Goal: Task Accomplishment & Management: Manage account settings

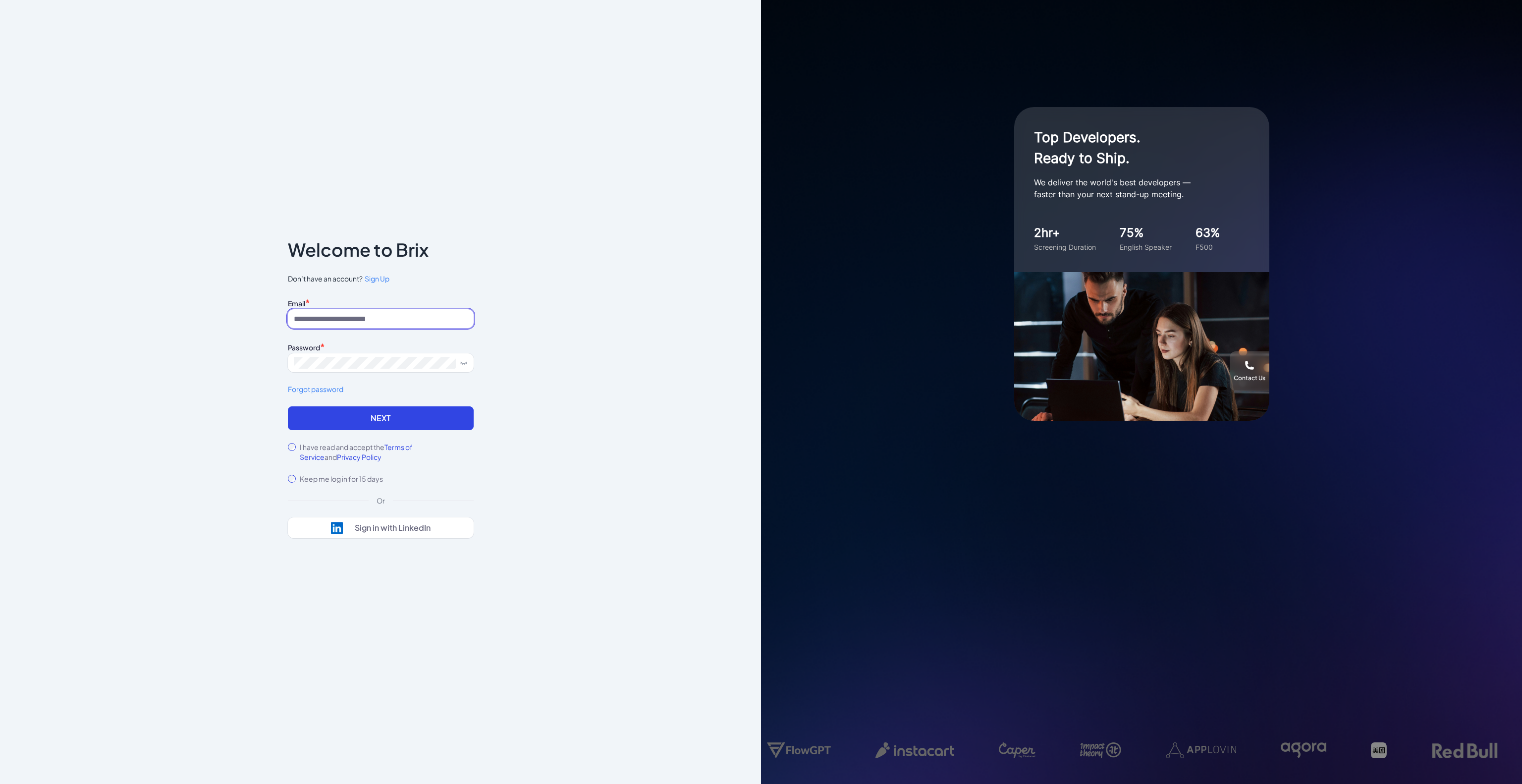
click at [414, 319] on input at bounding box center [380, 318] width 186 height 19
type input "**********"
click at [378, 409] on button "Next" at bounding box center [380, 418] width 186 height 24
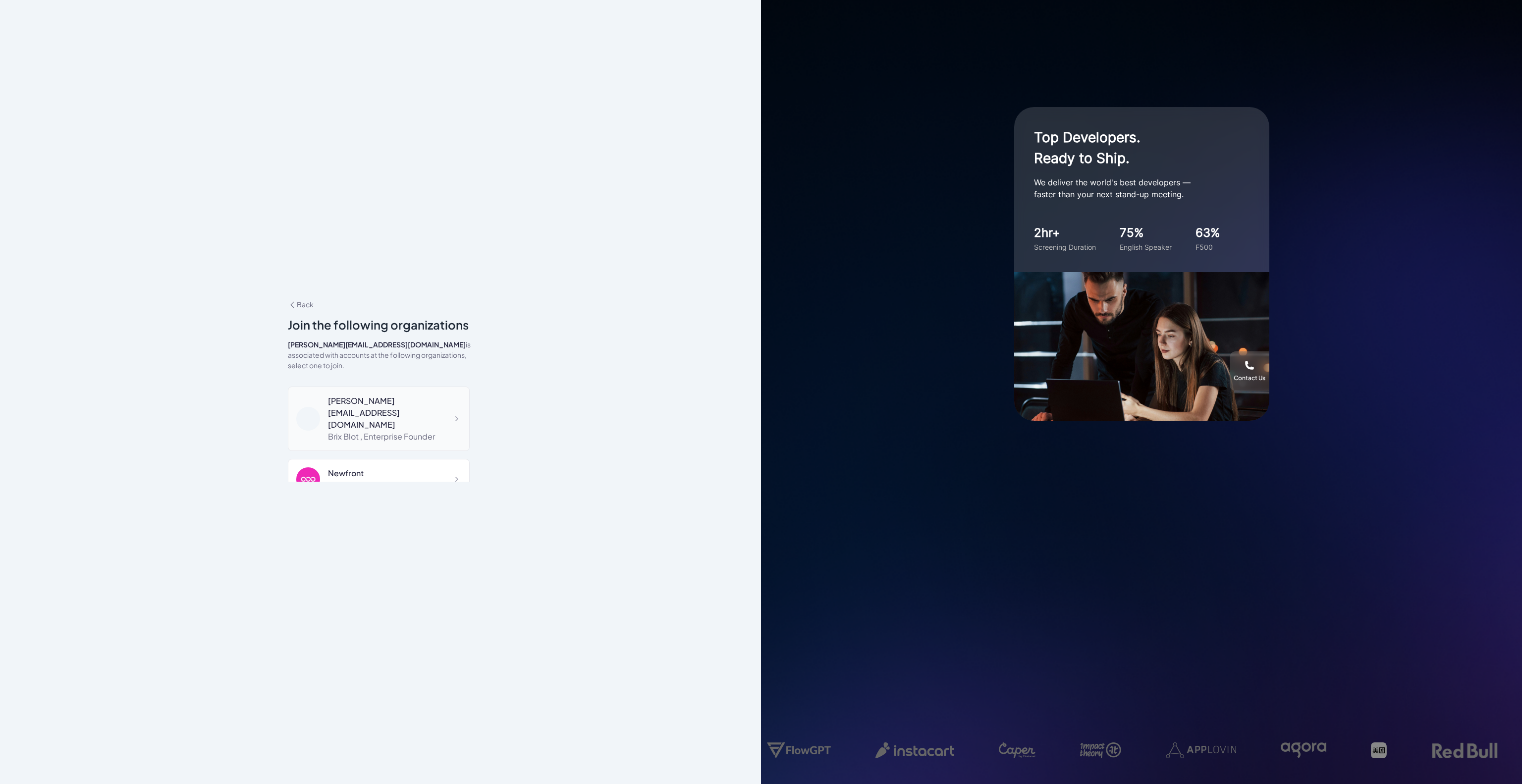
click at [385, 396] on div "blake@joinbrix.com" at bounding box center [395, 412] width 134 height 35
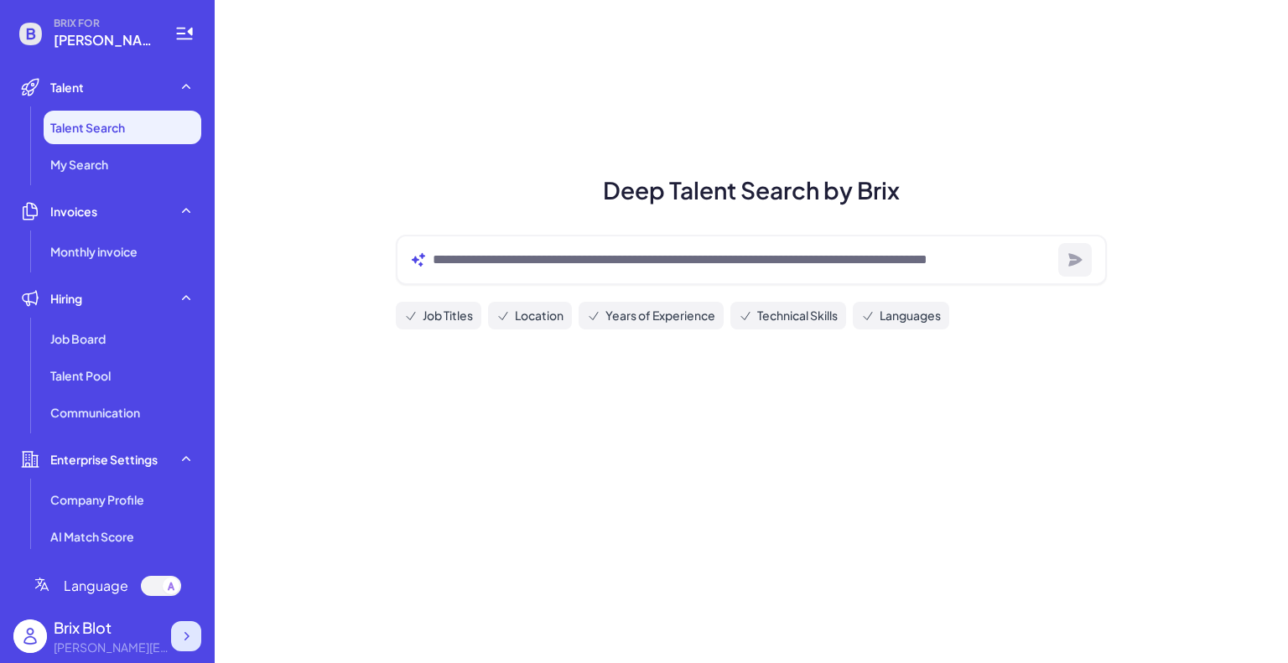
click at [184, 642] on icon at bounding box center [186, 636] width 17 height 17
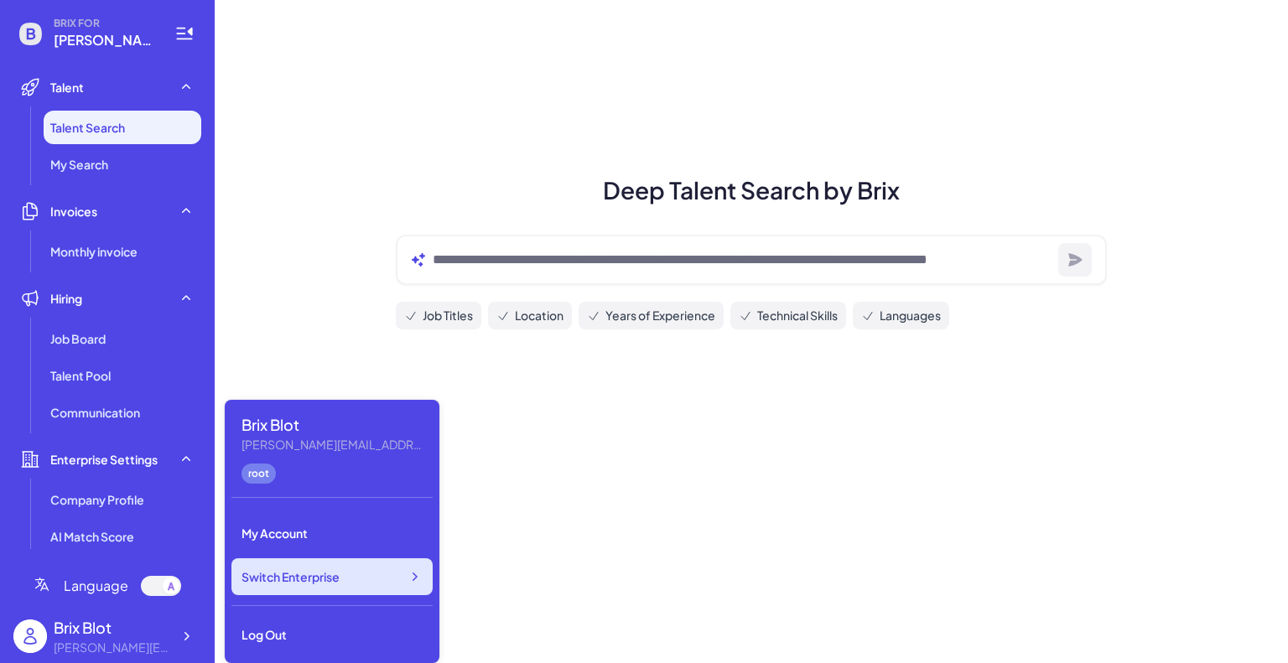
click at [407, 570] on icon at bounding box center [414, 577] width 17 height 17
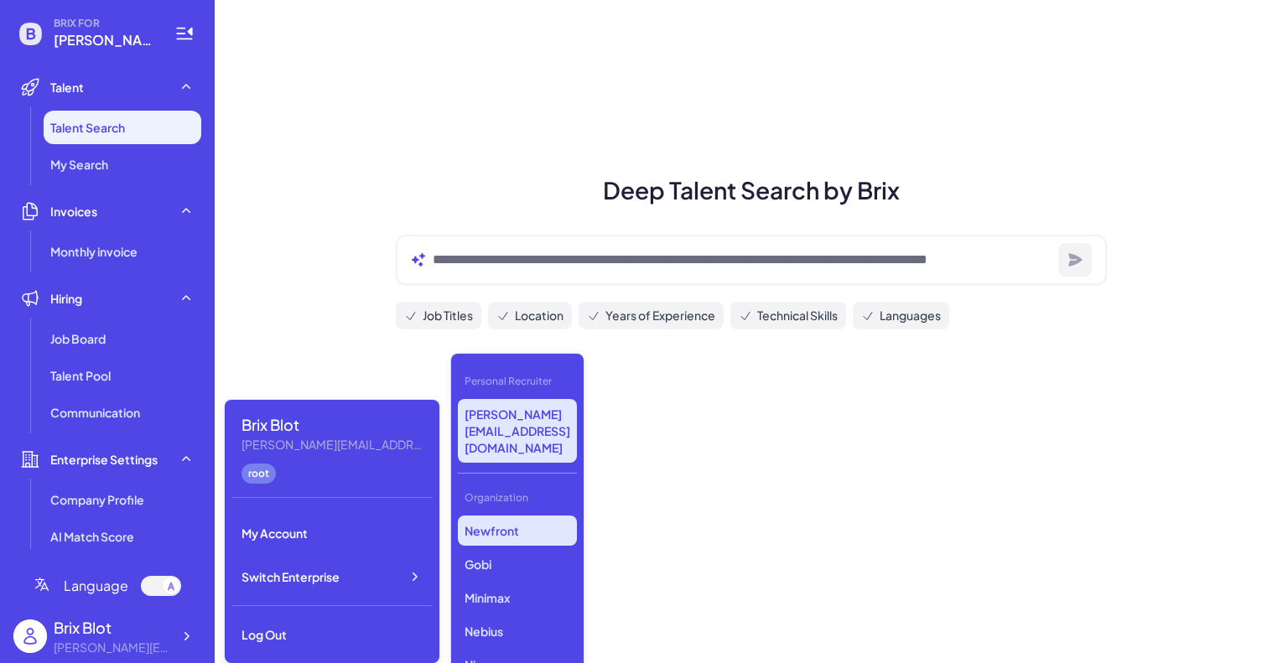
click at [513, 516] on p "Newfront" at bounding box center [517, 531] width 119 height 30
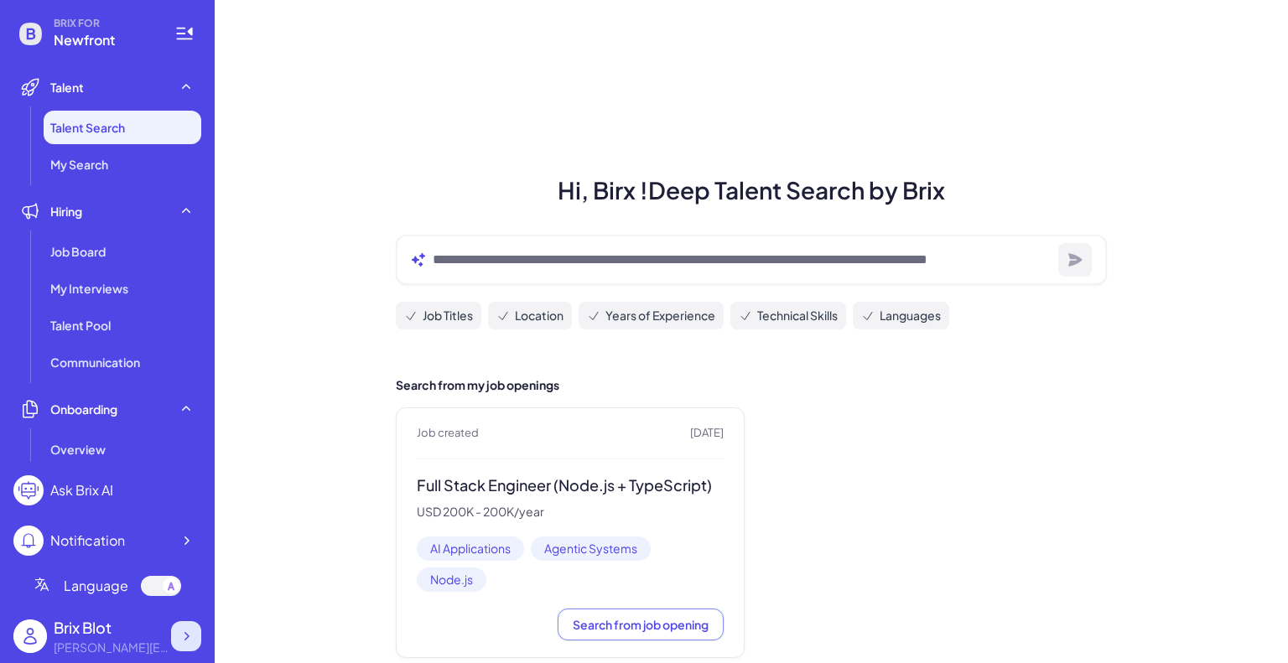
click at [190, 631] on icon at bounding box center [186, 636] width 17 height 17
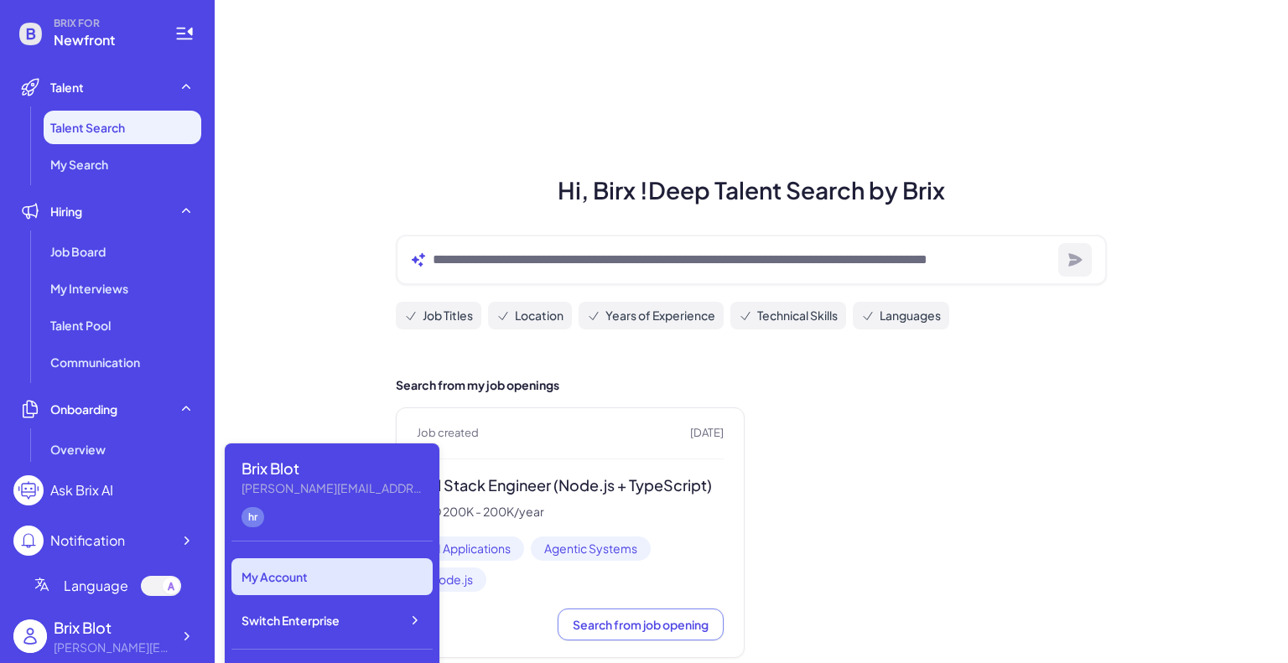
click at [375, 584] on div "My Account" at bounding box center [331, 576] width 201 height 37
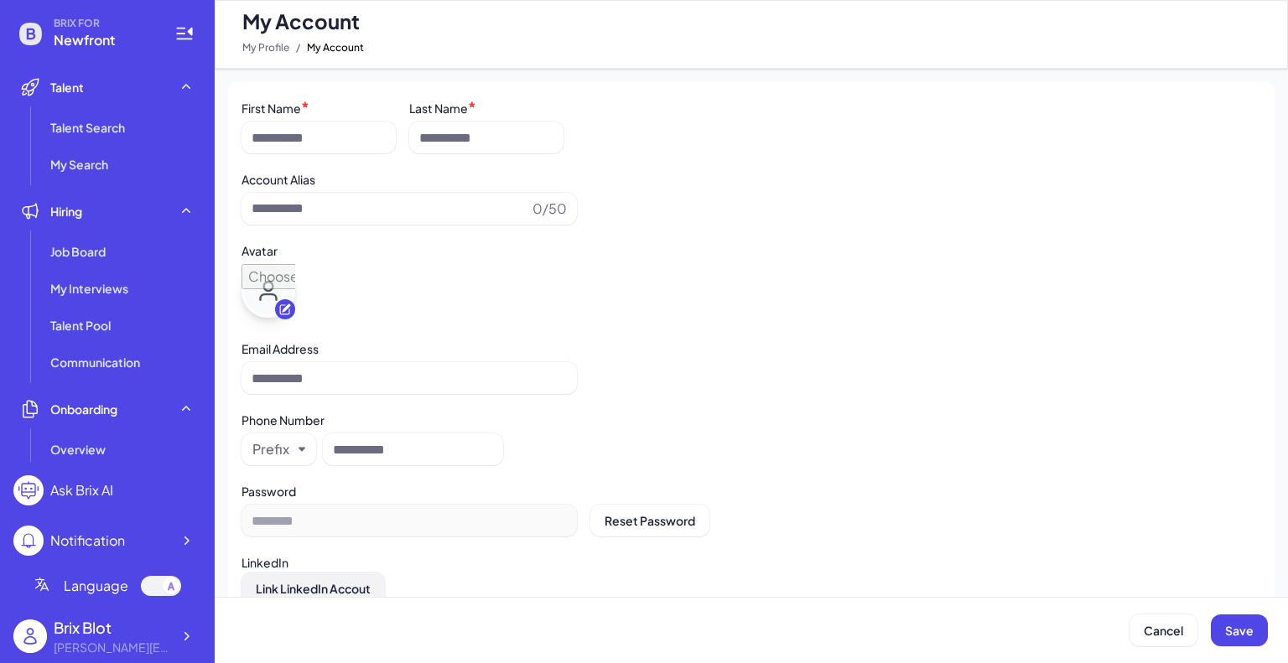
type input "****"
type input "***"
type input "*********"
type input "**********"
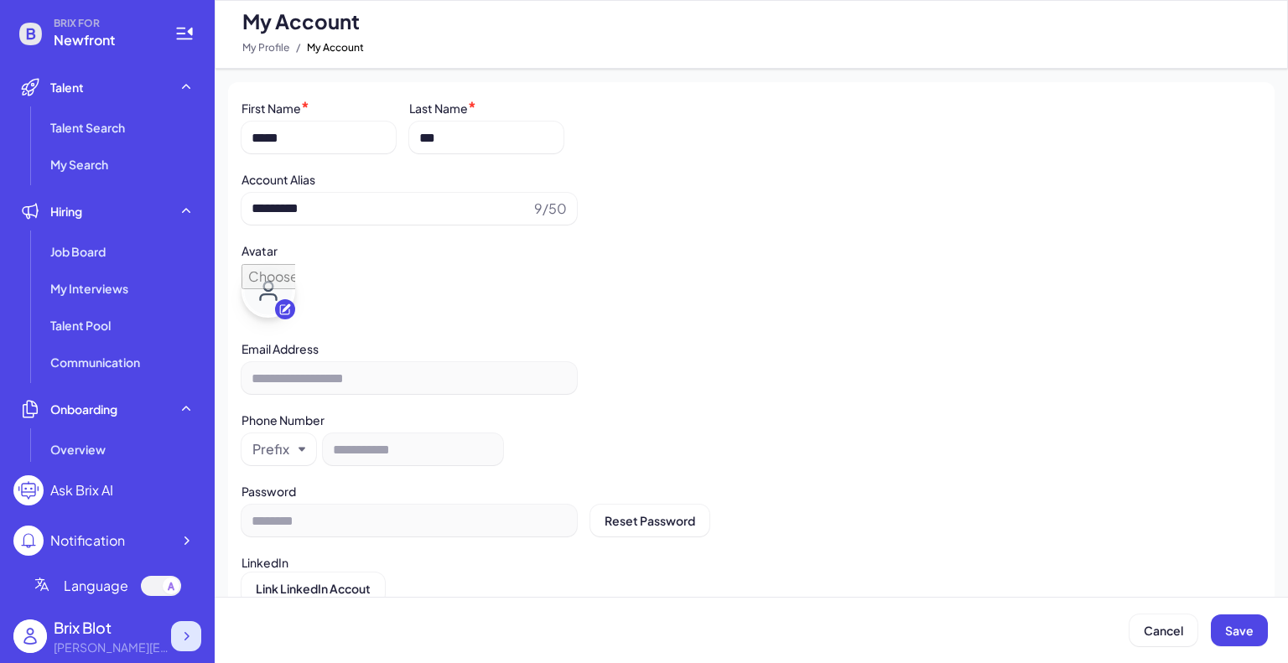
click at [179, 646] on div at bounding box center [186, 636] width 30 height 30
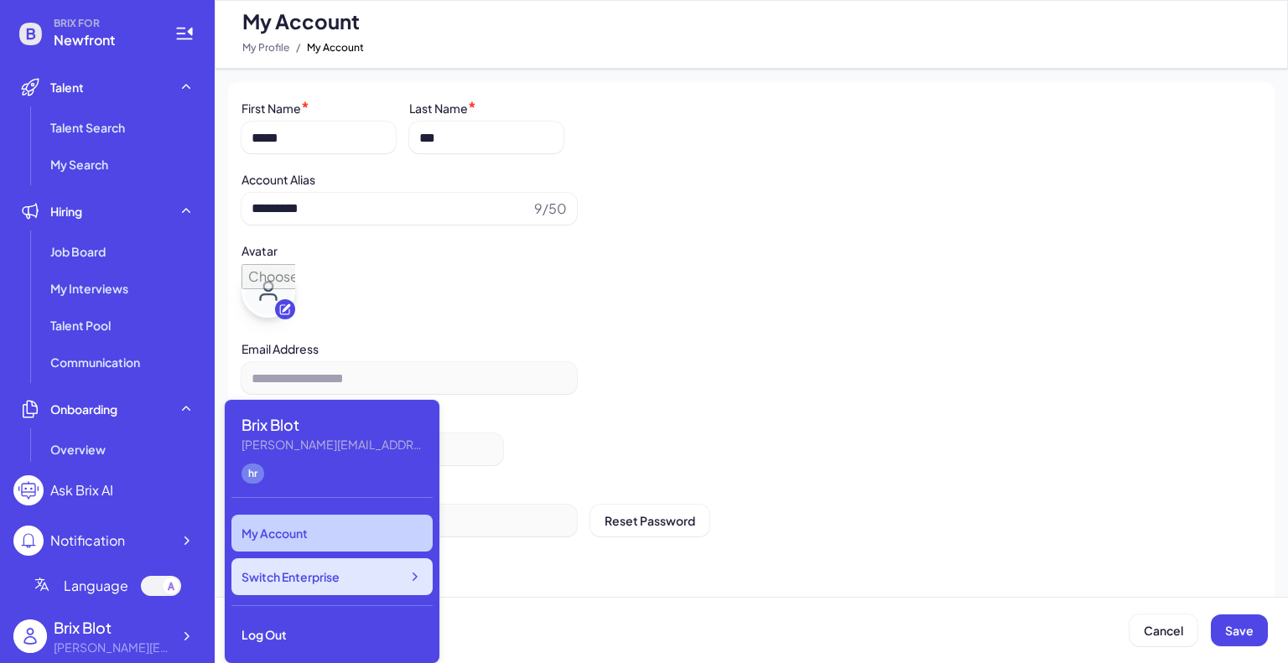
click at [388, 589] on div "Switch Enterprise" at bounding box center [331, 576] width 201 height 37
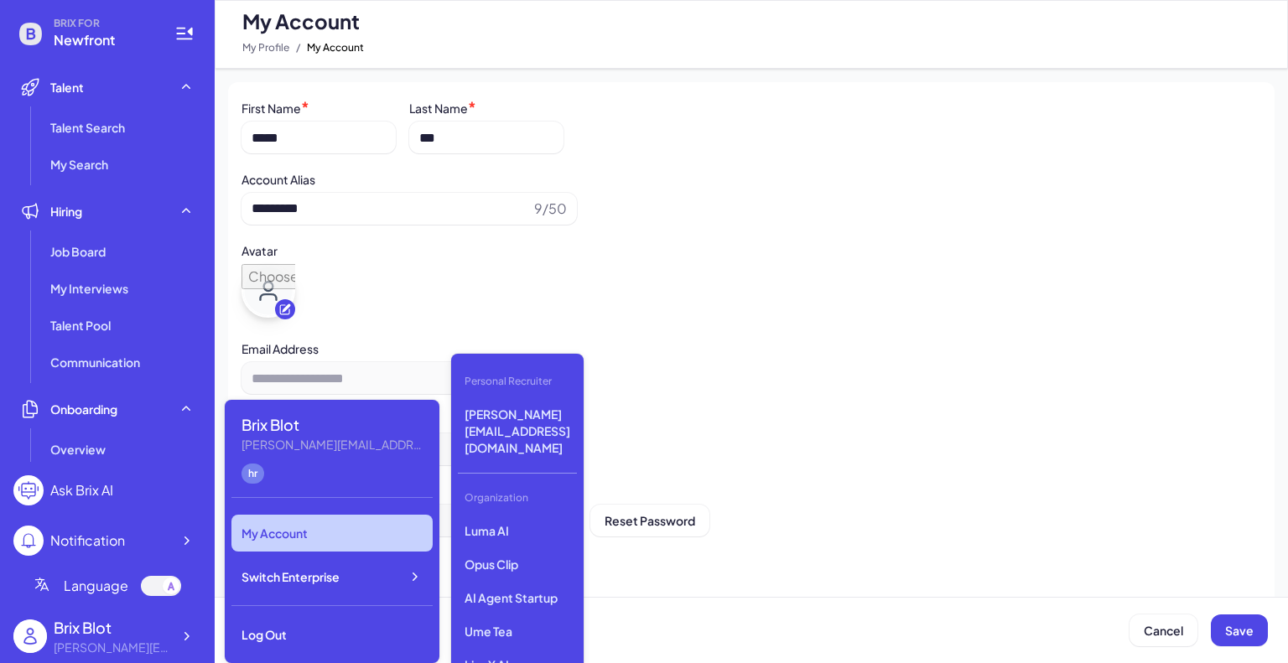
scroll to position [84, 0]
click at [524, 600] on p "Luma AI" at bounding box center [517, 615] width 119 height 30
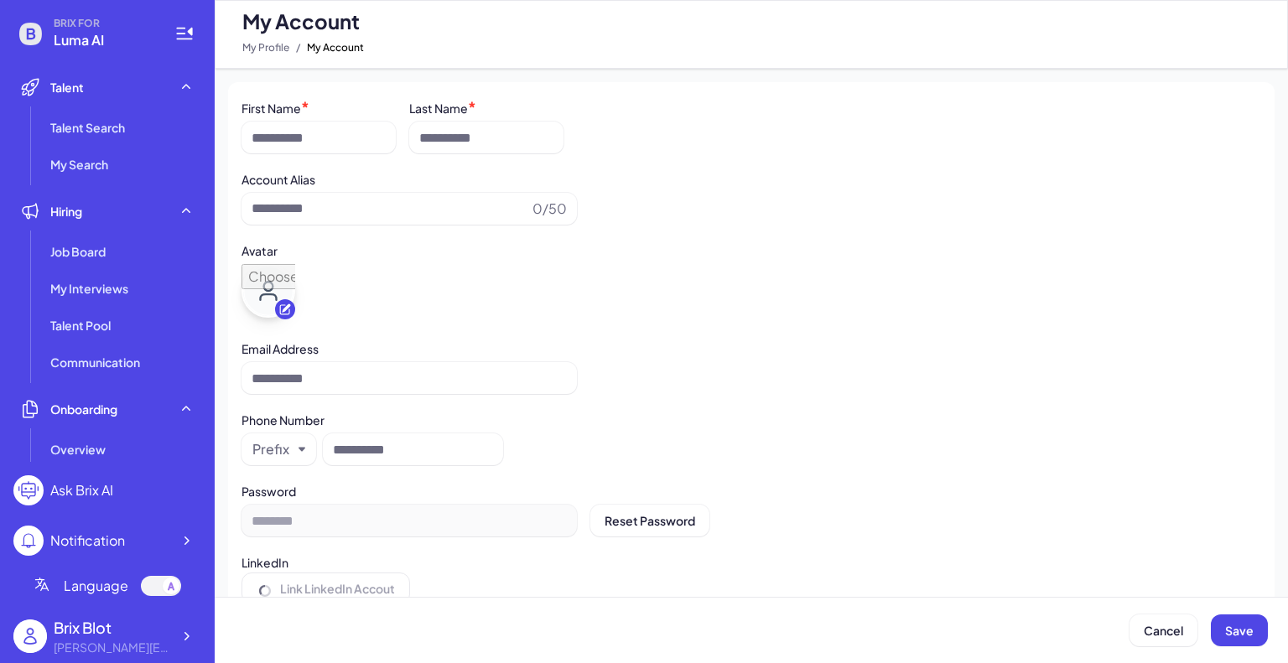
type input "*********"
type input "**********"
click at [58, 262] on div "Job Board" at bounding box center [123, 252] width 158 height 34
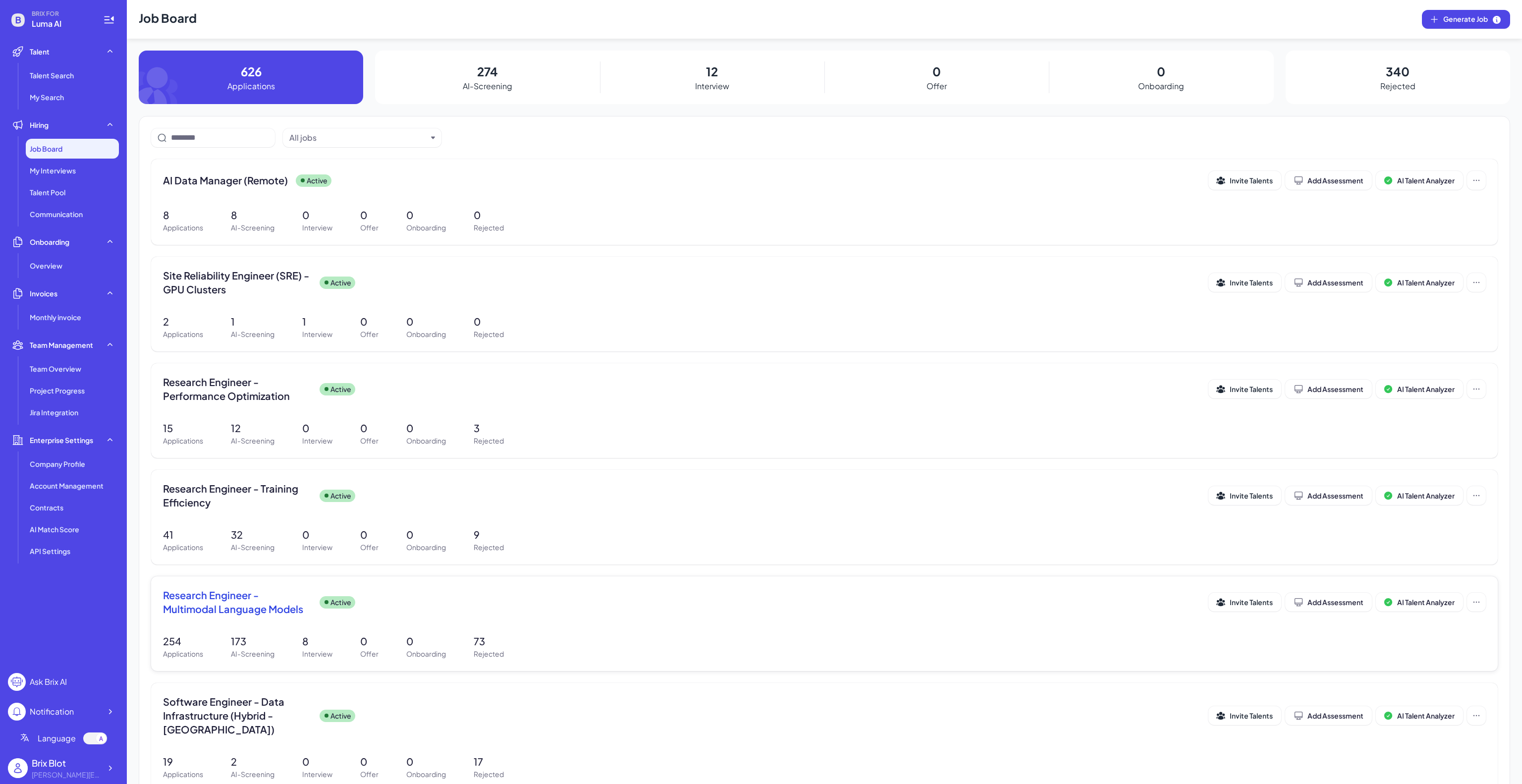
click at [223, 391] on span "Research Engineer - Multimodal Language Models" at bounding box center [238, 601] width 149 height 28
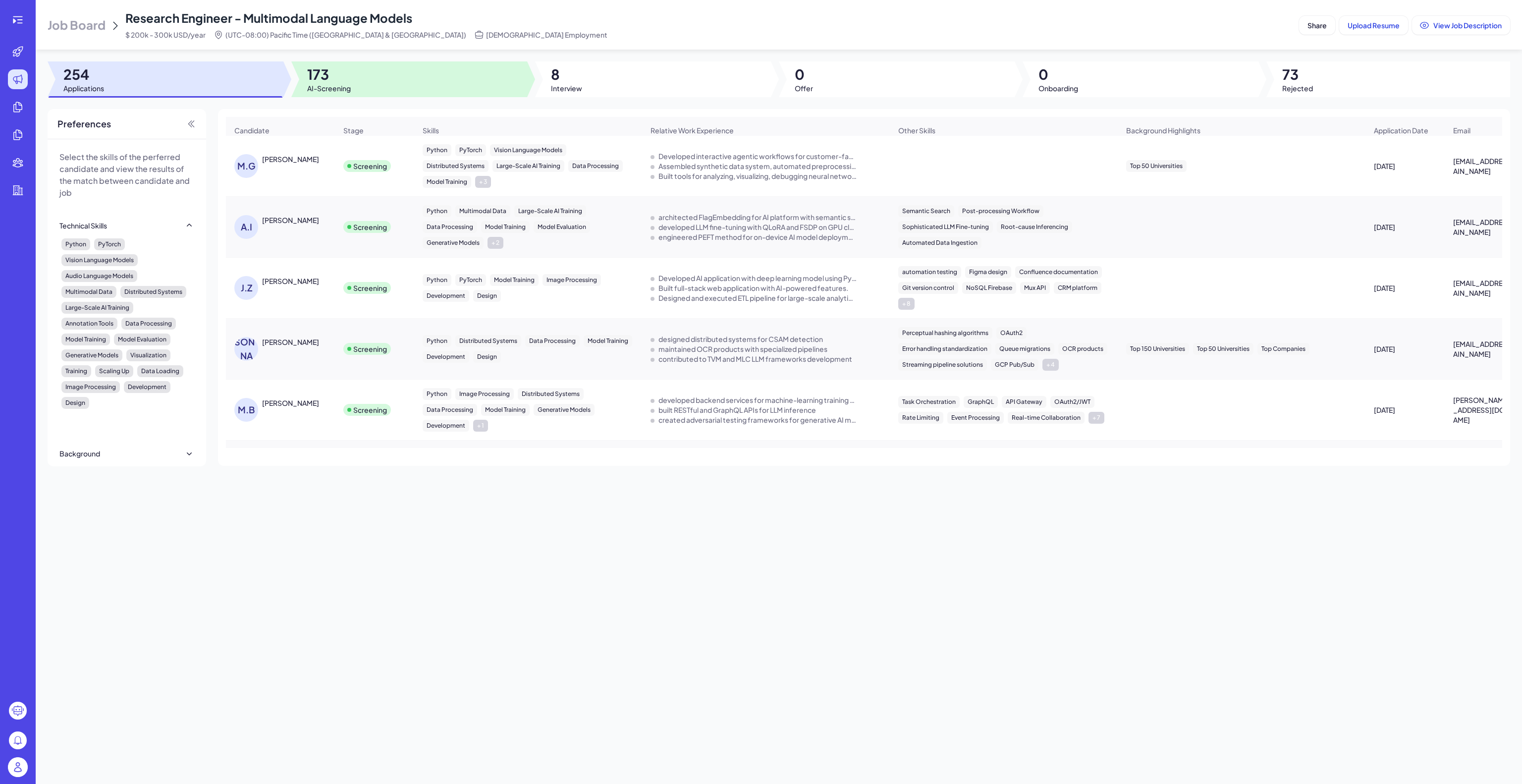
click at [355, 73] on div at bounding box center [409, 79] width 236 height 35
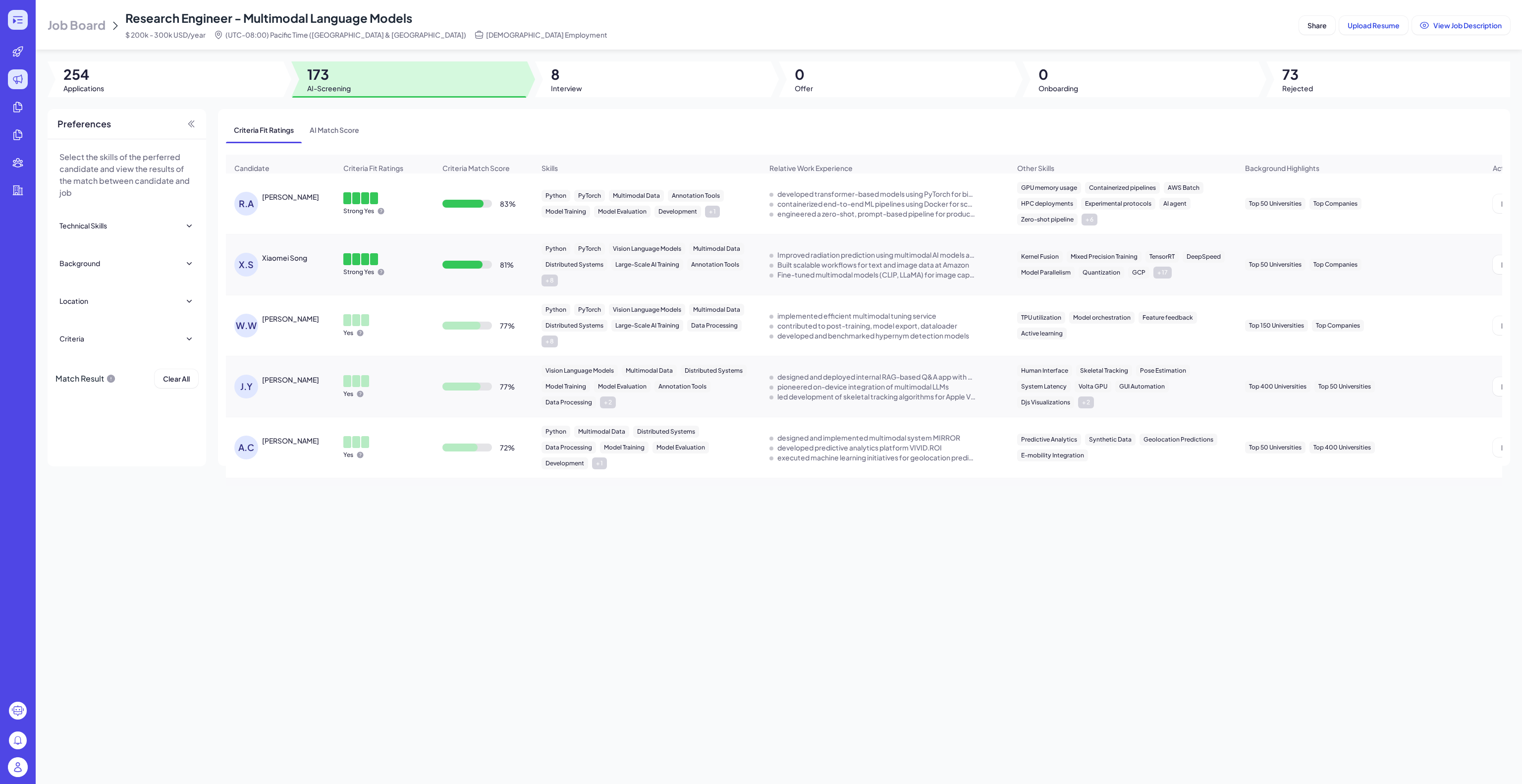
click at [17, 17] on icon at bounding box center [18, 19] width 12 height 12
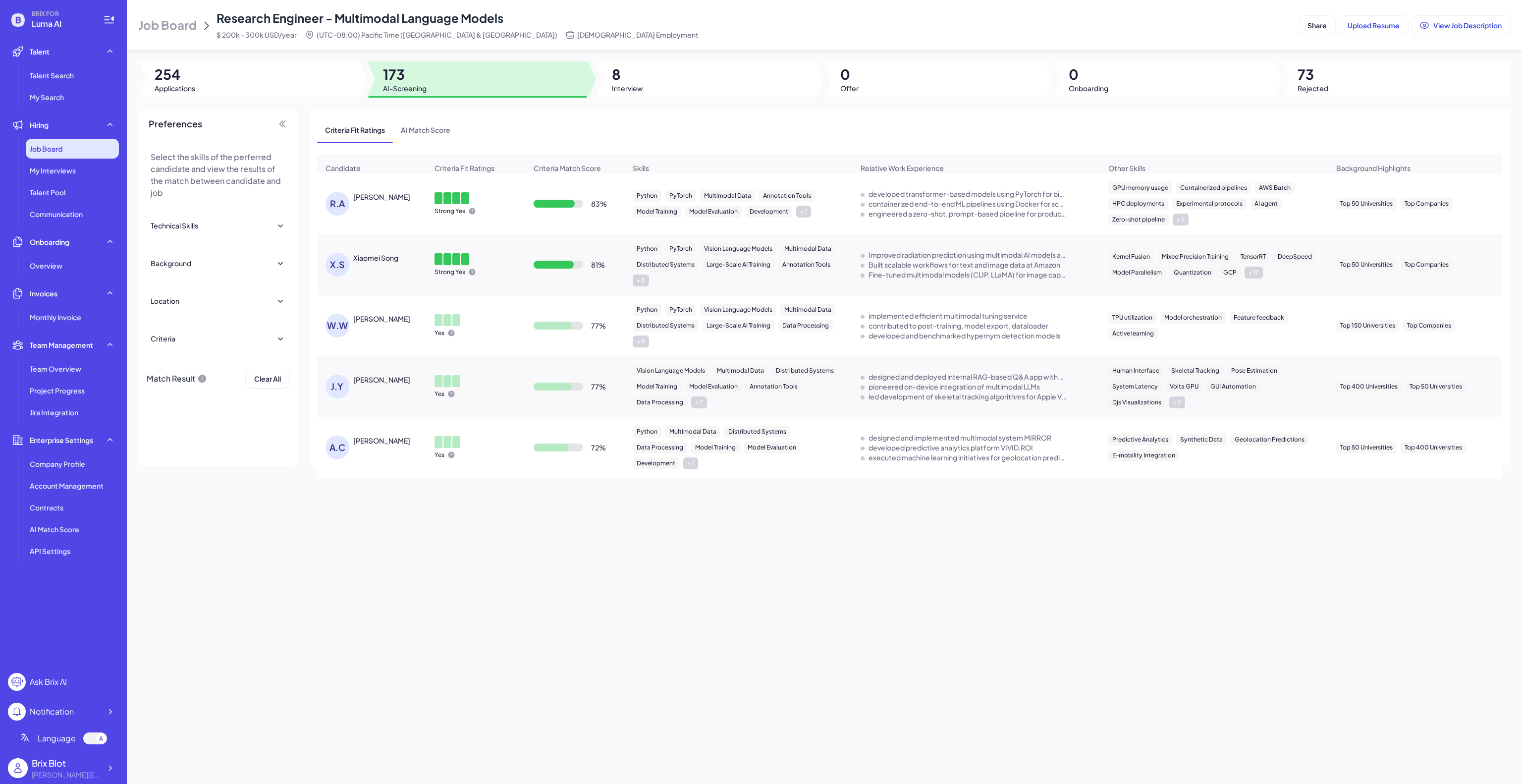
click at [71, 146] on div "Job Board" at bounding box center [73, 149] width 93 height 20
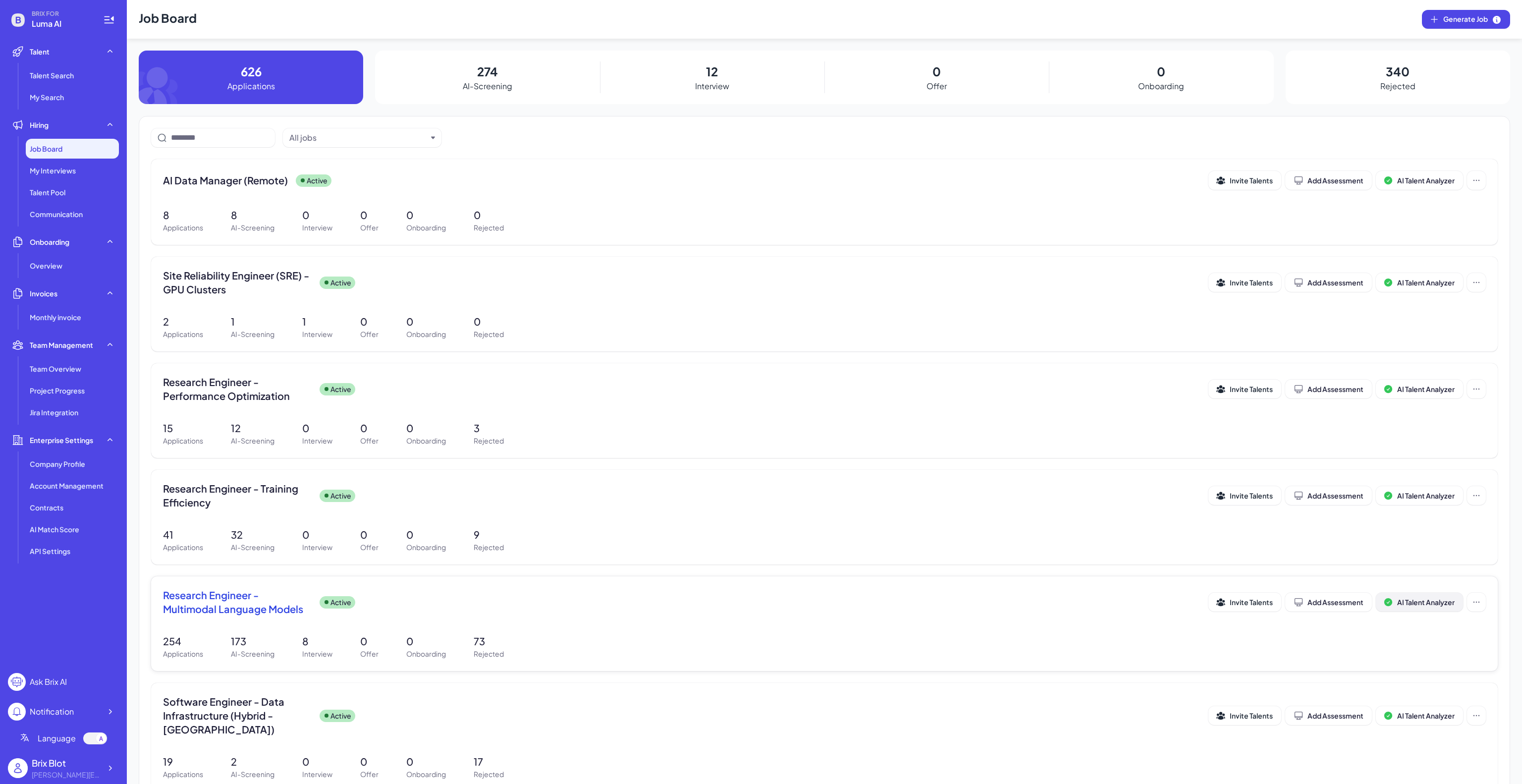
click at [760, 391] on span "AI Talent Analyzer" at bounding box center [1426, 601] width 57 height 9
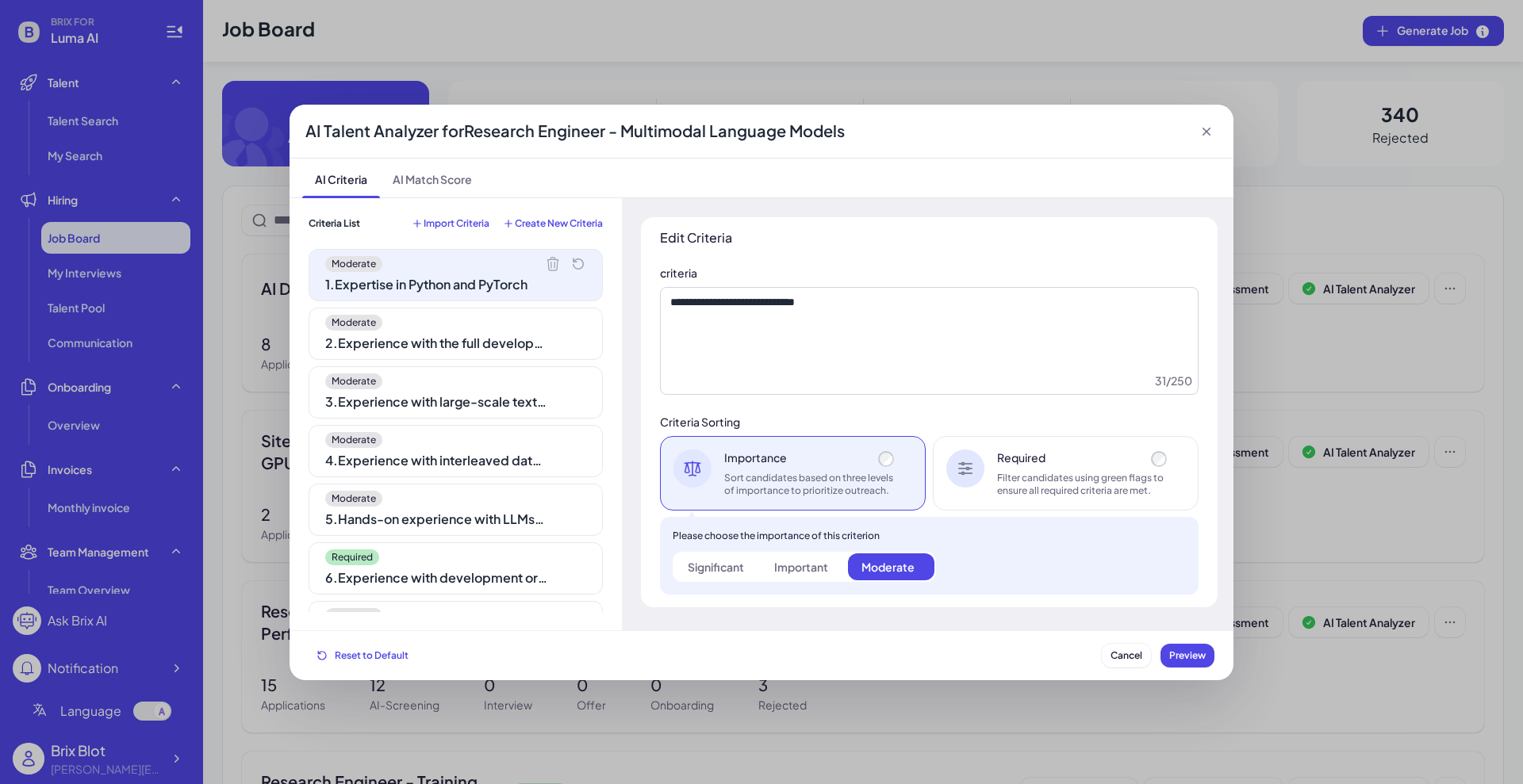
click at [479, 312] on div "Moderate 2 . Experience with the full development pipeline from data processing…" at bounding box center [455, 333] width 294 height 52
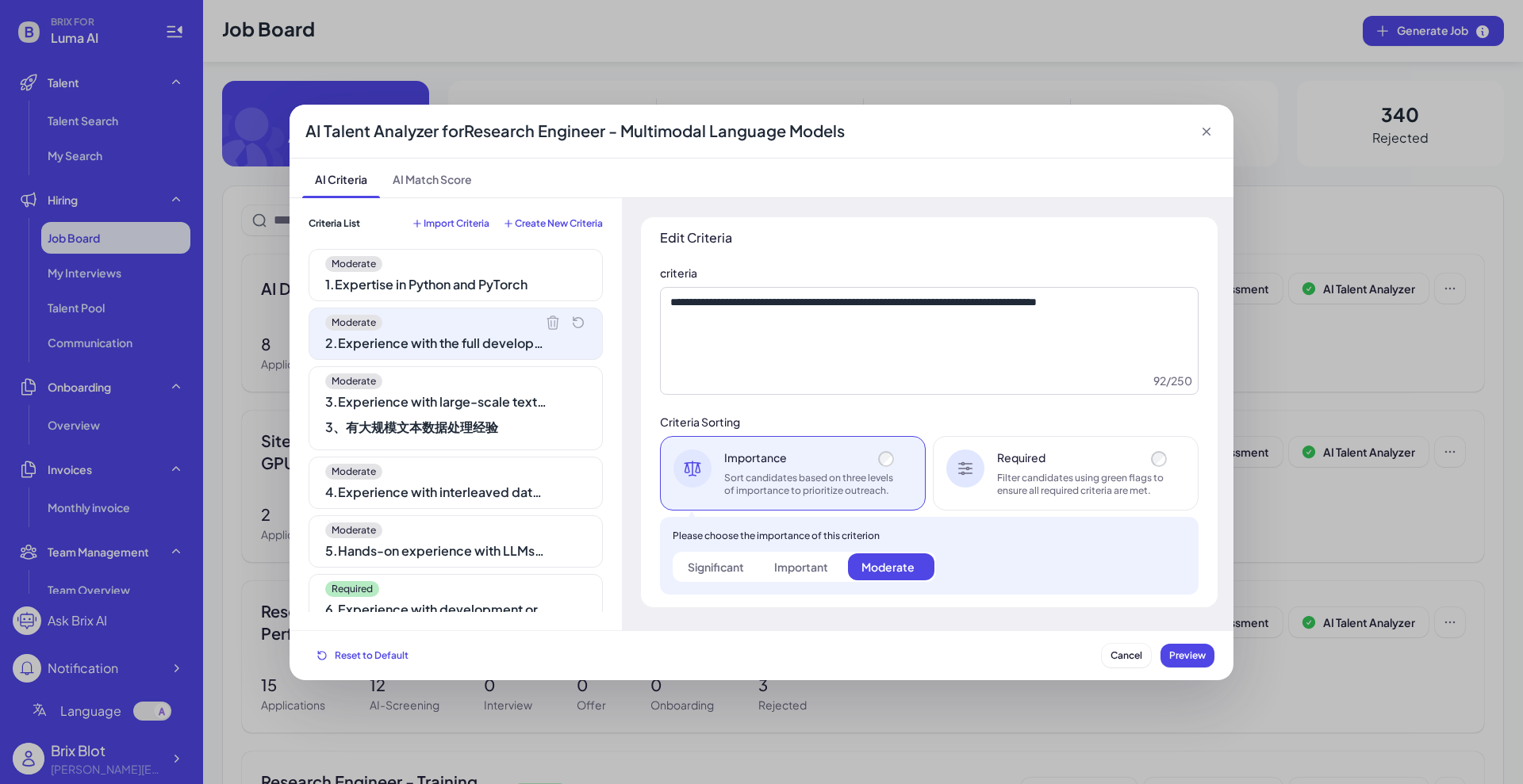
click at [445, 409] on div "3 . Experience with large-scale text data processing 3、有大规模文本数据处理经验" at bounding box center [436, 418] width 222 height 51
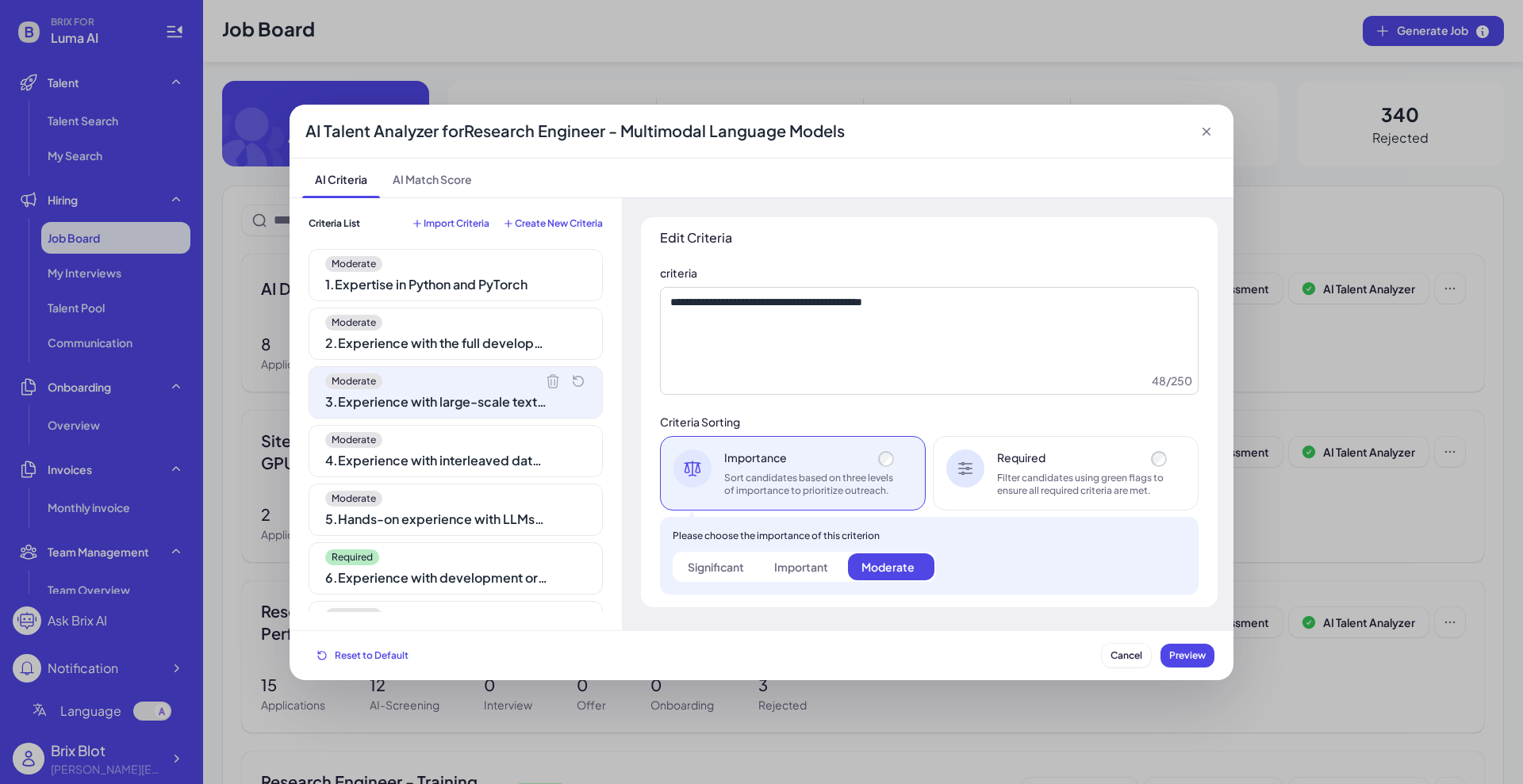
click at [485, 458] on div "4 . Experience with interleaved data (audio, video, image, text)" at bounding box center [436, 461] width 222 height 19
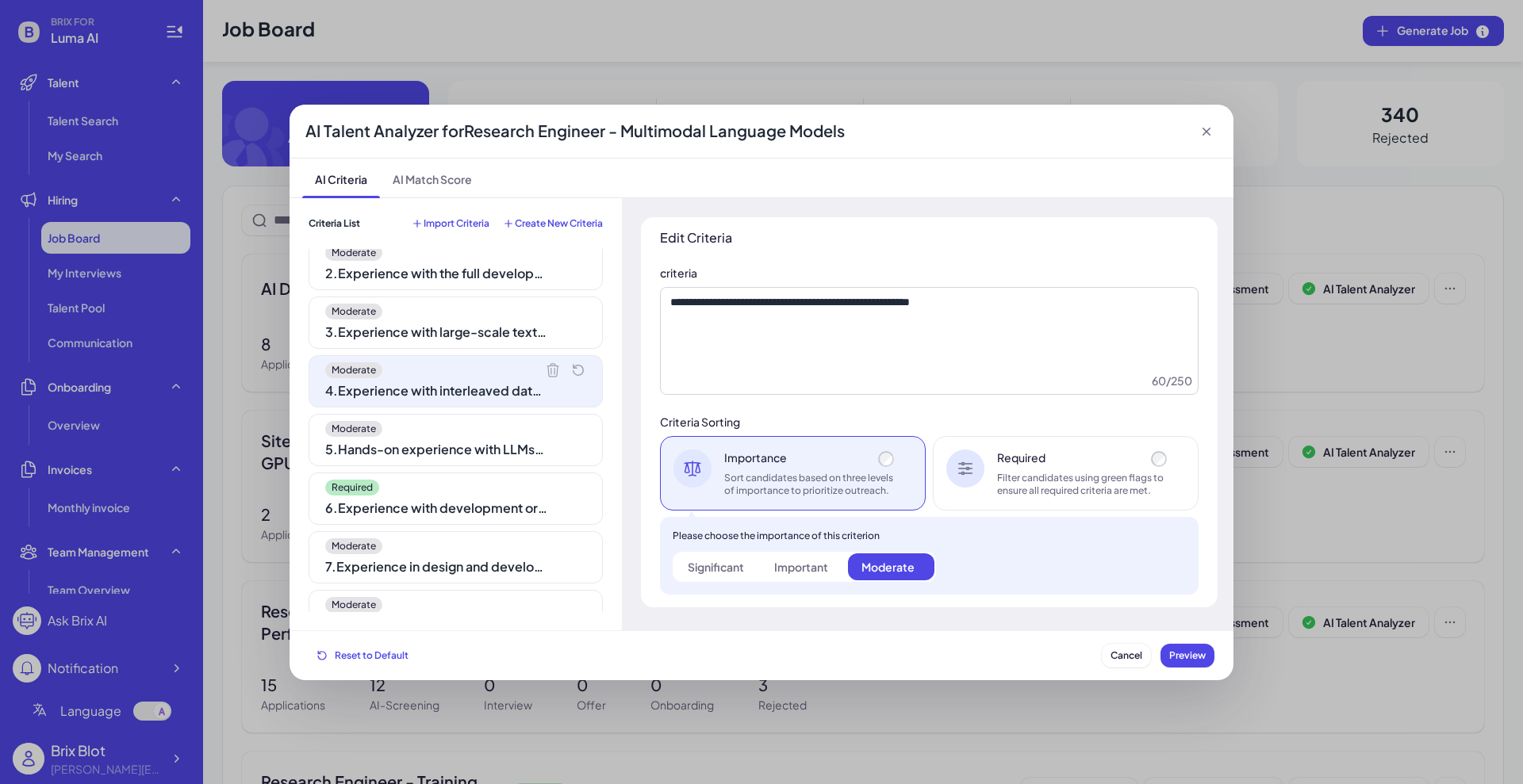
scroll to position [199, 0]
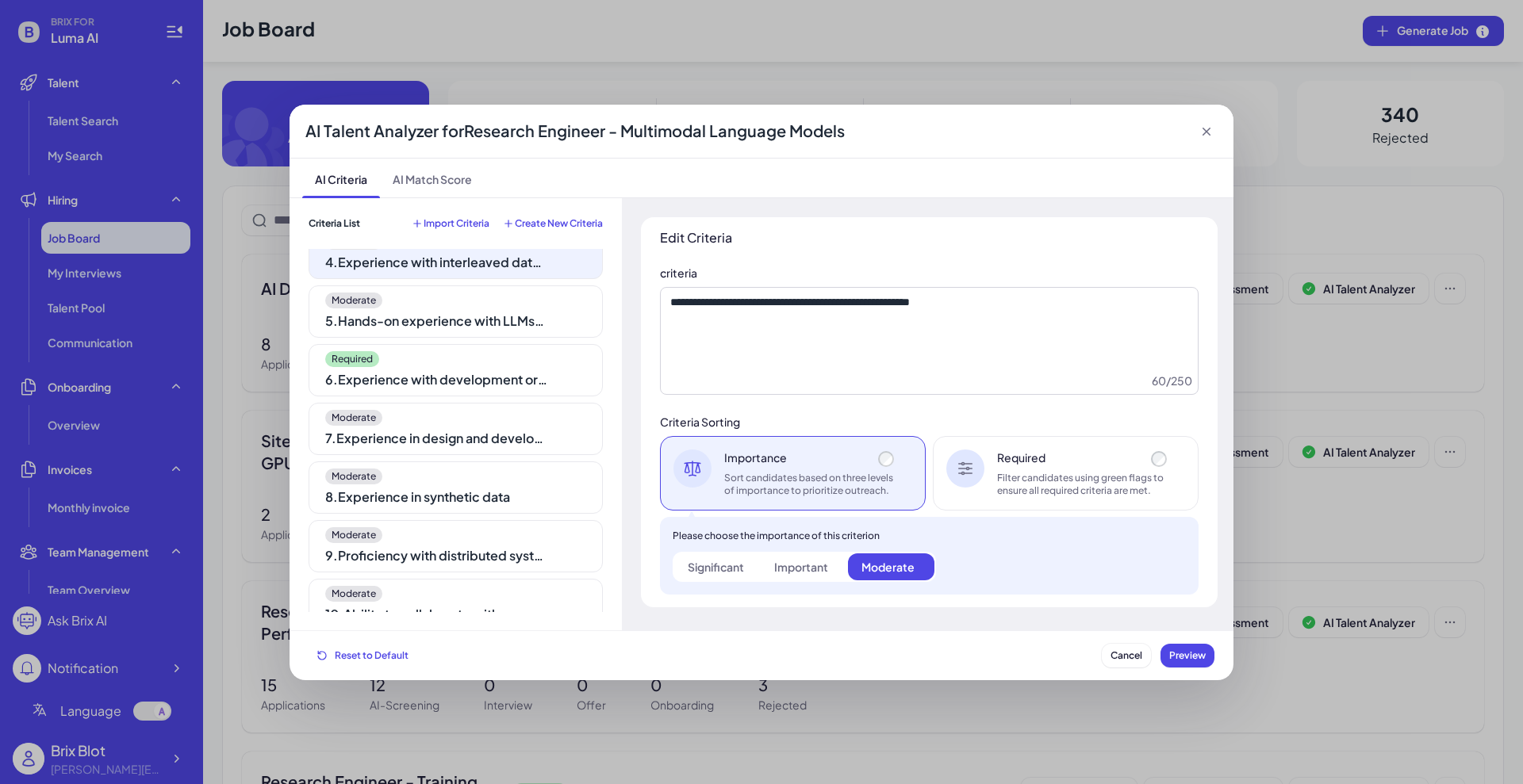
click at [433, 378] on div "6 . Experience with development or benchmarking of multimodal language models" at bounding box center [436, 380] width 222 height 19
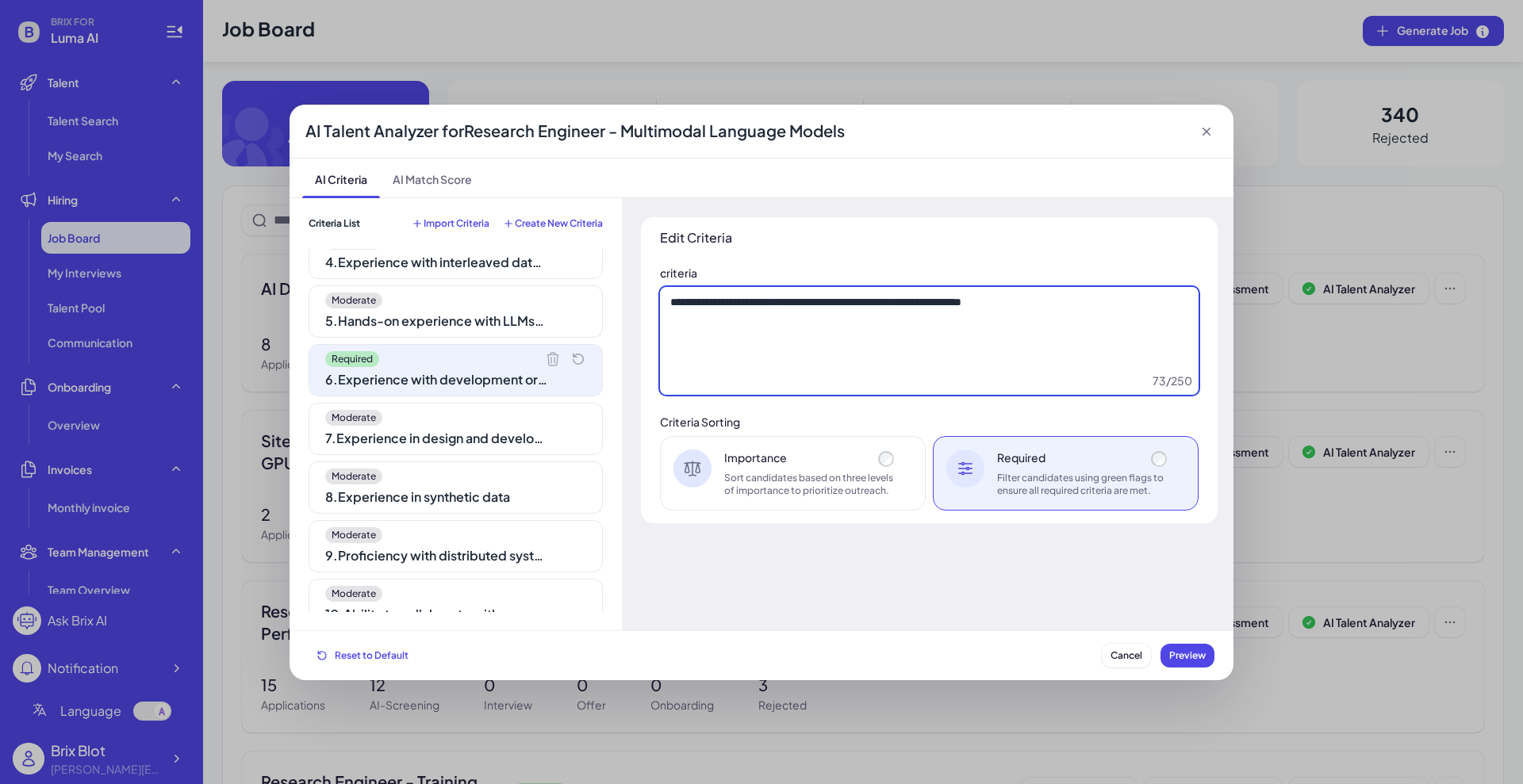
drag, startPoint x: 987, startPoint y: 322, endPoint x: 647, endPoint y: 316, distance: 340.1
click at [647, 316] on div "**********" at bounding box center [930, 371] width 577 height 306
click at [867, 357] on textarea "**********" at bounding box center [929, 341] width 538 height 108
click at [867, 361] on textarea "**********" at bounding box center [929, 341] width 538 height 108
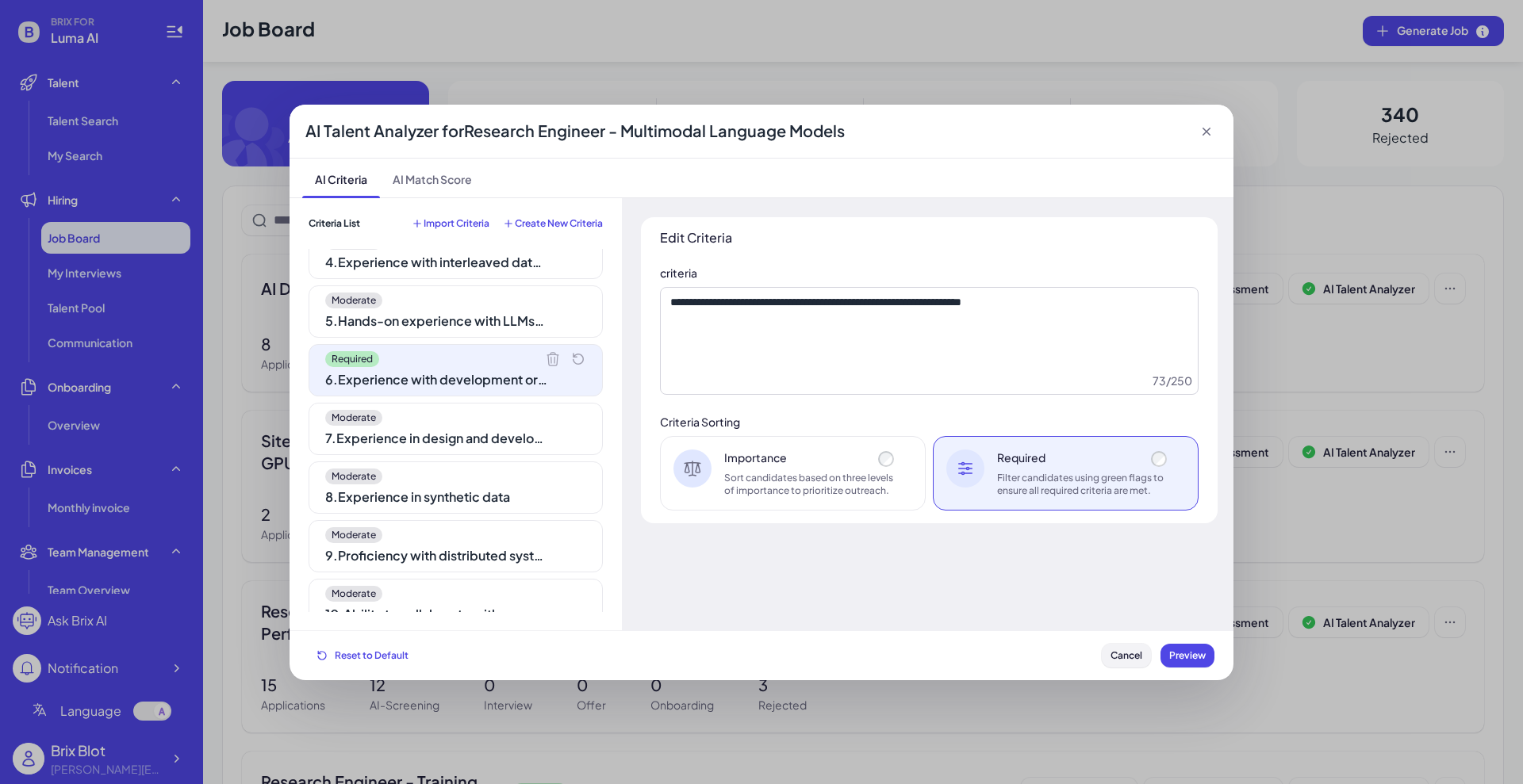
click at [1102, 626] on button "Cancel" at bounding box center [1127, 655] width 49 height 24
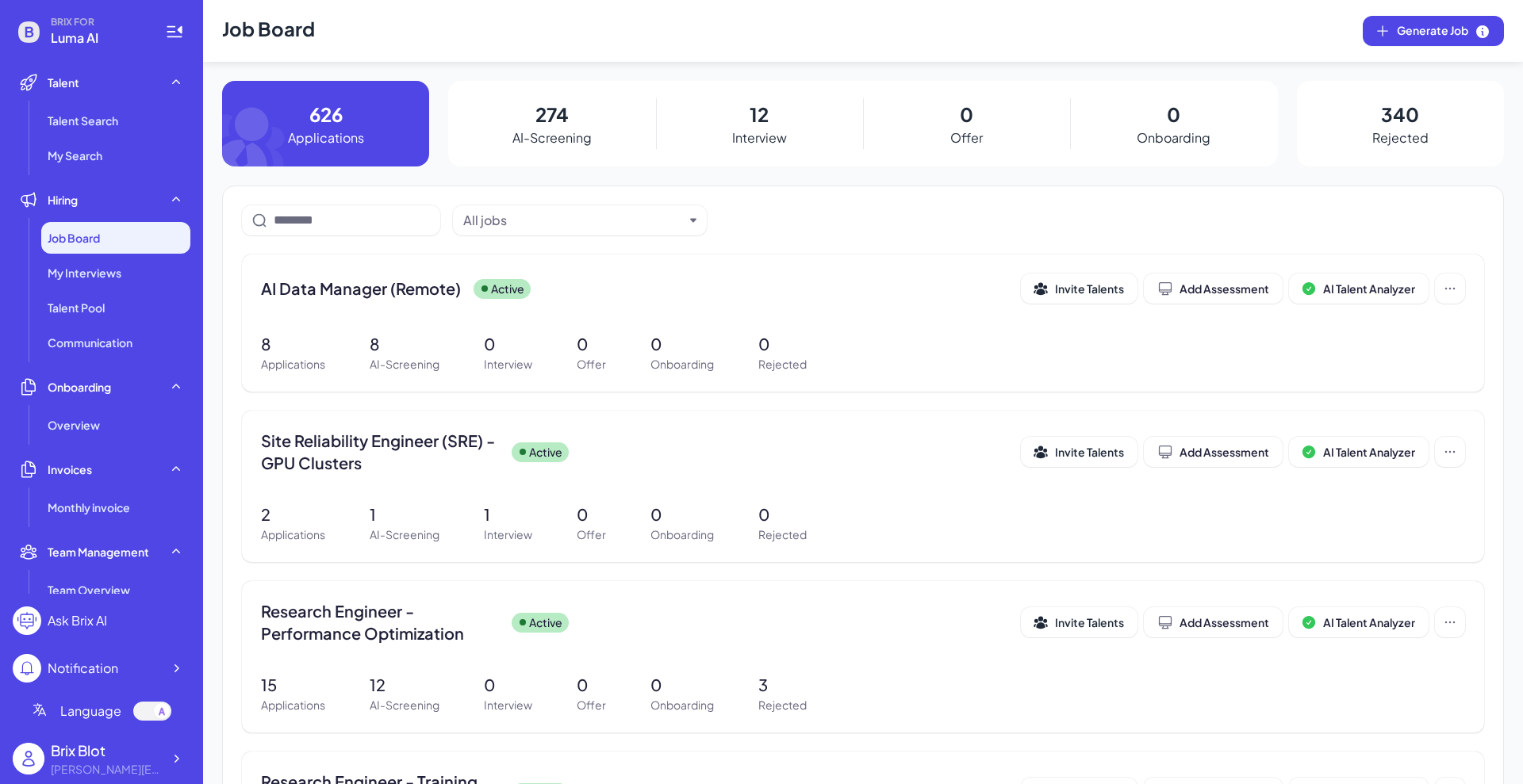
click at [543, 150] on div "274 AI-Screening" at bounding box center [551, 124] width 207 height 86
click at [581, 131] on p "AI-Screening" at bounding box center [552, 138] width 79 height 19
click at [555, 106] on p "274" at bounding box center [551, 114] width 33 height 28
click at [515, 131] on p "AI-Screening" at bounding box center [552, 138] width 79 height 19
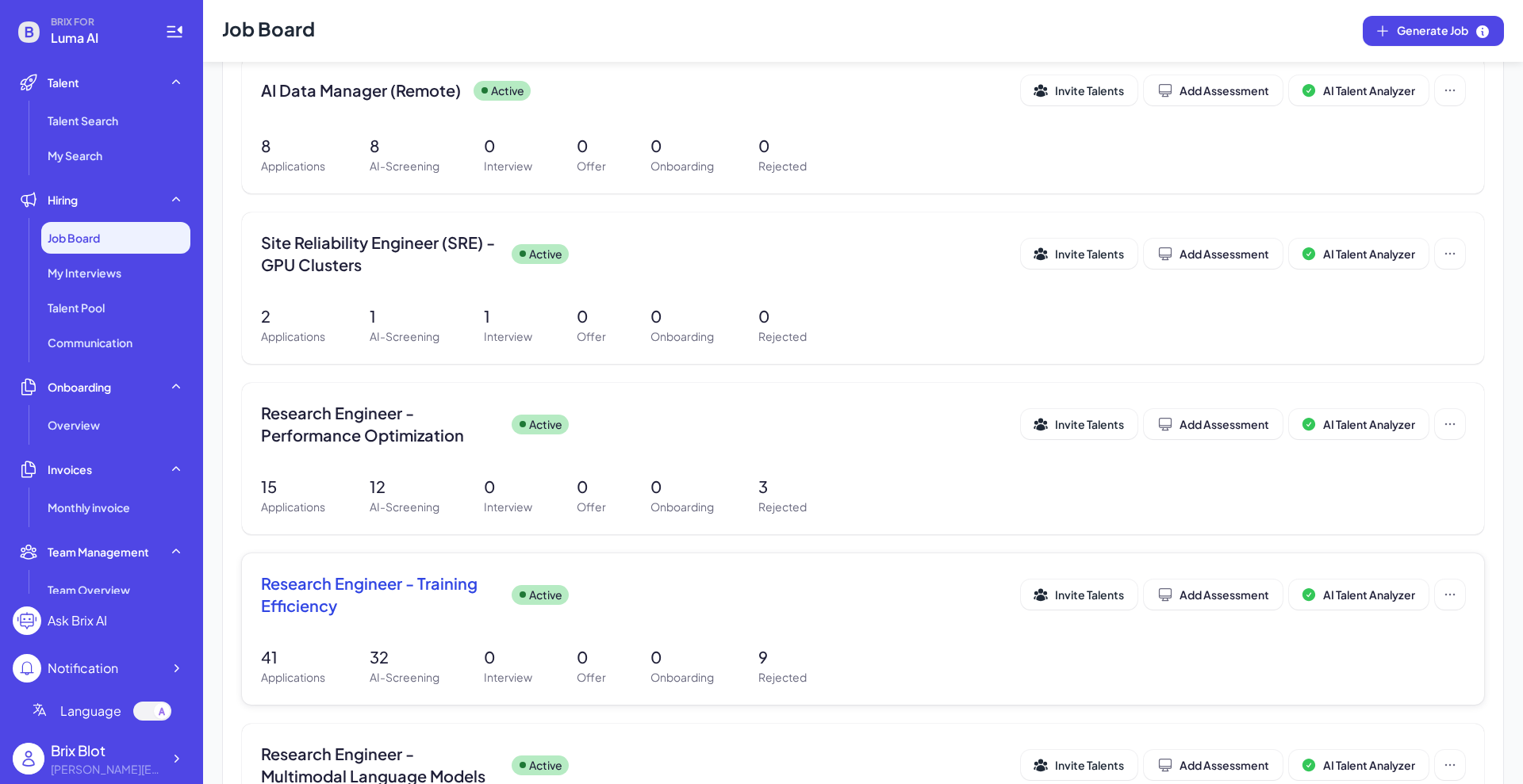
scroll to position [496, 0]
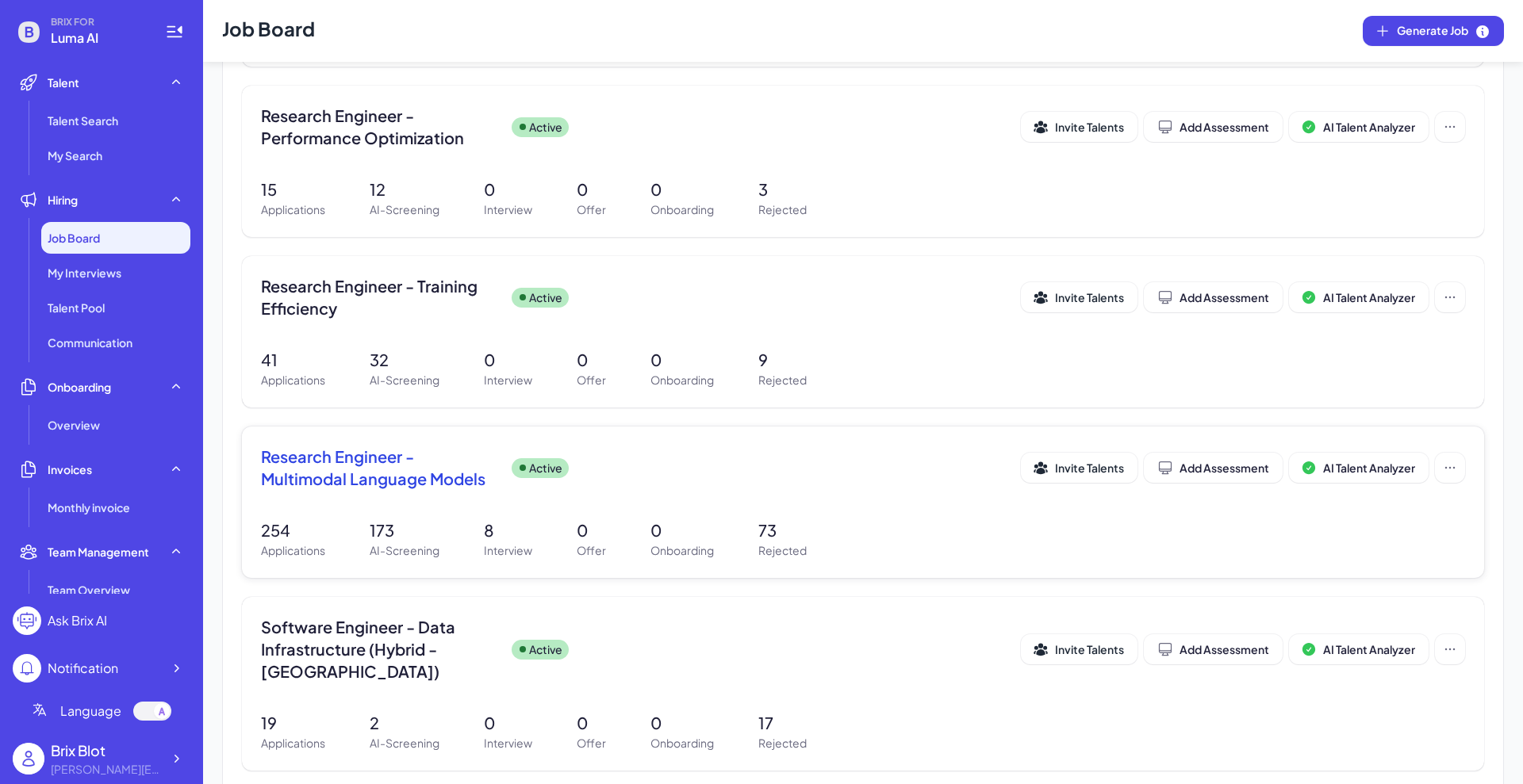
click at [395, 474] on span "Research Engineer - Multimodal Language Models" at bounding box center [380, 467] width 238 height 44
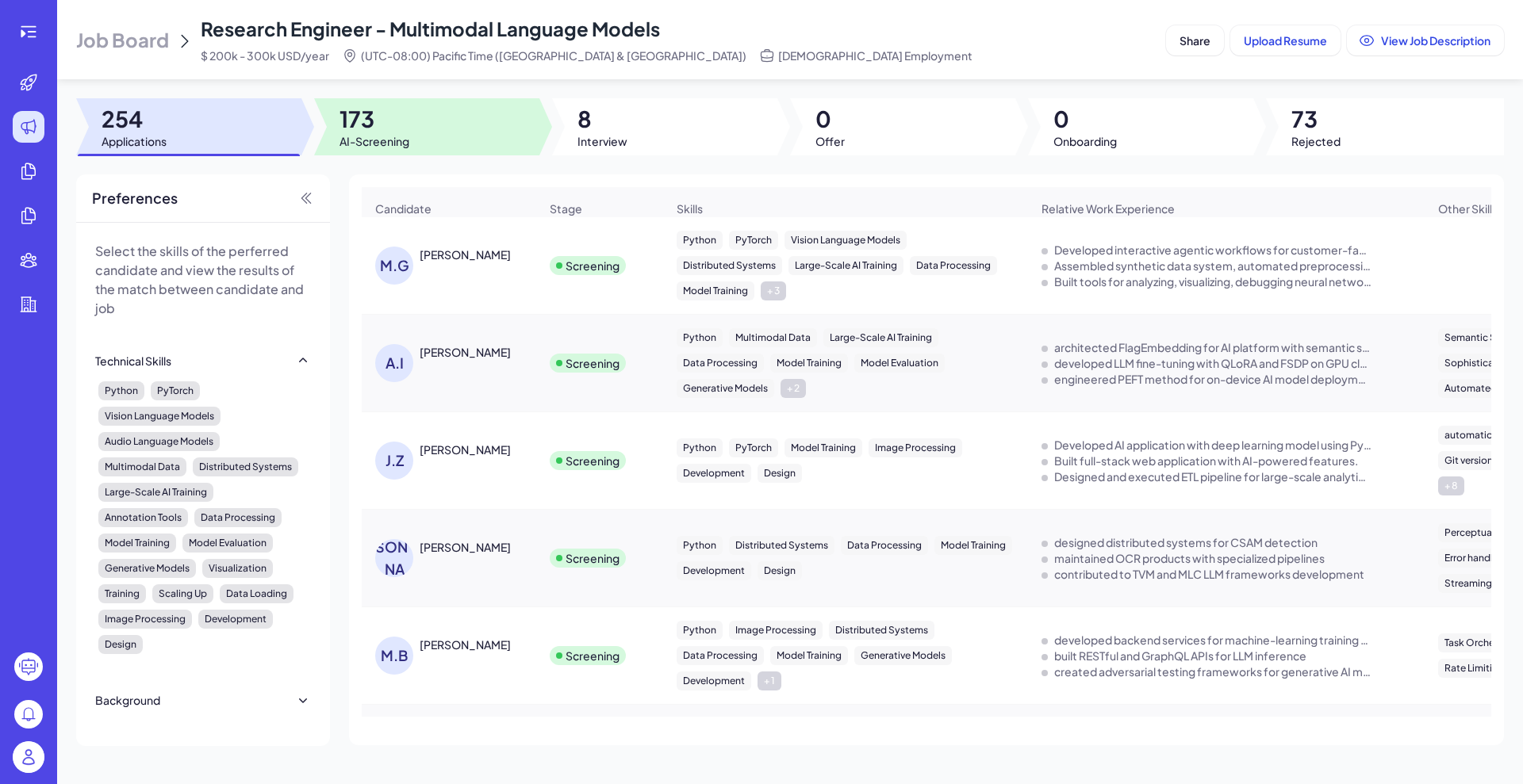
click at [412, 140] on div at bounding box center [427, 127] width 225 height 57
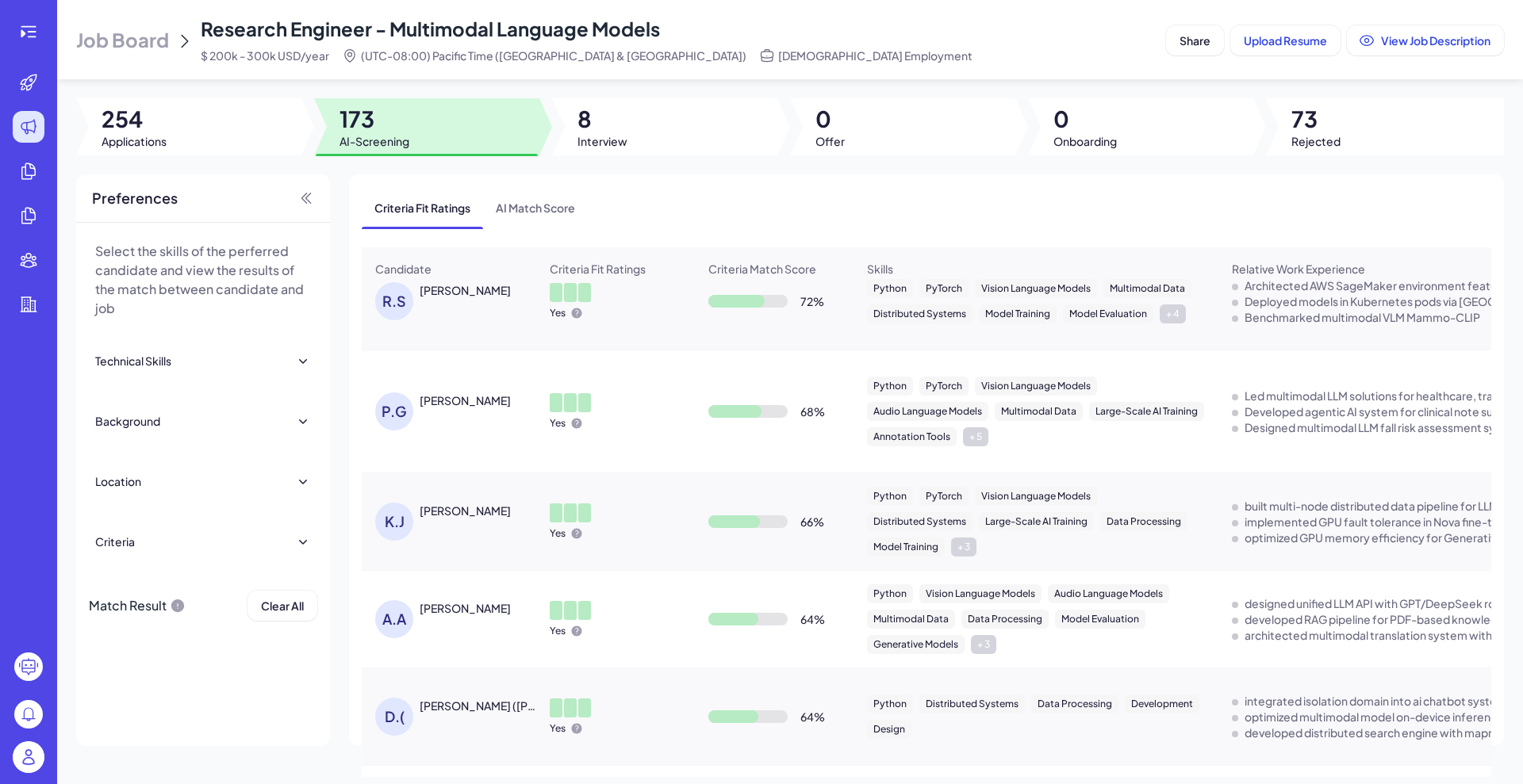
scroll to position [474, 0]
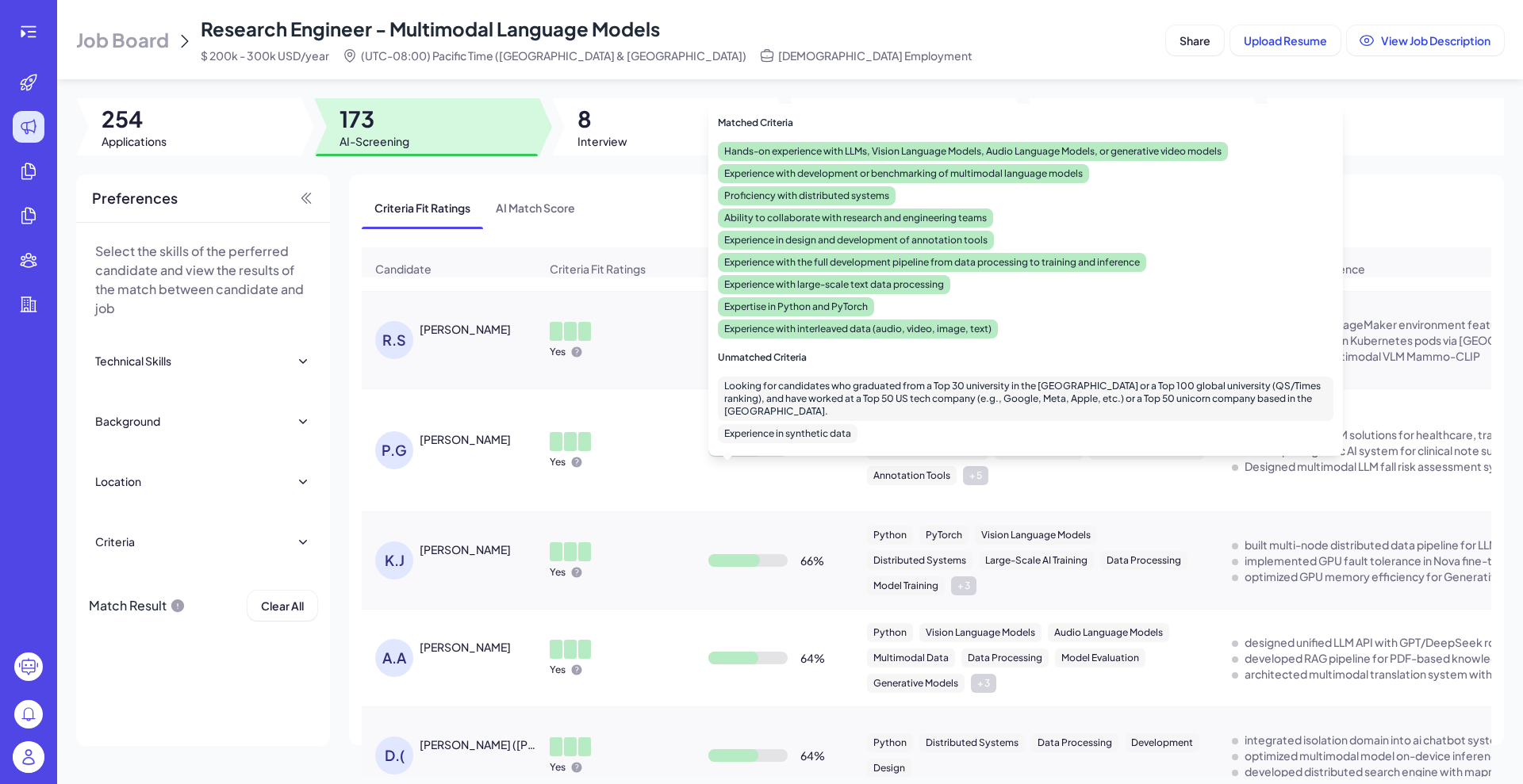
click at [804, 459] on div "68 %" at bounding box center [813, 450] width 25 height 16
click at [803, 459] on div "68 %" at bounding box center [813, 450] width 25 height 16
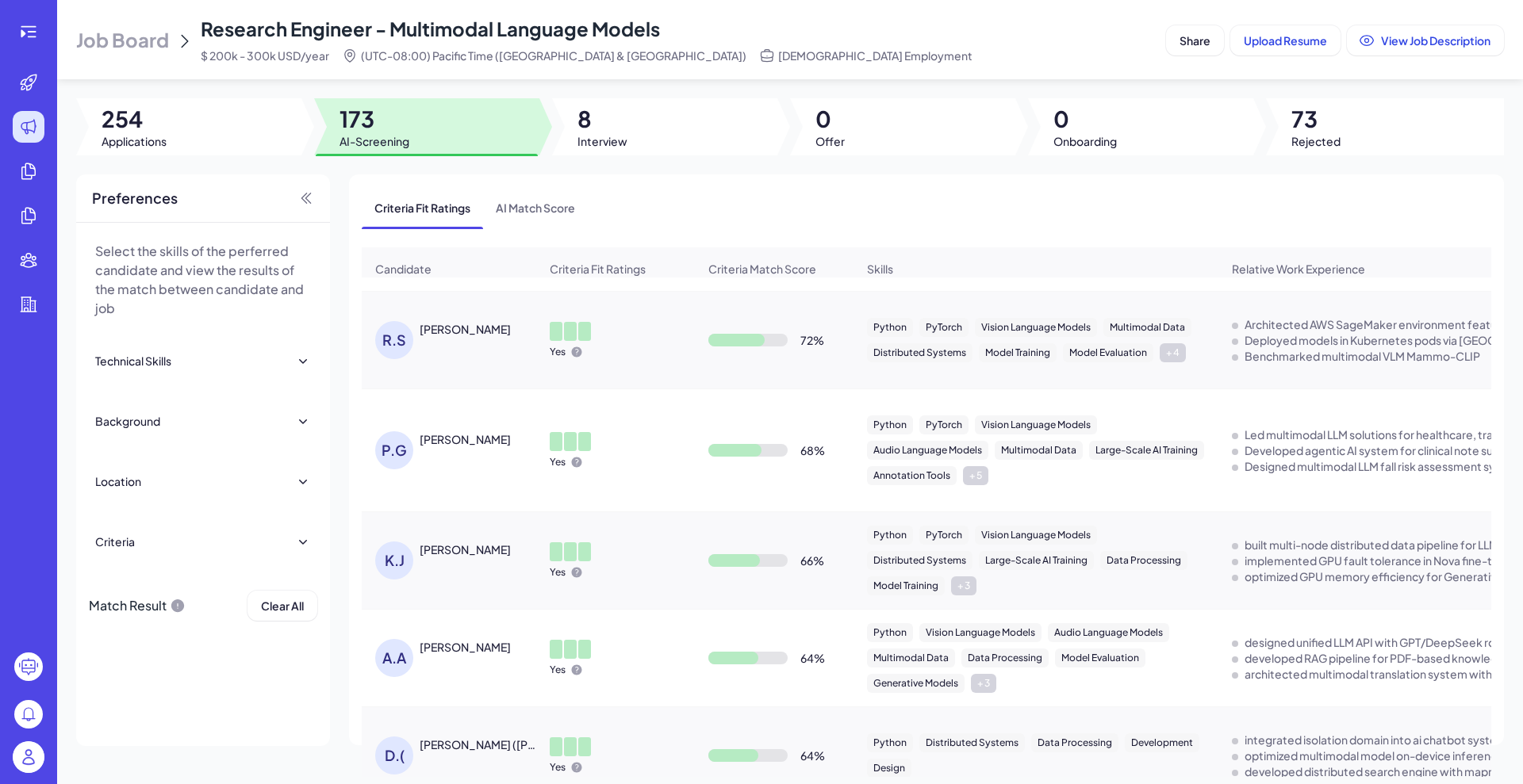
click at [425, 440] on div "P.G Pallavi Gupta" at bounding box center [448, 450] width 173 height 63
click at [456, 445] on div "Pallavi Gupta" at bounding box center [465, 439] width 91 height 16
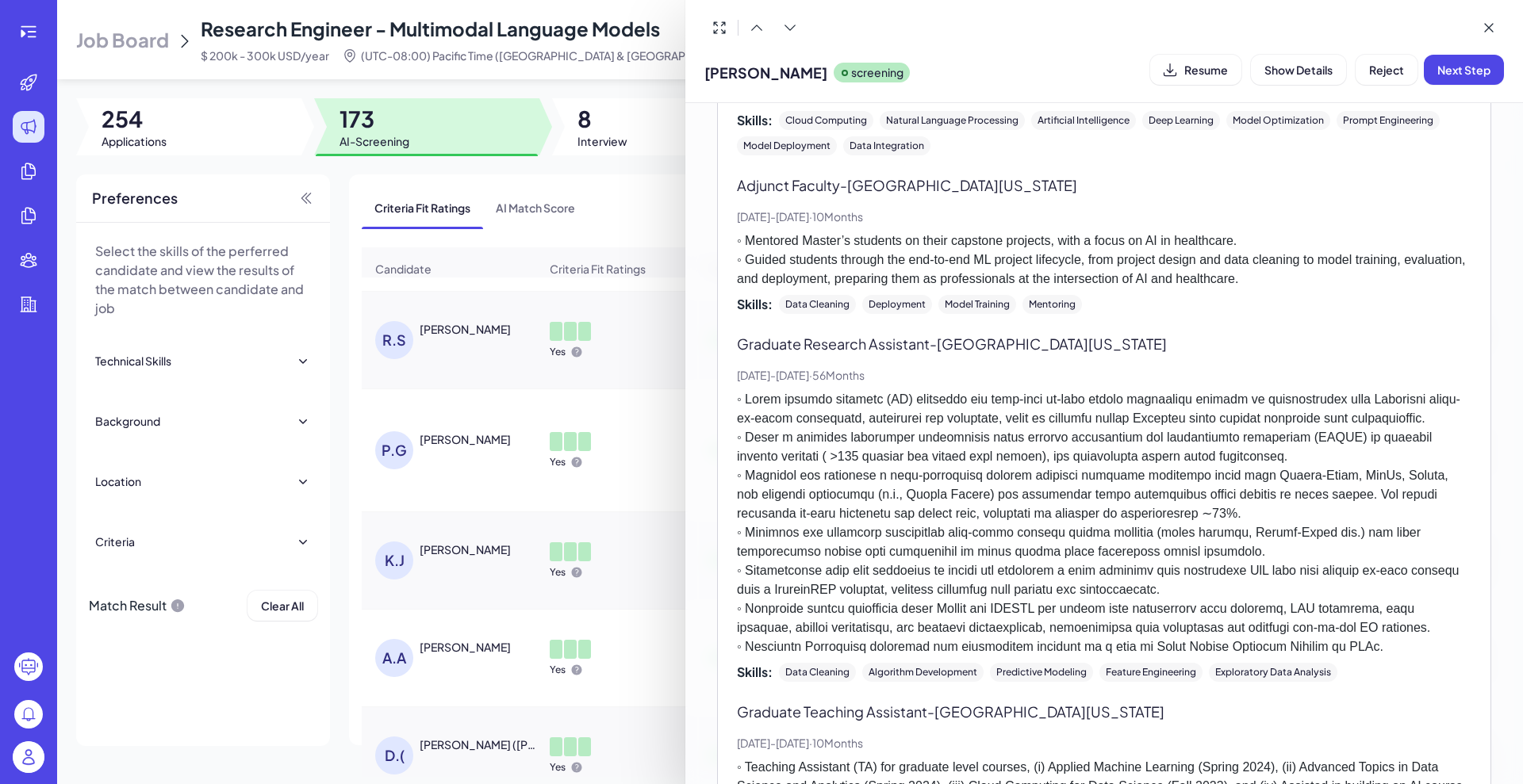
scroll to position [991, 0]
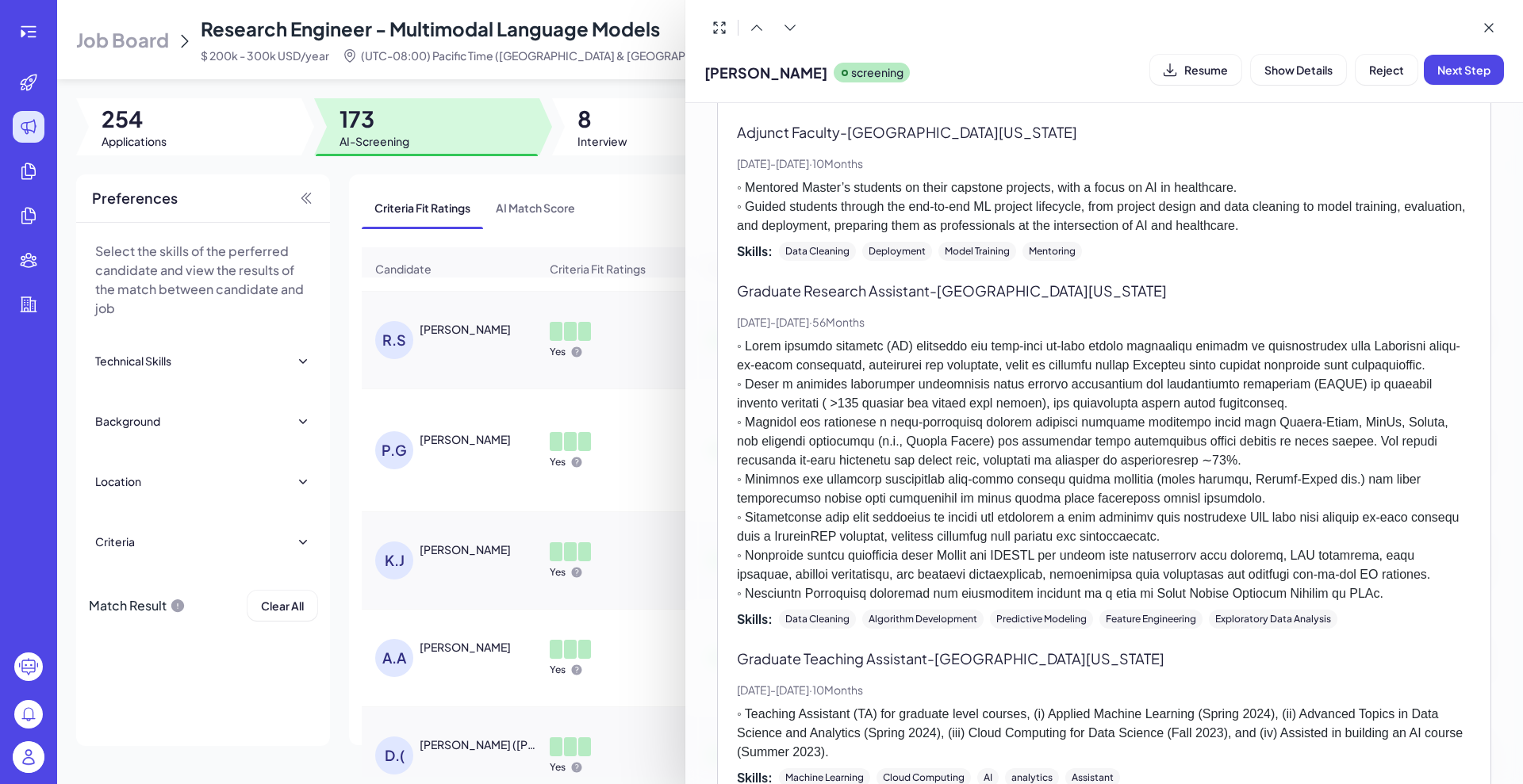
click at [675, 315] on div at bounding box center [762, 392] width 1523 height 784
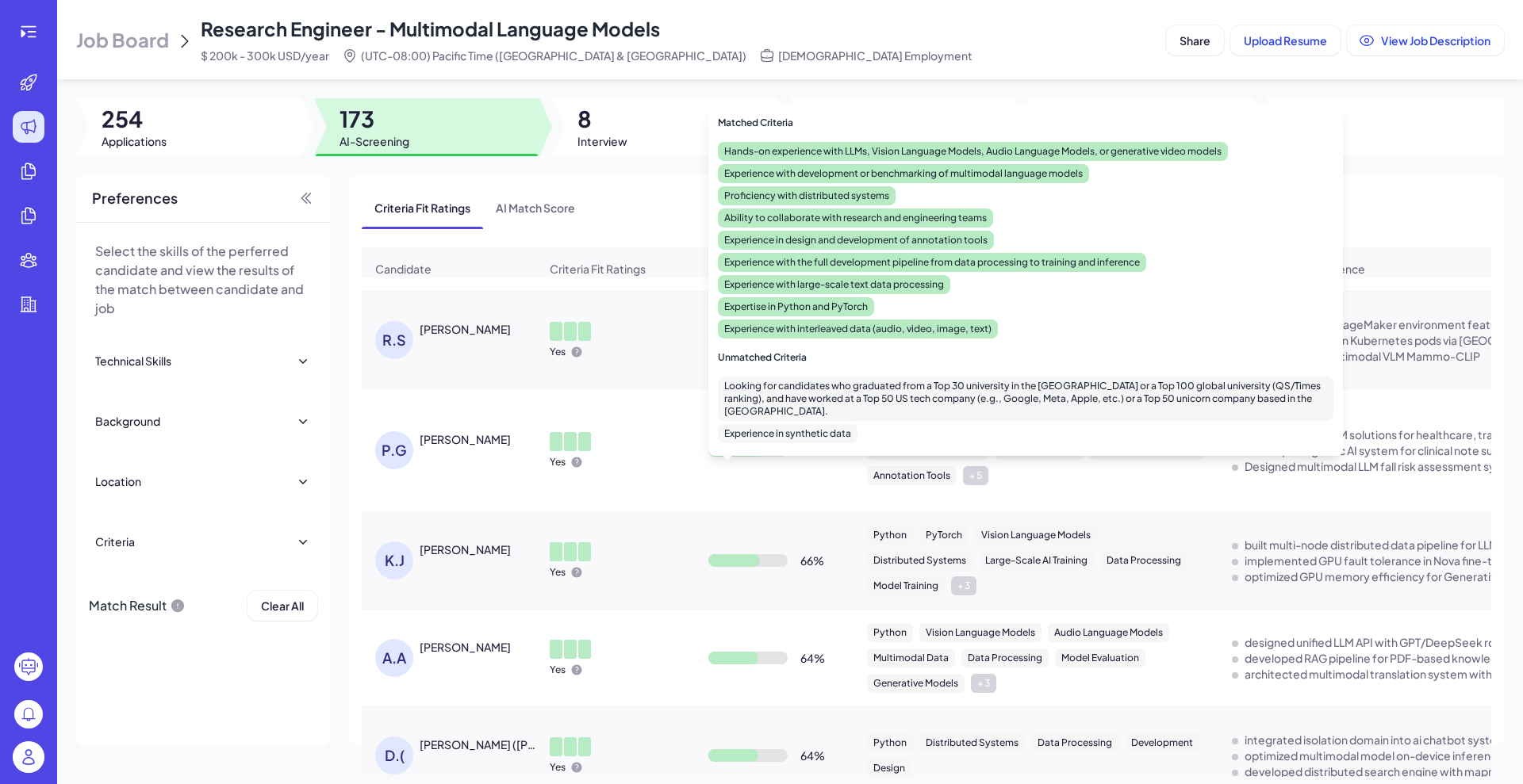
click at [676, 444] on div "Yes" at bounding box center [616, 450] width 157 height 61
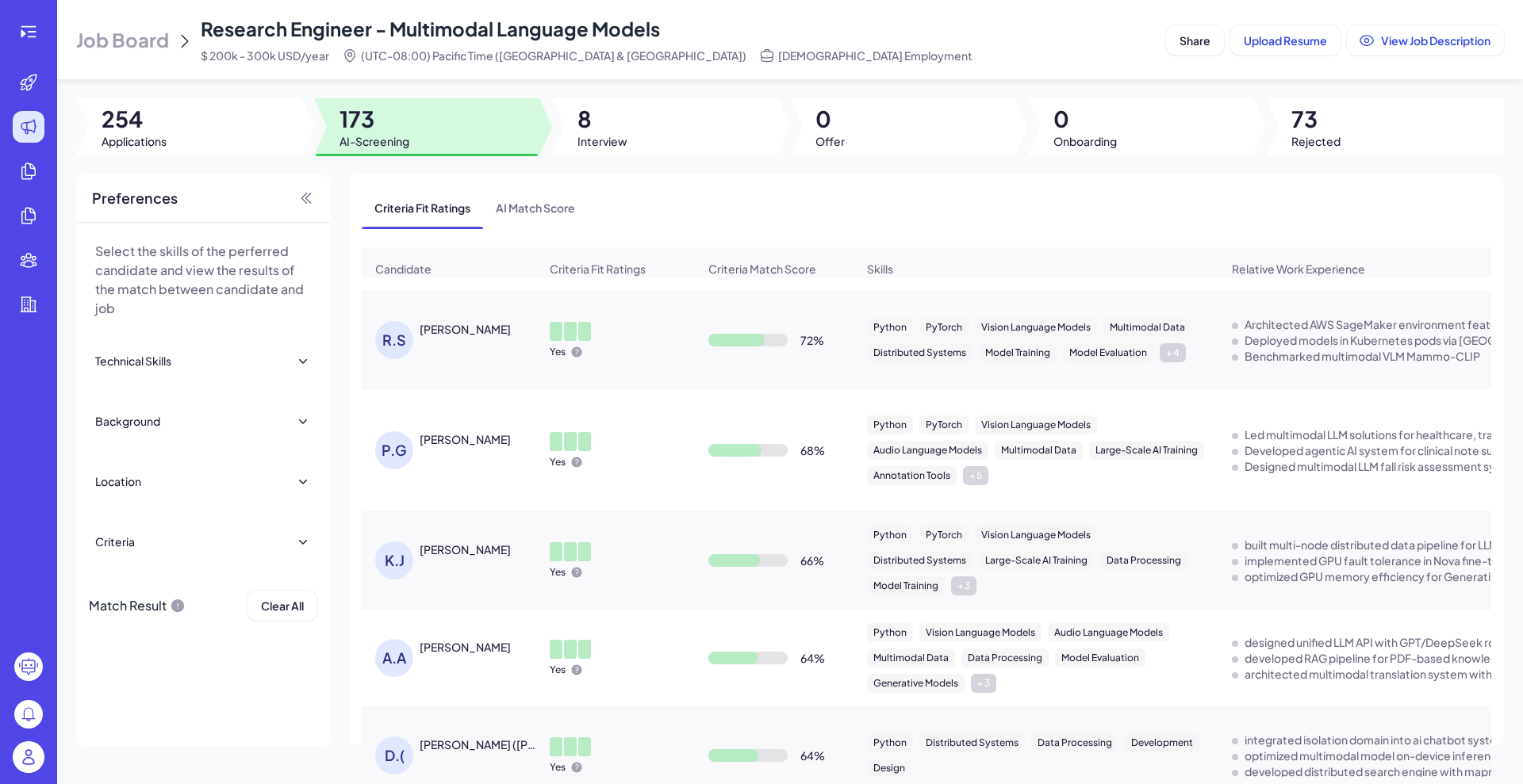
click at [612, 457] on div "Yes" at bounding box center [616, 450] width 157 height 61
click at [413, 444] on div "P.G" at bounding box center [397, 450] width 44 height 38
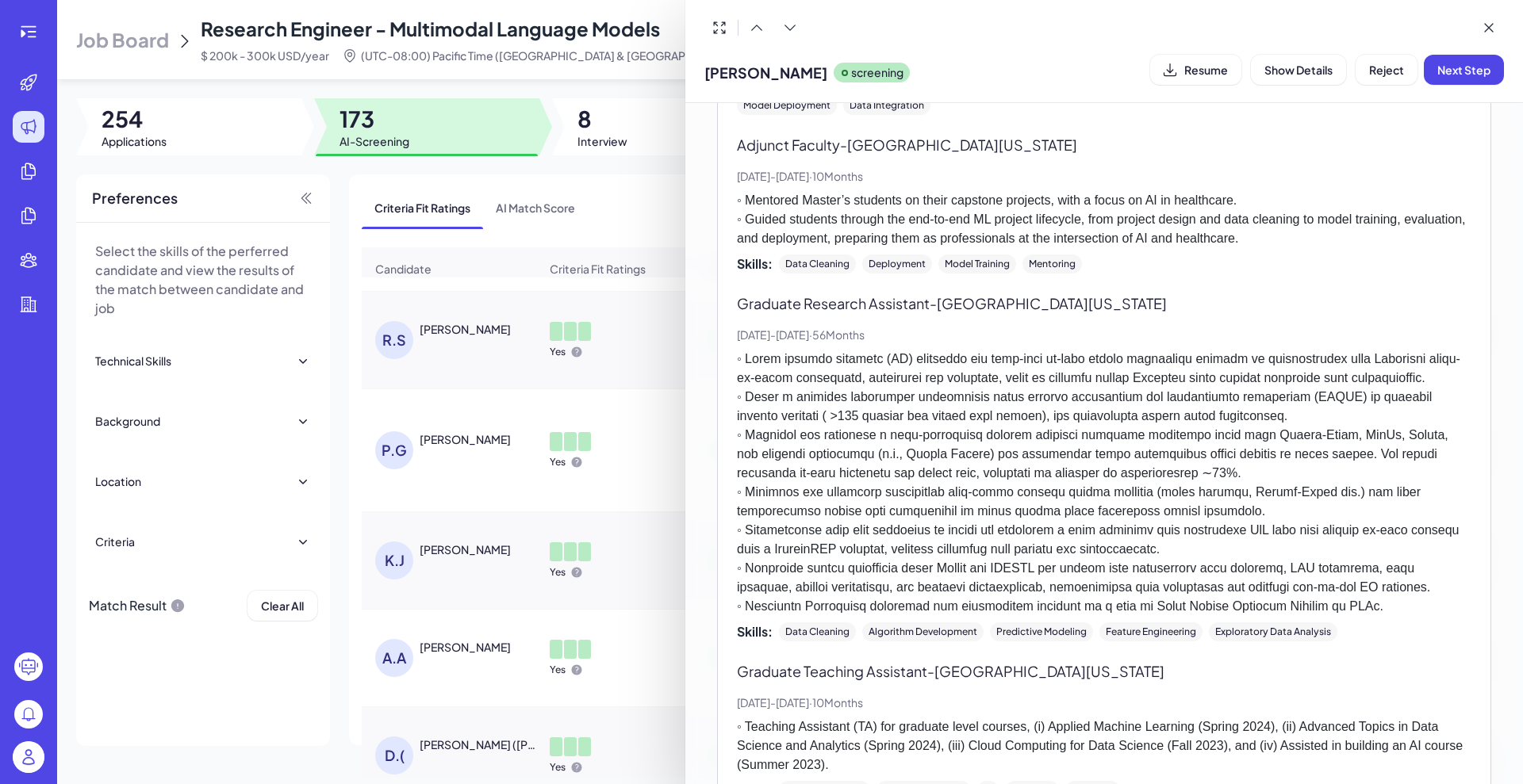
scroll to position [880, 0]
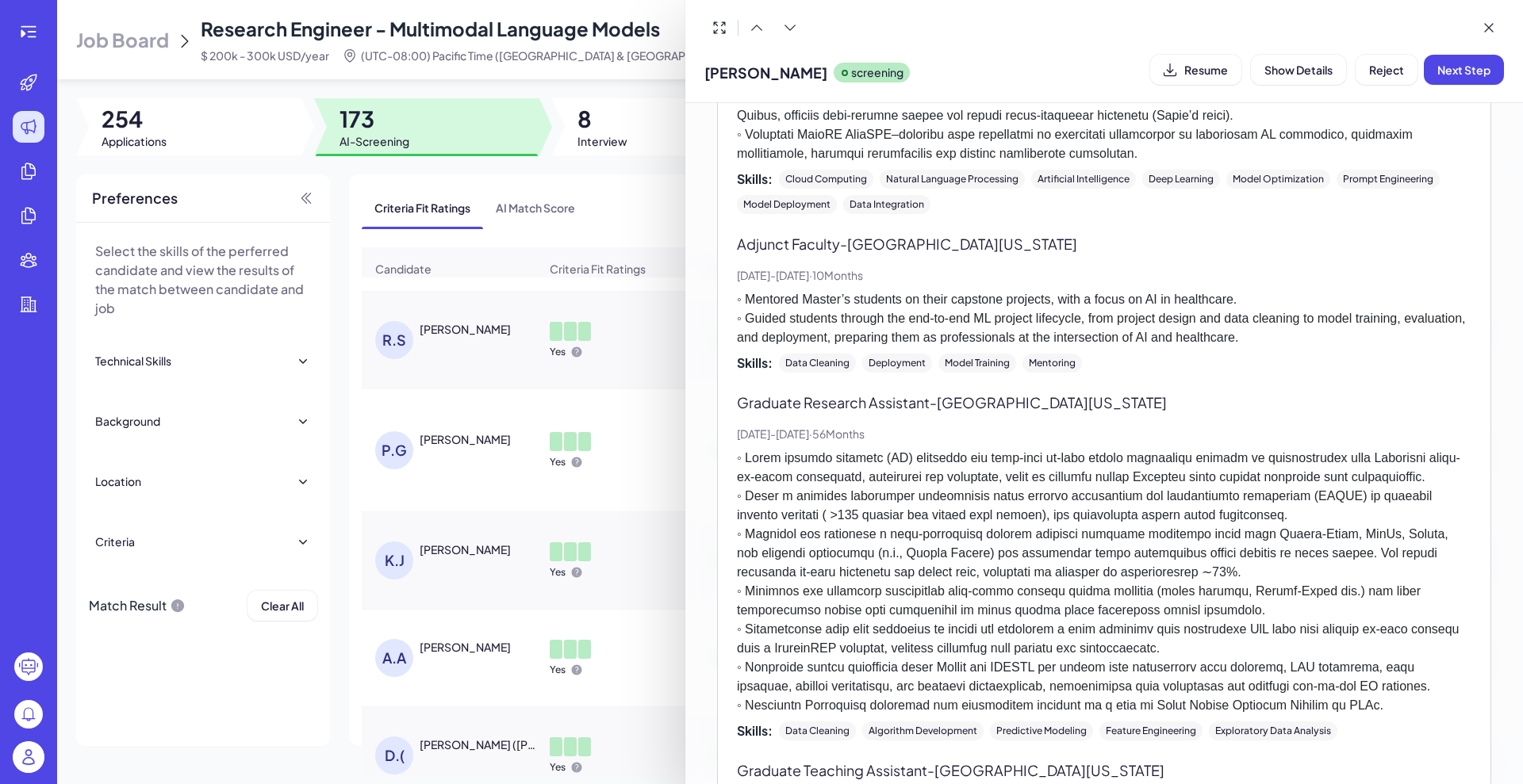
click at [487, 280] on div at bounding box center [762, 392] width 1523 height 784
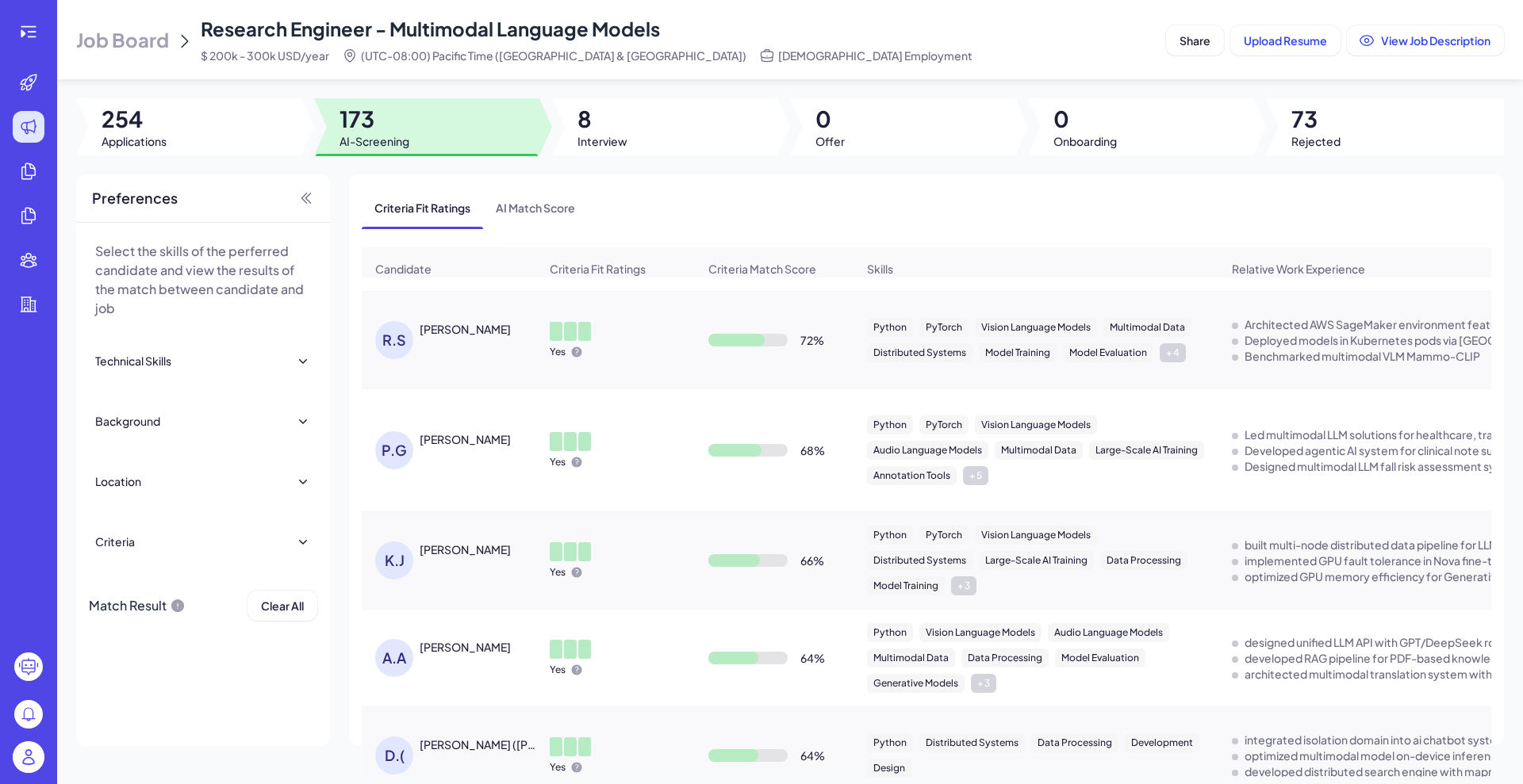
click at [453, 463] on div "P.G Pallavi Gupta" at bounding box center [457, 450] width 164 height 38
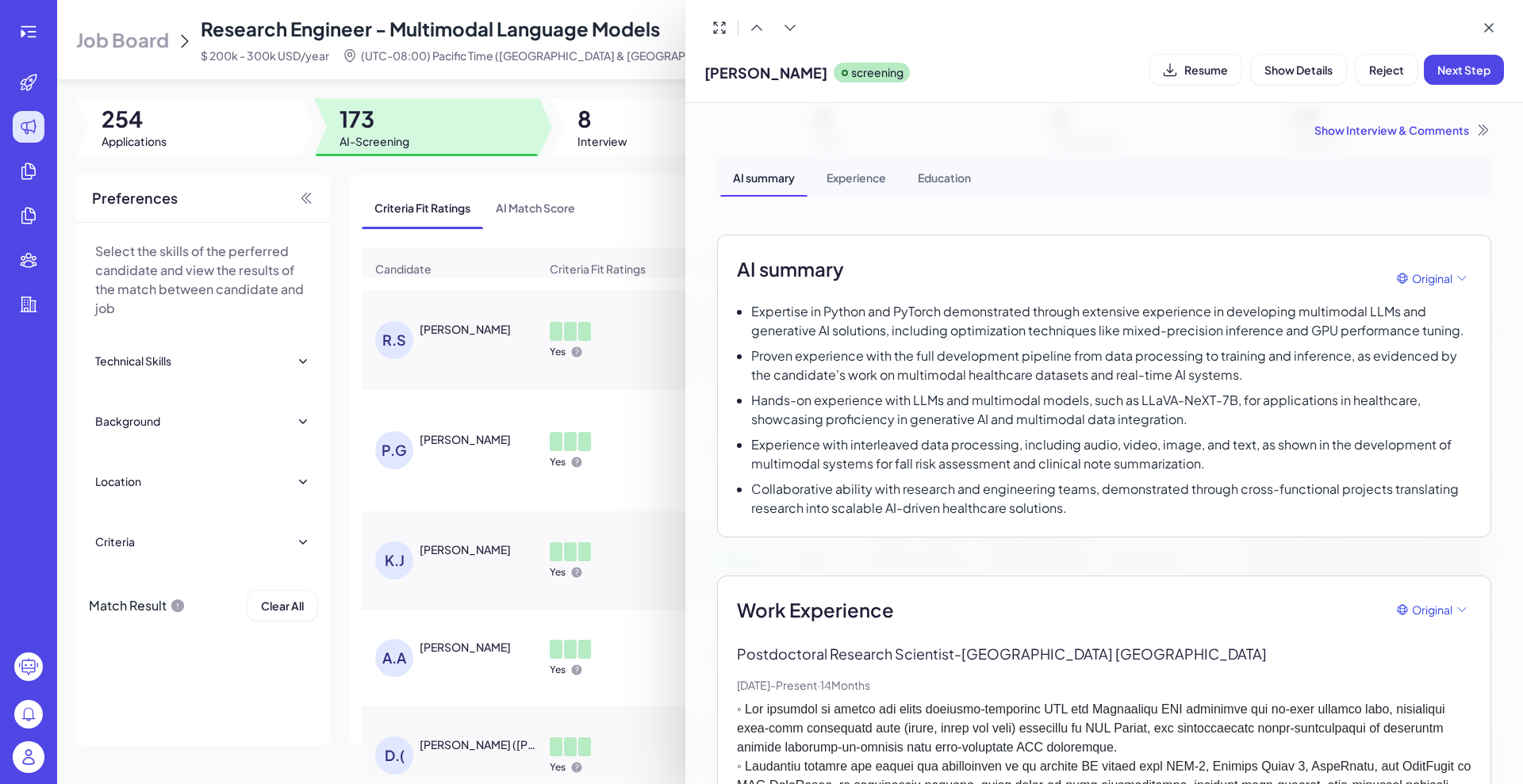
click at [480, 257] on div at bounding box center [762, 392] width 1523 height 784
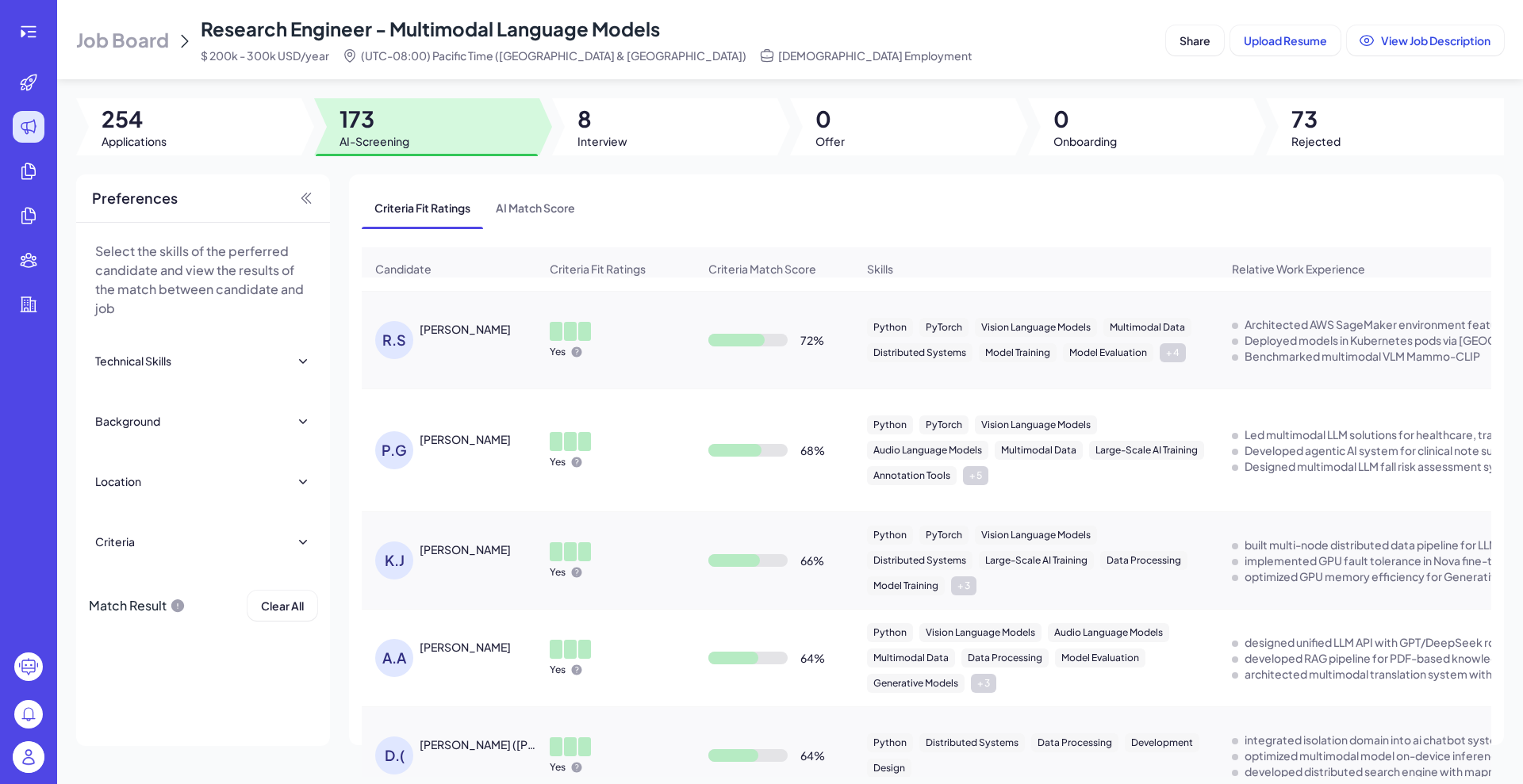
click at [168, 32] on span "Job Board" at bounding box center [122, 40] width 93 height 26
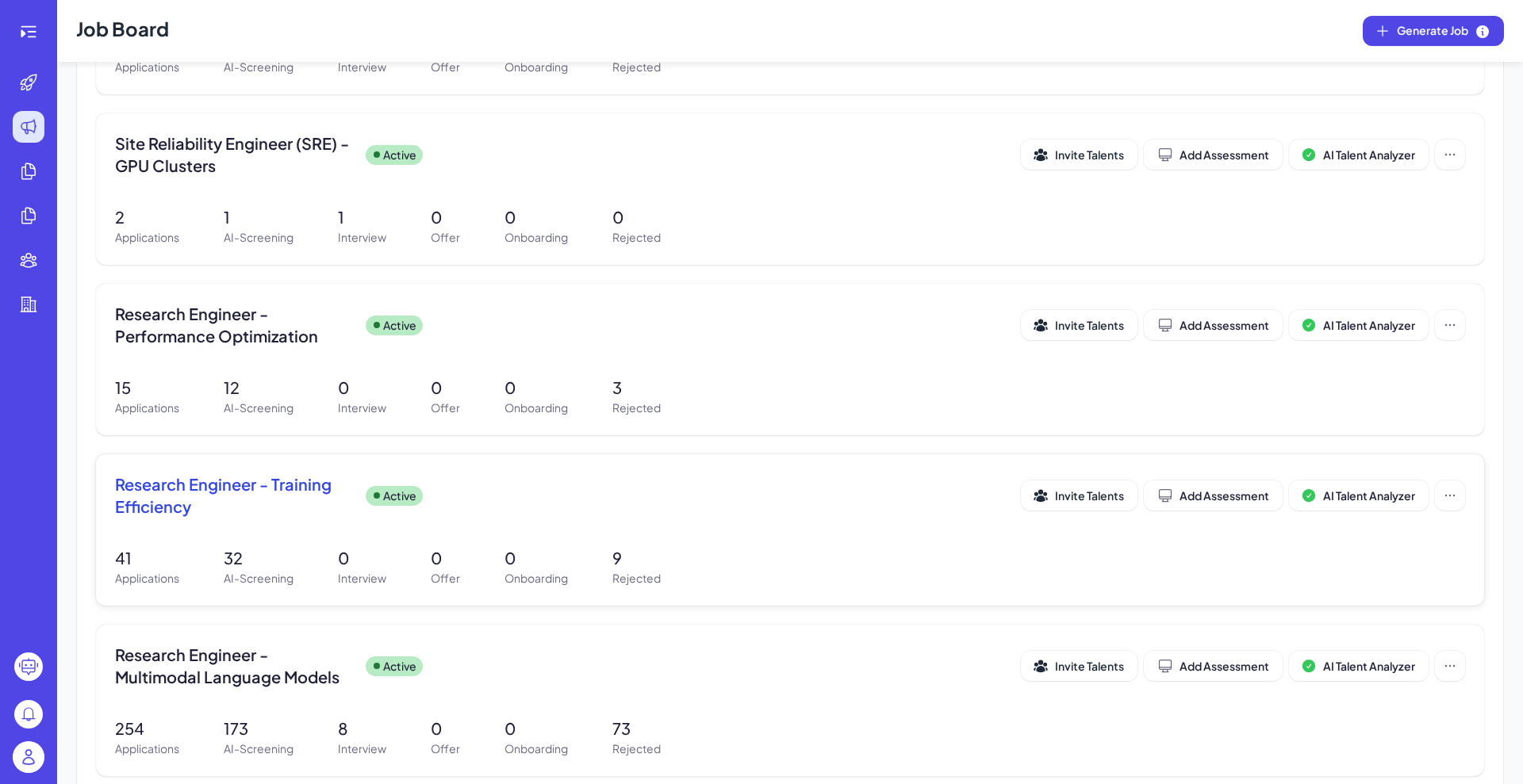
scroll to position [496, 0]
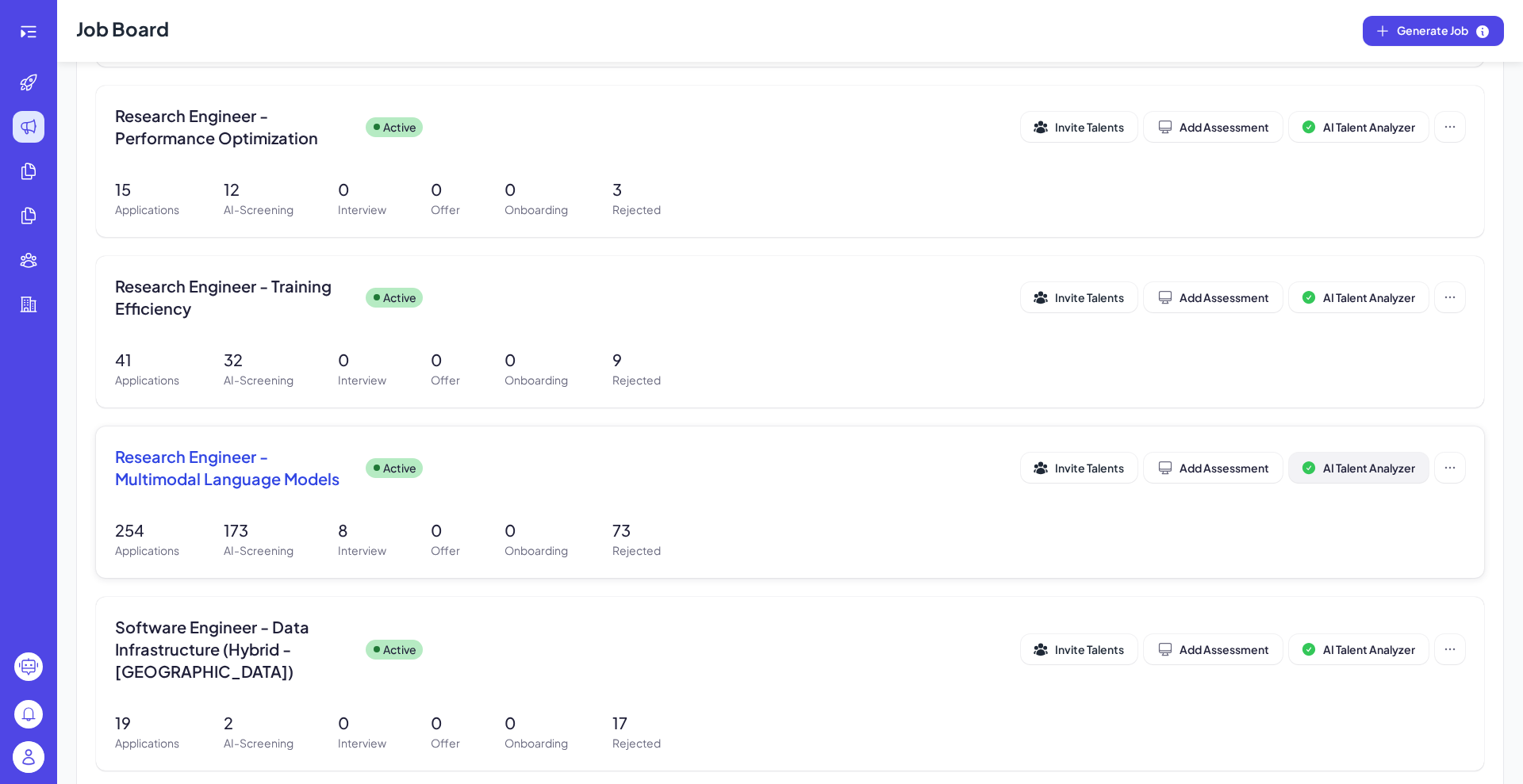
click at [1217, 465] on span "AI Talent Analyzer" at bounding box center [1369, 467] width 92 height 14
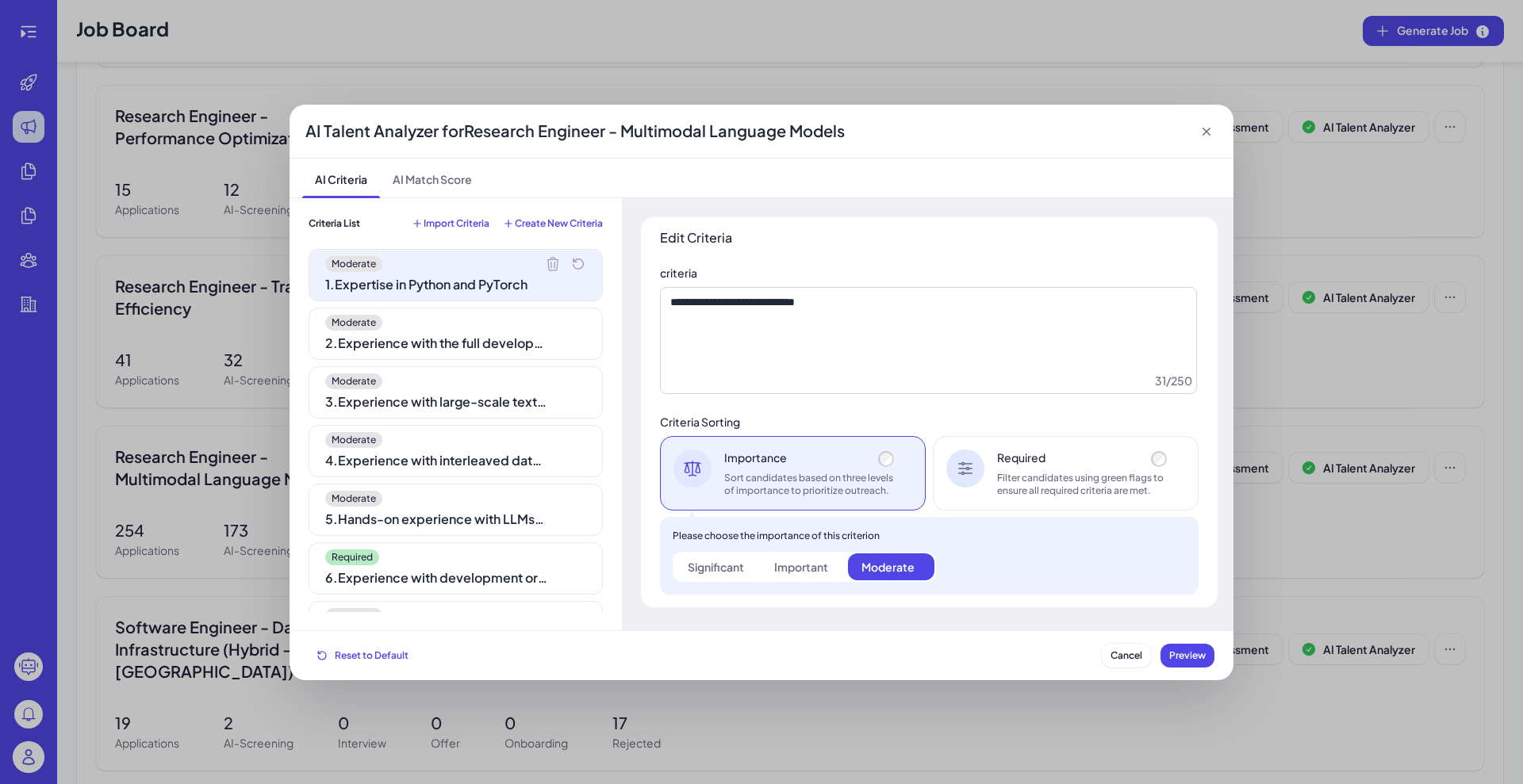
click at [432, 337] on div "2 . Experience with the full development pipeline from data processing to train…" at bounding box center [436, 343] width 222 height 19
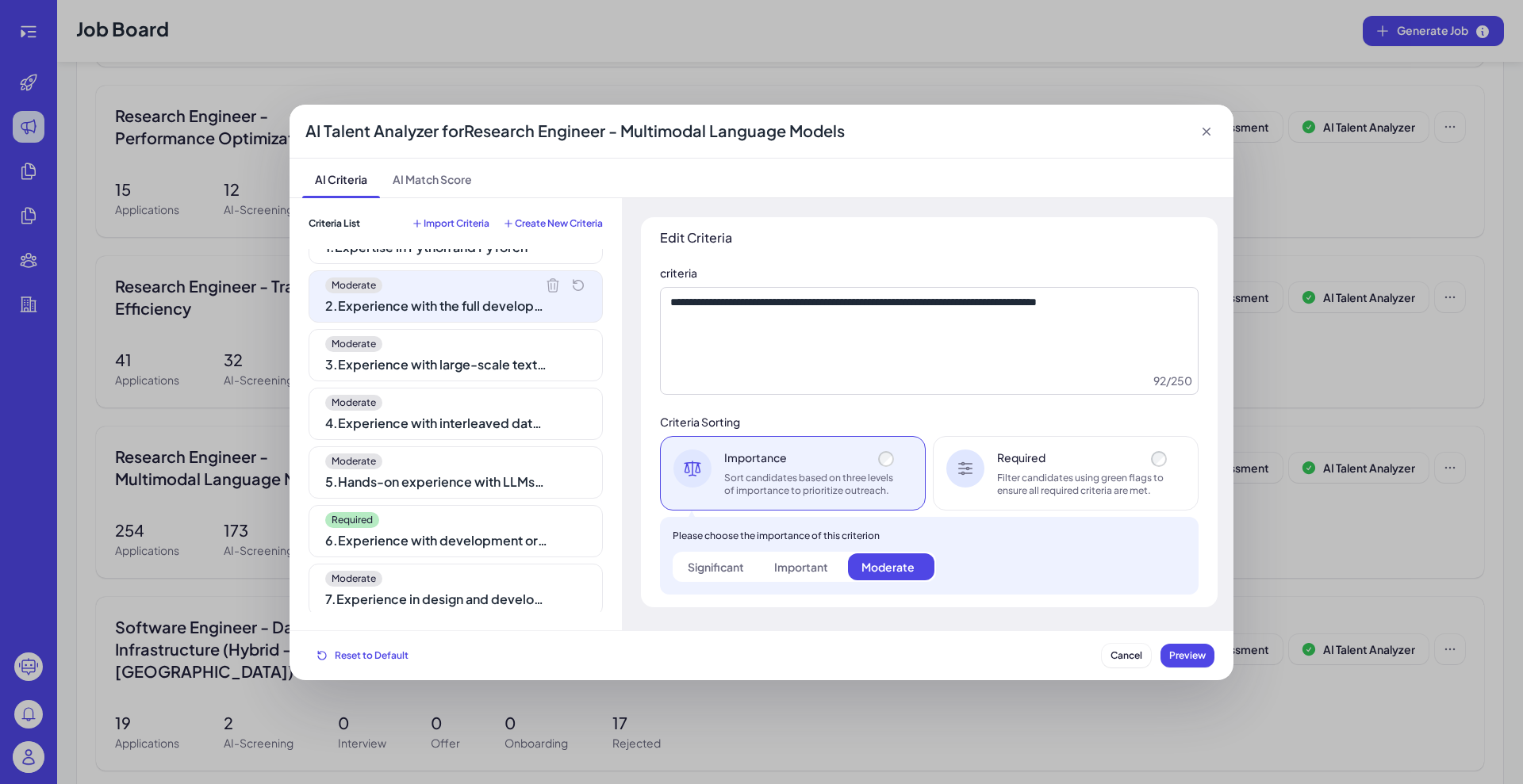
scroll to position [40, 0]
click at [493, 389] on div "Moderate 4 . Experience with interleaved data (audio, video, image, text)" at bounding box center [455, 411] width 294 height 52
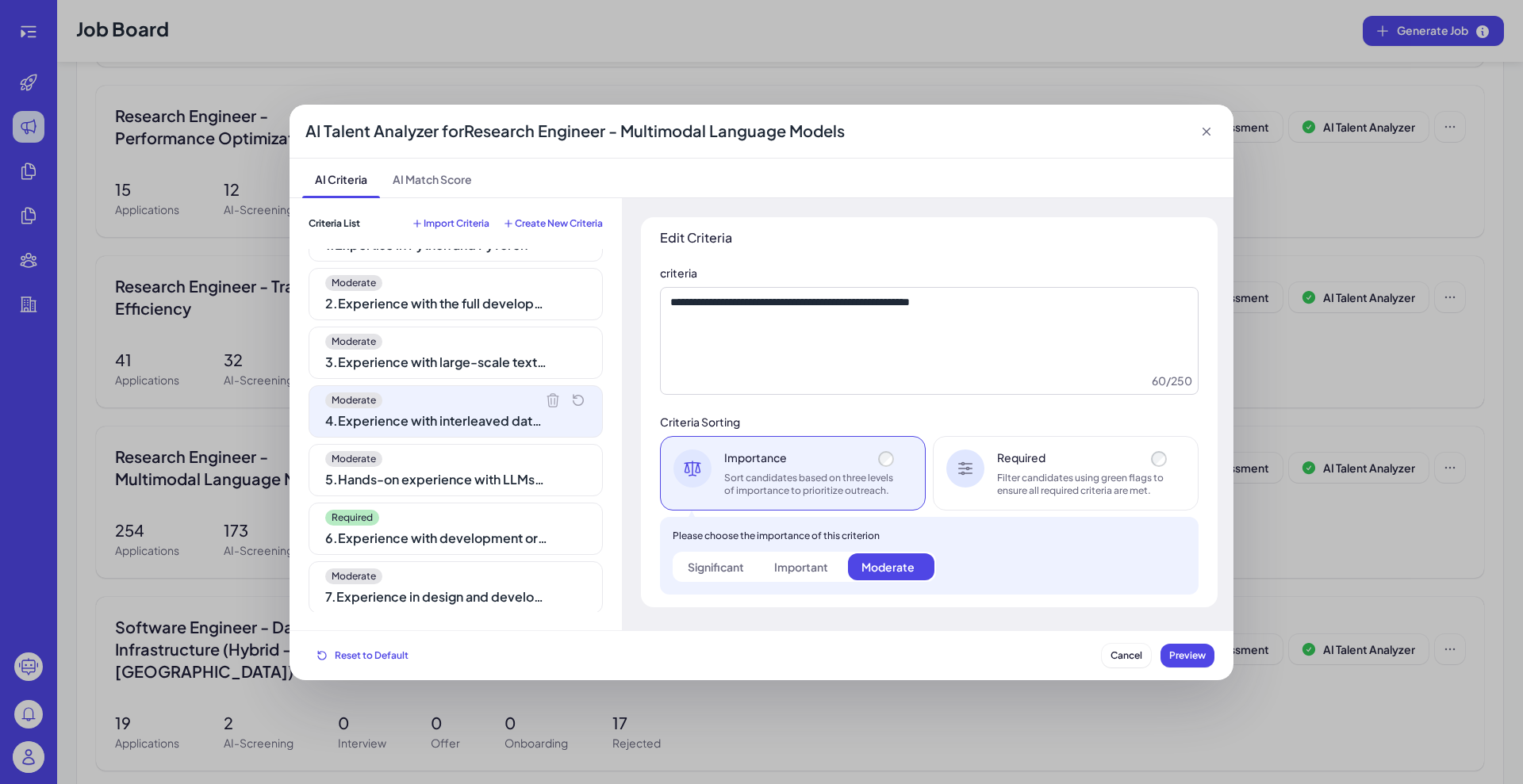
click at [479, 375] on div "Moderate 3 . Experience with large-scale text data processing" at bounding box center [455, 352] width 294 height 52
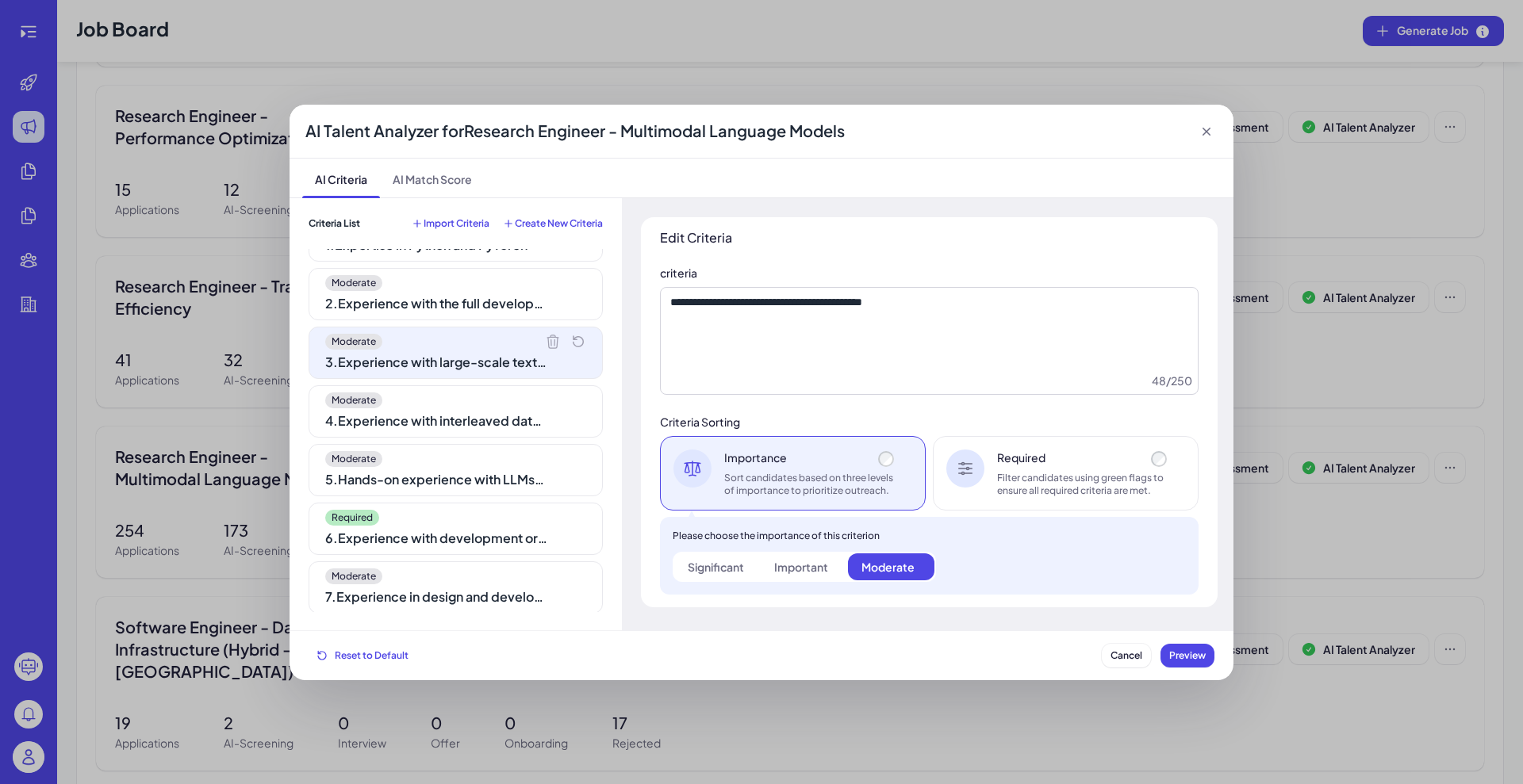
click at [464, 454] on div "Moderate" at bounding box center [456, 459] width 261 height 16
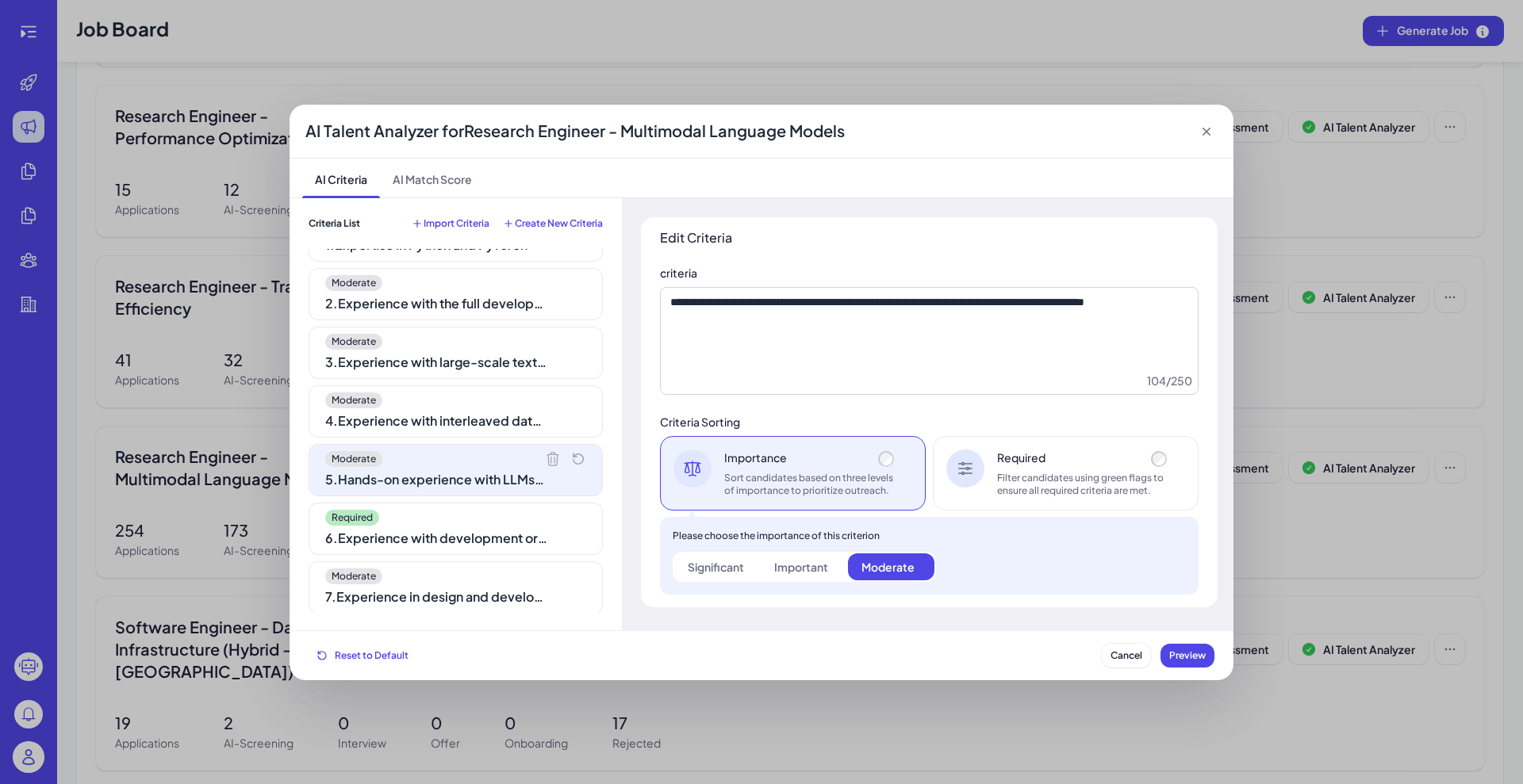
click at [457, 494] on div "Moderate 5 . Hands-on experience with LLMs, Vision Language Models, Audio Langu…" at bounding box center [455, 470] width 294 height 52
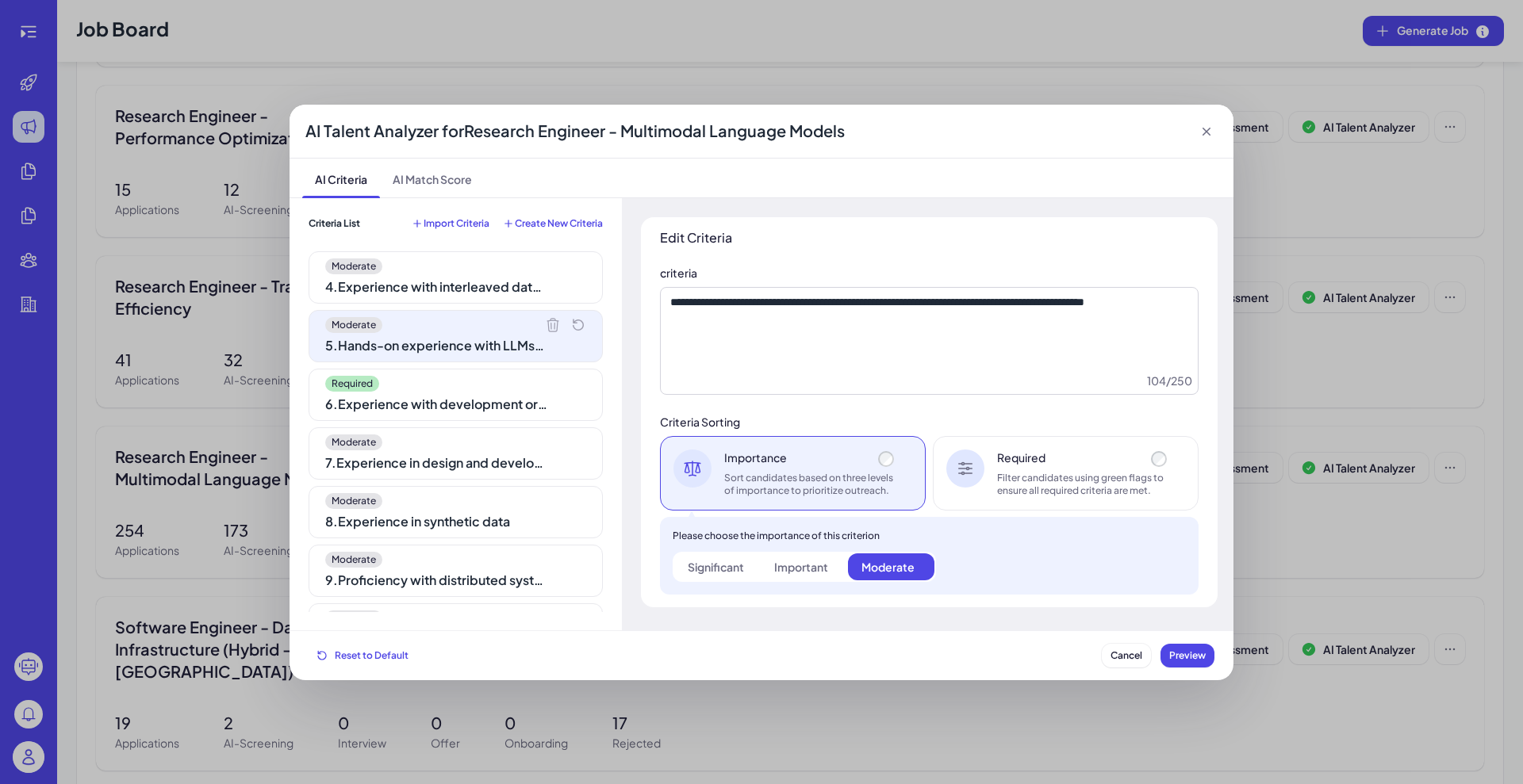
scroll to position [238, 0]
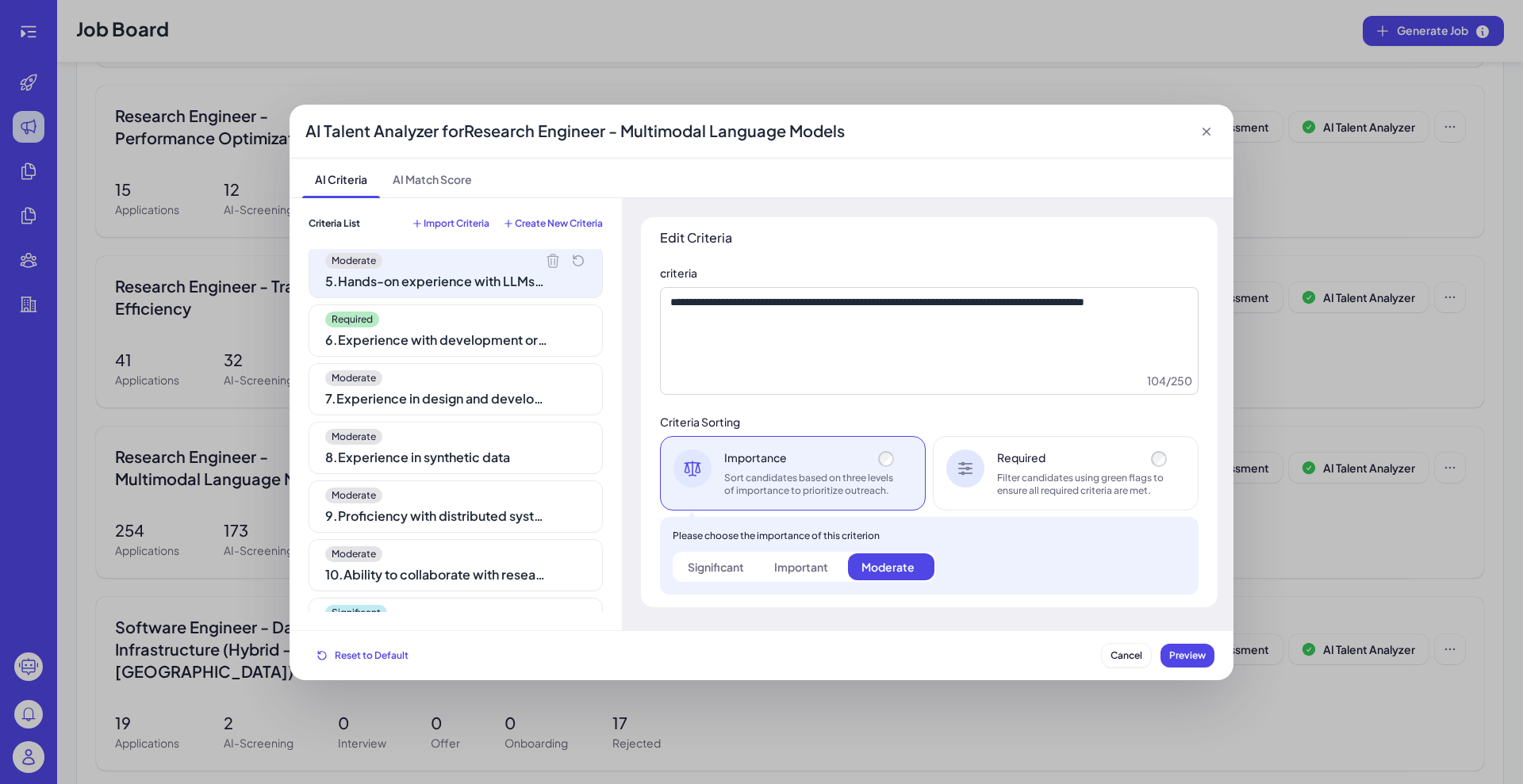
click at [445, 353] on div "Required 6 . Experience with development or benchmarking of multimodal language…" at bounding box center [455, 330] width 294 height 52
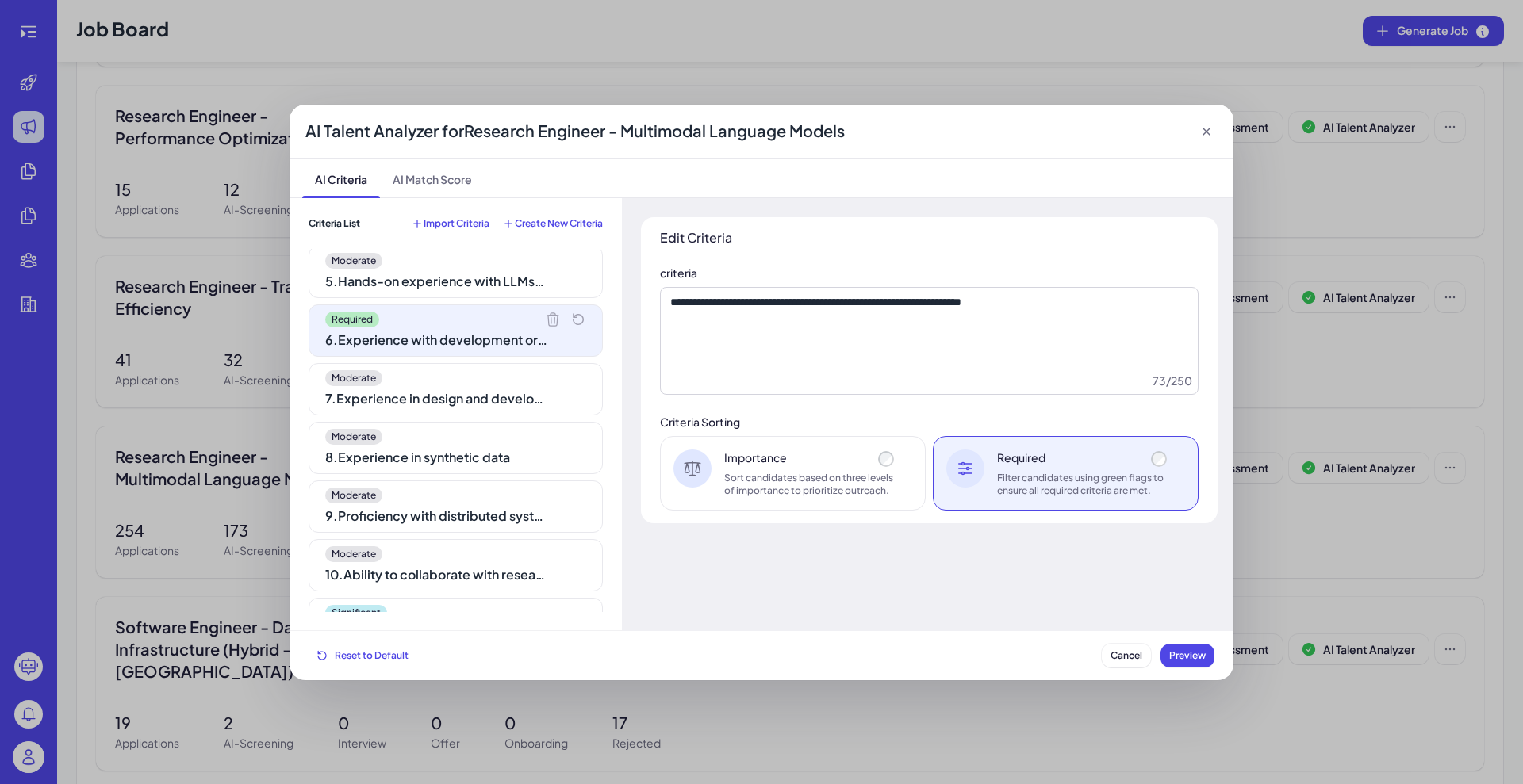
click at [437, 396] on div "7 . Experience in design and development of annotation tools" at bounding box center [436, 399] width 222 height 19
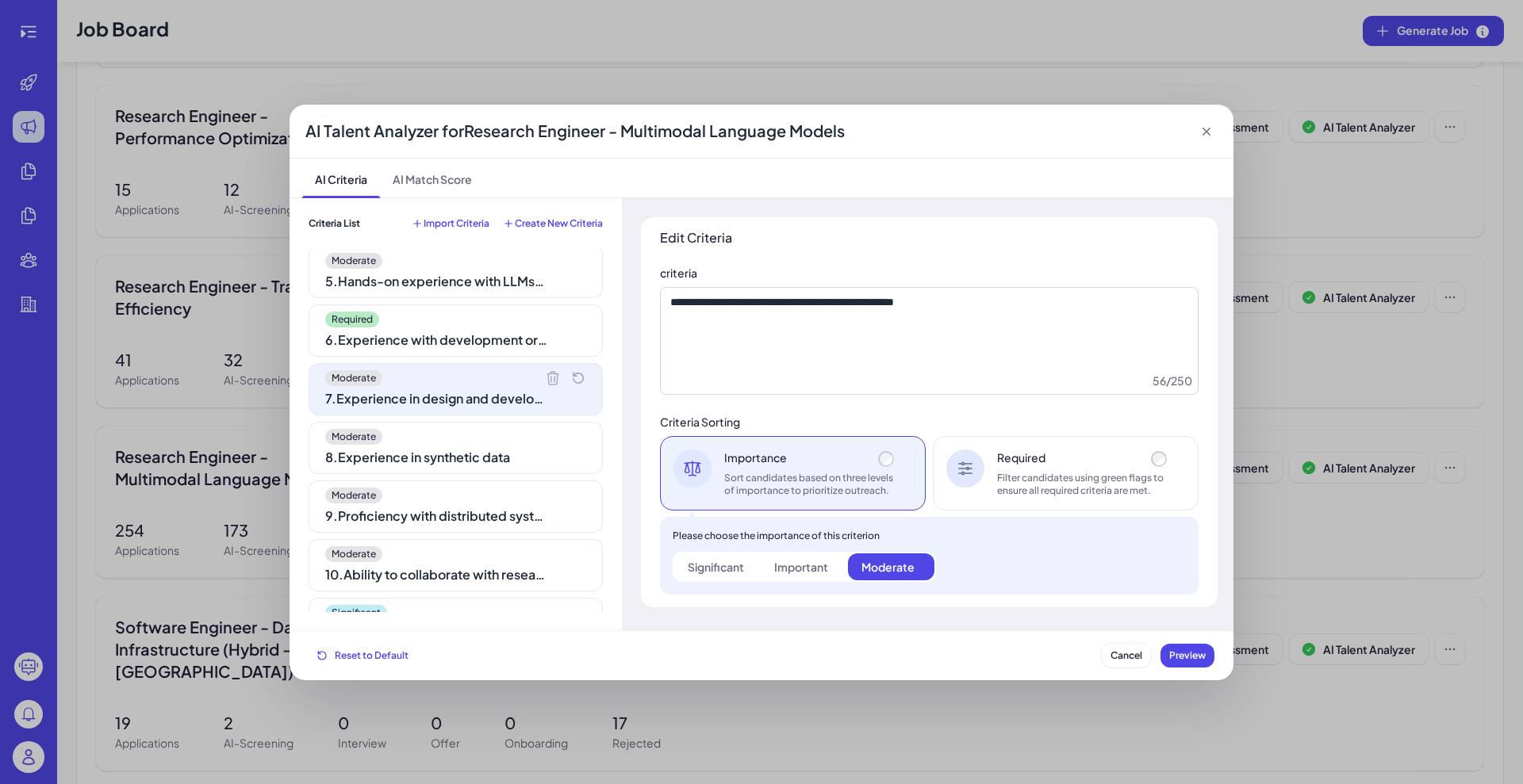
click at [419, 467] on div "Moderate 8 . Experience in synthetic data" at bounding box center [455, 447] width 294 height 52
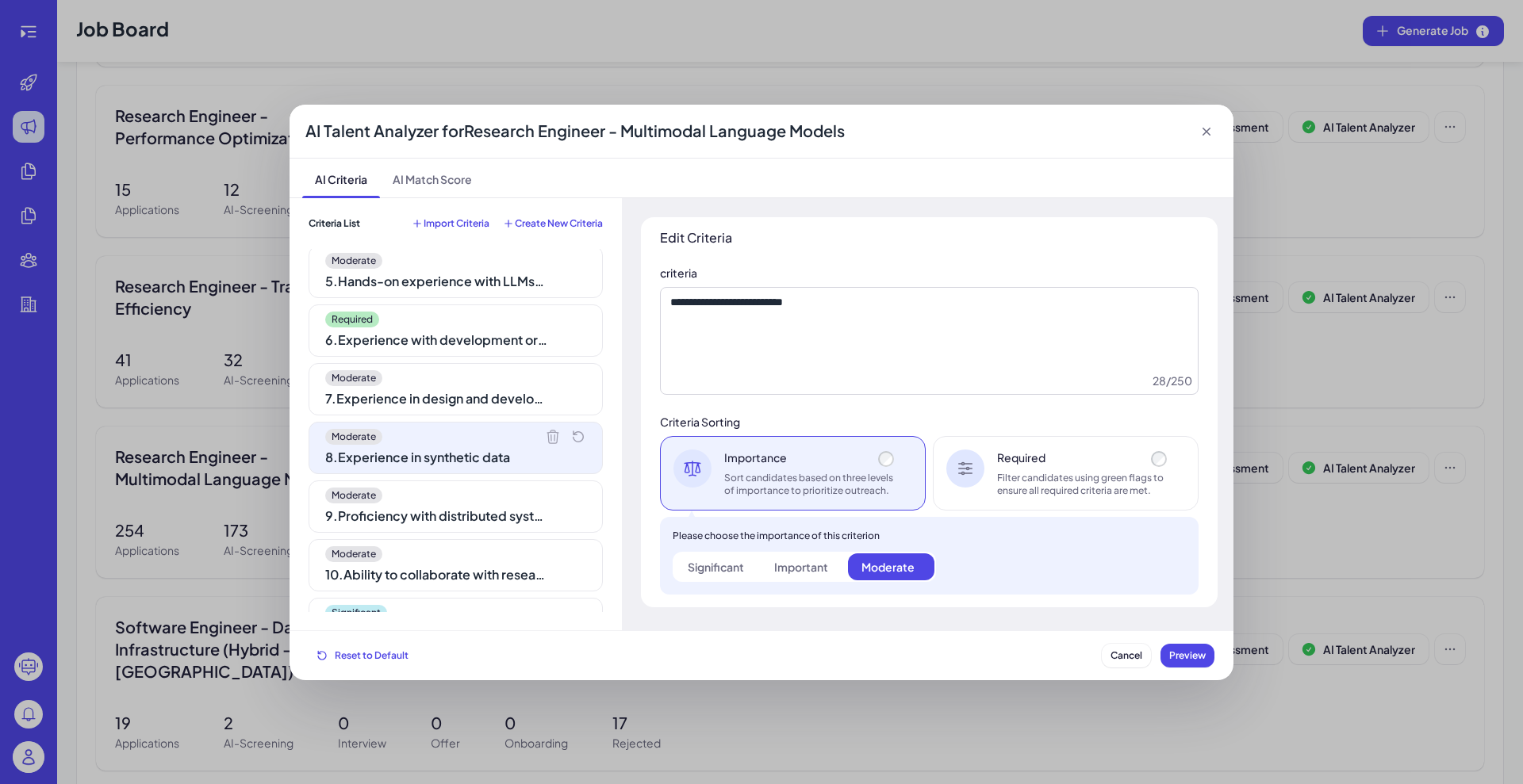
click at [433, 528] on div "Moderate 9 . Proficiency with distributed systems" at bounding box center [455, 506] width 294 height 52
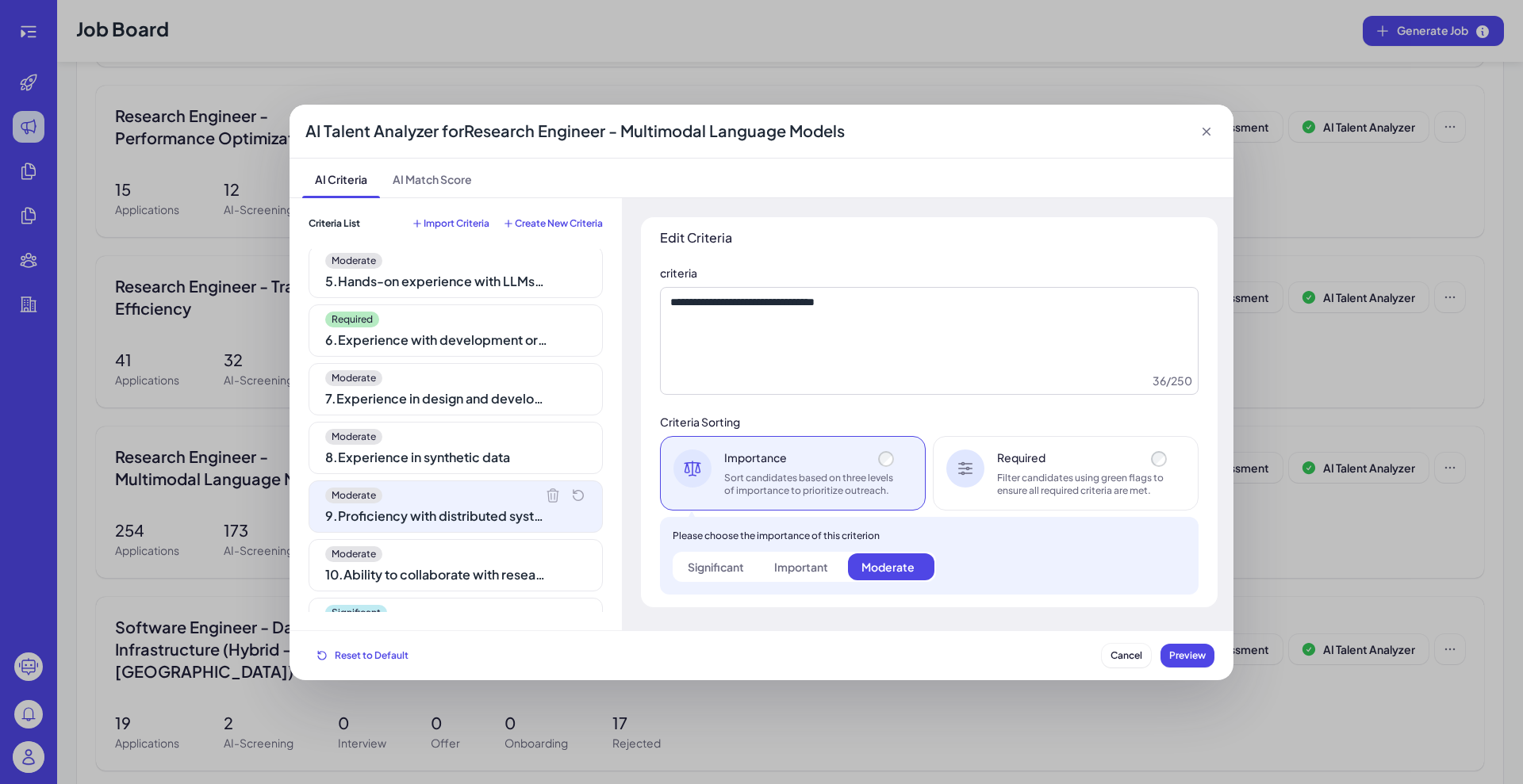
click at [432, 584] on div "Moderate 10 . Ability to collaborate with research and engineering teams" at bounding box center [455, 565] width 294 height 52
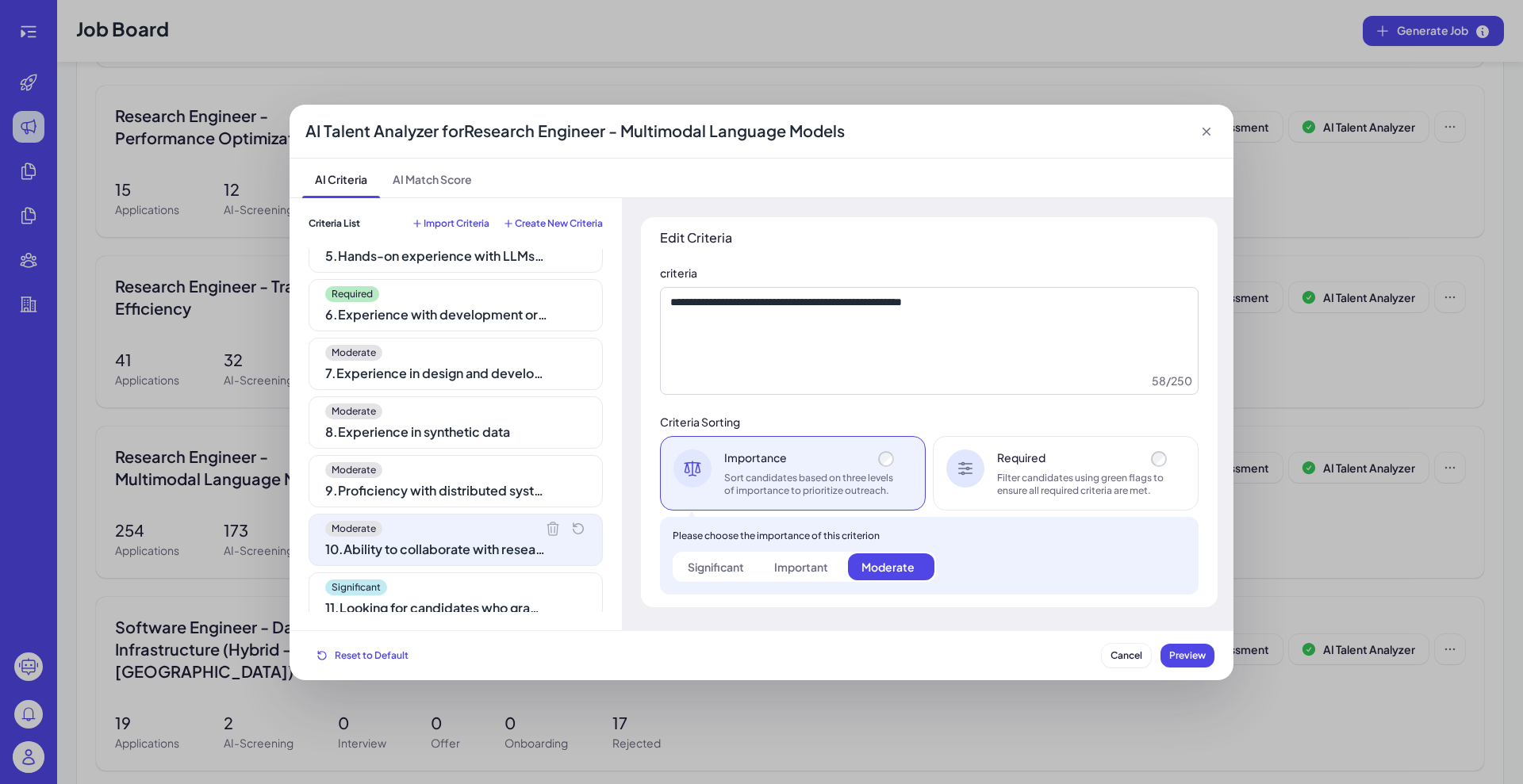
scroll to position [276, 0]
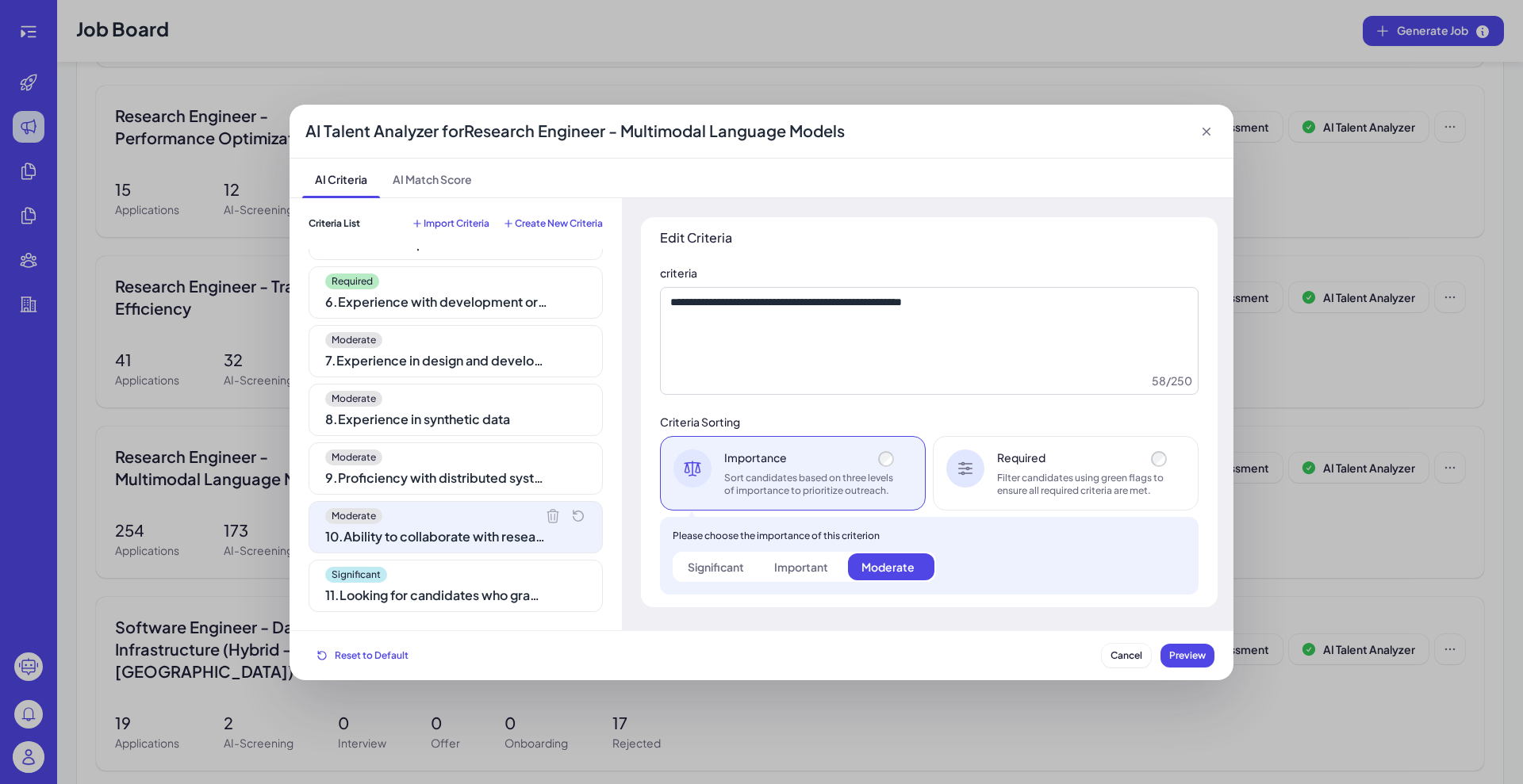
click at [432, 576] on div "Significant" at bounding box center [456, 575] width 261 height 16
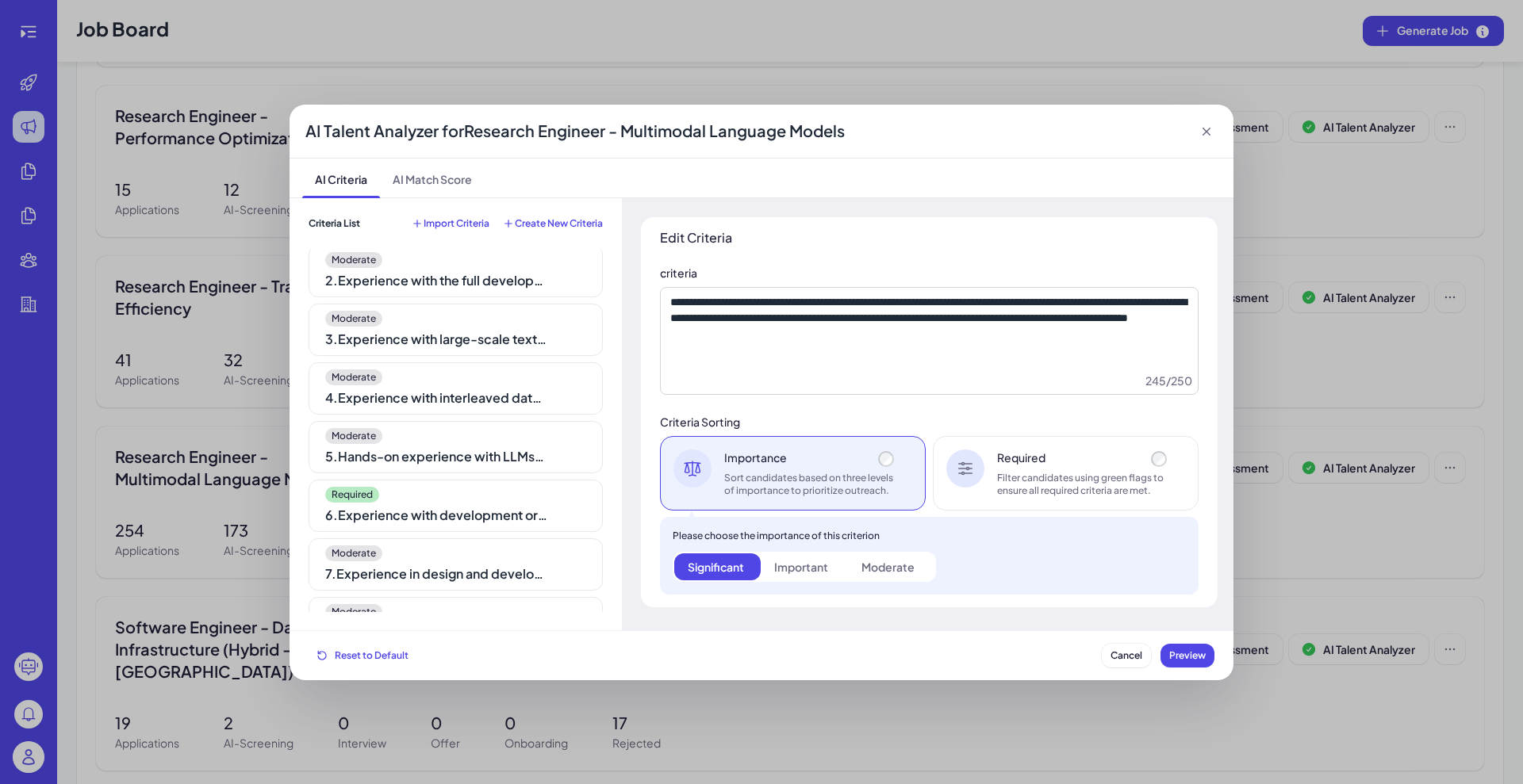
scroll to position [0, 0]
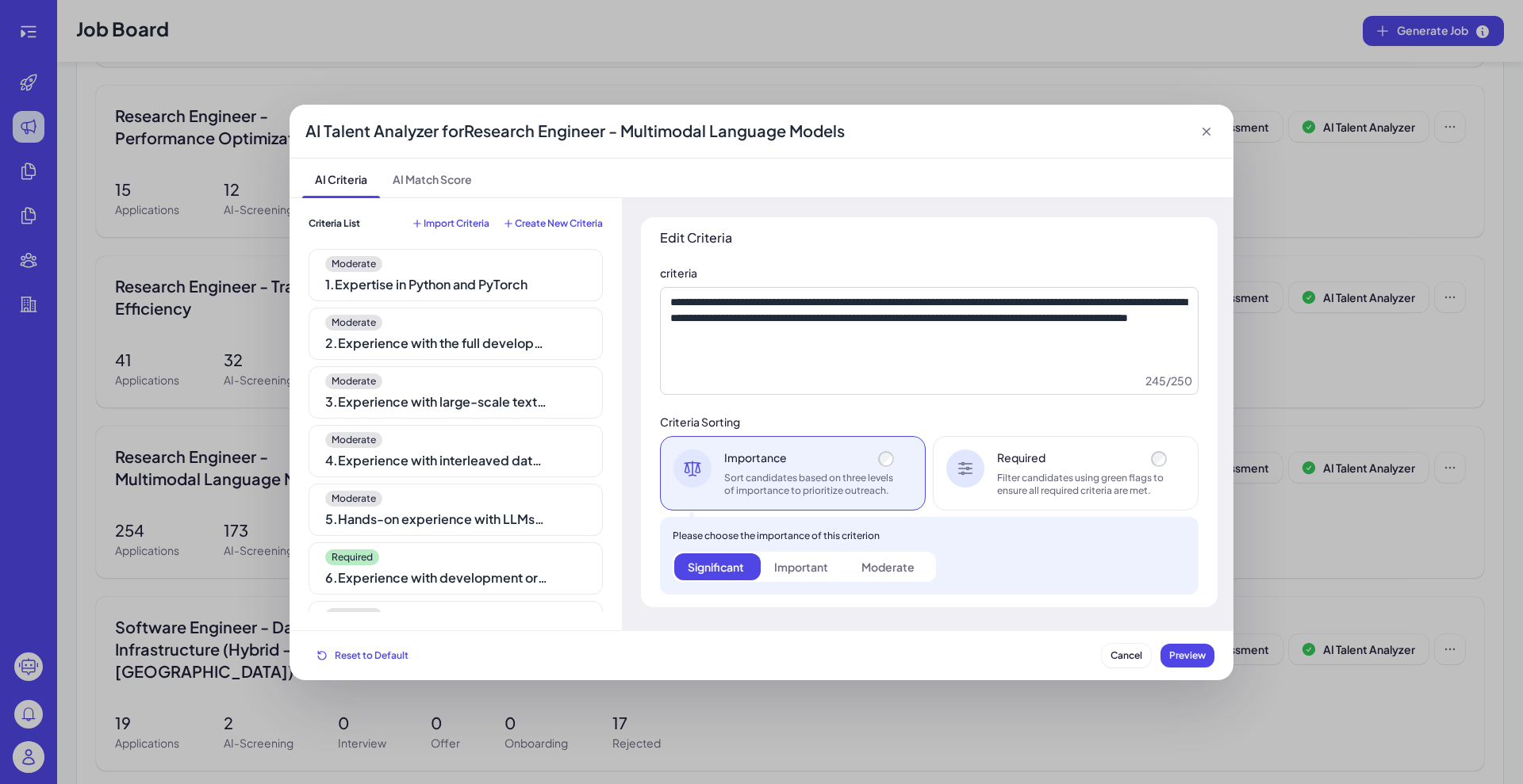
drag, startPoint x: 432, startPoint y: 274, endPoint x: 429, endPoint y: 295, distance: 21.2
click at [432, 279] on div "1 . Expertise in Python and PyTorch" at bounding box center [436, 285] width 222 height 19
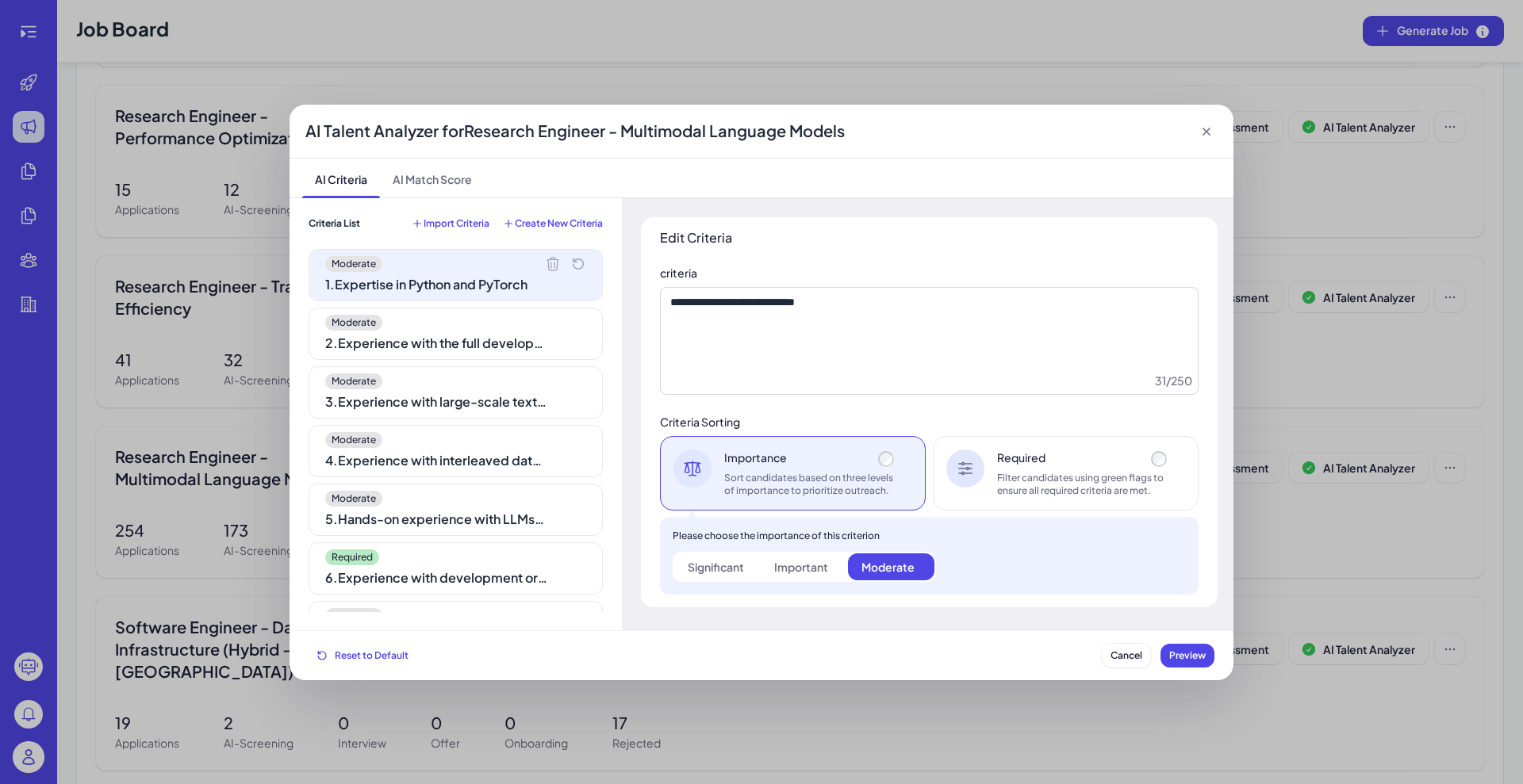
click at [423, 342] on div "2 . Experience with the full development pipeline from data processing to train…" at bounding box center [436, 343] width 222 height 19
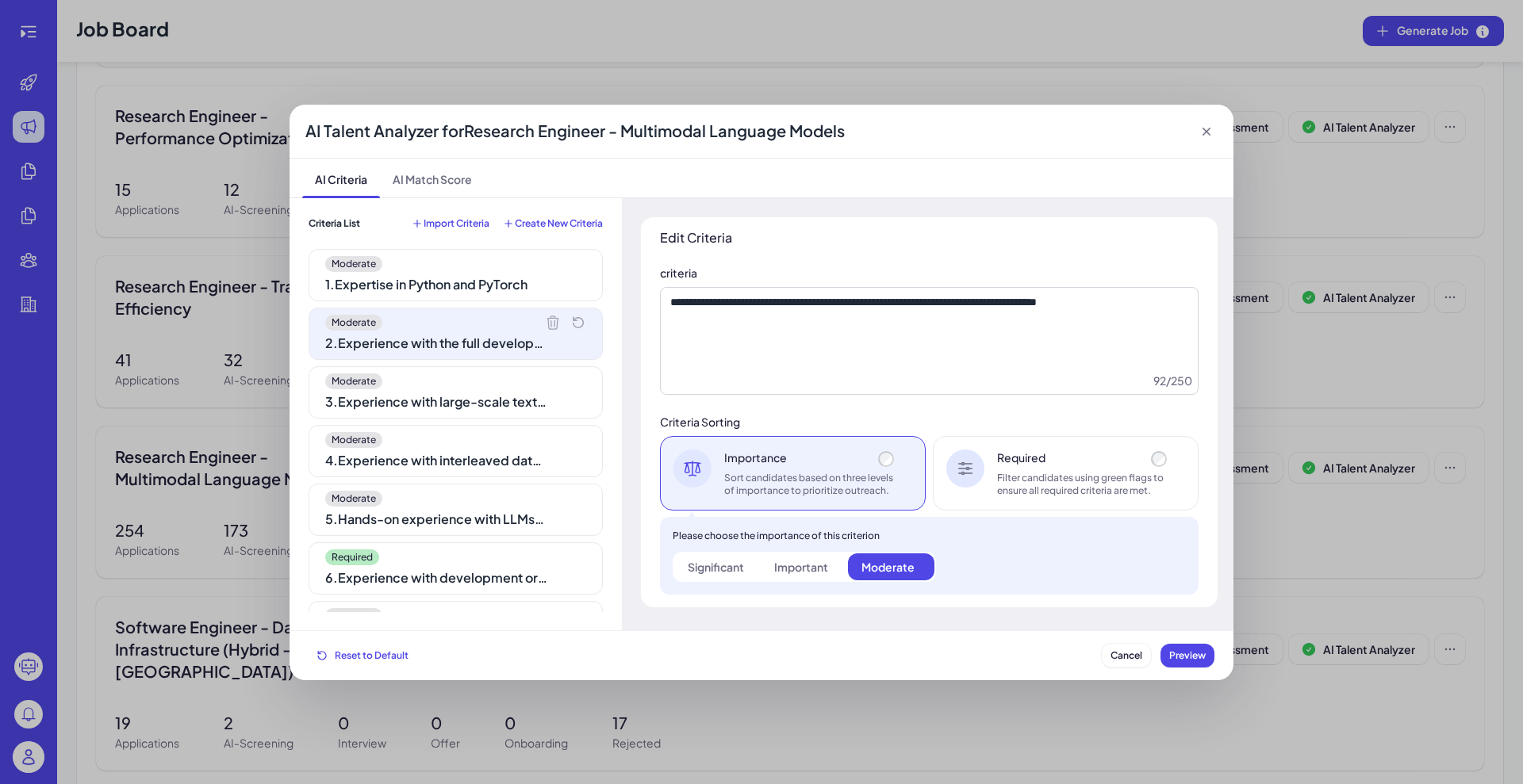
click at [422, 409] on div "3 . Experience with large-scale text data processing" at bounding box center [436, 402] width 222 height 19
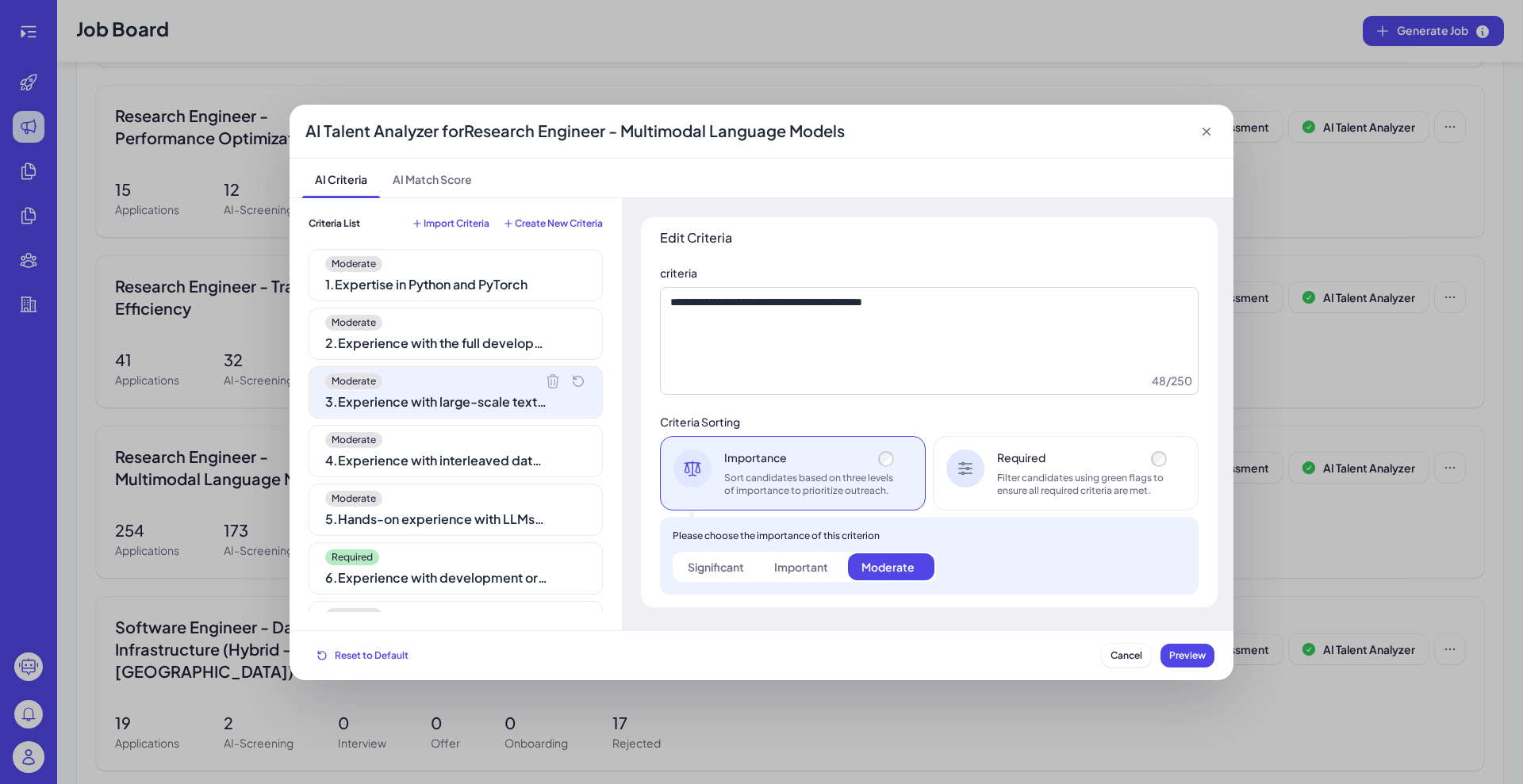
click at [426, 468] on div "4 . Experience with interleaved data (audio, video, image, text)" at bounding box center [436, 461] width 222 height 19
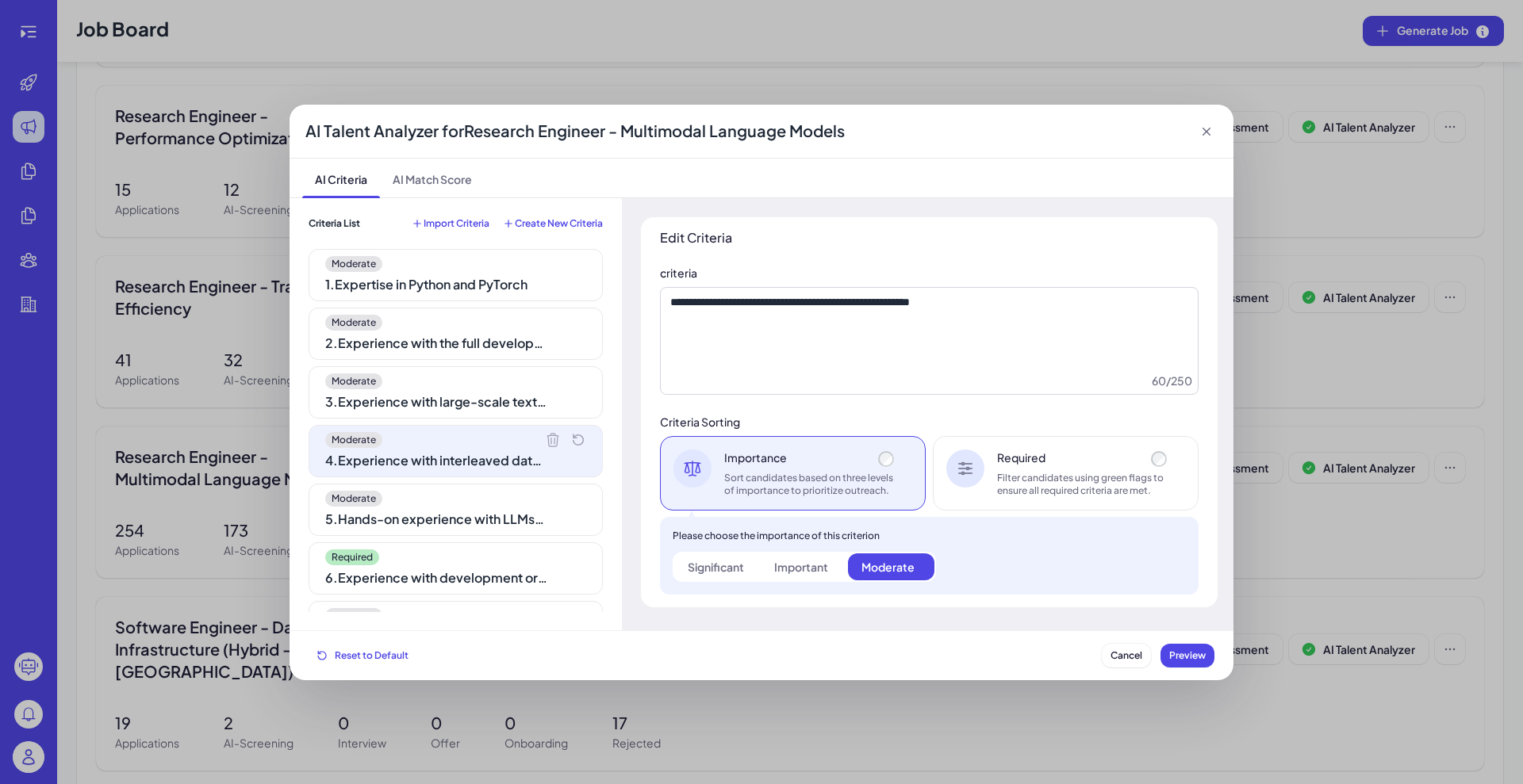
click at [436, 541] on div "Moderate 1 . Expertise in Python and PyTorch Moderate 2 . Experience with the f…" at bounding box center [455, 430] width 294 height 363
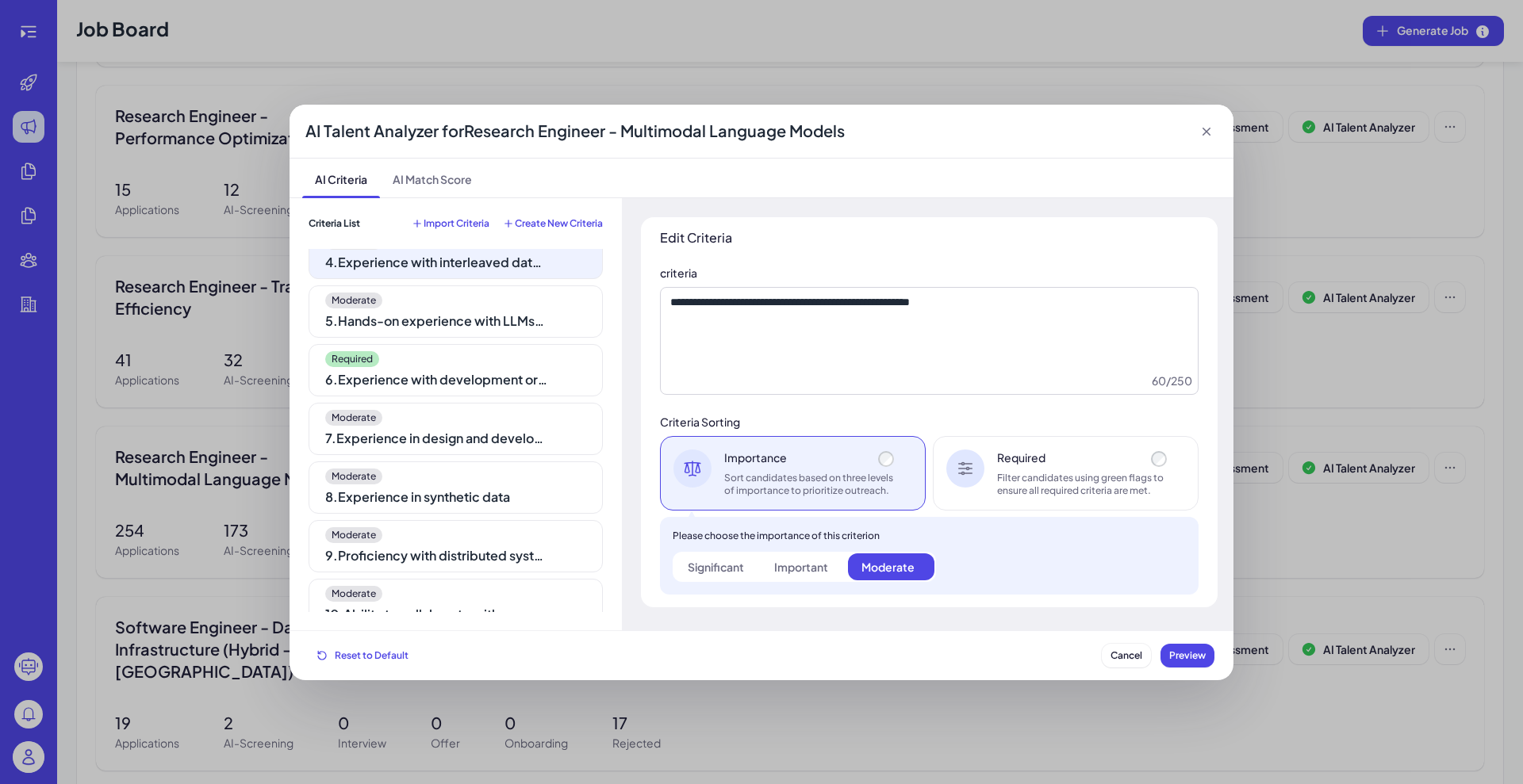
click at [446, 307] on div "Moderate" at bounding box center [456, 300] width 261 height 16
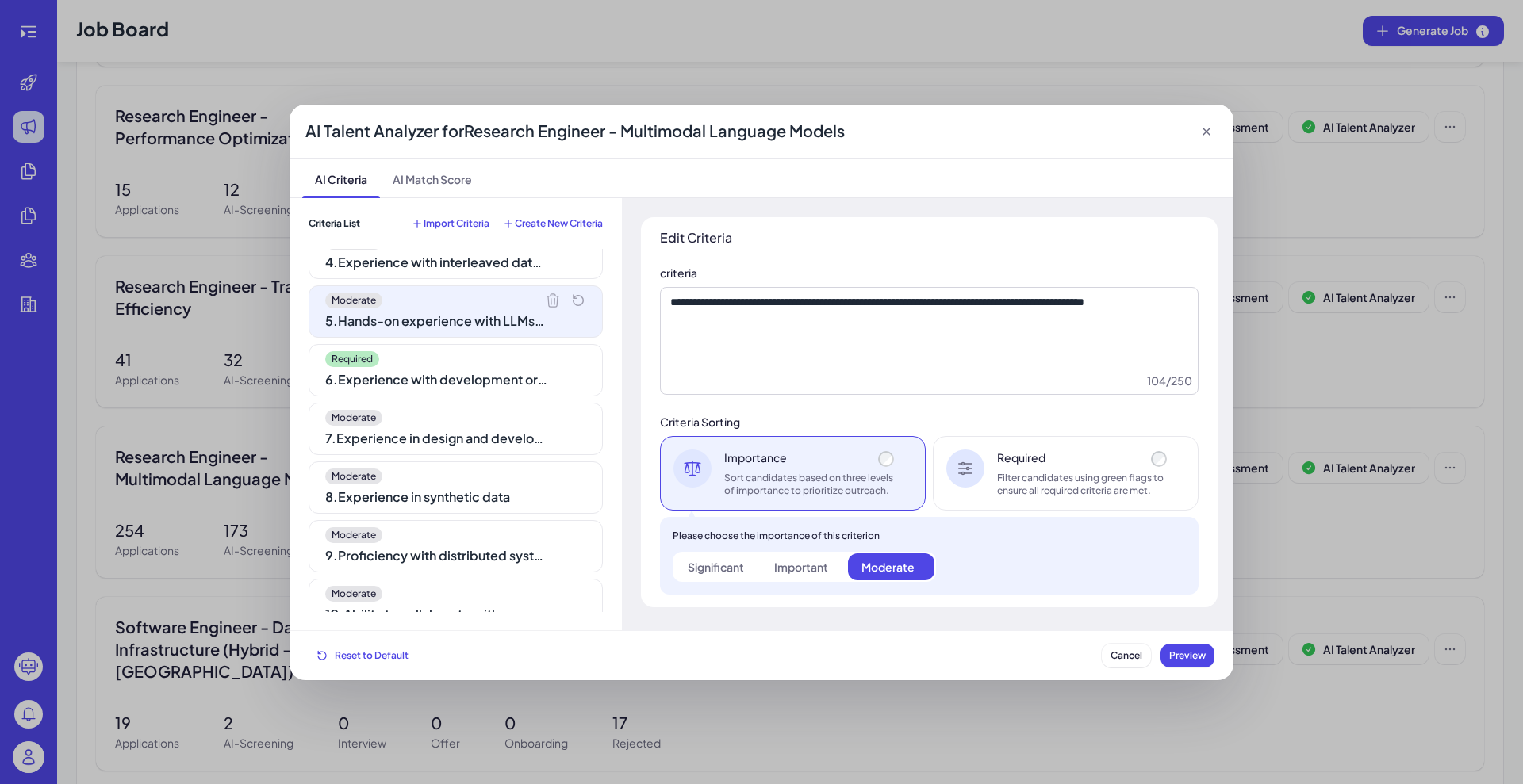
click at [454, 400] on div "Moderate 1 . Expertise in Python and PyTorch Moderate 2 . Experience with the f…" at bounding box center [455, 430] width 294 height 363
click at [443, 484] on div "Moderate 8 . Experience in synthetic data" at bounding box center [455, 487] width 294 height 52
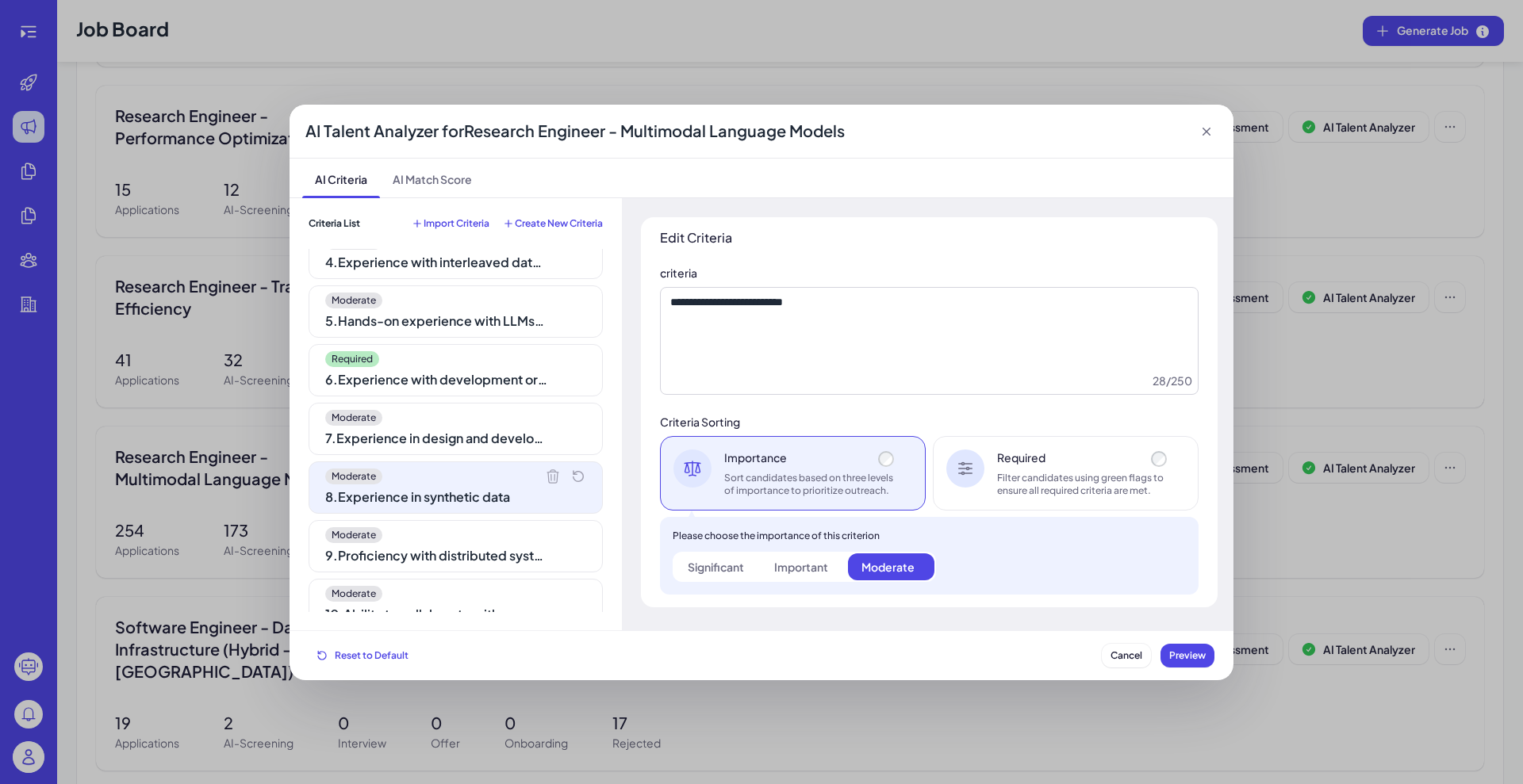
click at [449, 538] on div "Moderate" at bounding box center [456, 535] width 261 height 16
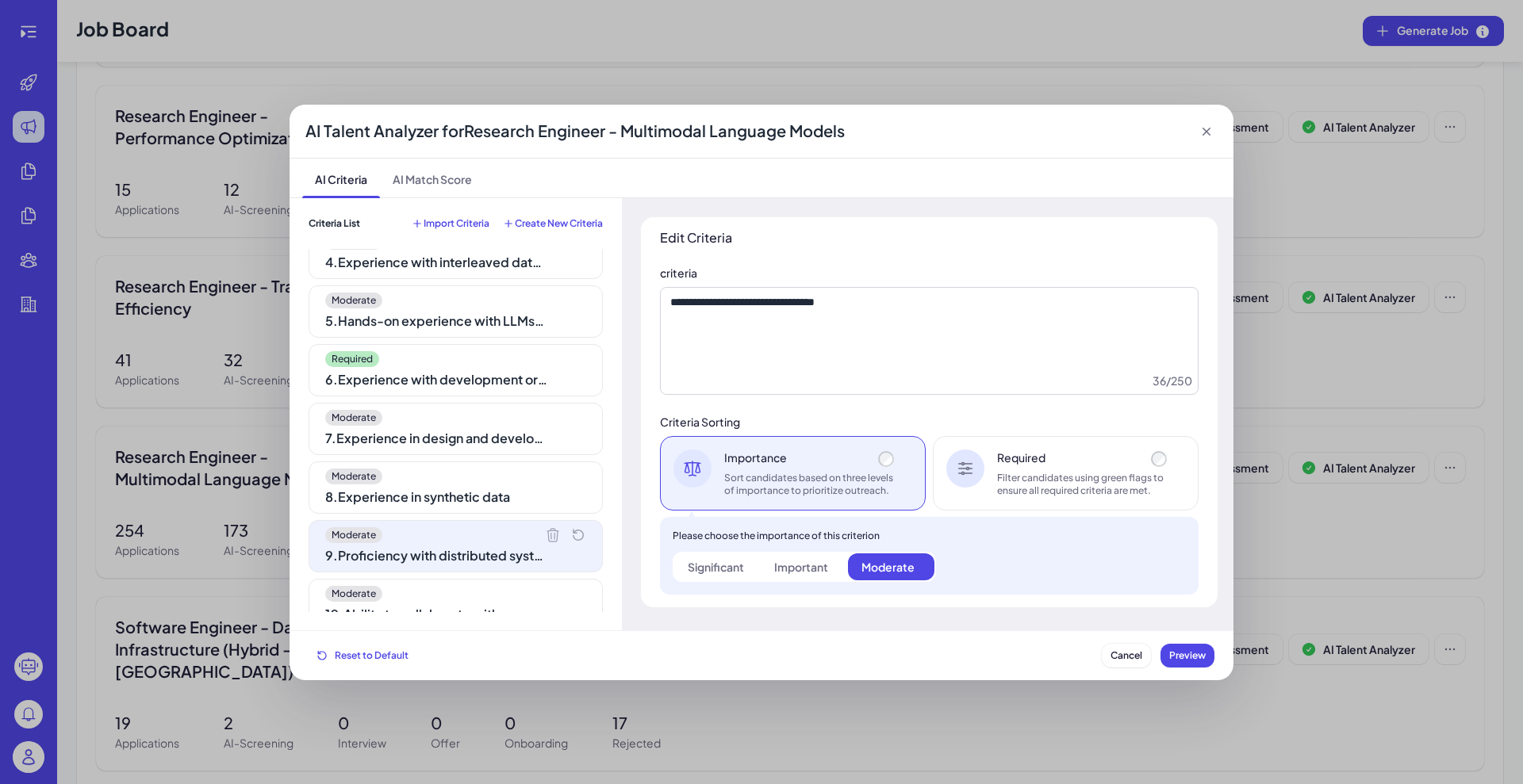
click at [459, 574] on div "Moderate 1 . Expertise in Python and PyTorch Moderate 2 . Experience with the f…" at bounding box center [455, 430] width 294 height 363
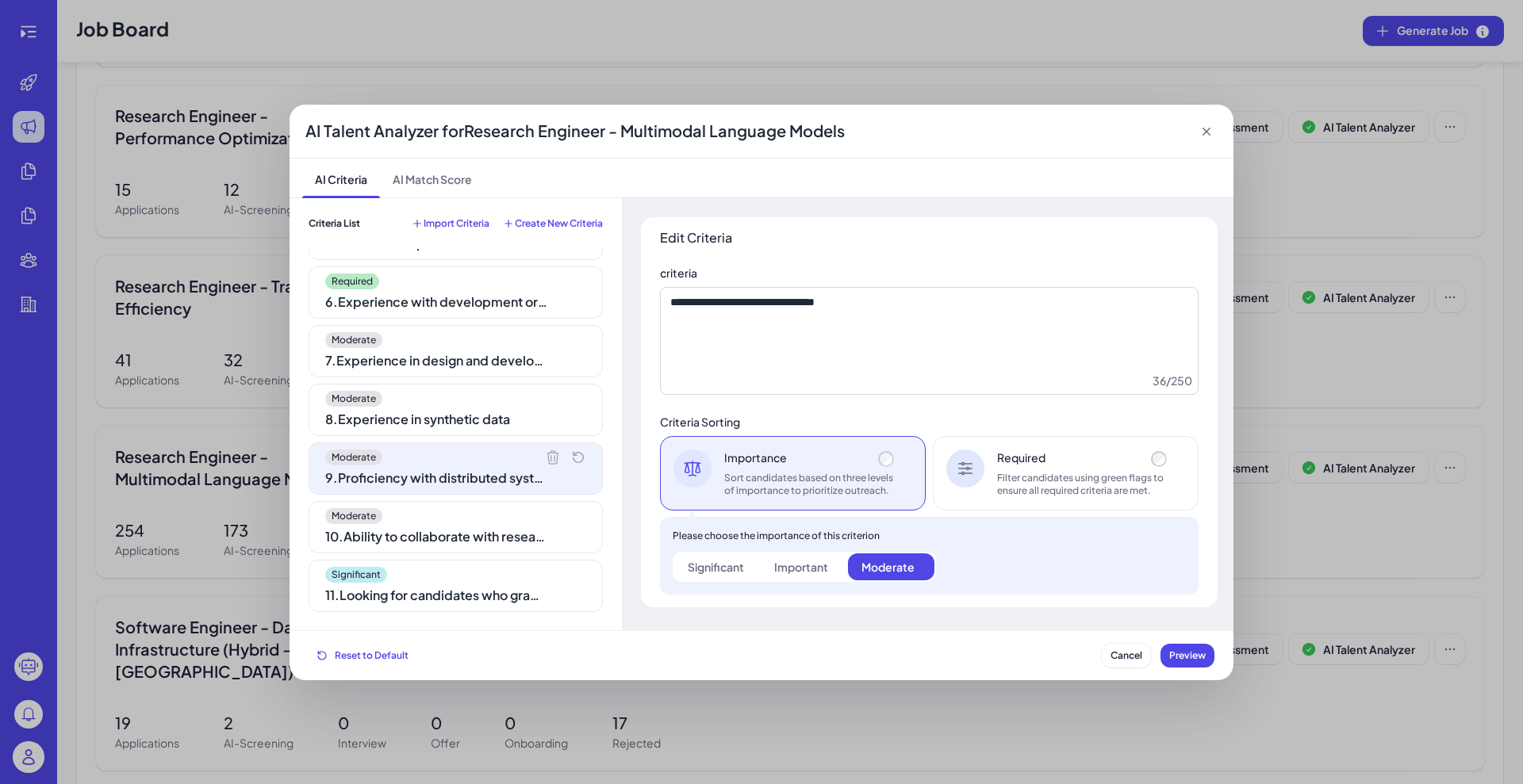
click at [457, 529] on div "10 . Ability to collaborate with research and engineering teams" at bounding box center [436, 537] width 222 height 19
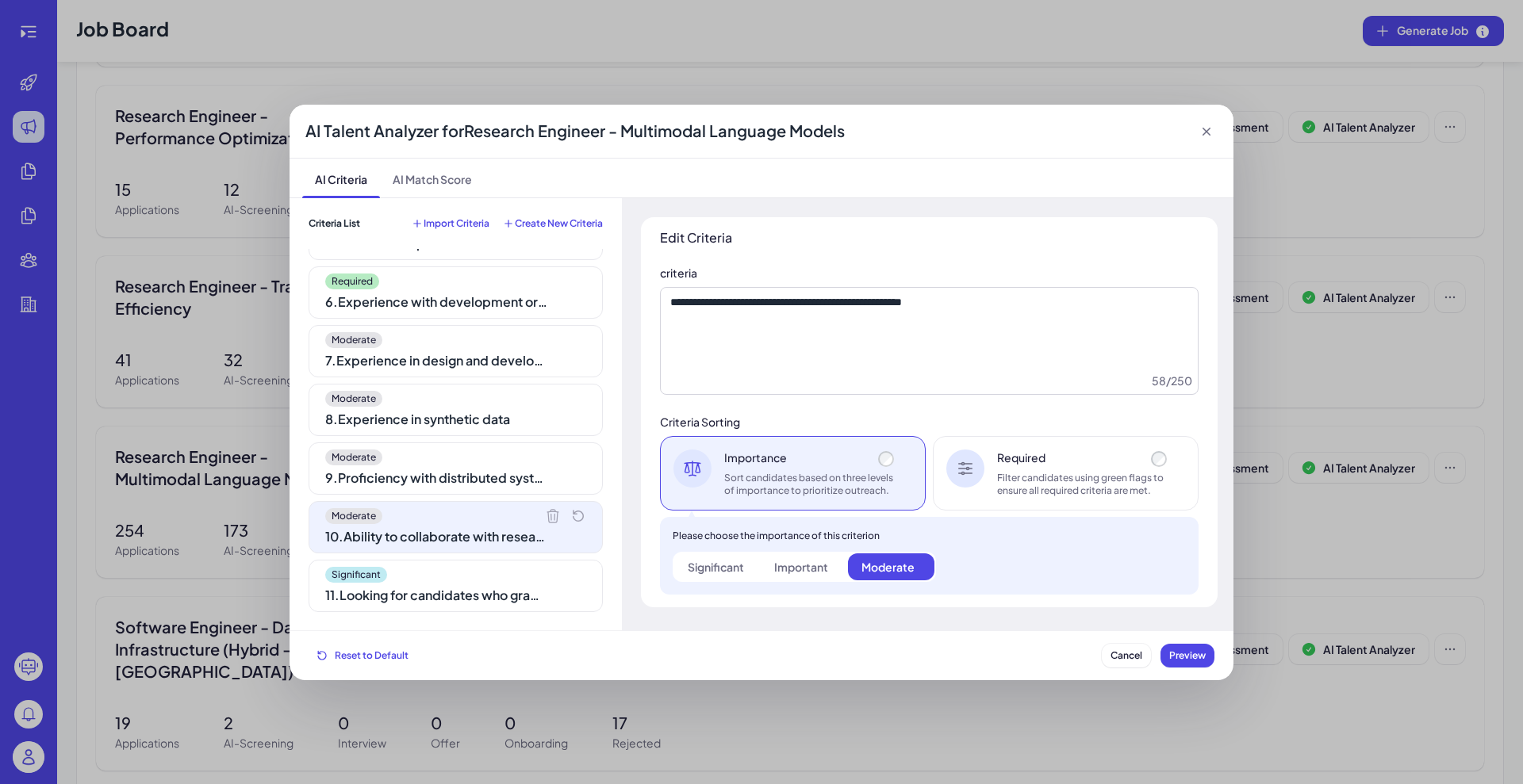
click at [464, 588] on div "11 . Looking for candidates who graduated from a Top 30 university in the US or…" at bounding box center [436, 596] width 222 height 19
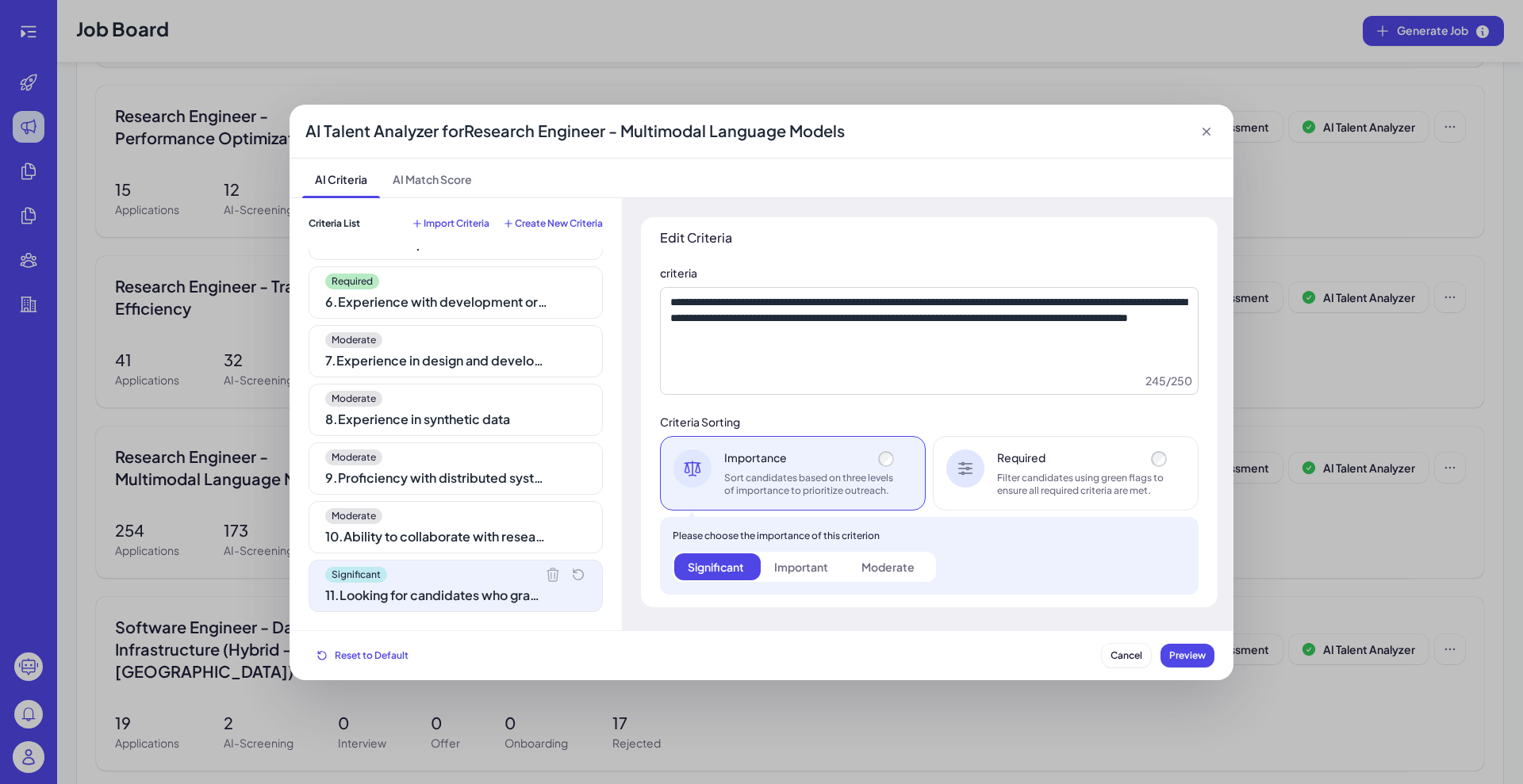
scroll to position [0, 0]
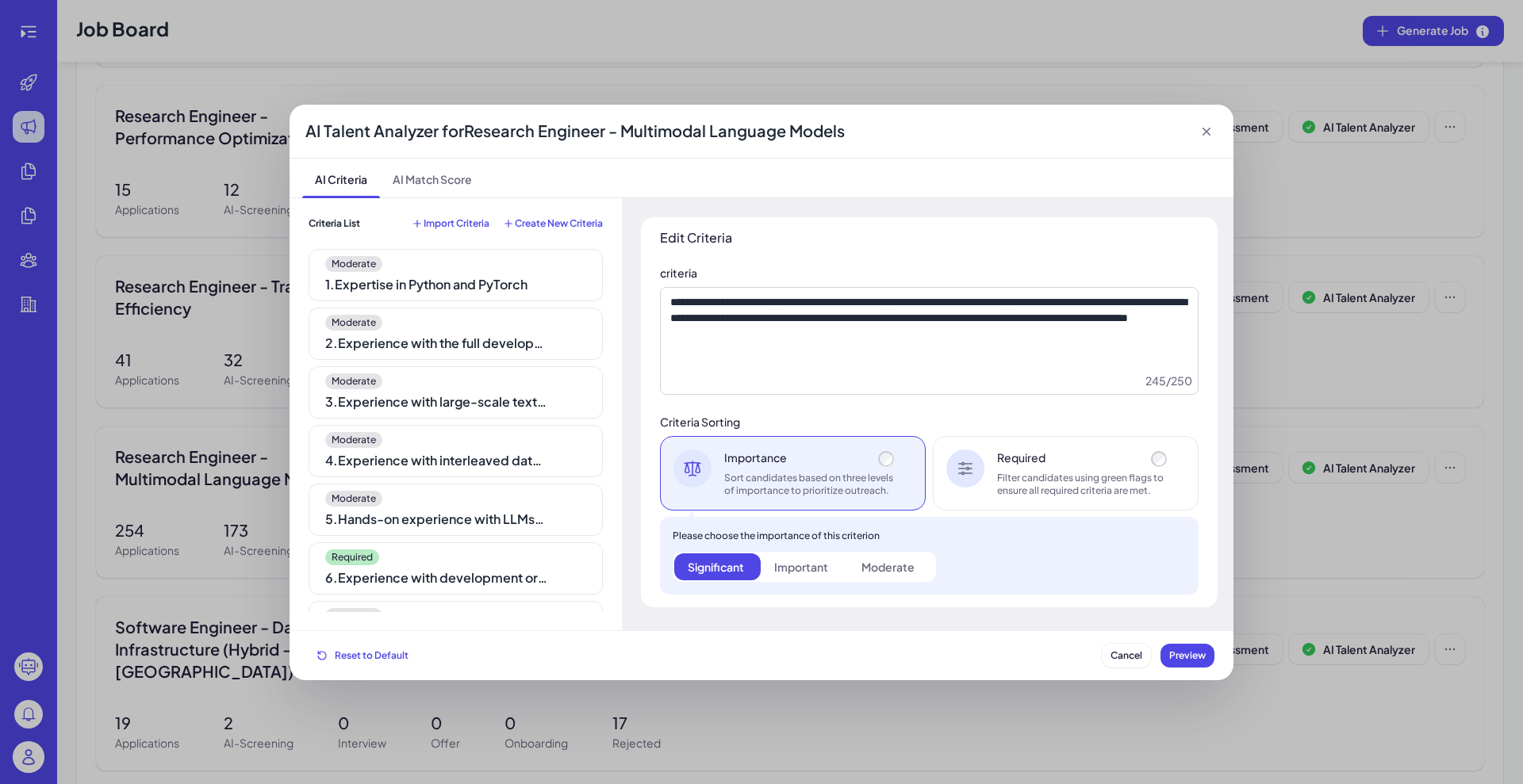
click at [449, 473] on div "Moderate 4 . Experience with interleaved data (audio, video, image, text)" at bounding box center [455, 450] width 294 height 52
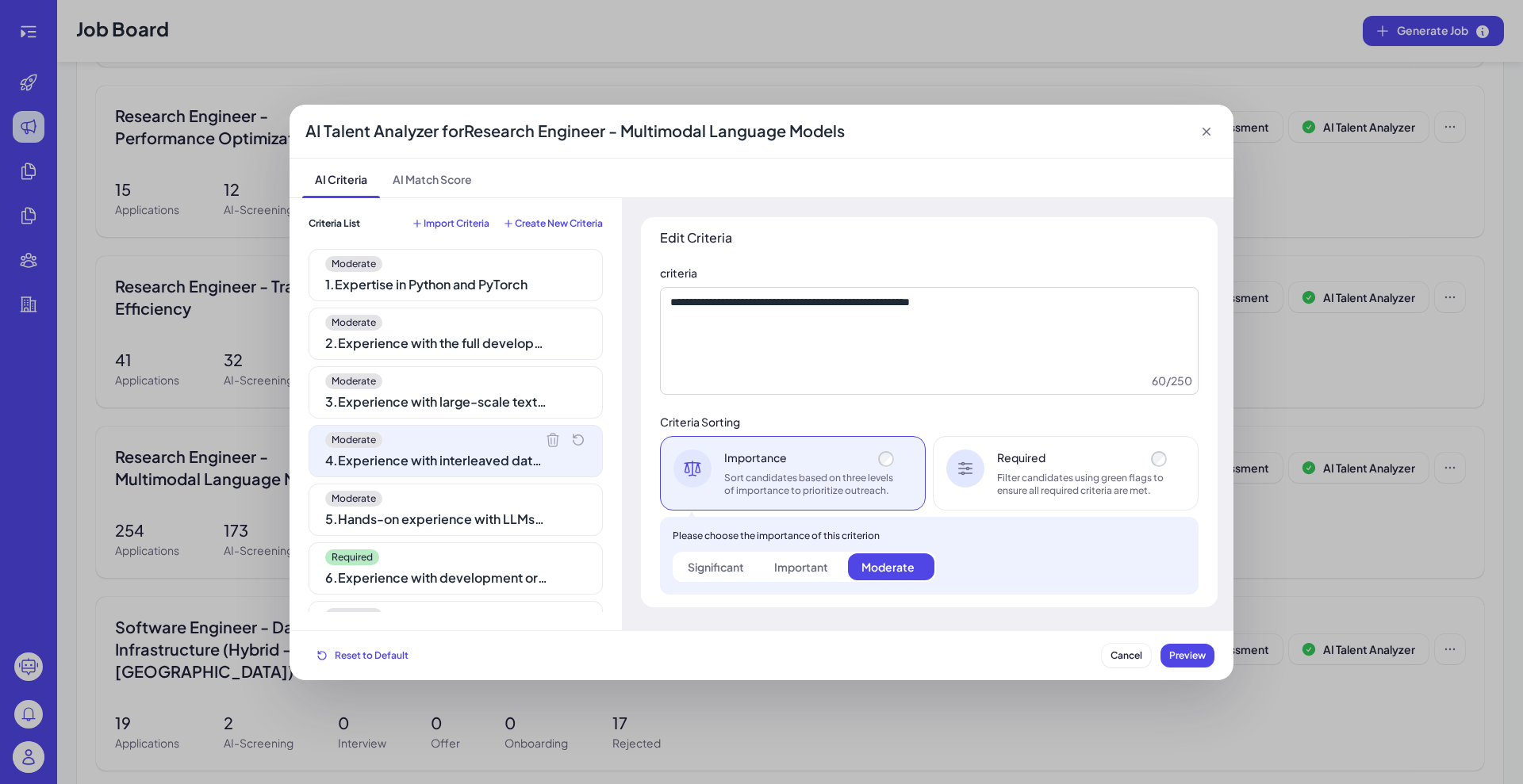
click at [450, 403] on div "3 . Experience with large-scale text data processing" at bounding box center [436, 402] width 222 height 19
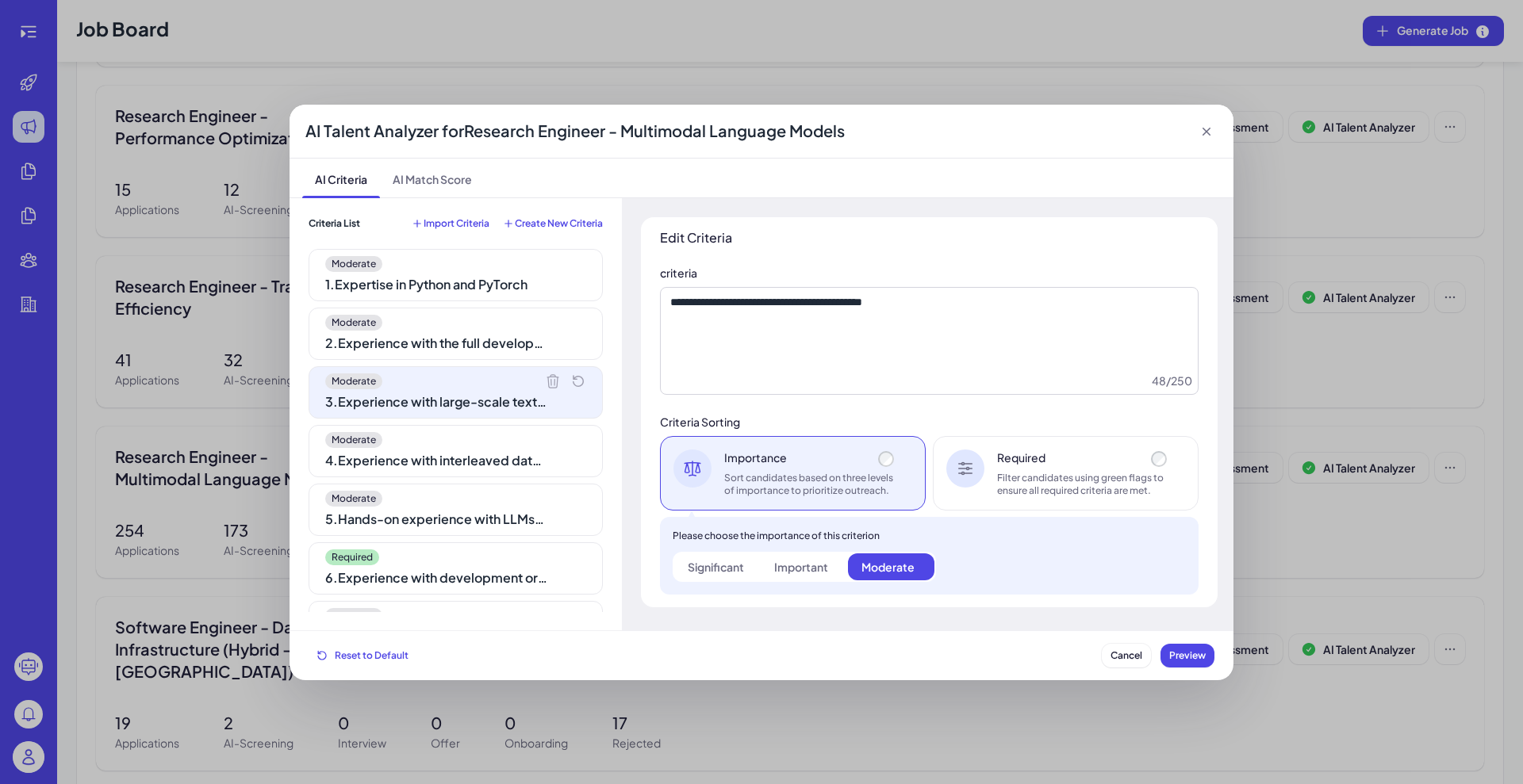
click at [460, 310] on div "Moderate 2 . Experience with the full development pipeline from data processing…" at bounding box center [455, 333] width 294 height 52
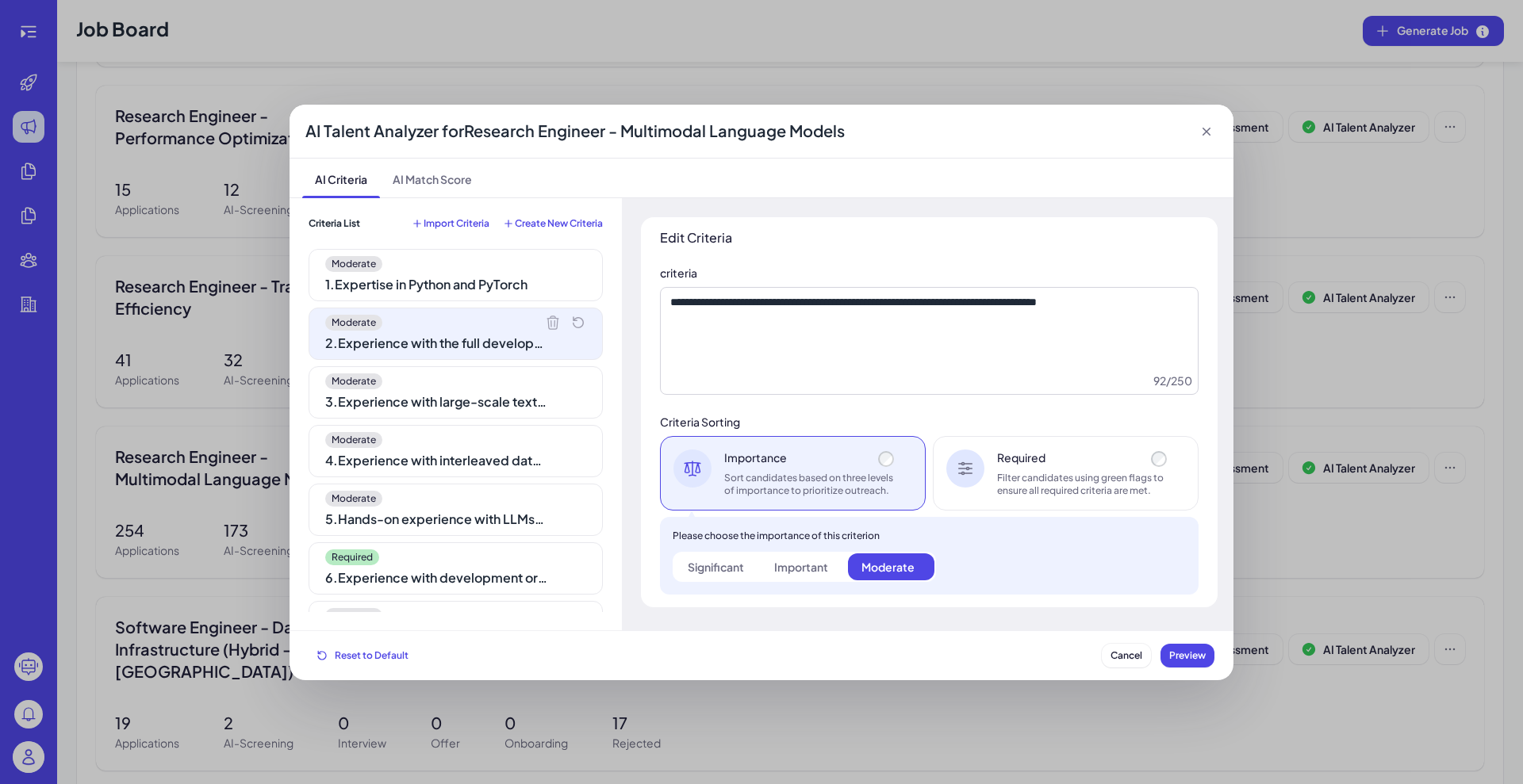
click at [449, 243] on div "Criteria List Import Criteria Create New Criteria Moderate 1 . Expertise in Pyt…" at bounding box center [455, 415] width 294 height 395
click at [443, 270] on div "Moderate" at bounding box center [456, 264] width 261 height 16
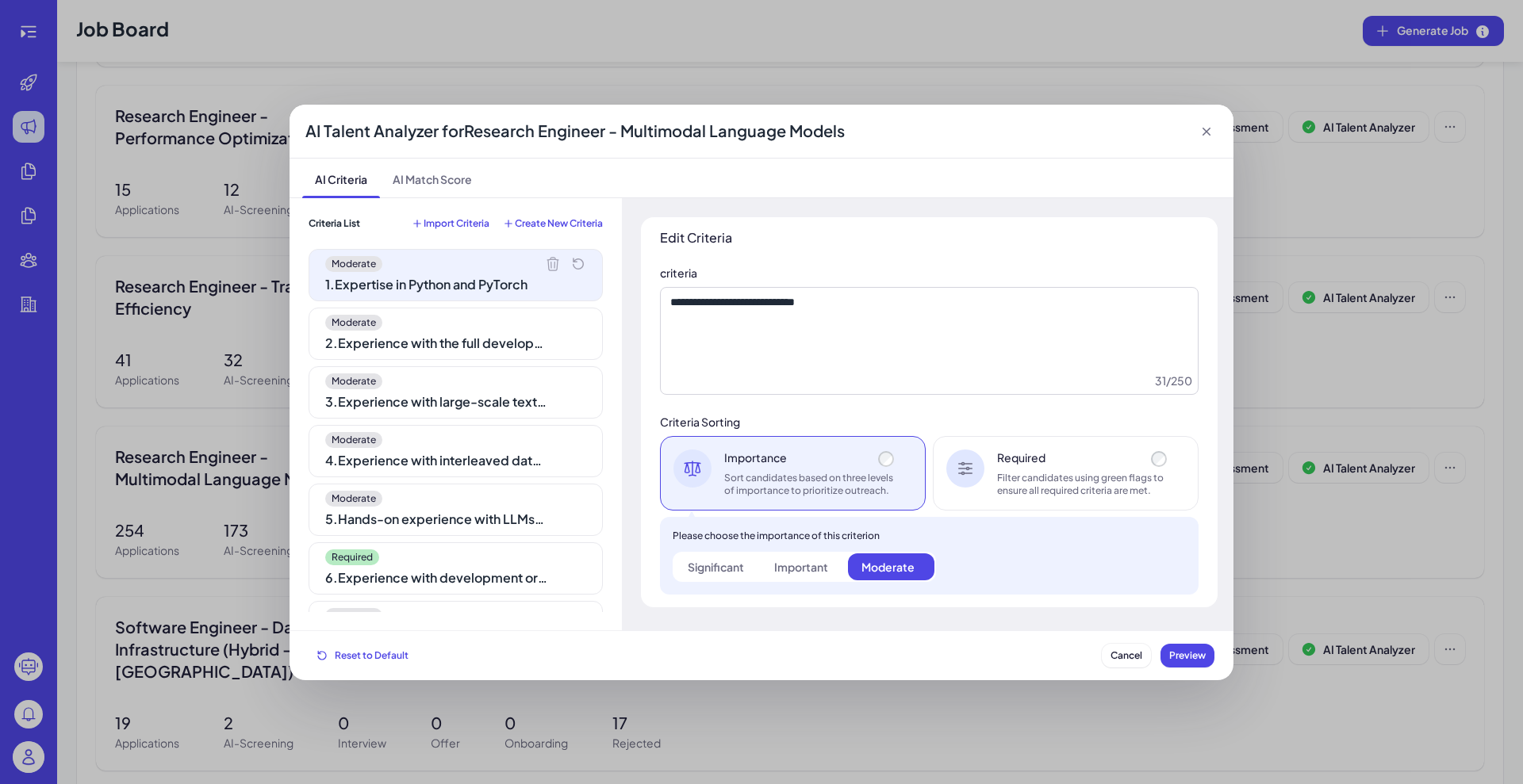
click at [415, 477] on div "Moderate 1 . Expertise in Python and PyTorch Moderate 2 . Experience with the f…" at bounding box center [455, 430] width 294 height 363
click at [428, 526] on div "5 . Hands-on experience with LLMs, Vision Language Models, Audio Language Model…" at bounding box center [436, 519] width 222 height 19
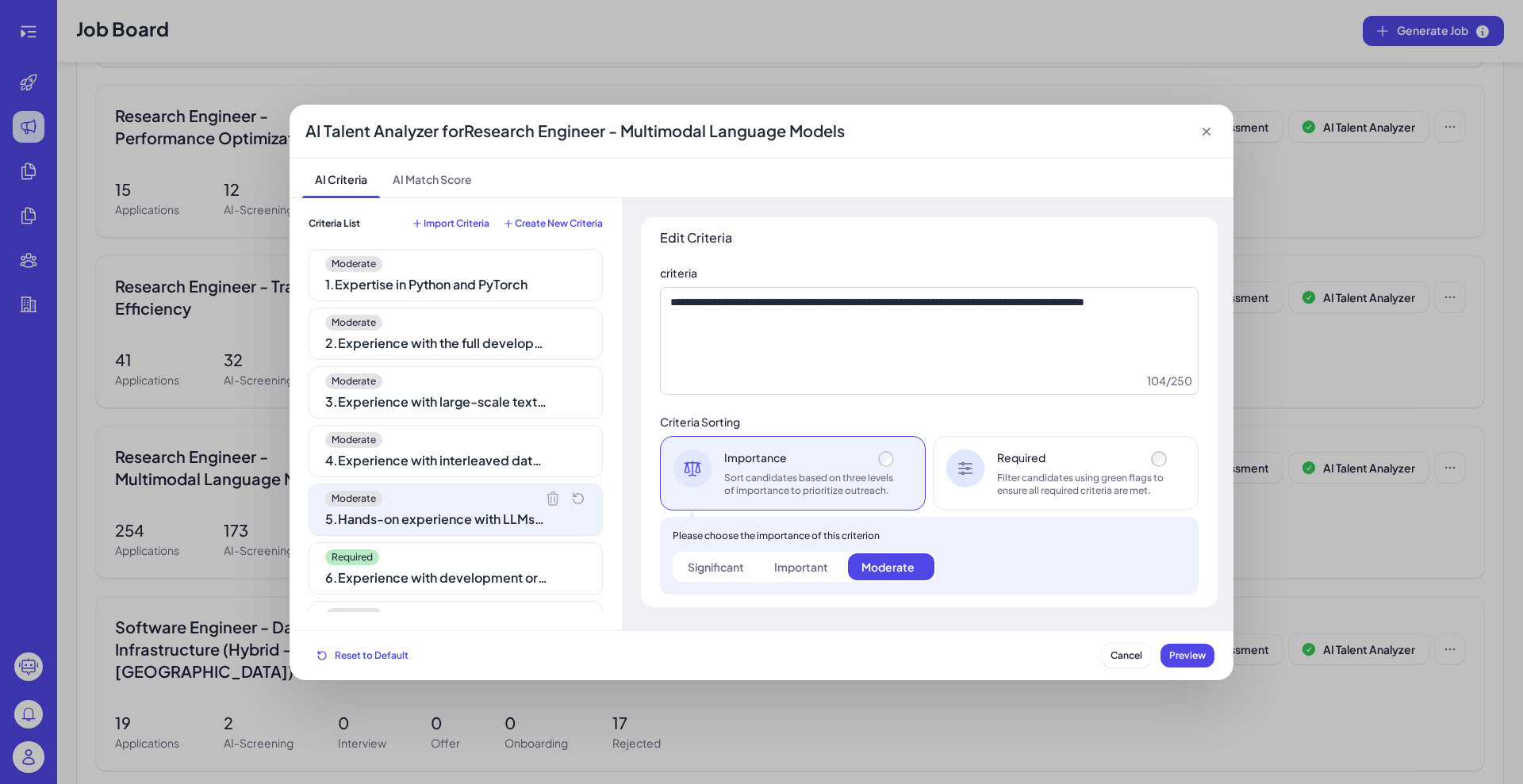
click at [420, 584] on div "6 . Experience with development or benchmarking of multimodal language models" at bounding box center [436, 578] width 222 height 19
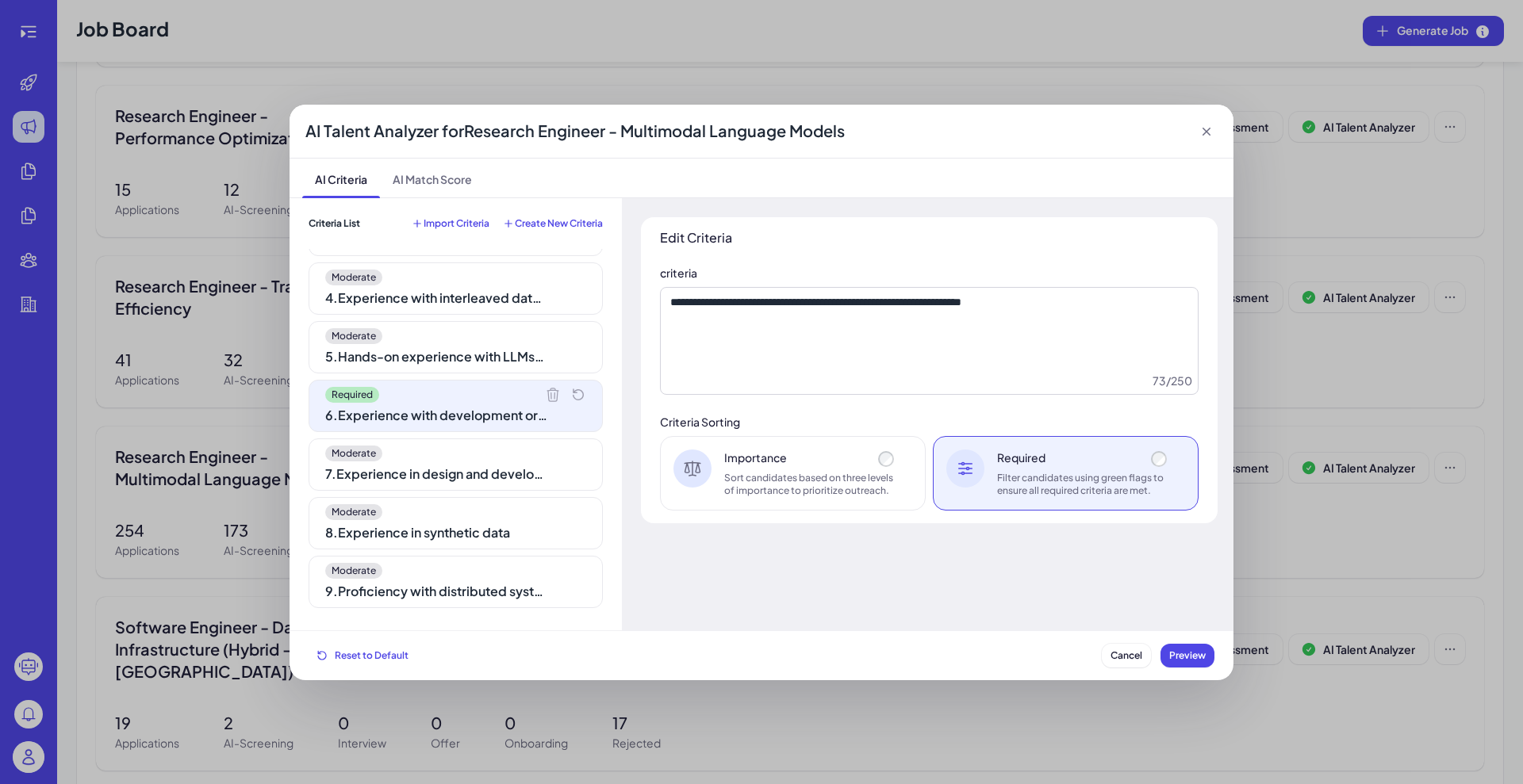
scroll to position [276, 0]
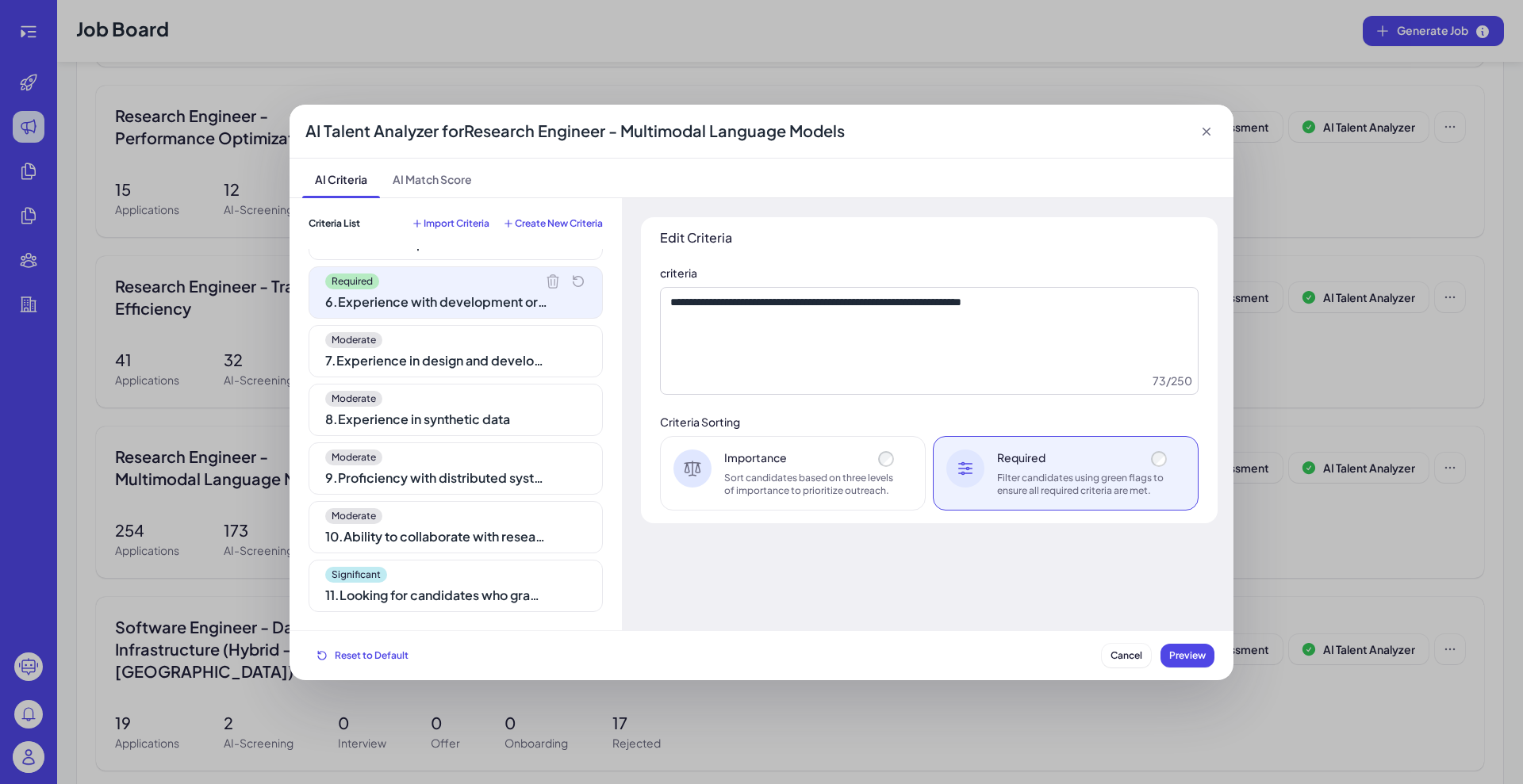
click at [449, 523] on div "Moderate 10 . Ability to collaborate with research and engineering teams" at bounding box center [455, 527] width 294 height 52
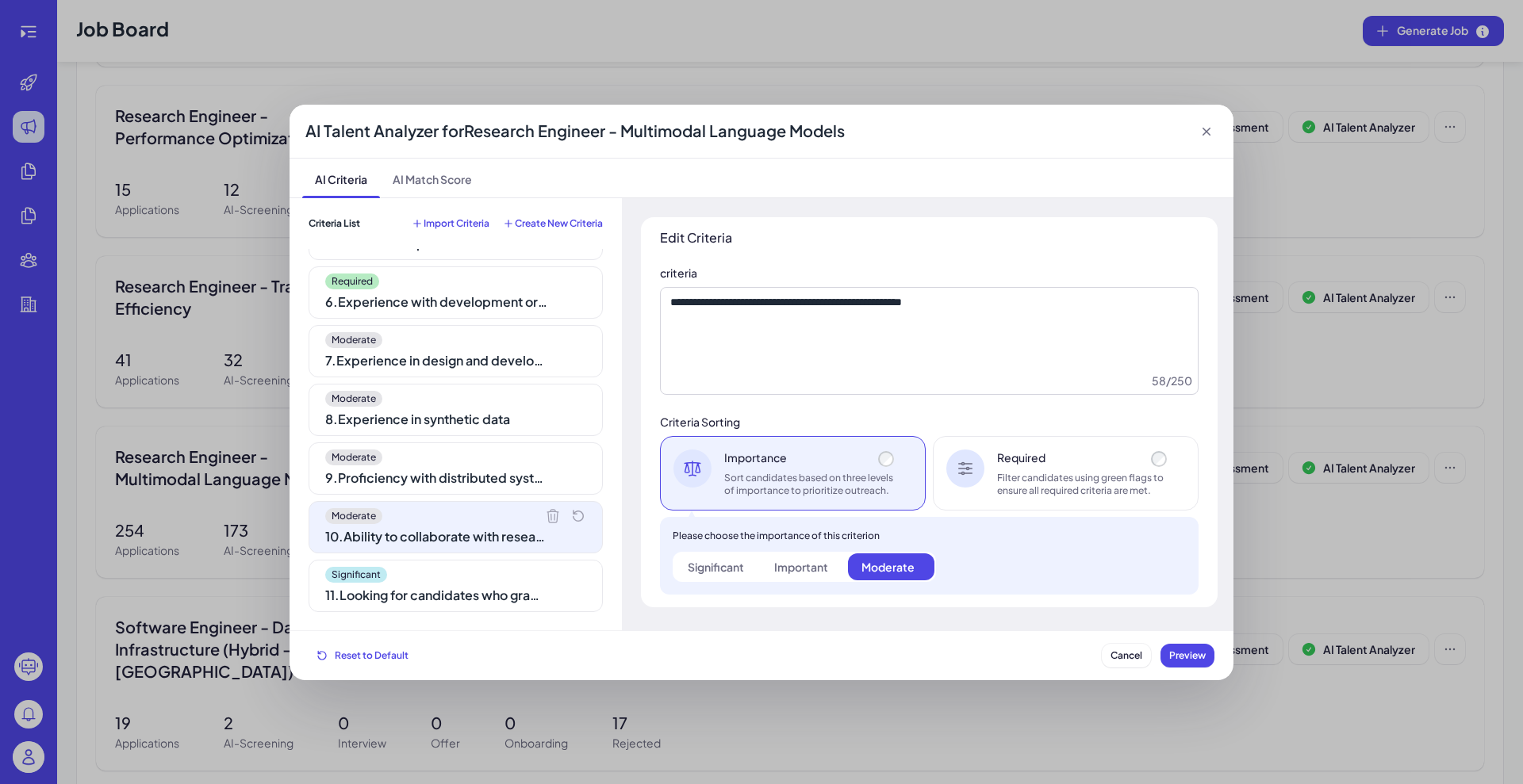
click at [446, 474] on div "9 . Proficiency with distributed systems" at bounding box center [436, 479] width 222 height 19
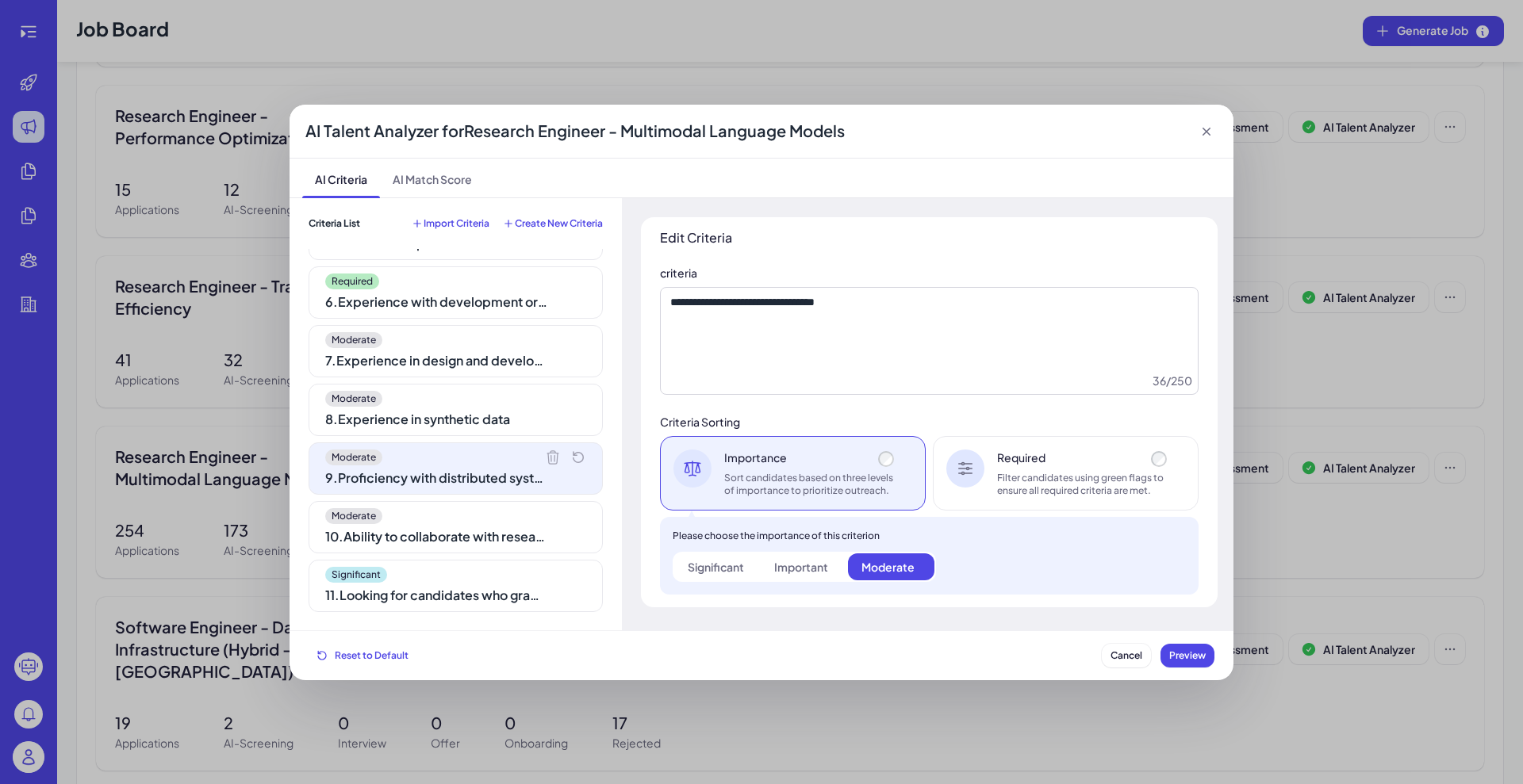
click at [437, 419] on div "8 . Experience in synthetic data" at bounding box center [436, 420] width 222 height 19
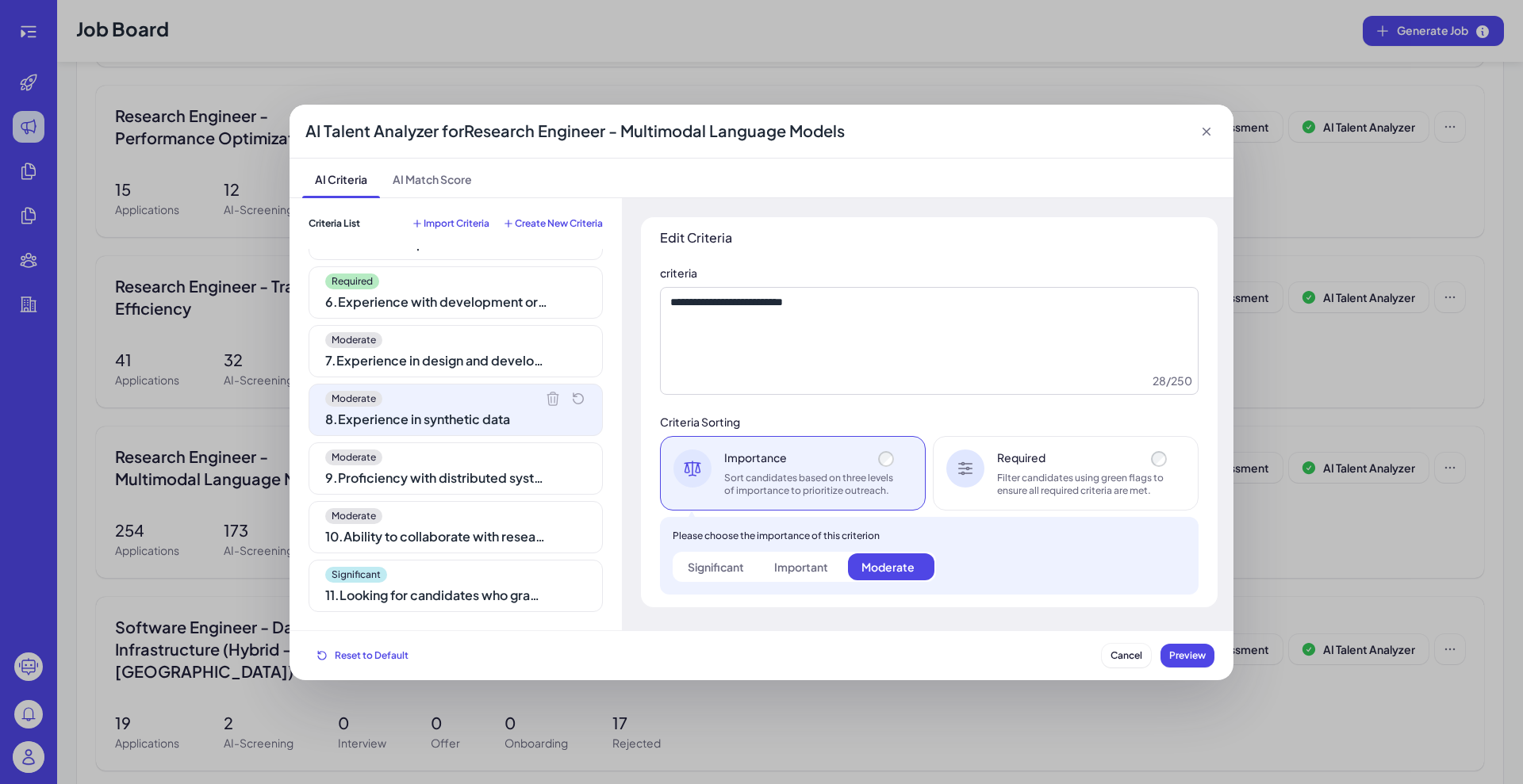
click at [399, 563] on div "Significant 11 . Looking for candidates who graduated from a Top 30 university …" at bounding box center [455, 585] width 294 height 52
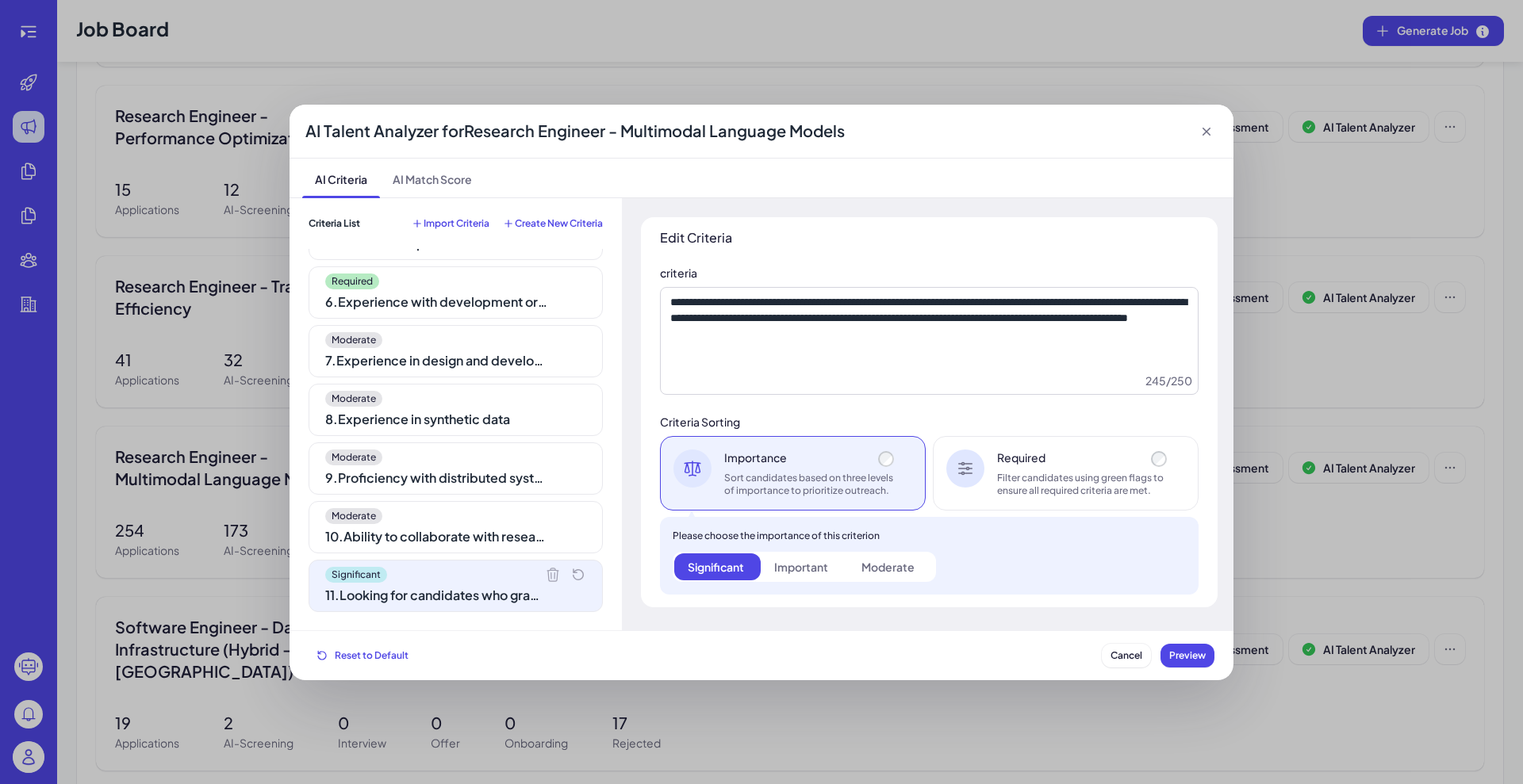
click at [438, 505] on div "Moderate 10 . Ability to collaborate with research and engineering teams" at bounding box center [455, 527] width 294 height 52
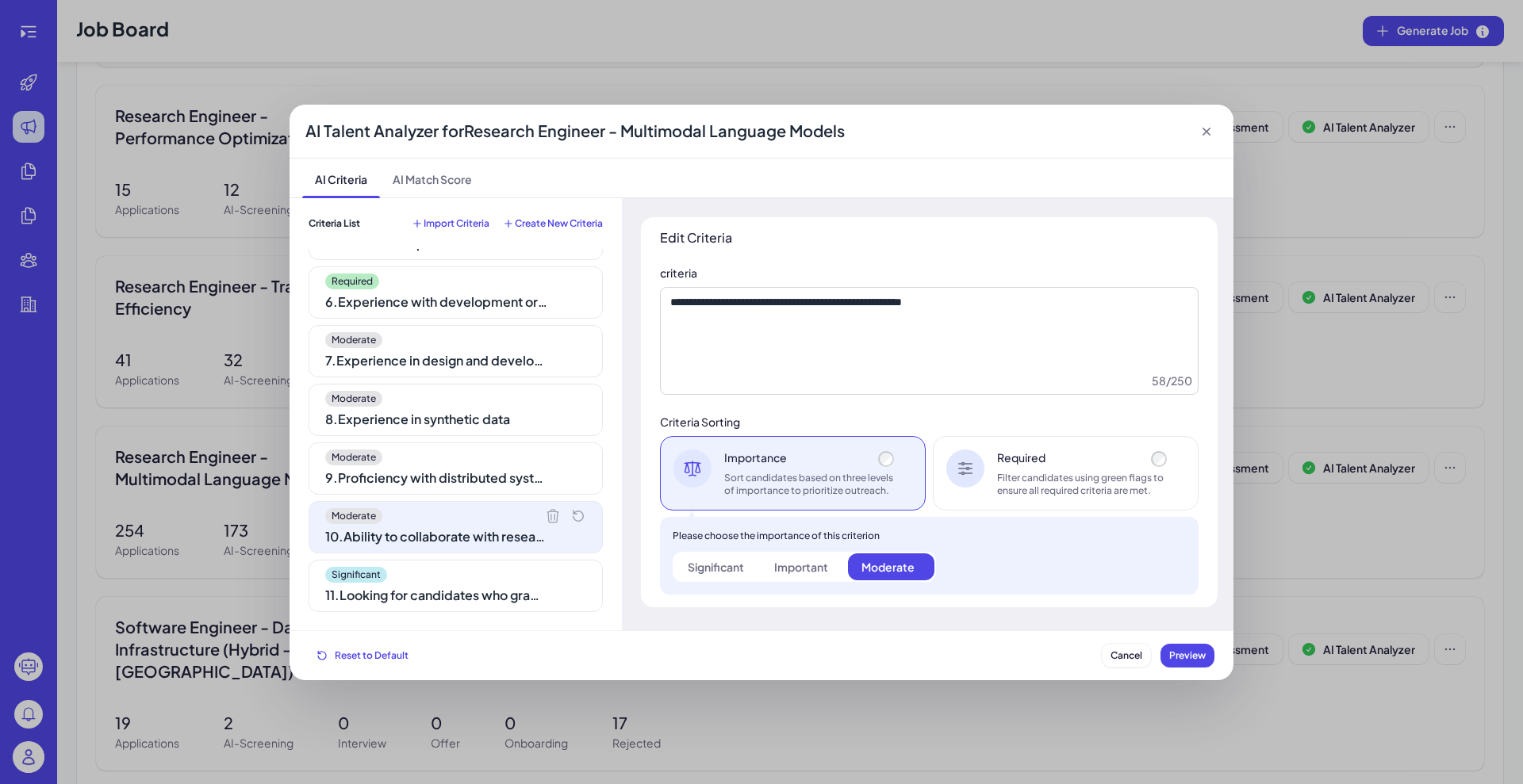
click at [420, 420] on div "8 . Experience in synthetic data" at bounding box center [436, 420] width 222 height 19
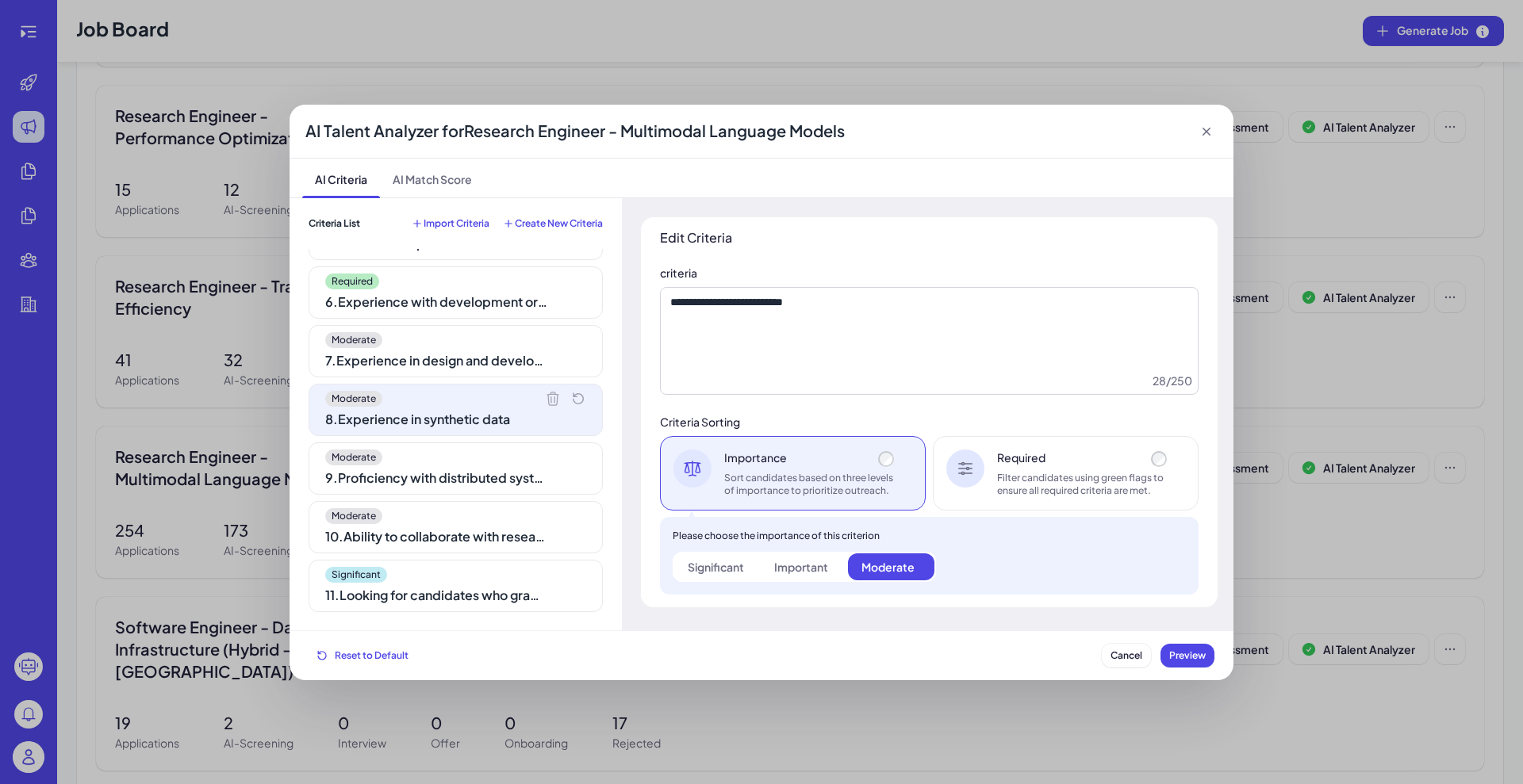
click at [442, 342] on div "Moderate" at bounding box center [456, 340] width 261 height 16
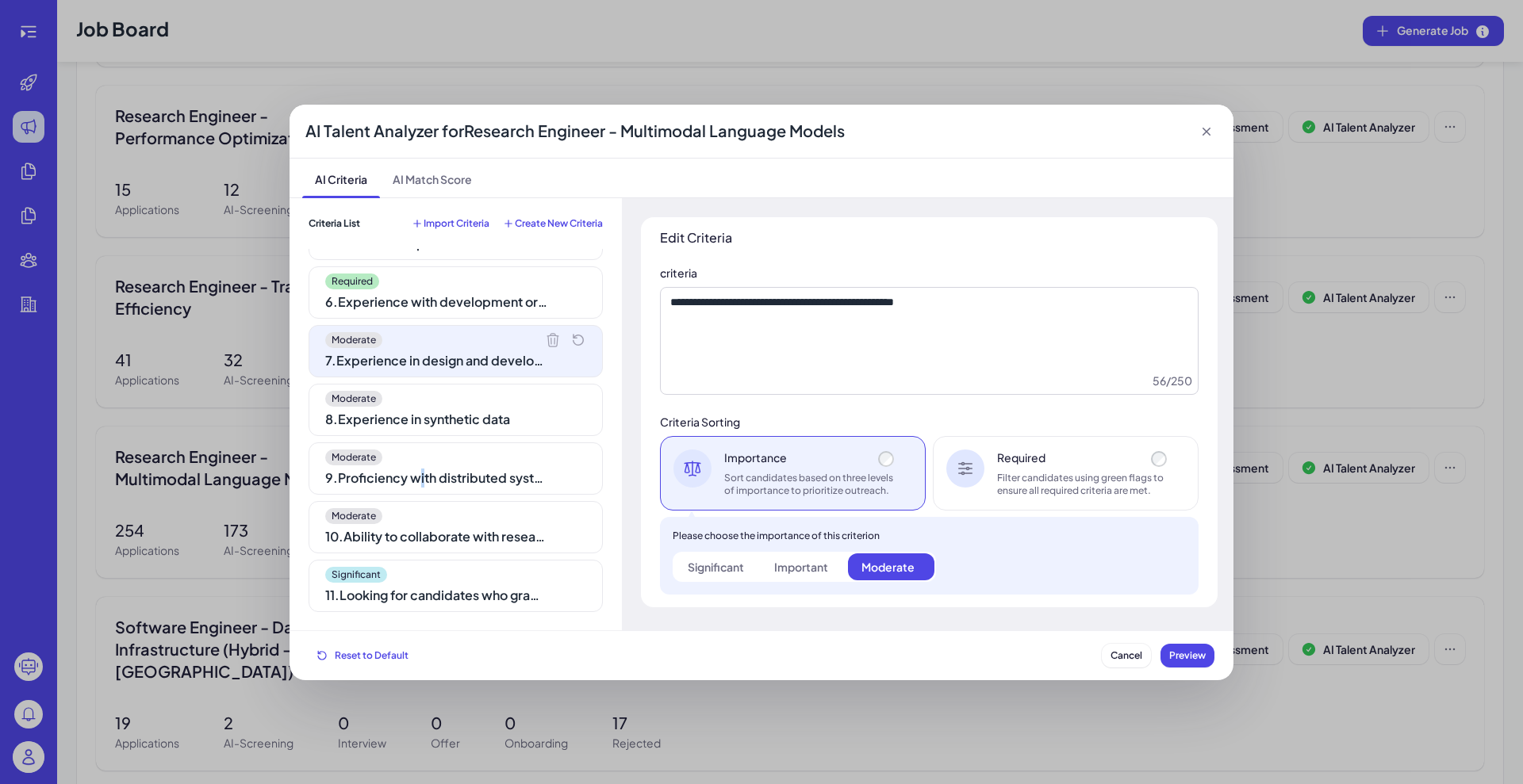
click at [425, 495] on div "Moderate 1 . Expertise in Python and PyTorch Moderate 2 . Experience with the f…" at bounding box center [455, 430] width 294 height 363
click at [413, 571] on div "Significant" at bounding box center [456, 575] width 261 height 16
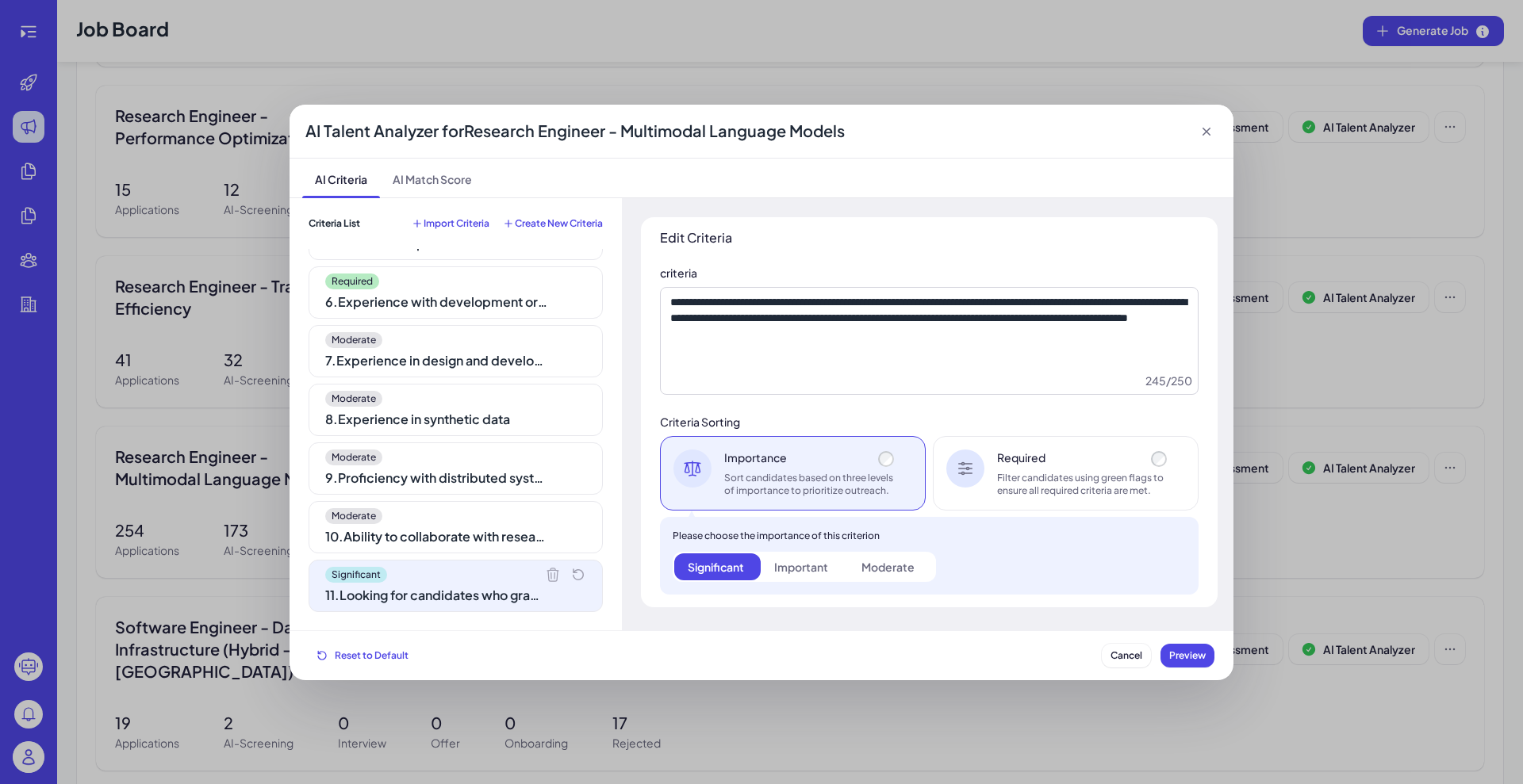
scroll to position [0, 0]
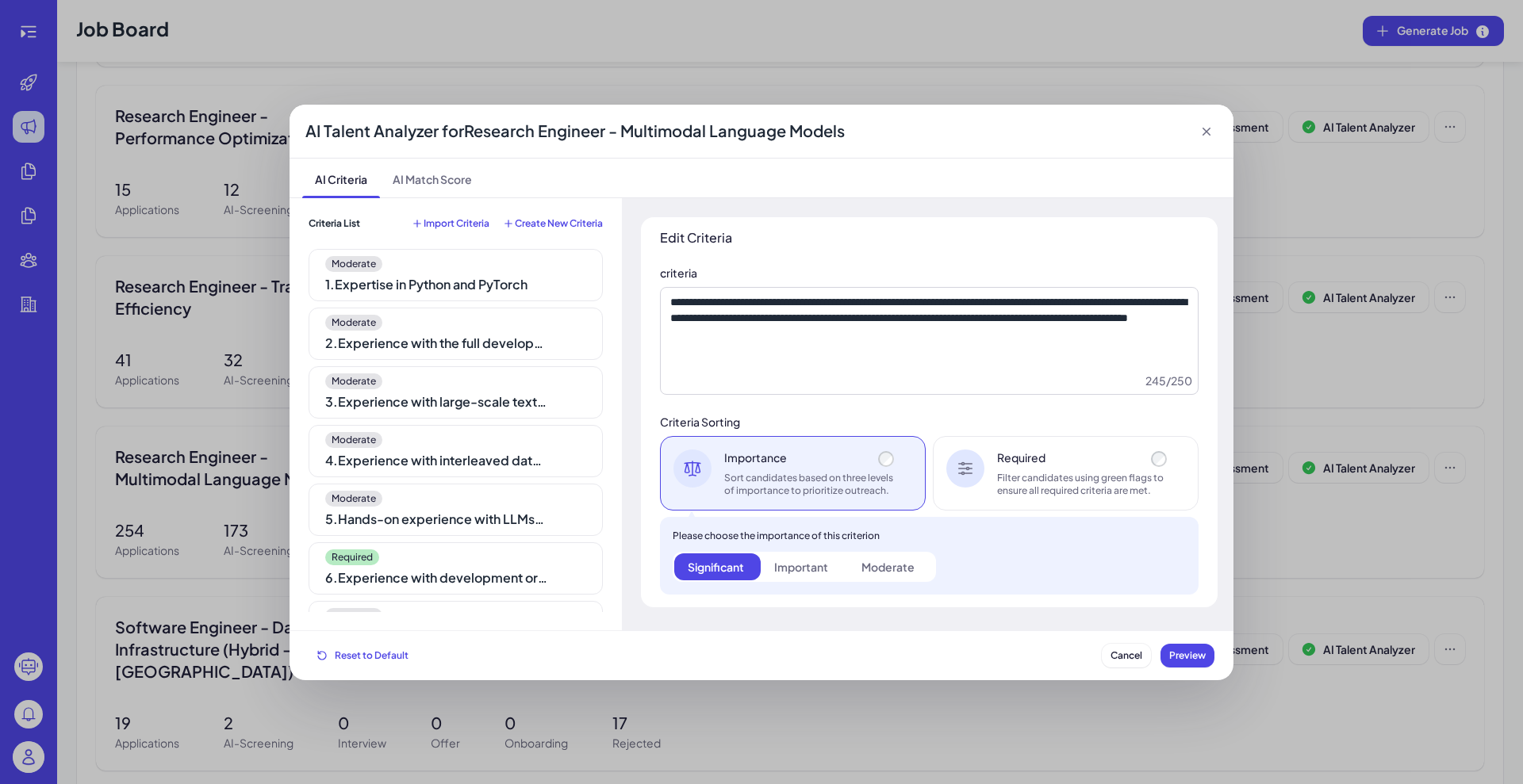
click at [407, 291] on div "1 . Expertise in Python and PyTorch" at bounding box center [436, 285] width 222 height 19
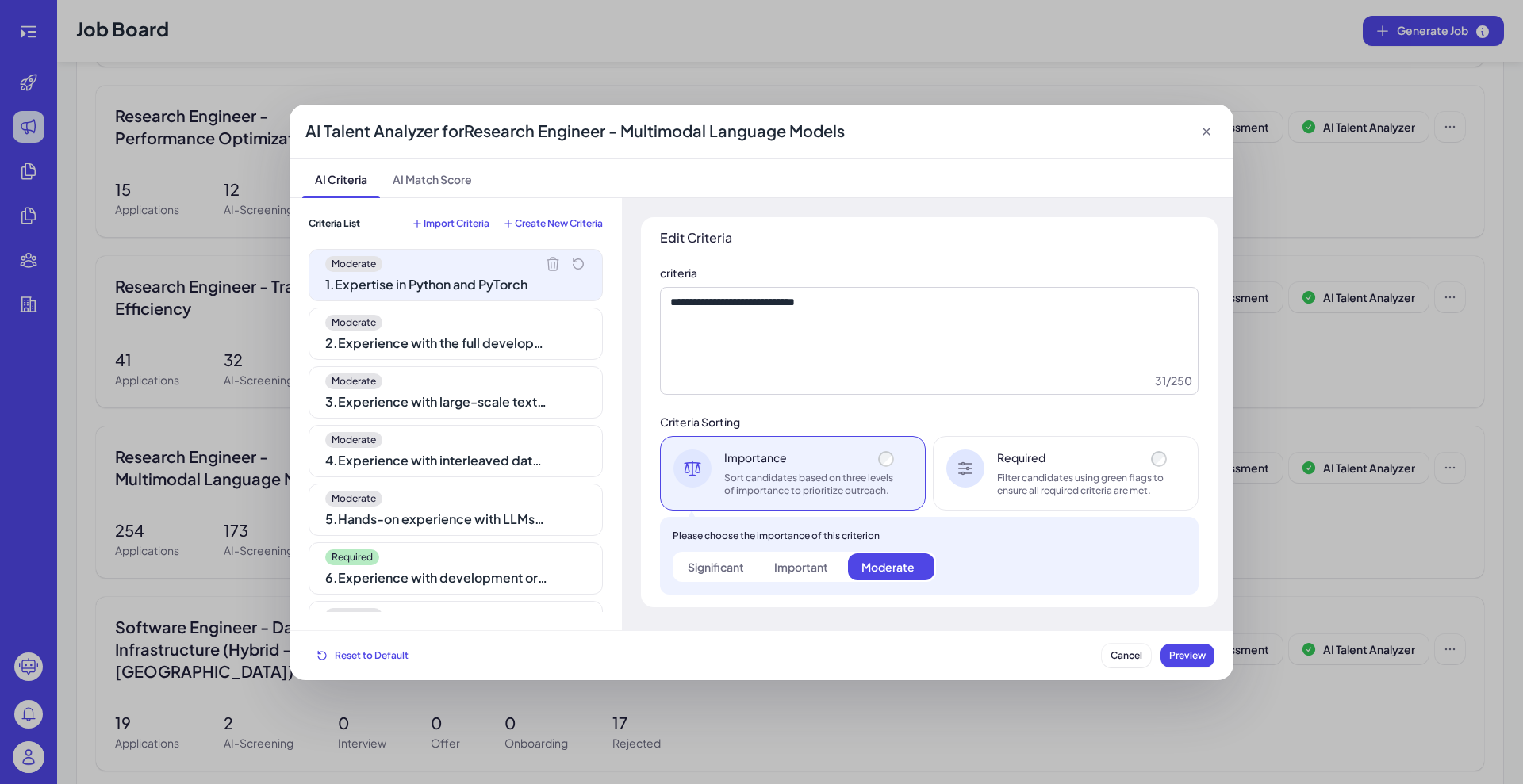
click at [412, 375] on div "Moderate" at bounding box center [456, 381] width 261 height 16
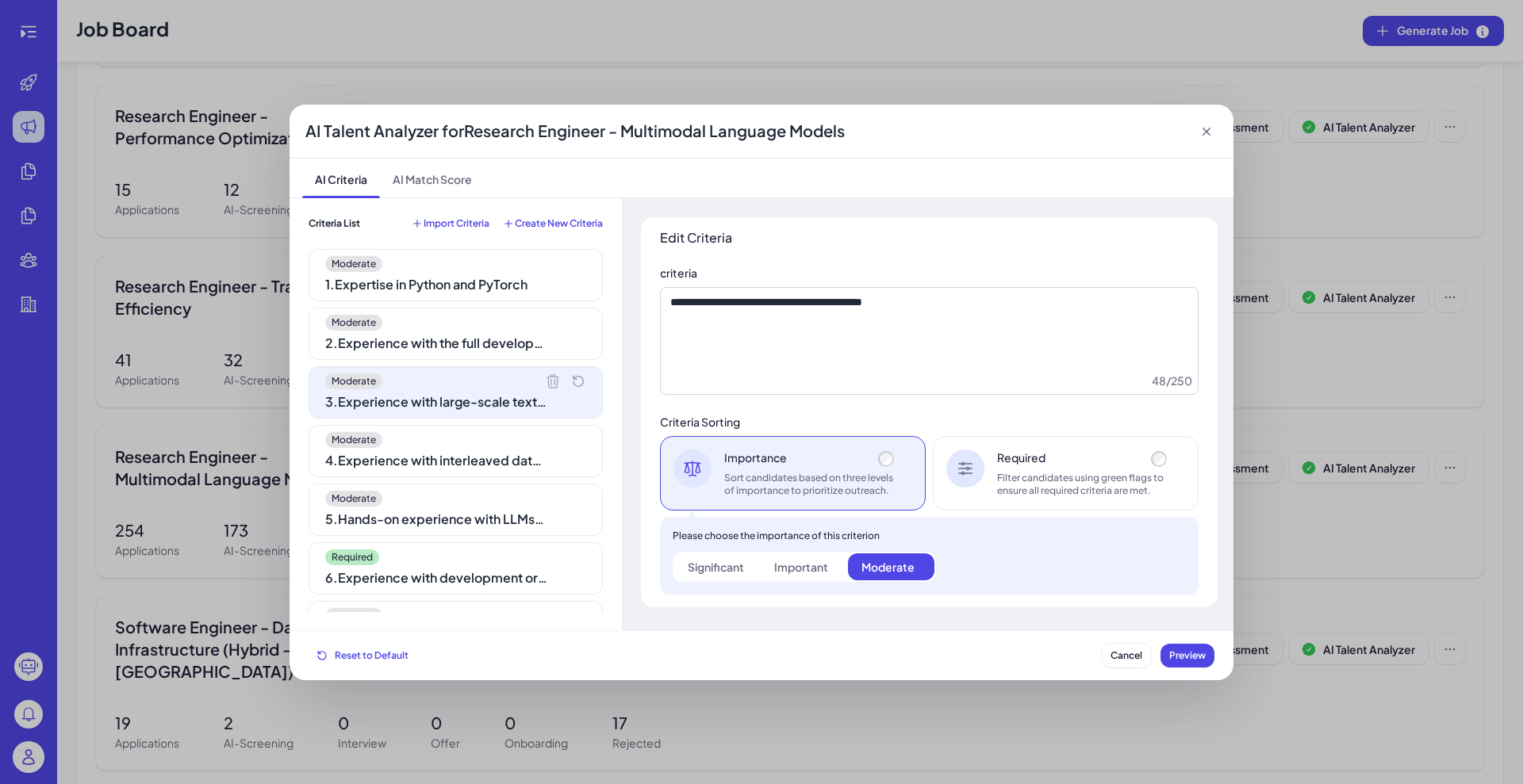
click at [400, 461] on div "4 . Experience with interleaved data (audio, video, image, text)" at bounding box center [436, 461] width 222 height 19
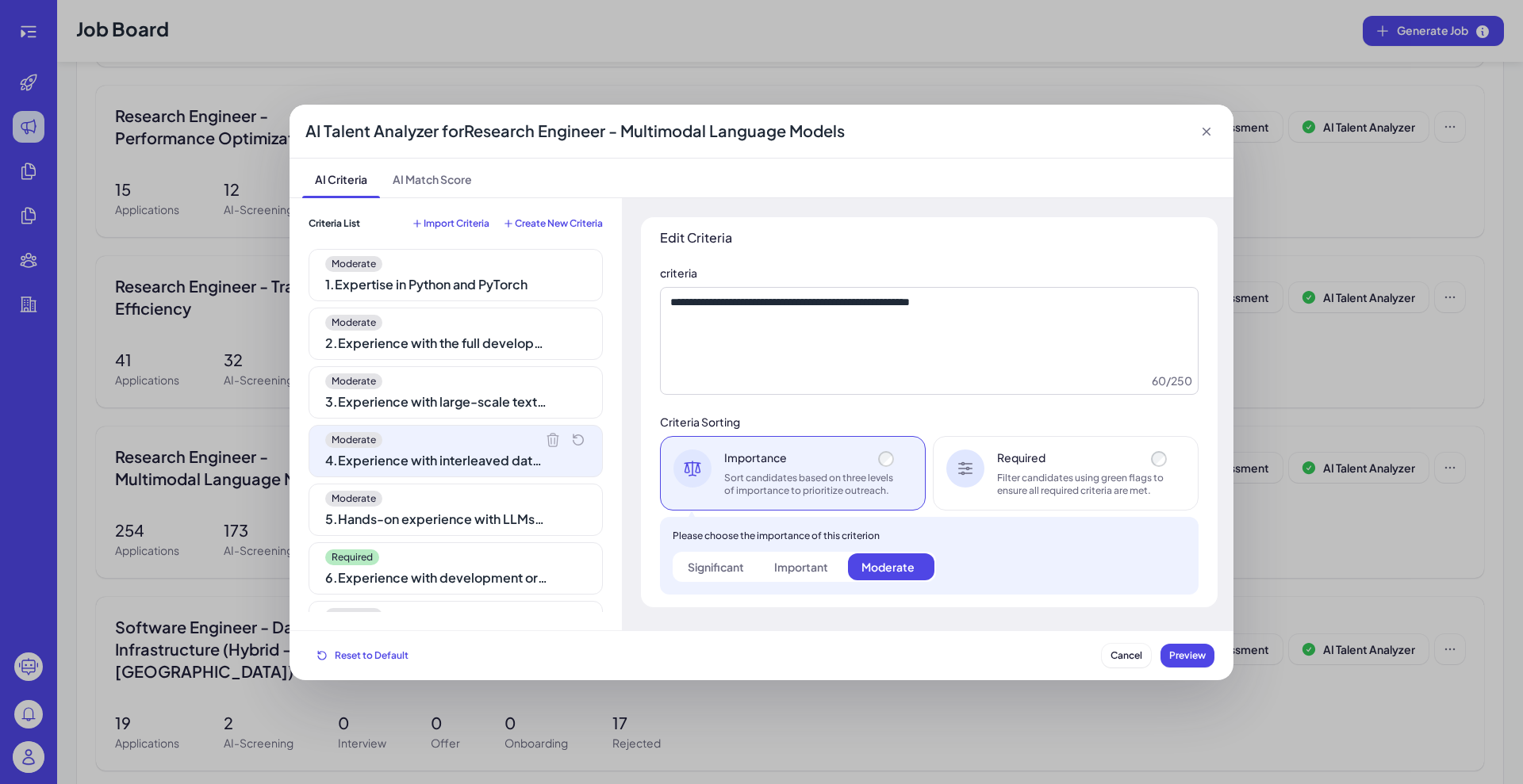
click at [396, 528] on div "5 . Hands-on experience with LLMs, Vision Language Models, Audio Language Model…" at bounding box center [436, 519] width 222 height 19
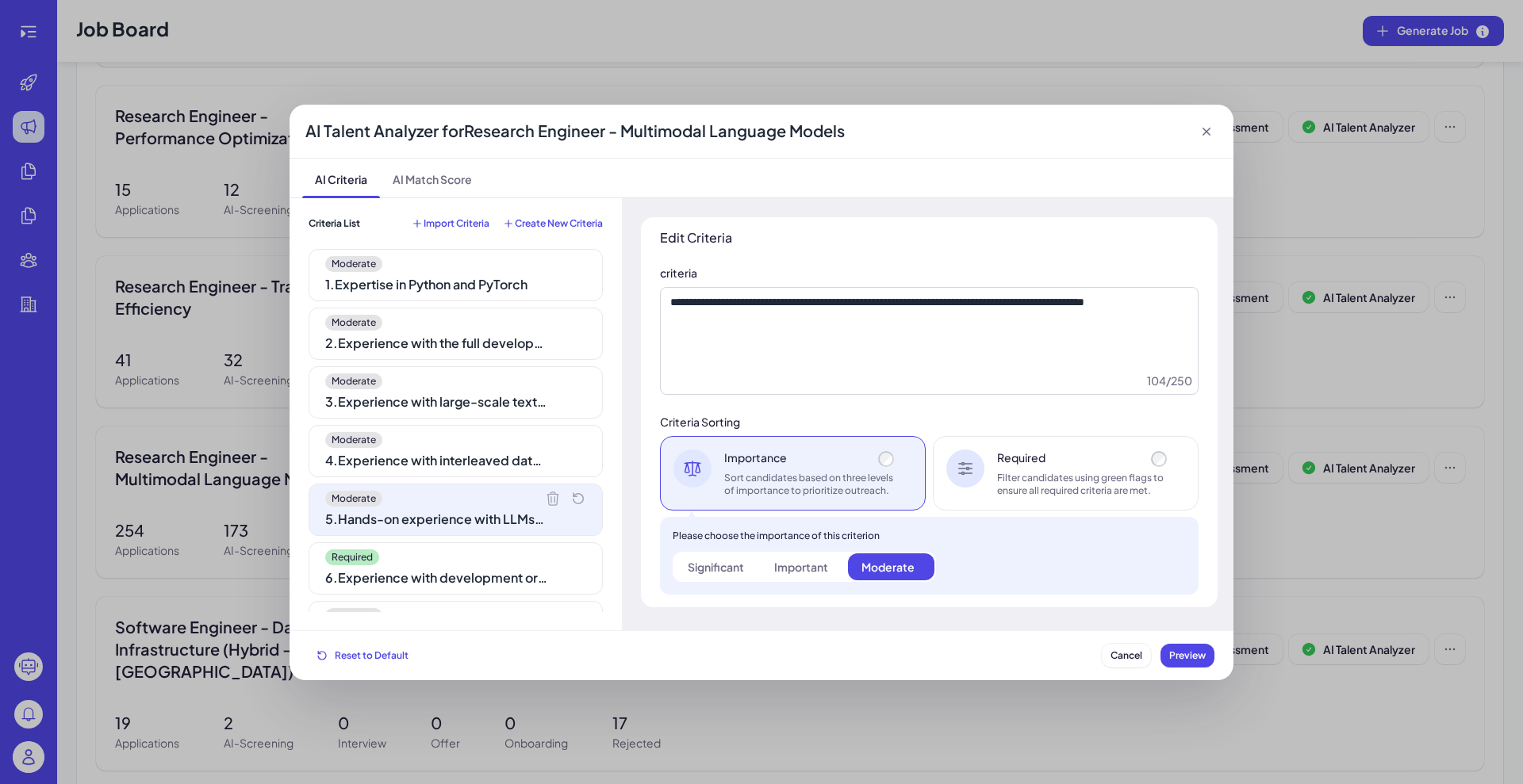
click at [774, 78] on div "AI Talent Analyzer for Research Engineer - Multimodal Language Models AI Criter…" at bounding box center [762, 392] width 1523 height 784
click at [450, 271] on div "Moderate 1 . Expertise in Python and PyTorch" at bounding box center [455, 274] width 294 height 52
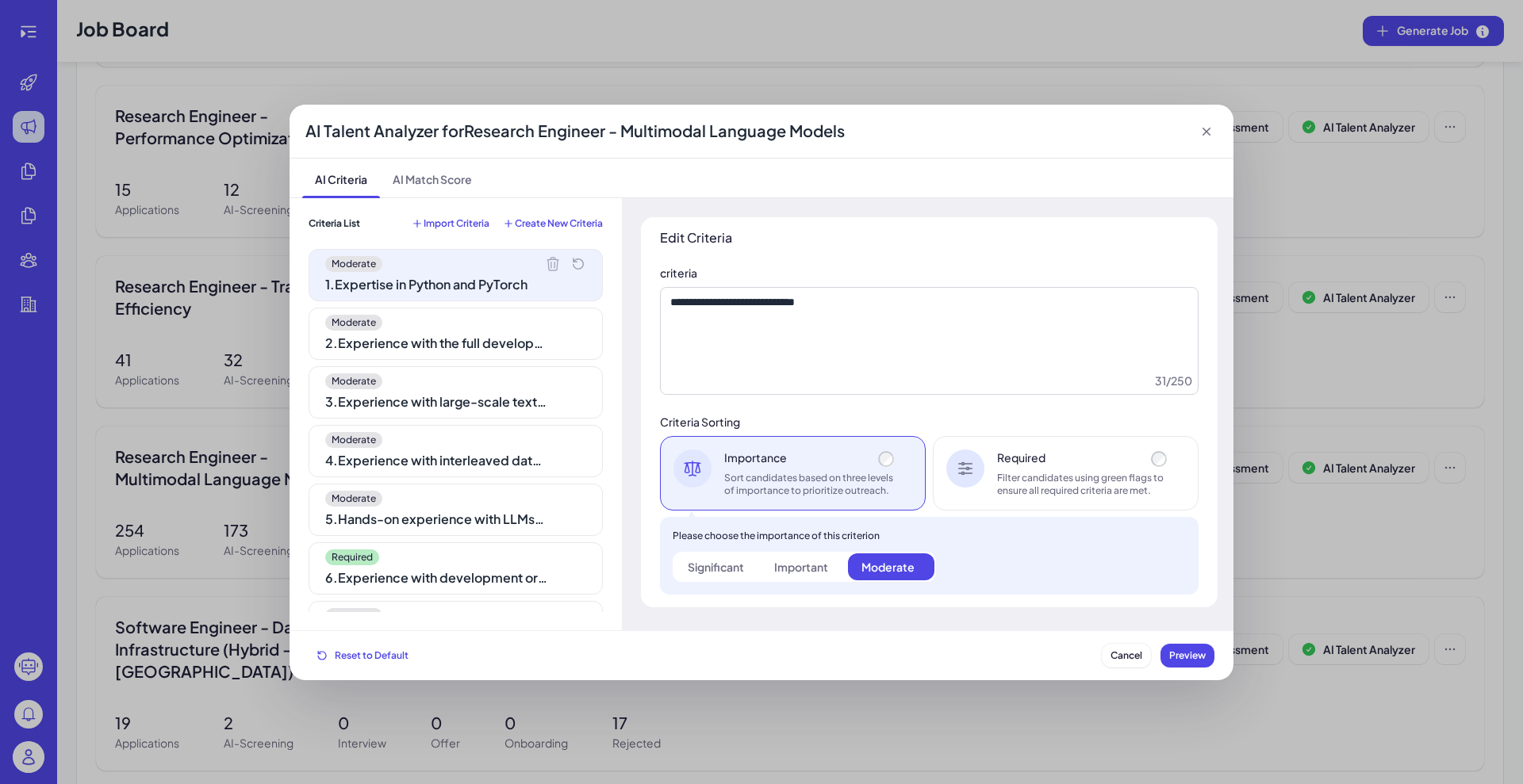
click at [429, 344] on div "2 . Experience with the full development pipeline from data processing to train…" at bounding box center [436, 343] width 222 height 19
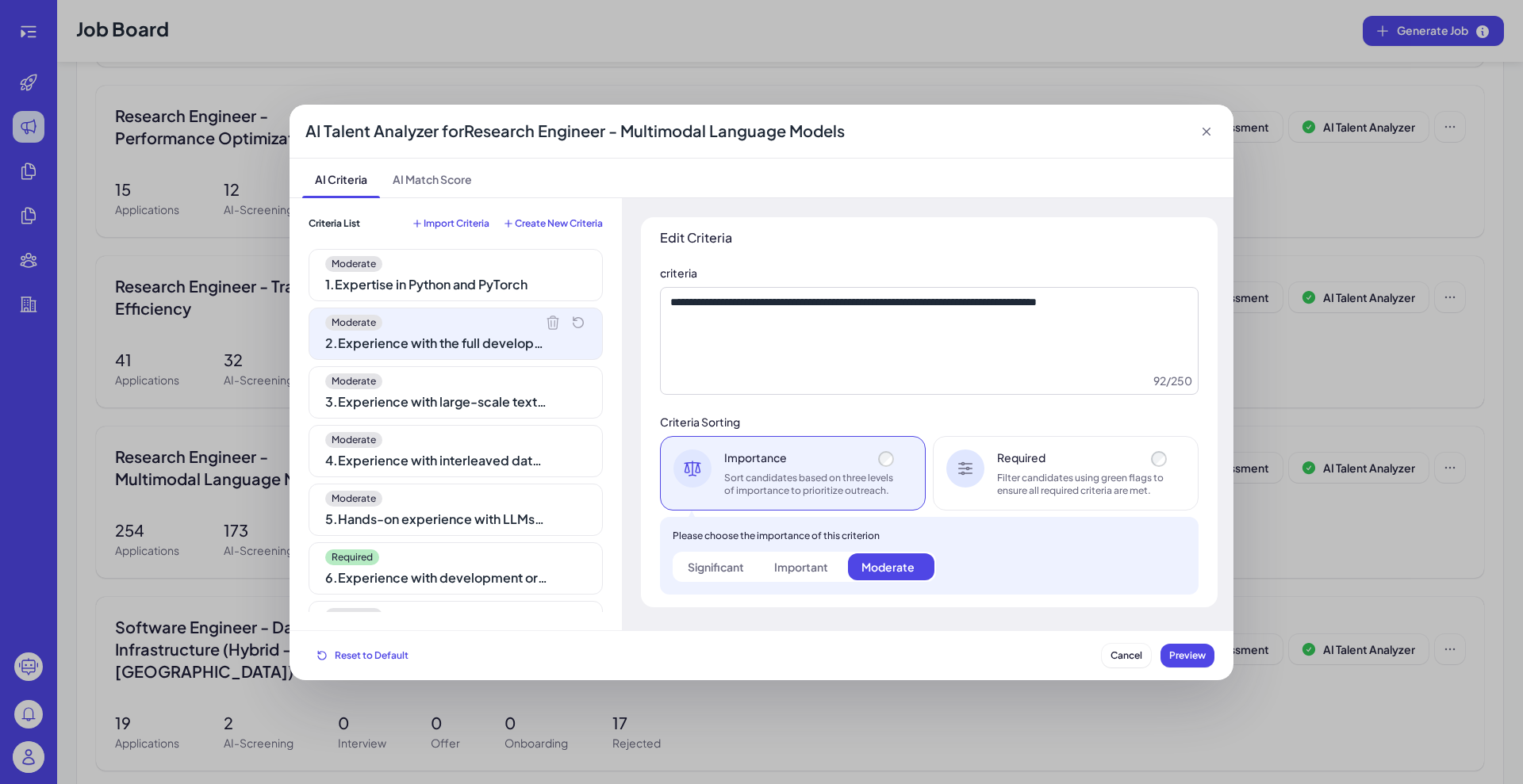
click at [414, 386] on div "Moderate" at bounding box center [456, 381] width 261 height 16
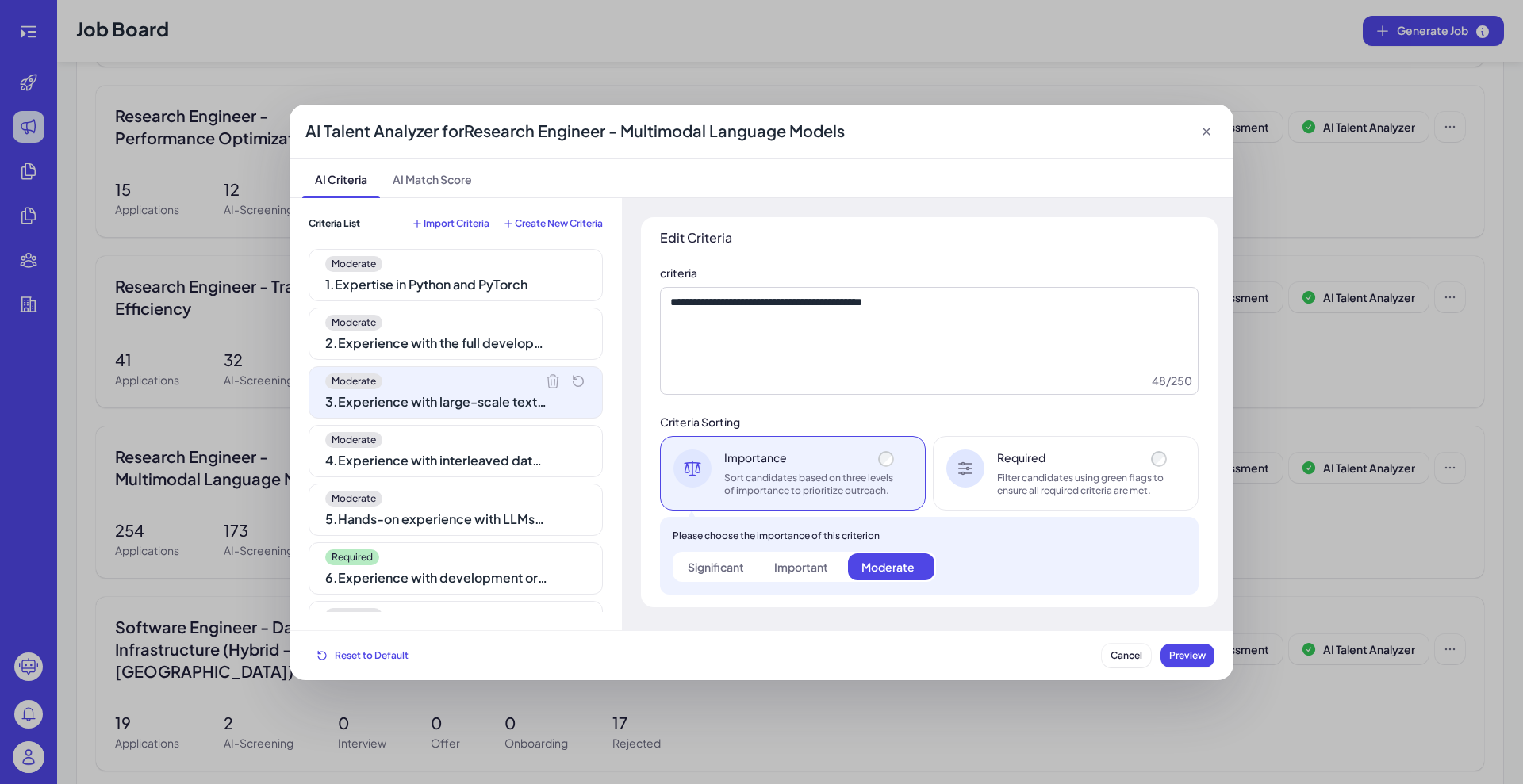
click at [411, 434] on div "Moderate" at bounding box center [456, 440] width 261 height 16
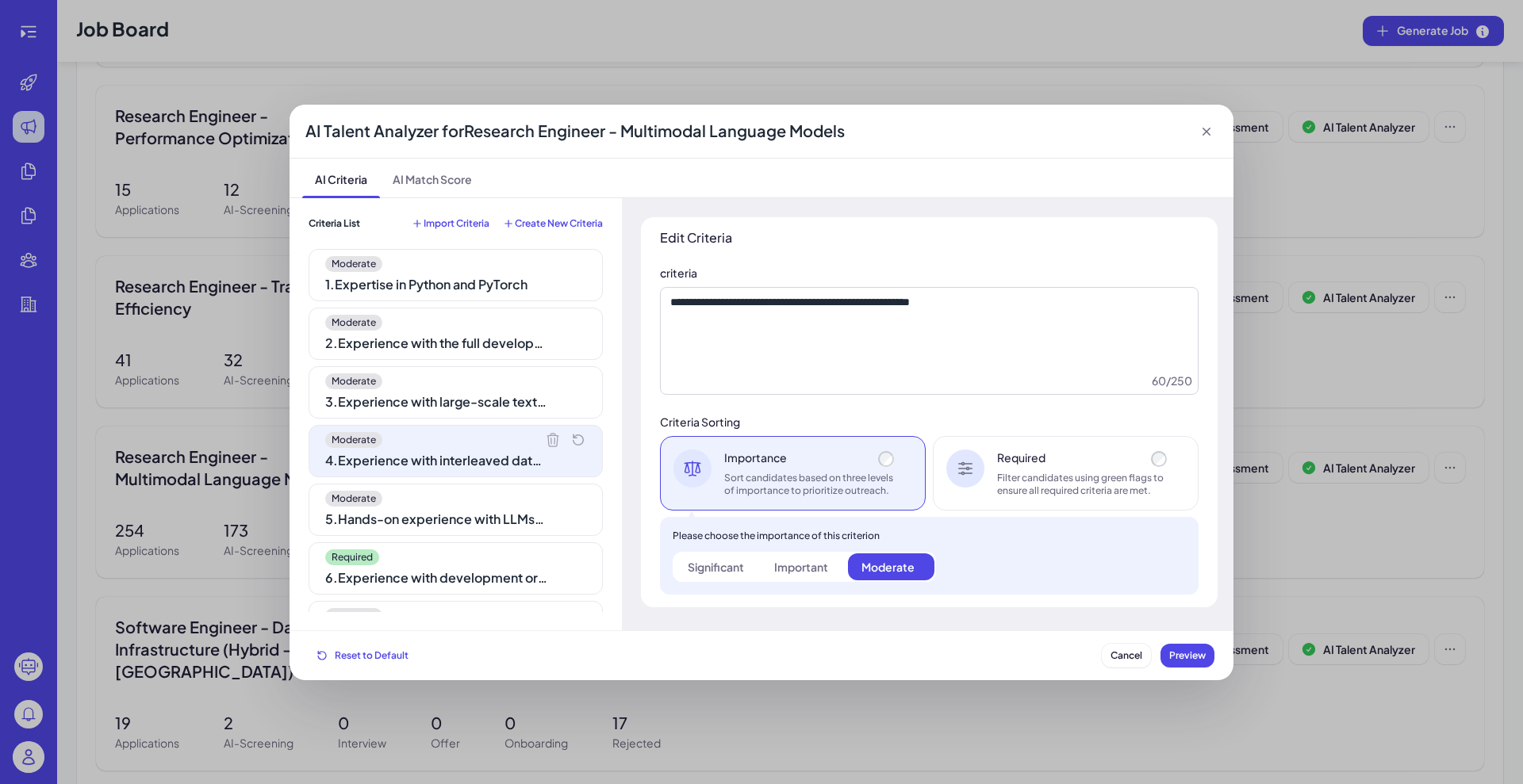
click at [415, 501] on div "Moderate" at bounding box center [456, 498] width 261 height 16
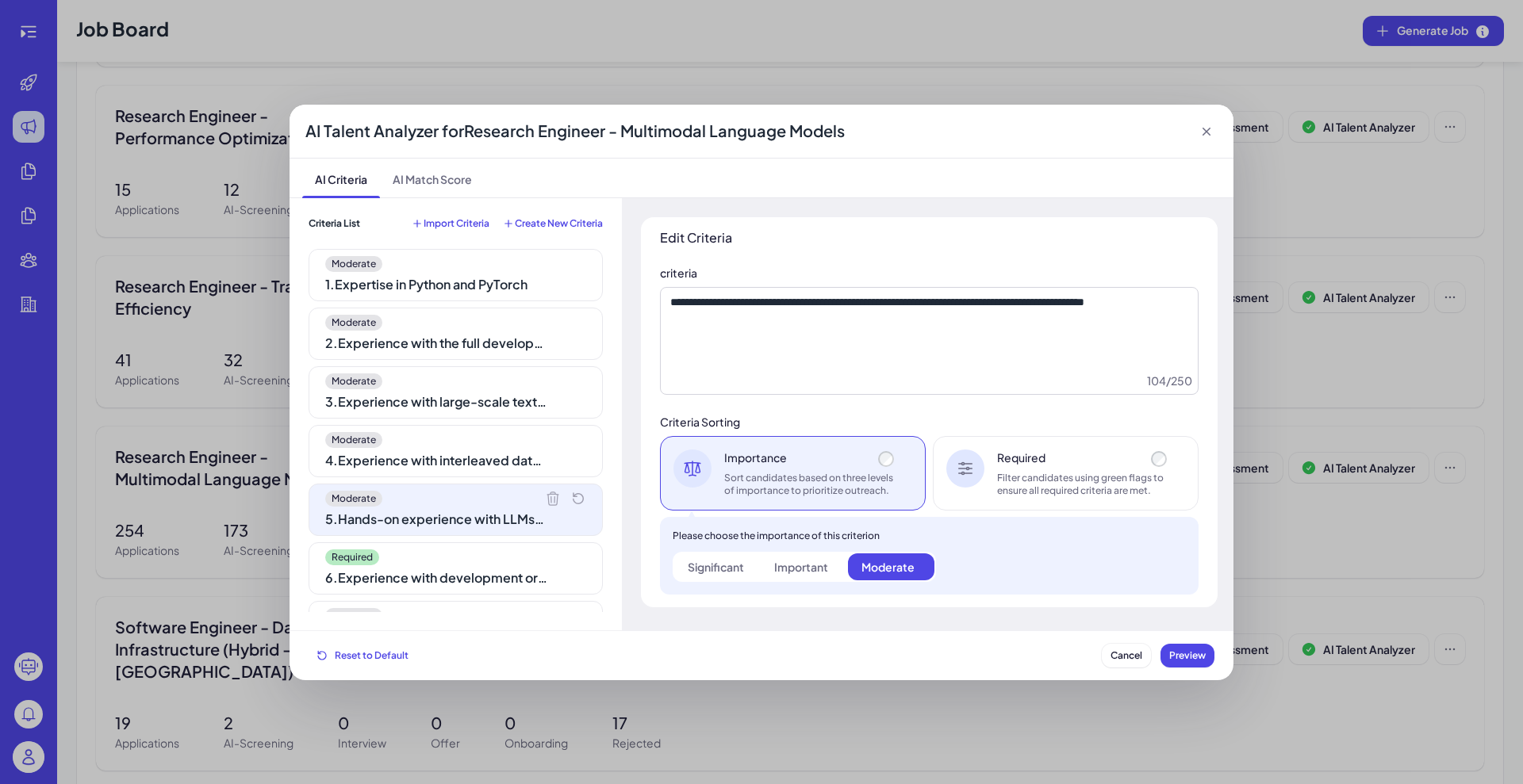
click at [425, 565] on div "Required 6 . Experience with development or benchmarking of multimodal language…" at bounding box center [455, 568] width 294 height 52
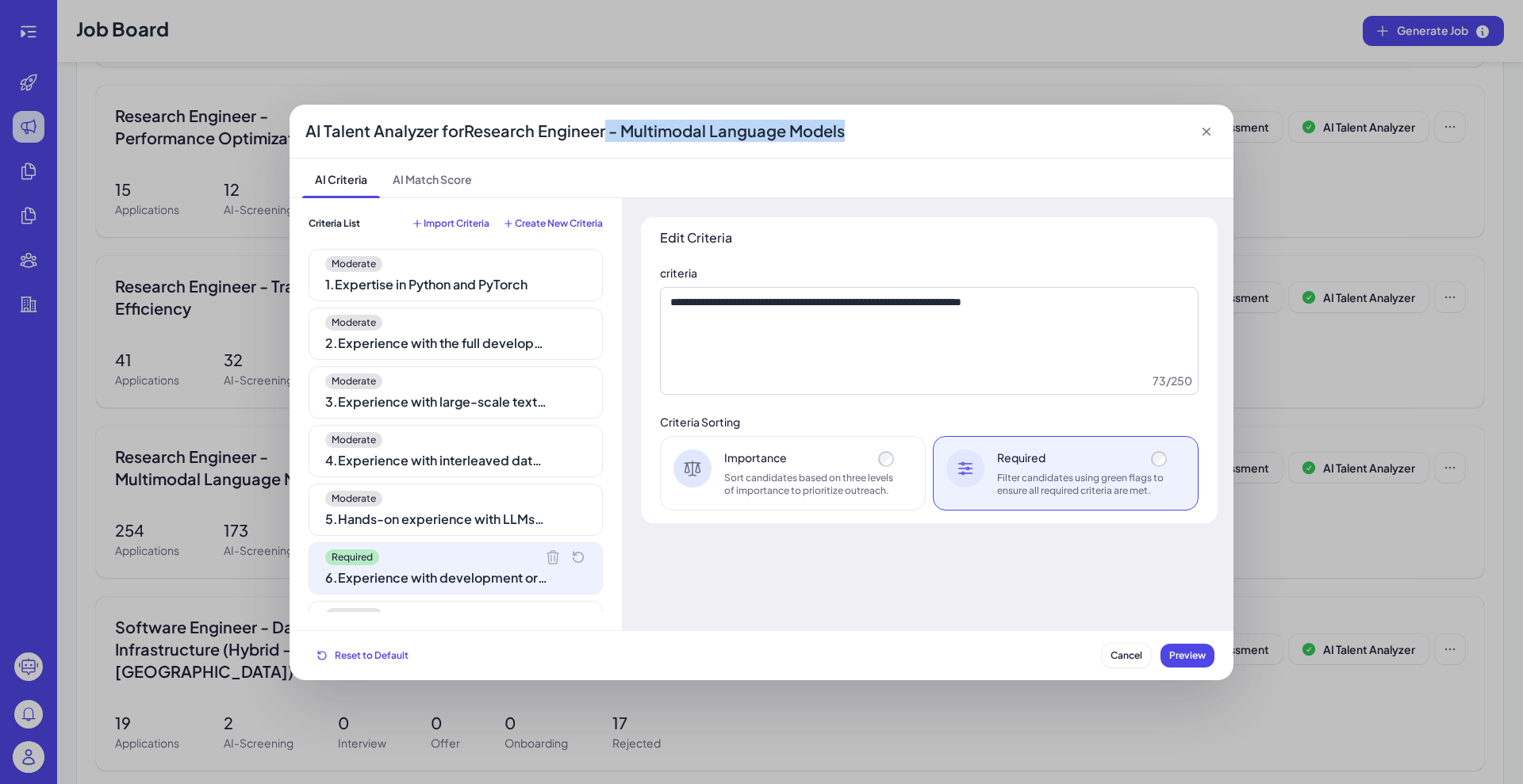
drag, startPoint x: 763, startPoint y: 135, endPoint x: 899, endPoint y: 157, distance: 137.8
click at [912, 149] on div "AI Talent Analyzer for Research Engineer - Multimodal Language Models" at bounding box center [762, 131] width 944 height 54
click at [437, 520] on div "5 . Hands-on experience with LLMs, Vision Language Models, Audio Language Model…" at bounding box center [436, 519] width 222 height 19
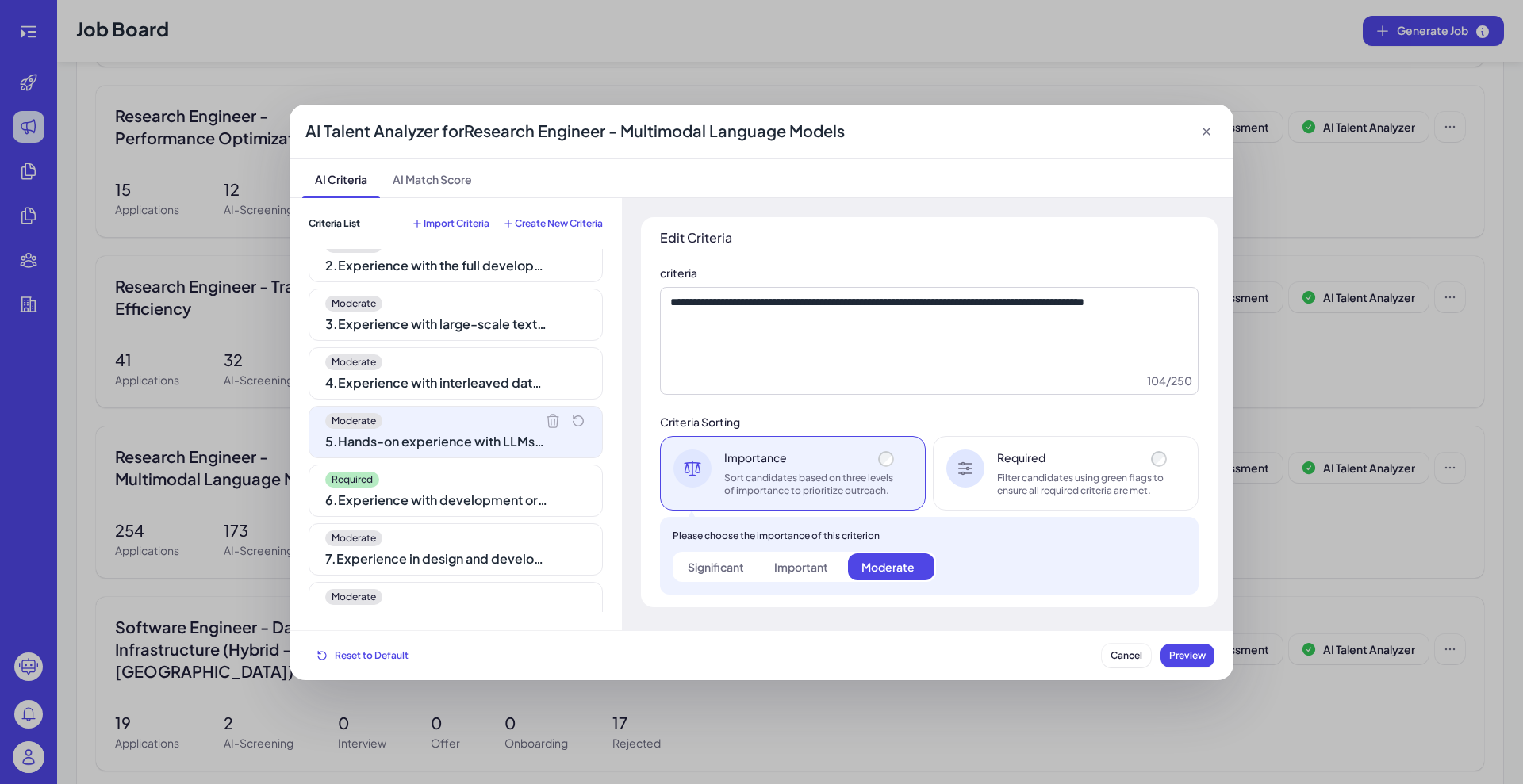
scroll to position [79, 0]
click at [427, 515] on div "Moderate 1 . Expertise in Python and PyTorch Moderate 2 . Experience with the f…" at bounding box center [455, 430] width 294 height 363
click at [429, 548] on div "7 . Experience in design and development of annotation tools" at bounding box center [436, 557] width 222 height 19
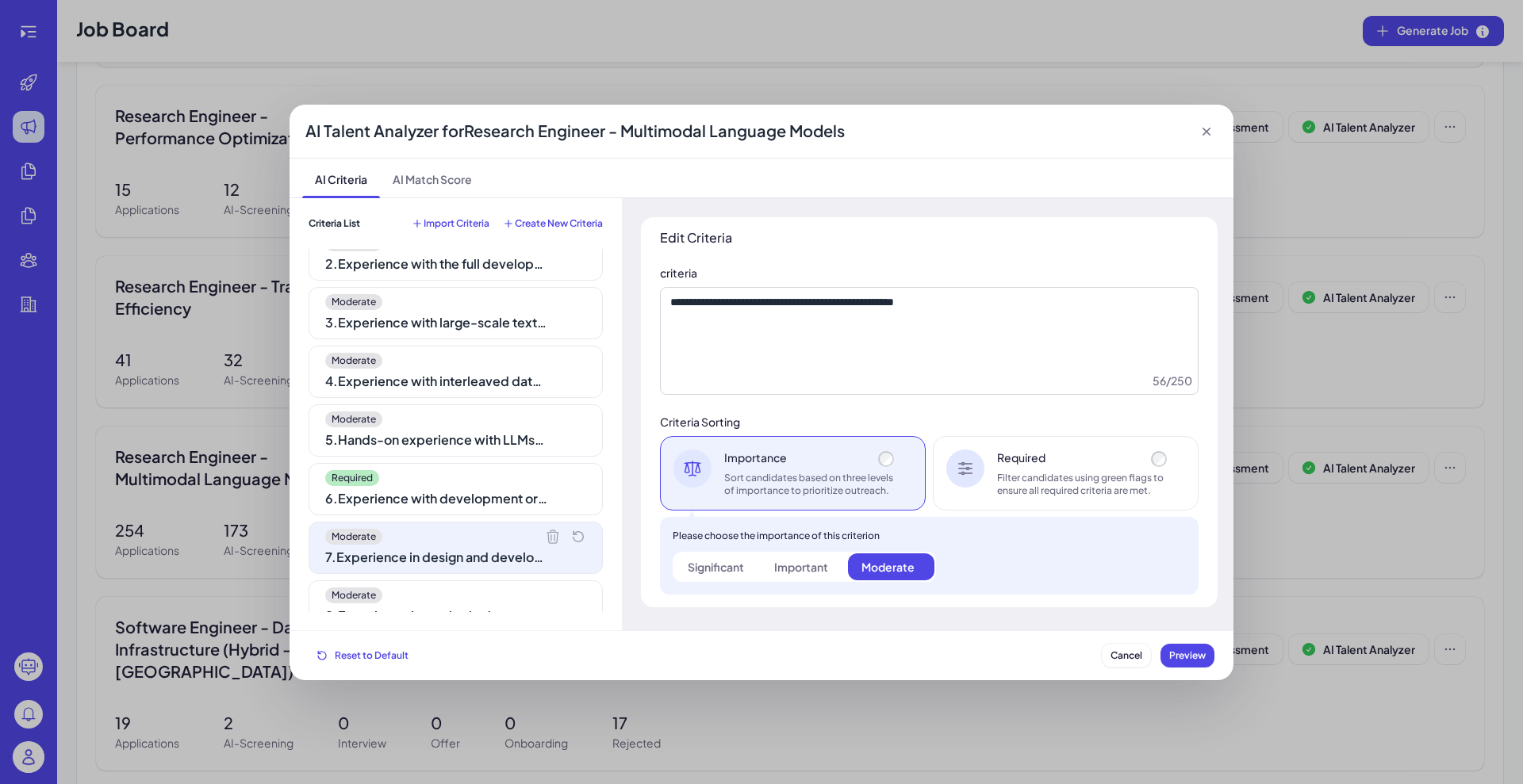
click at [436, 506] on div "6 . Experience with development or benchmarking of multimodal language models" at bounding box center [436, 498] width 222 height 19
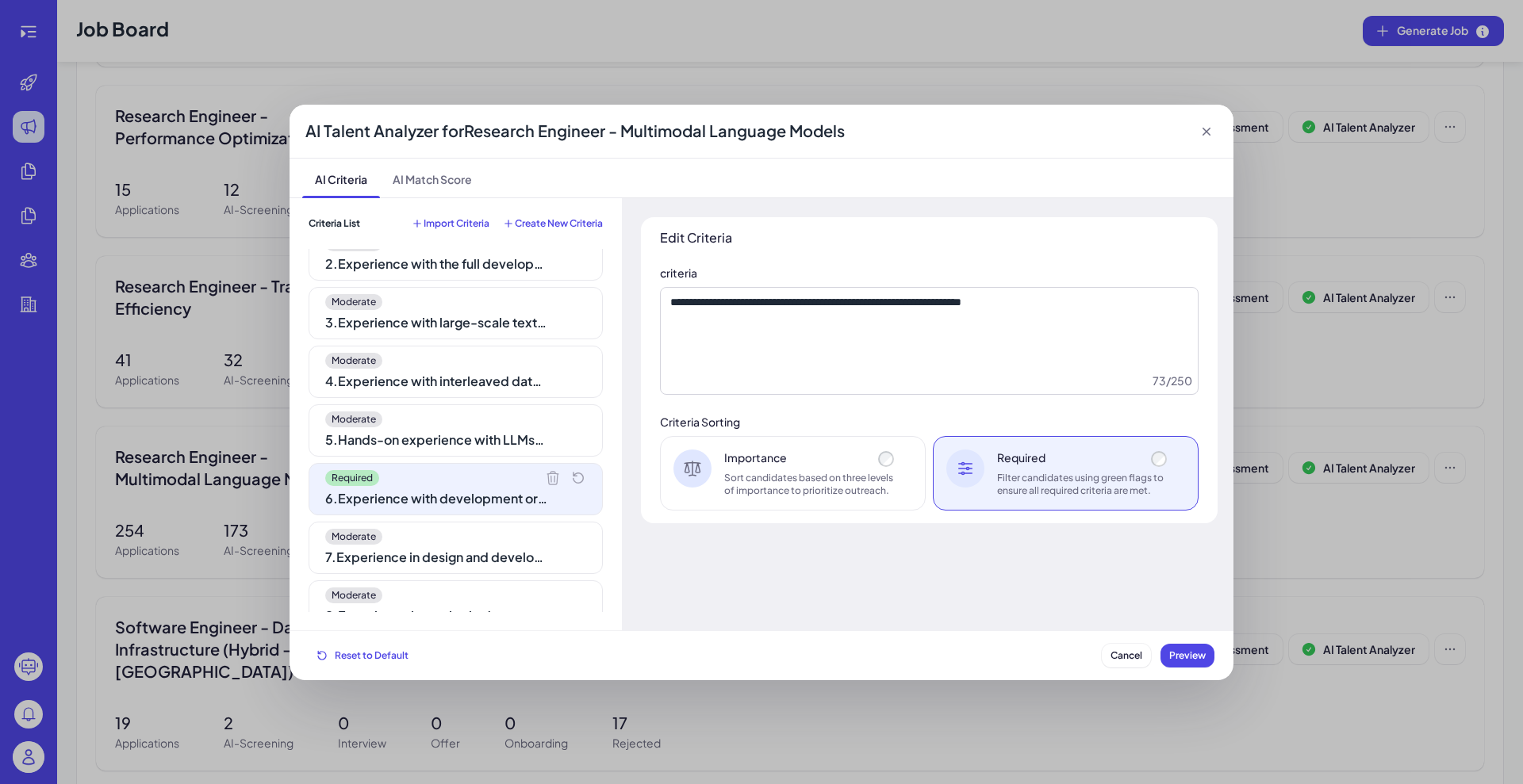
click at [430, 440] on div "5 . Hands-on experience with LLMs, Vision Language Models, Audio Language Model…" at bounding box center [436, 440] width 222 height 19
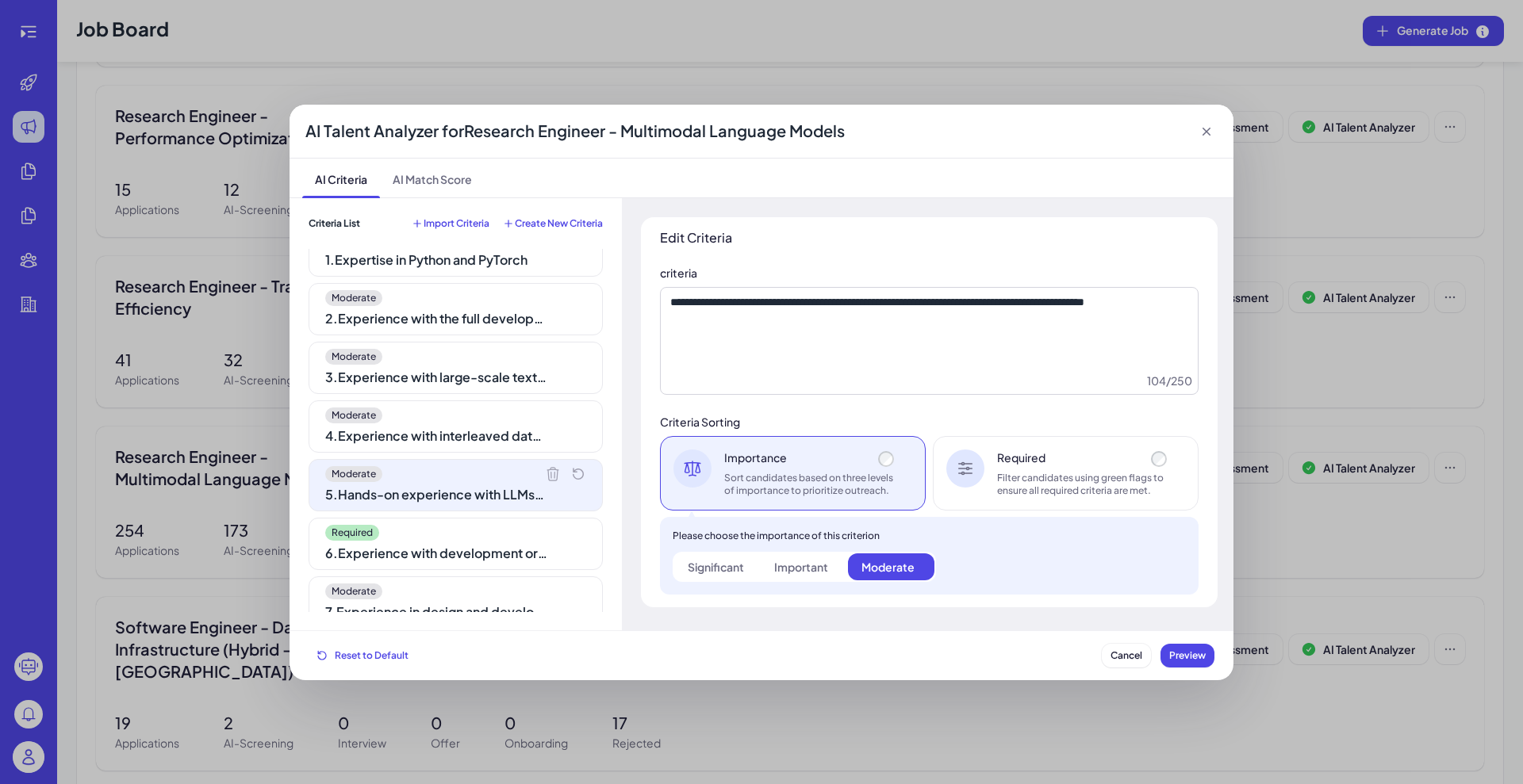
scroll to position [0, 0]
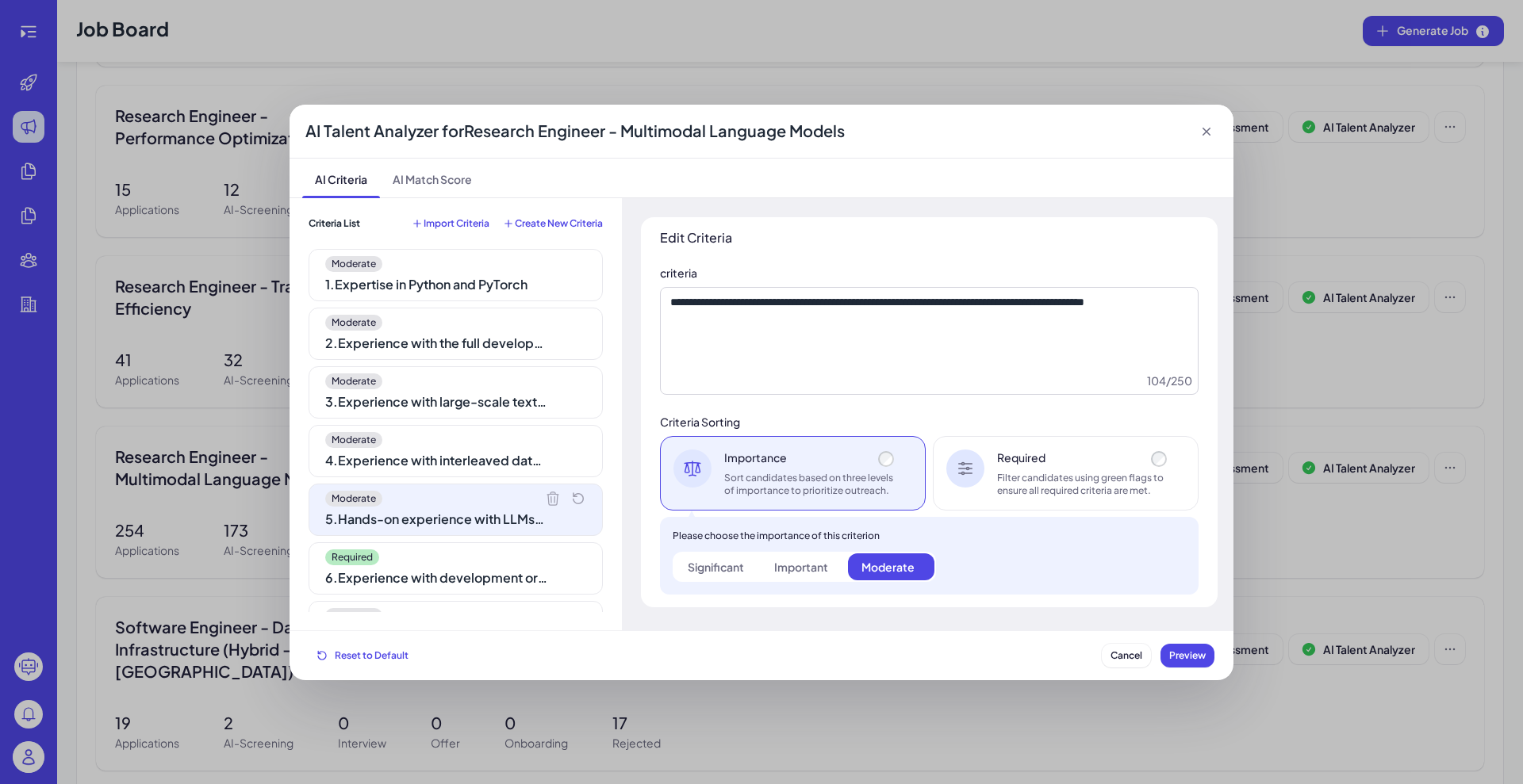
click at [429, 421] on div "Moderate 1 . Expertise in Python and PyTorch Moderate 2 . Experience with the f…" at bounding box center [455, 430] width 294 height 363
click at [416, 359] on div "Moderate 1 . Expertise in Python and PyTorch Moderate 2 . Experience with the f…" at bounding box center [455, 430] width 294 height 363
click at [429, 312] on div "Moderate 2 . Experience with the full development pipeline from data processing…" at bounding box center [455, 333] width 294 height 52
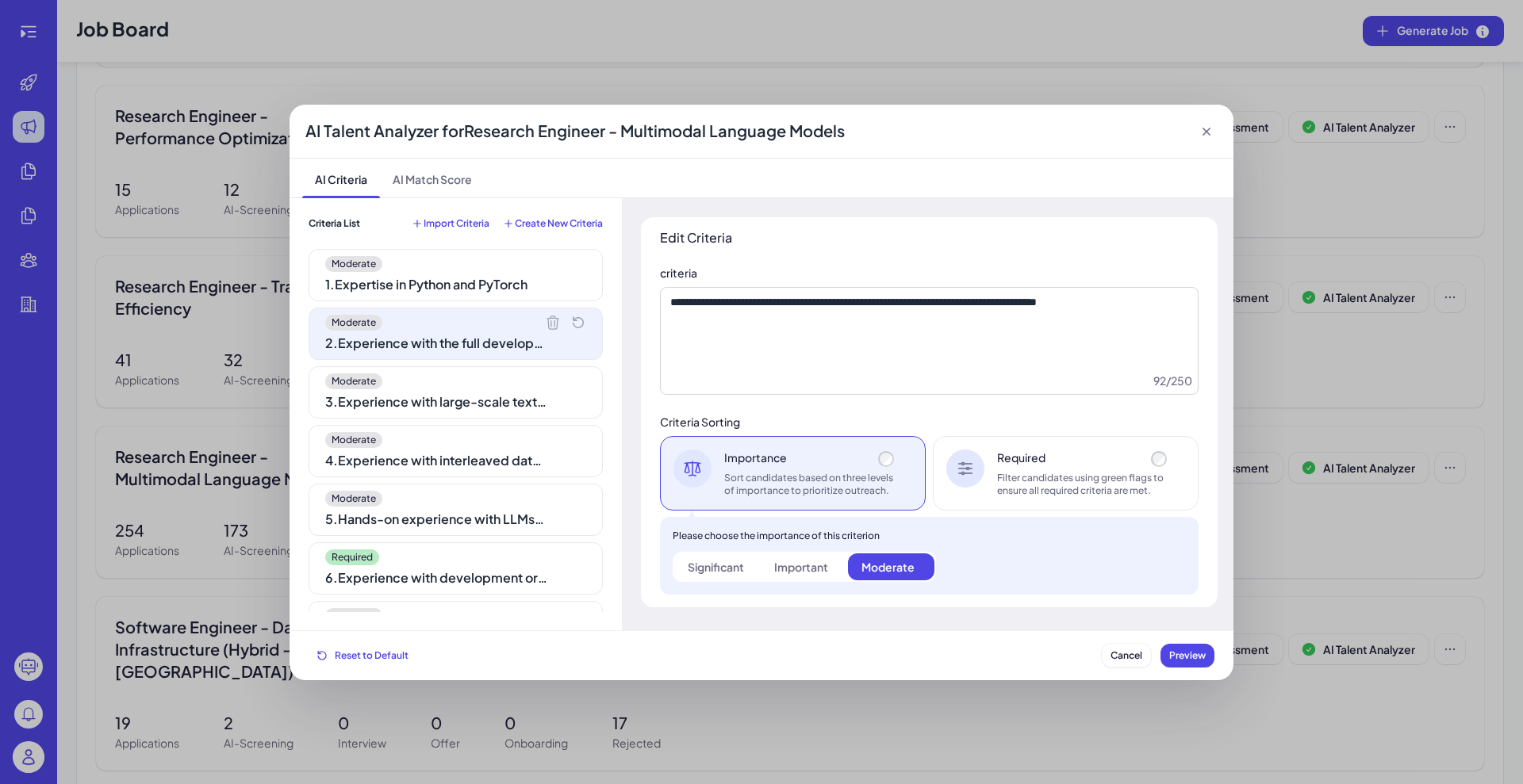
click at [429, 289] on div "1 . Expertise in Python and PyTorch" at bounding box center [436, 285] width 222 height 19
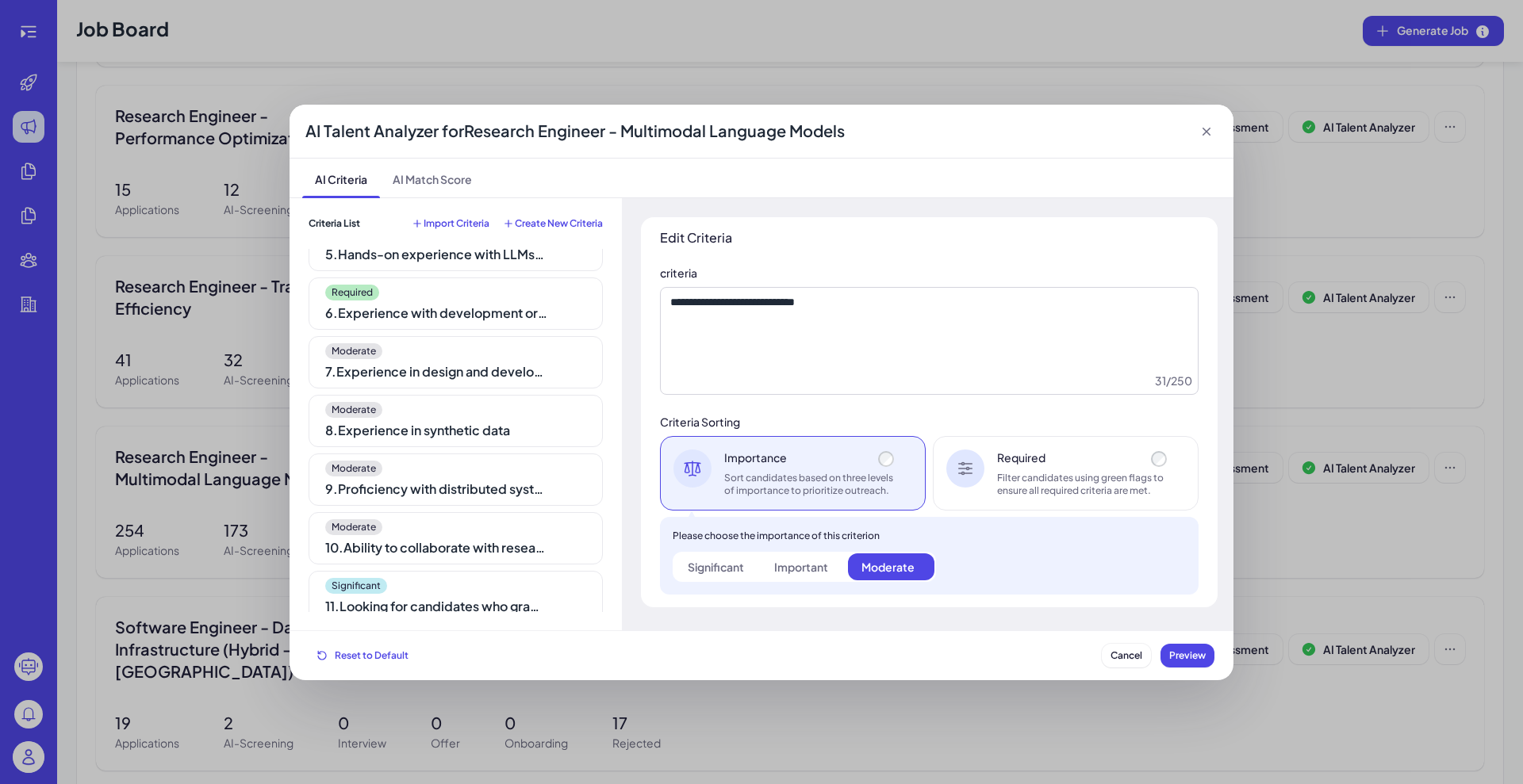
scroll to position [276, 0]
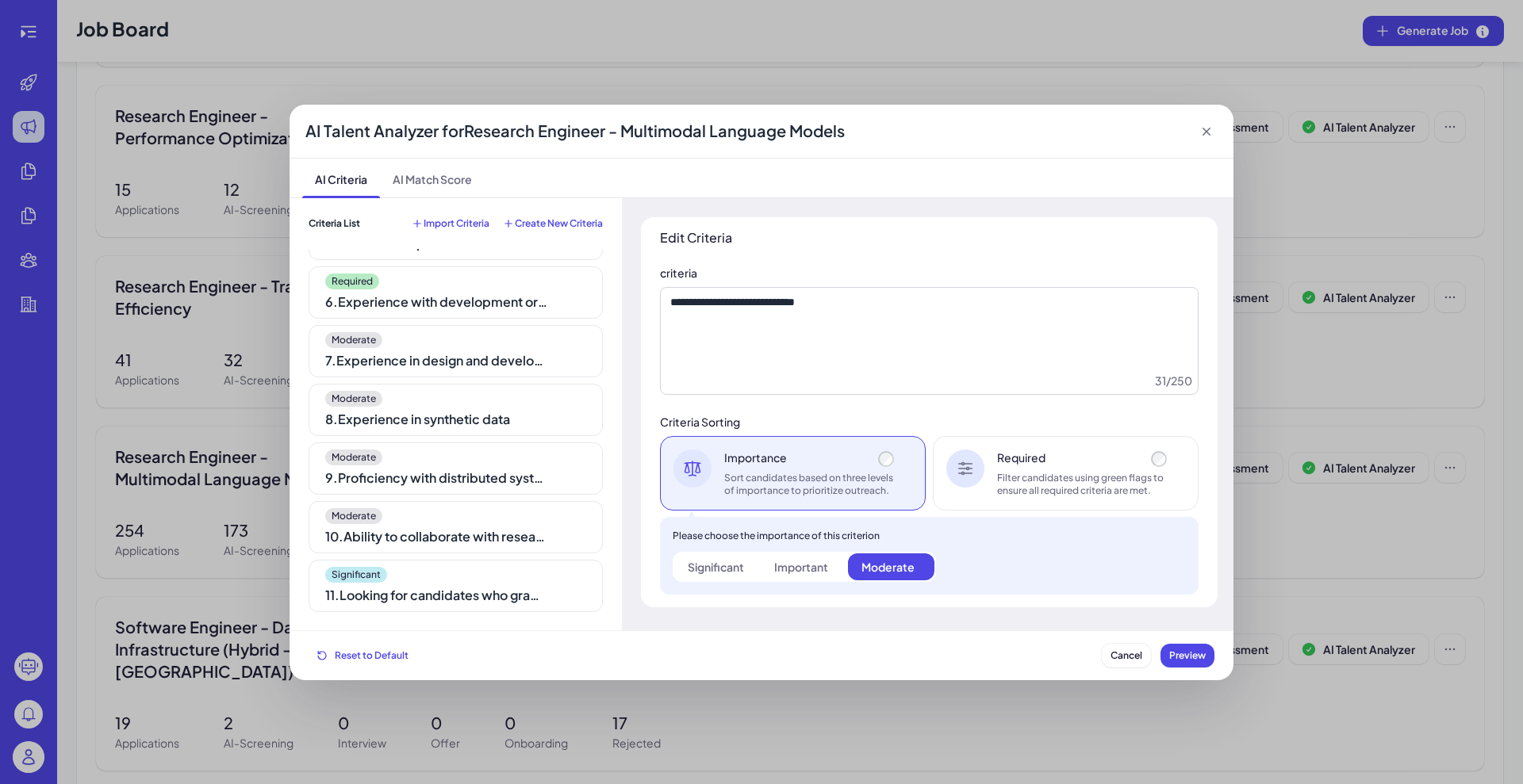
drag, startPoint x: 446, startPoint y: 584, endPoint x: 463, endPoint y: 548, distance: 39.8
click at [448, 579] on div "Significant 11 . Looking for candidates who graduated from a Top 30 university …" at bounding box center [455, 585] width 294 height 52
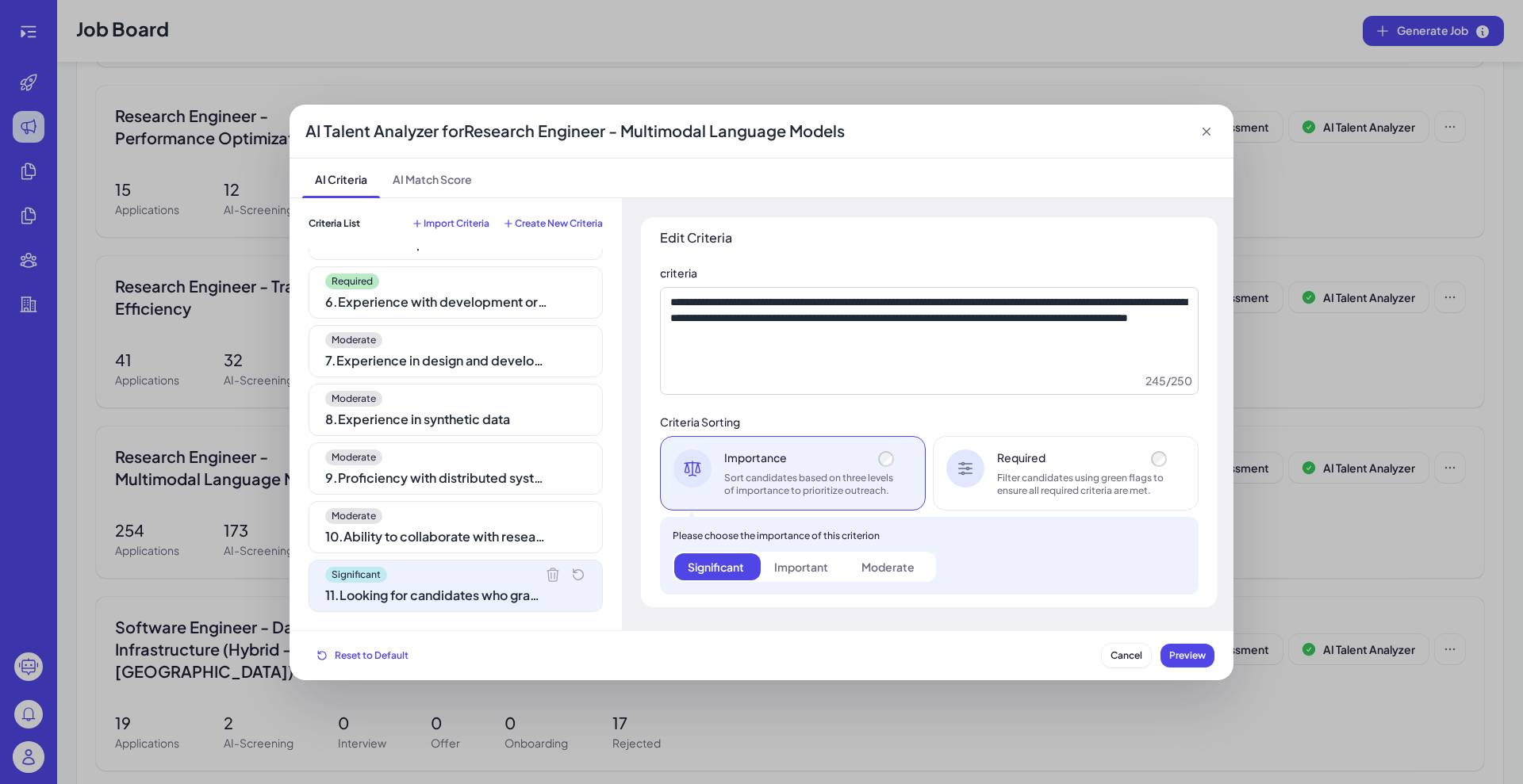
click at [465, 540] on div "10 . Ability to collaborate with research and engineering teams" at bounding box center [436, 537] width 222 height 19
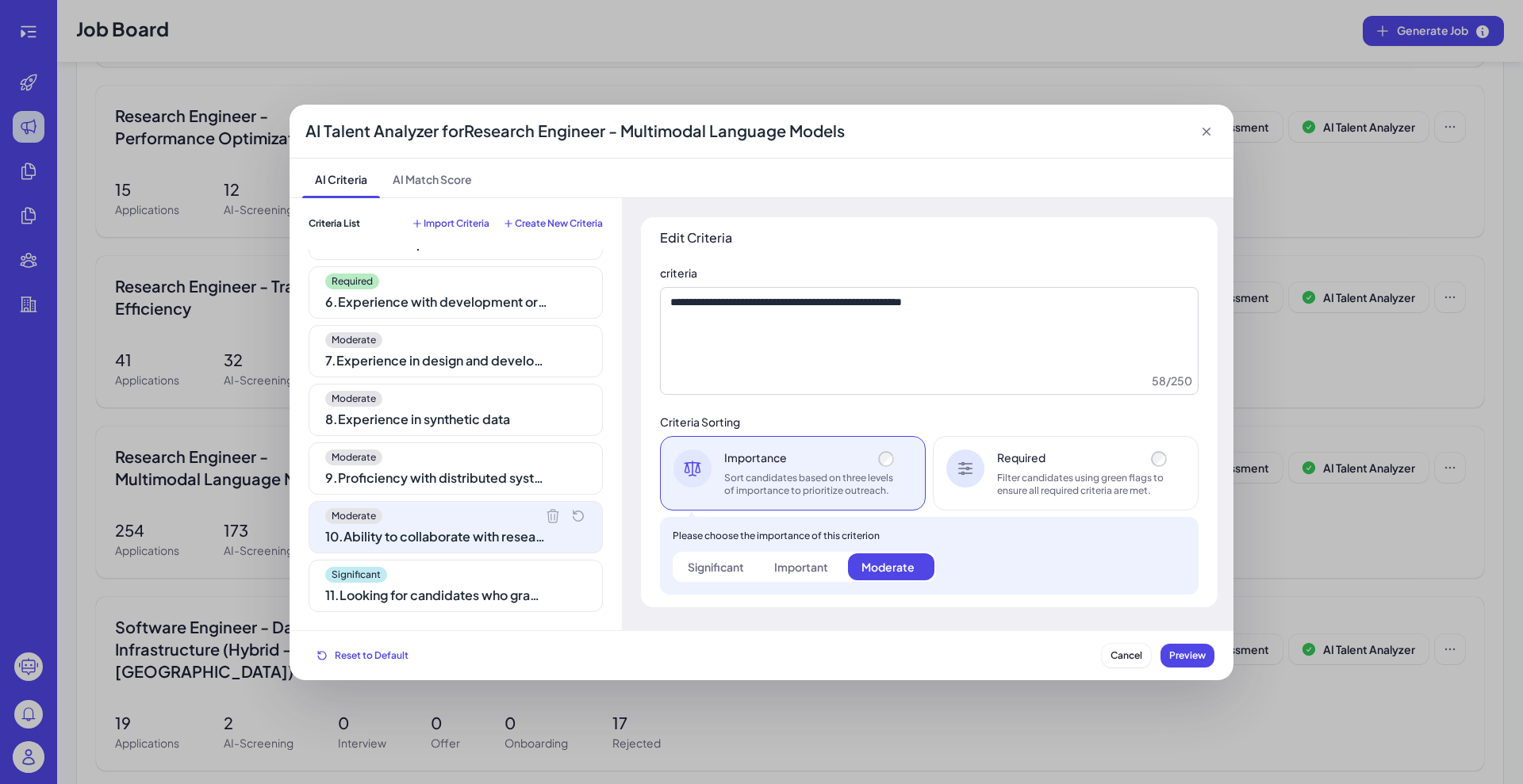
click at [446, 487] on div "Moderate 9 . Proficiency with distributed systems" at bounding box center [455, 468] width 294 height 52
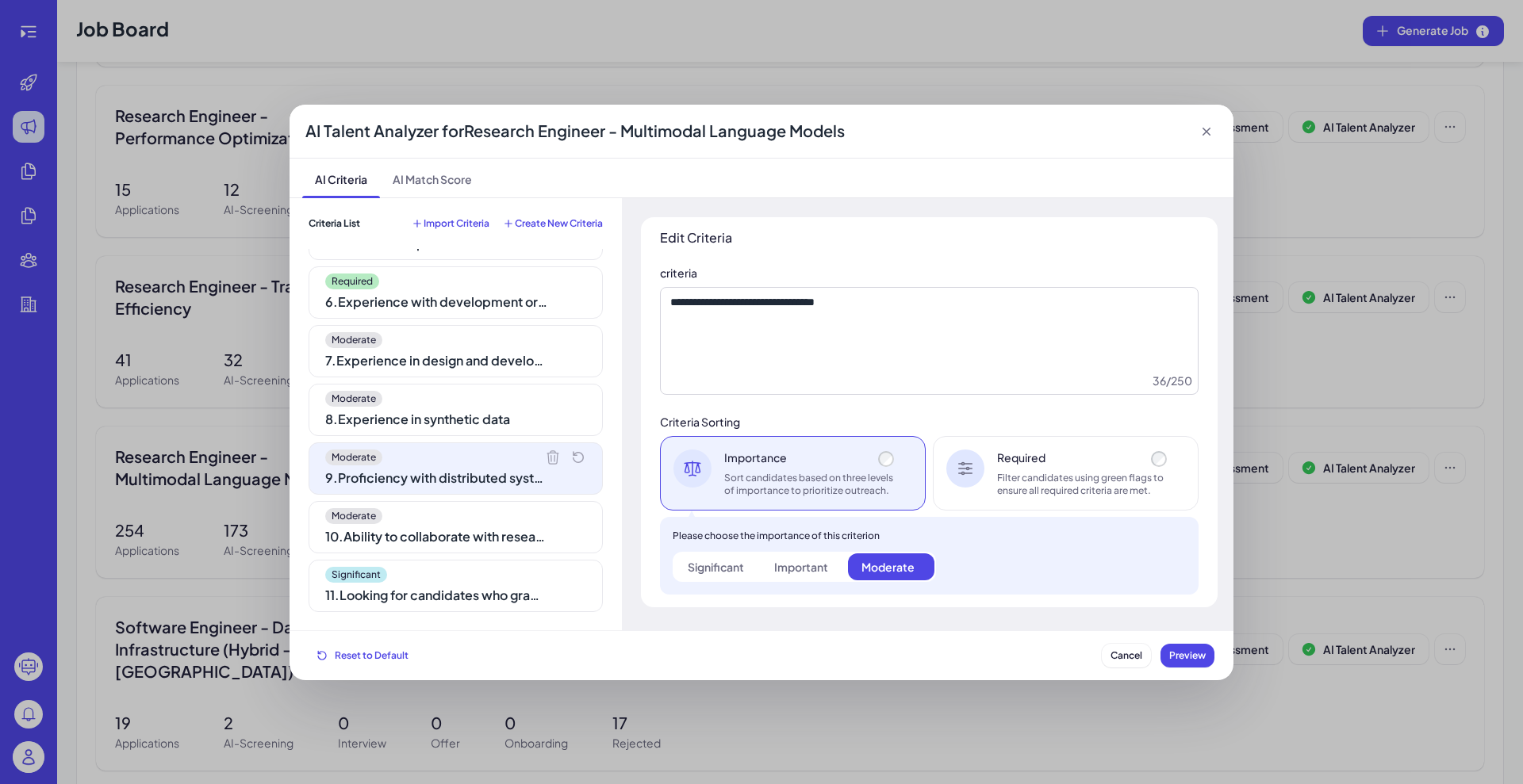
click at [1216, 127] on div "AI Talent Analyzer for Research Engineer - Multimodal Language Models" at bounding box center [762, 131] width 944 height 54
click at [1211, 127] on icon at bounding box center [1206, 131] width 16 height 16
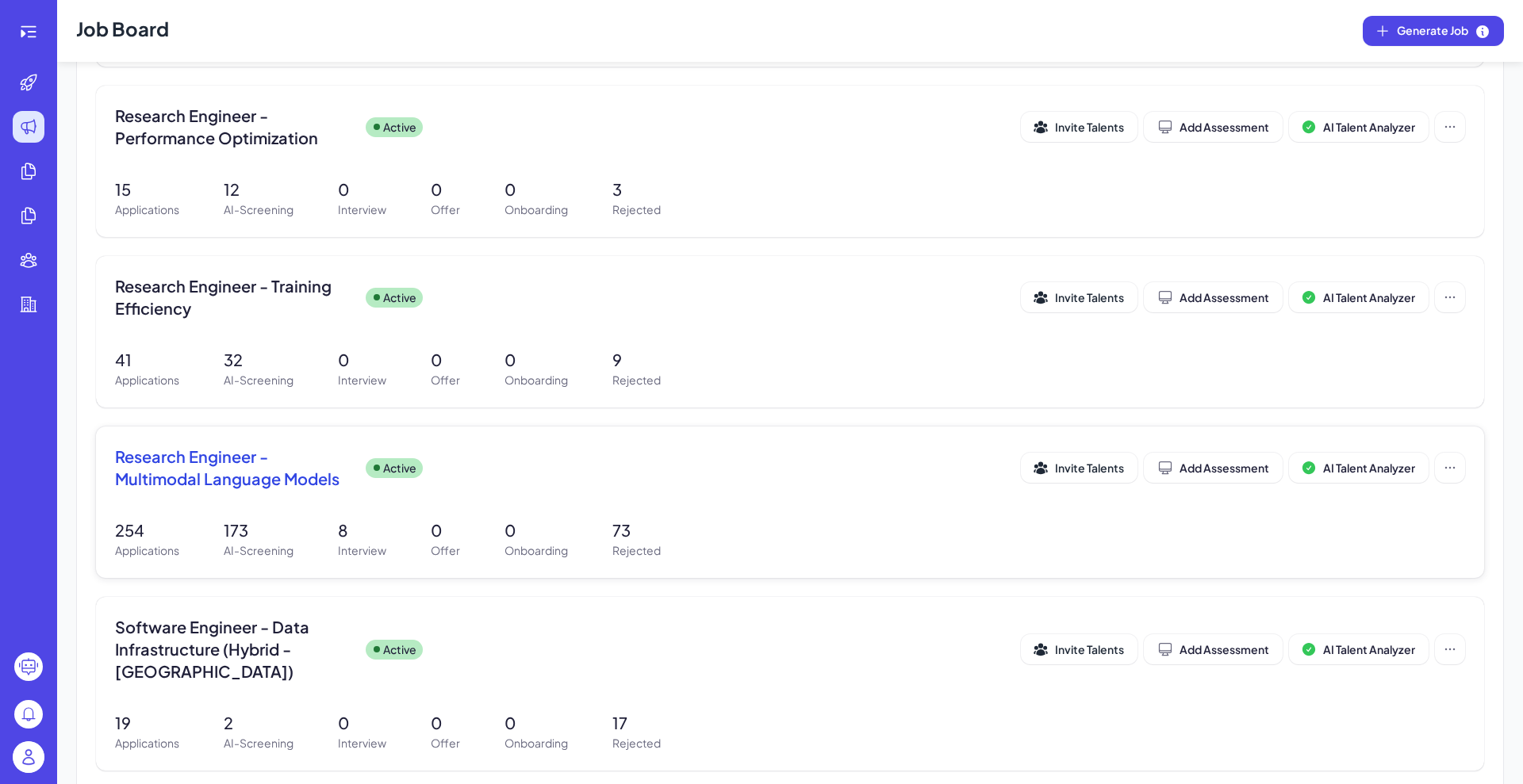
click at [155, 534] on p "254" at bounding box center [148, 530] width 64 height 24
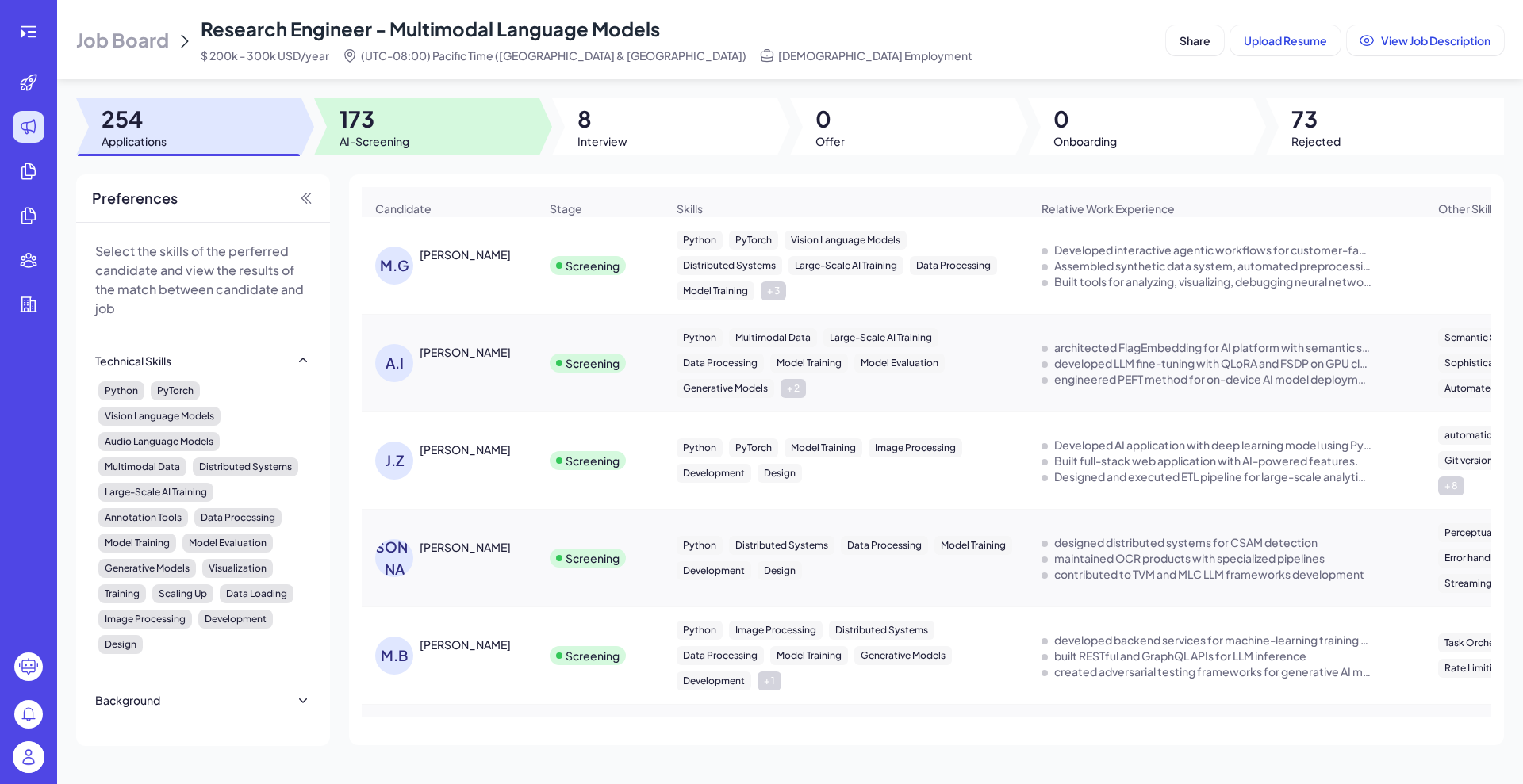
click at [390, 133] on span "AI-Screening" at bounding box center [375, 141] width 70 height 16
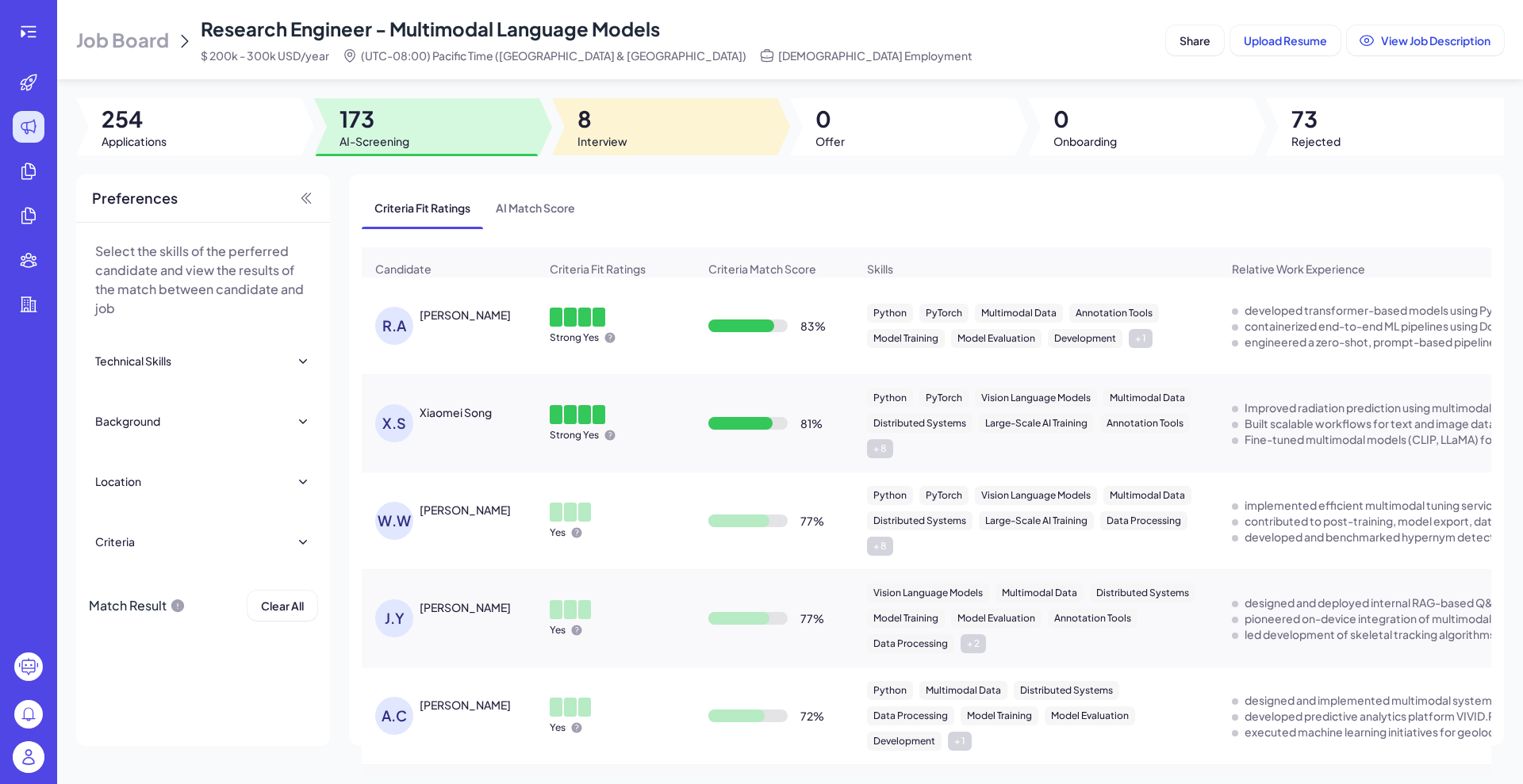
click at [600, 127] on span "8" at bounding box center [602, 119] width 50 height 28
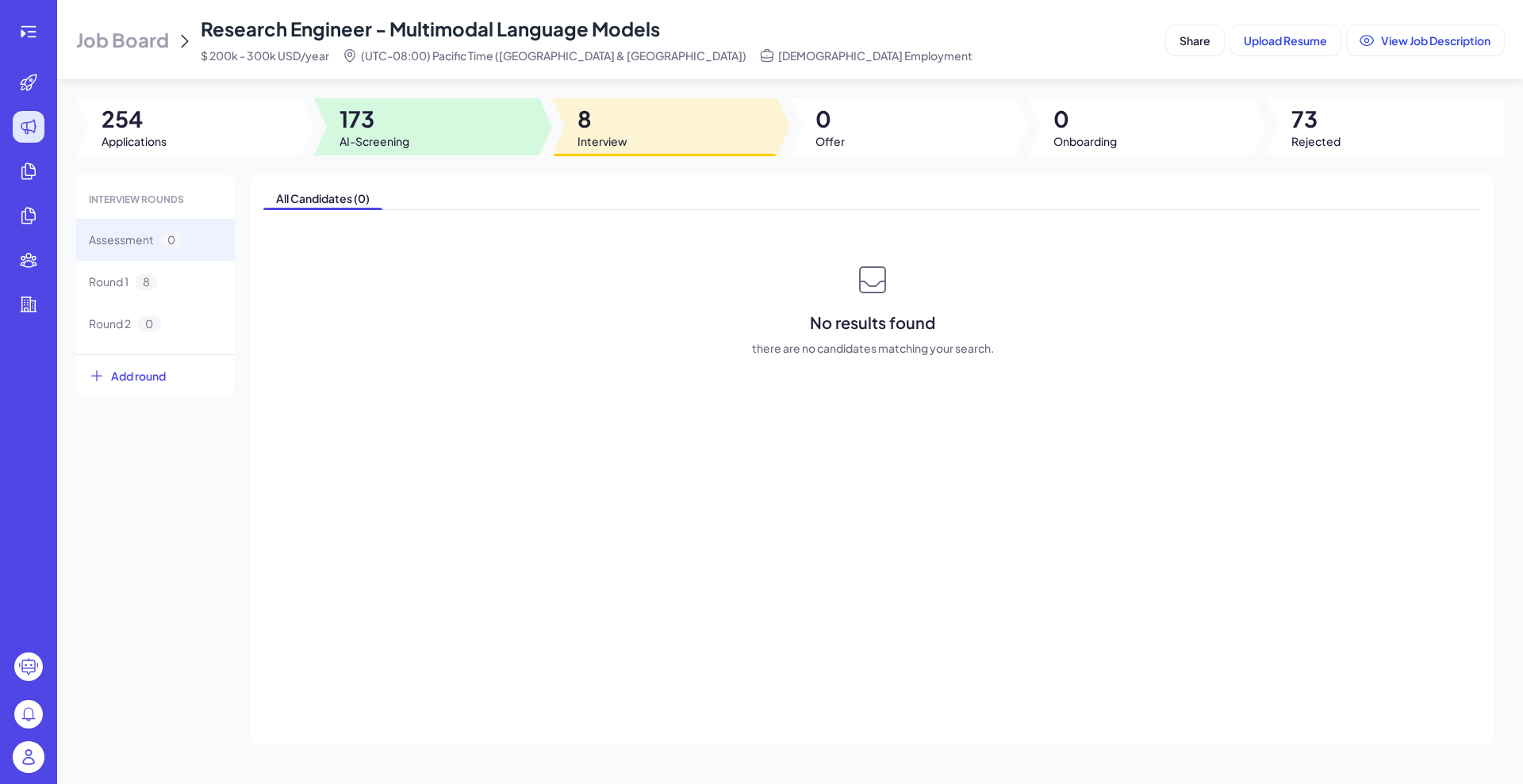
click at [411, 145] on div at bounding box center [427, 127] width 225 height 57
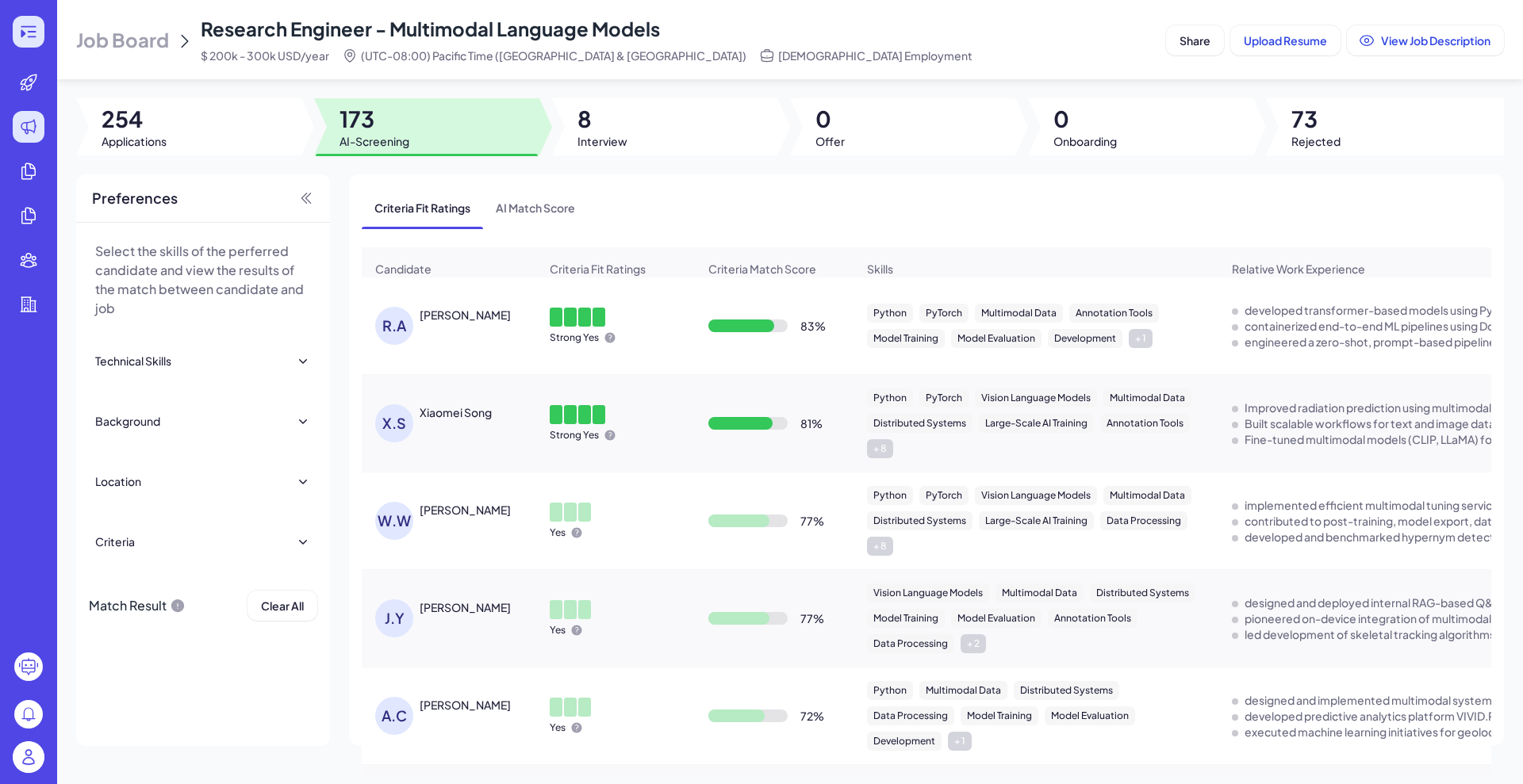
click at [42, 40] on div at bounding box center [28, 32] width 32 height 32
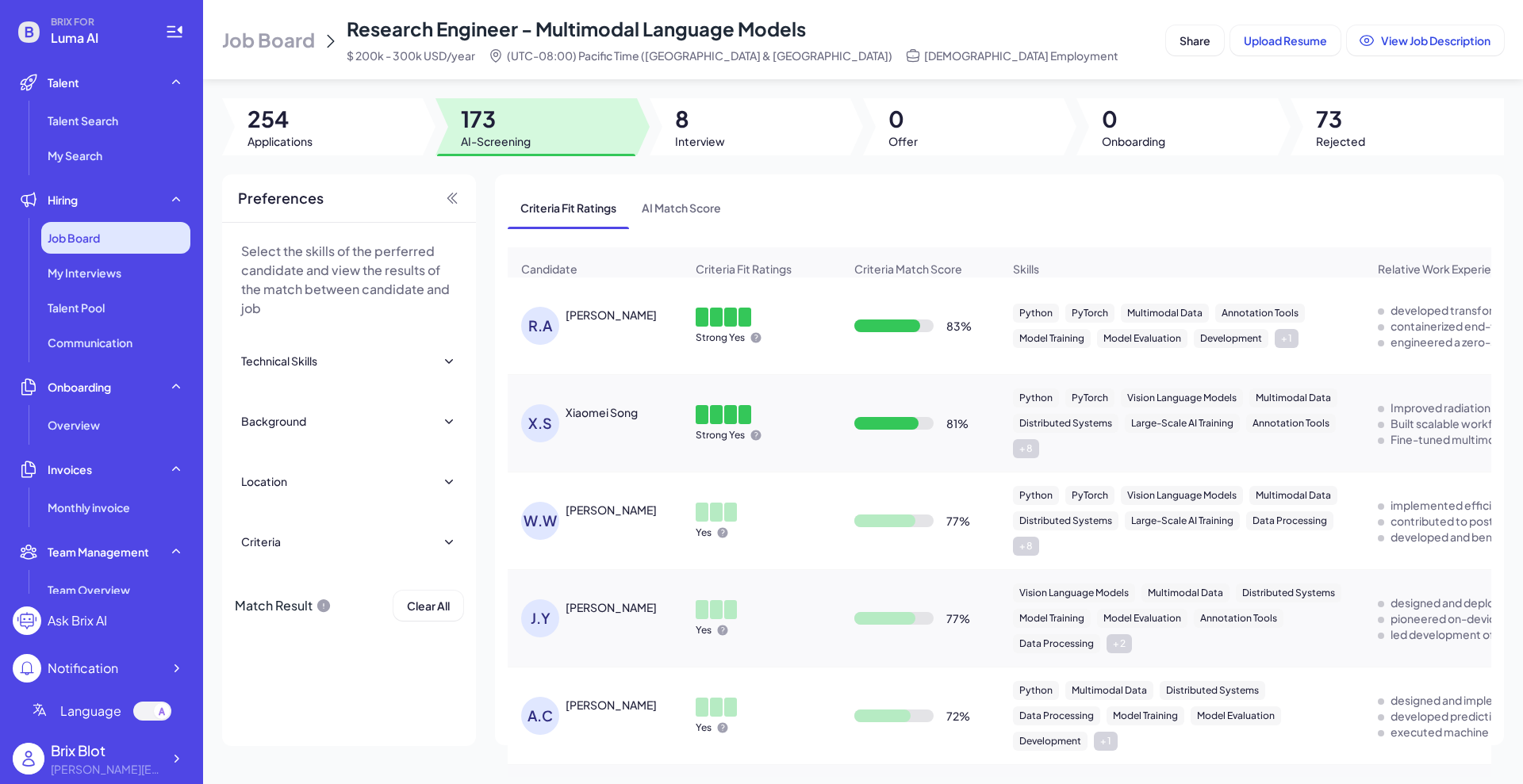
click at [110, 242] on div "Job Board" at bounding box center [116, 238] width 149 height 32
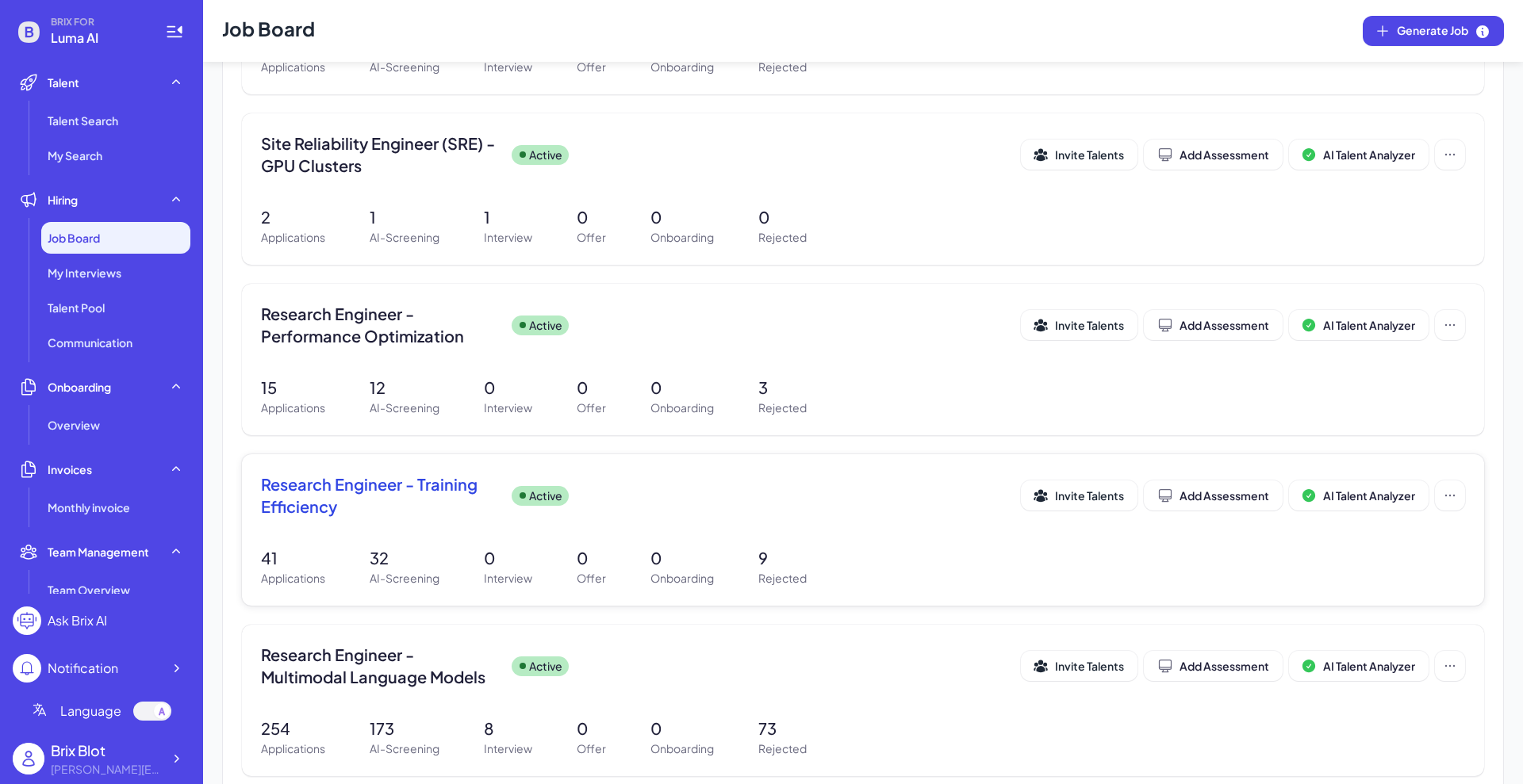
scroll to position [496, 0]
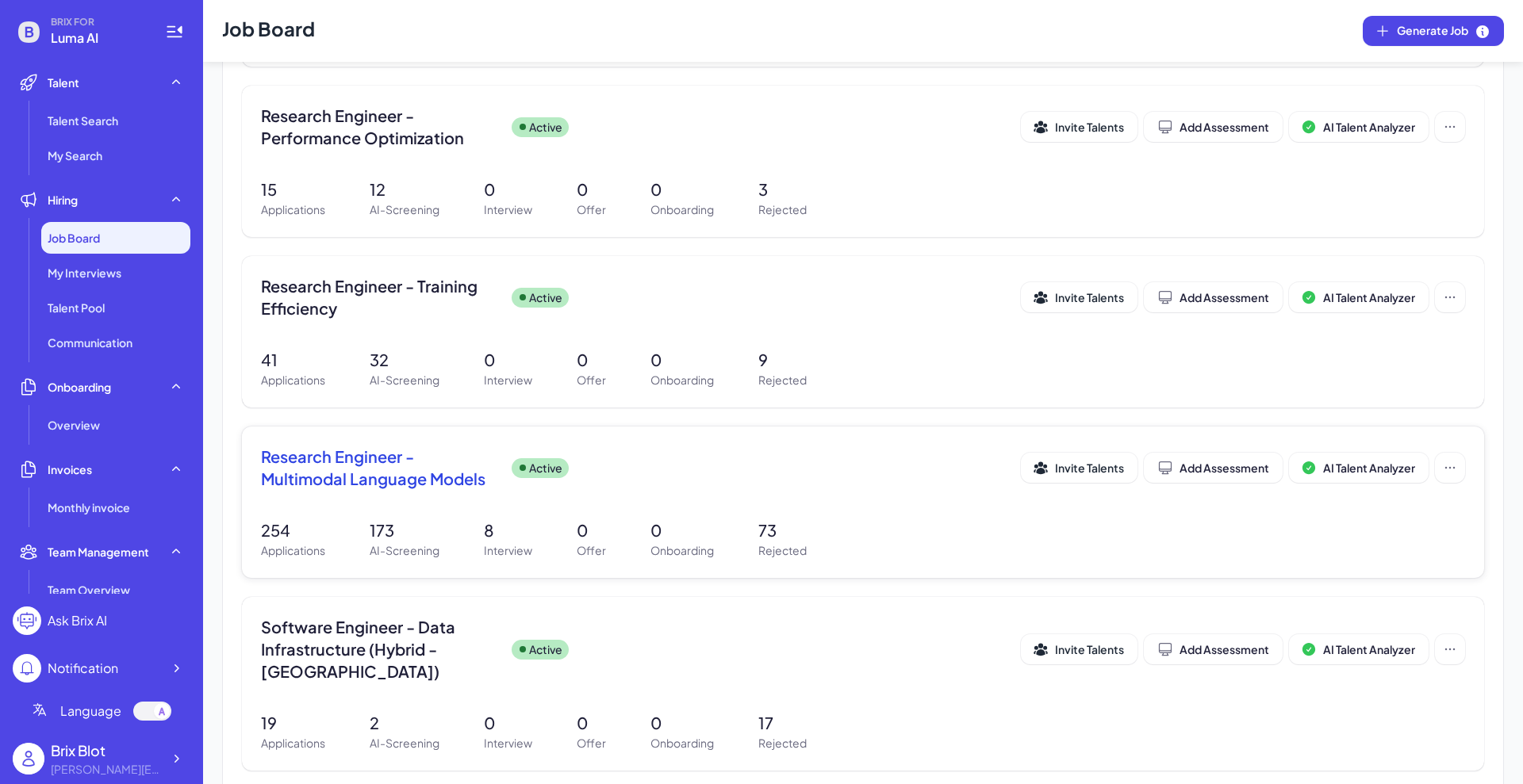
click at [371, 468] on span "Research Engineer - Multimodal Language Models" at bounding box center [380, 467] width 238 height 44
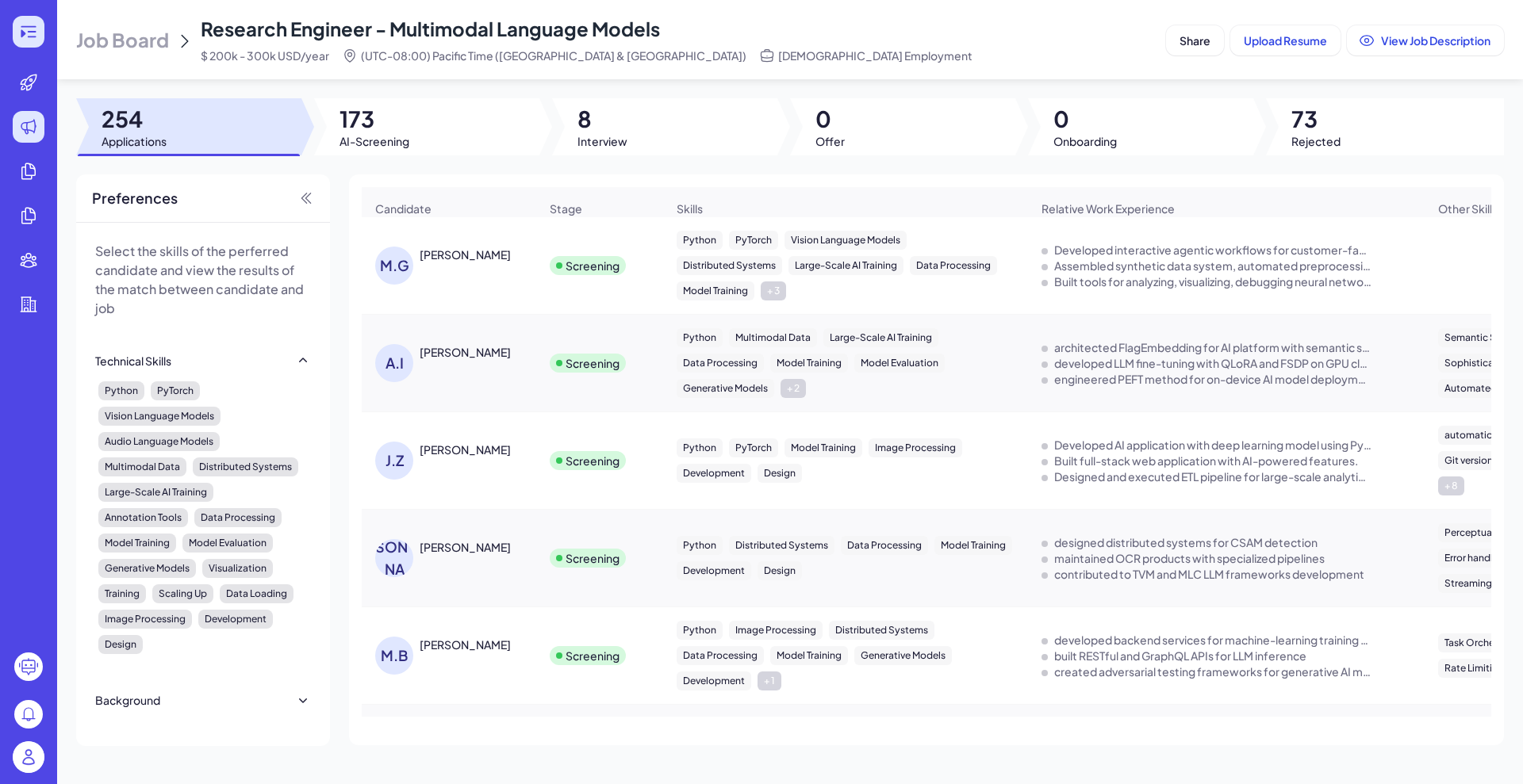
click at [22, 32] on icon at bounding box center [23, 34] width 5 height 8
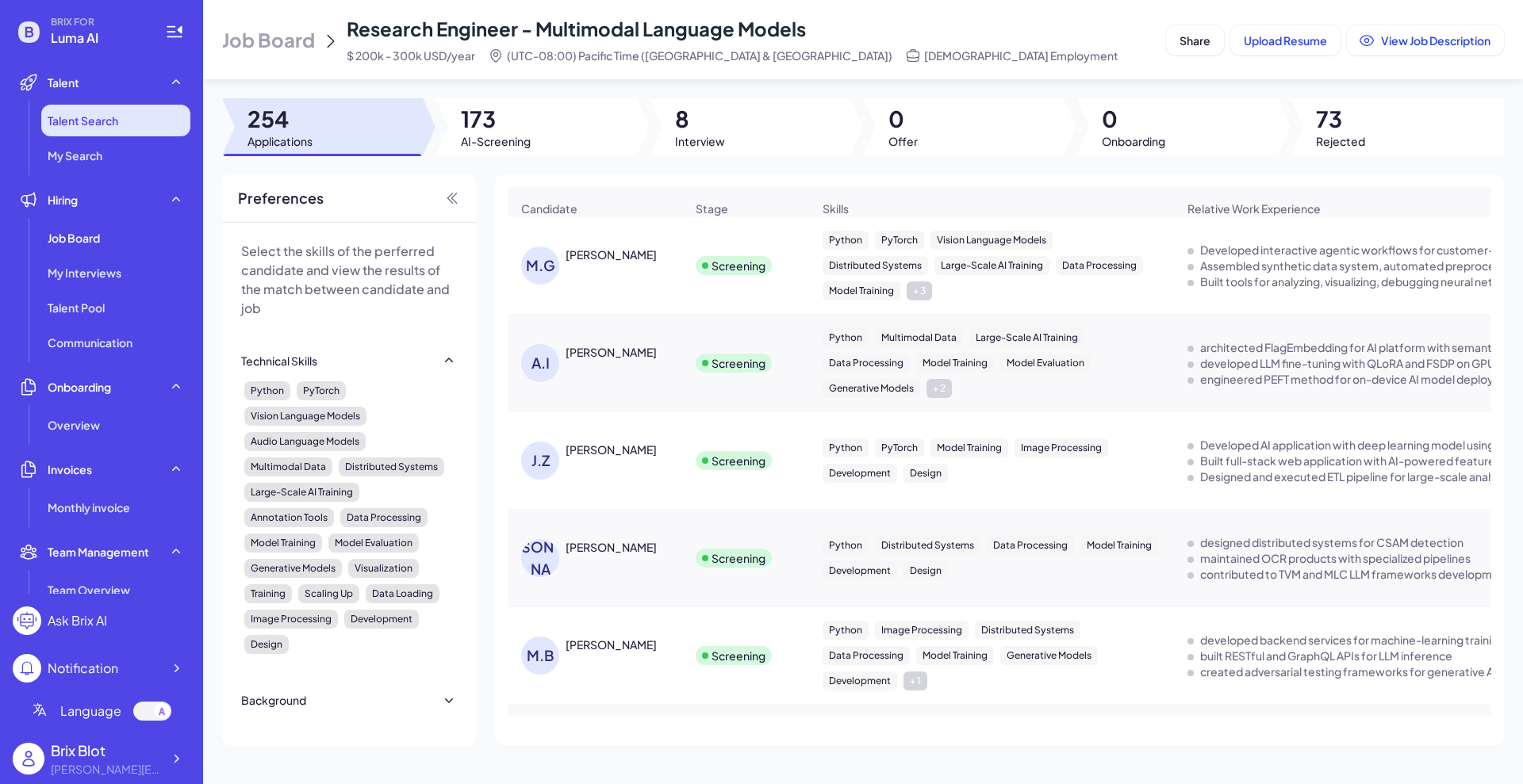
click at [126, 120] on li "Talent Search" at bounding box center [116, 121] width 149 height 32
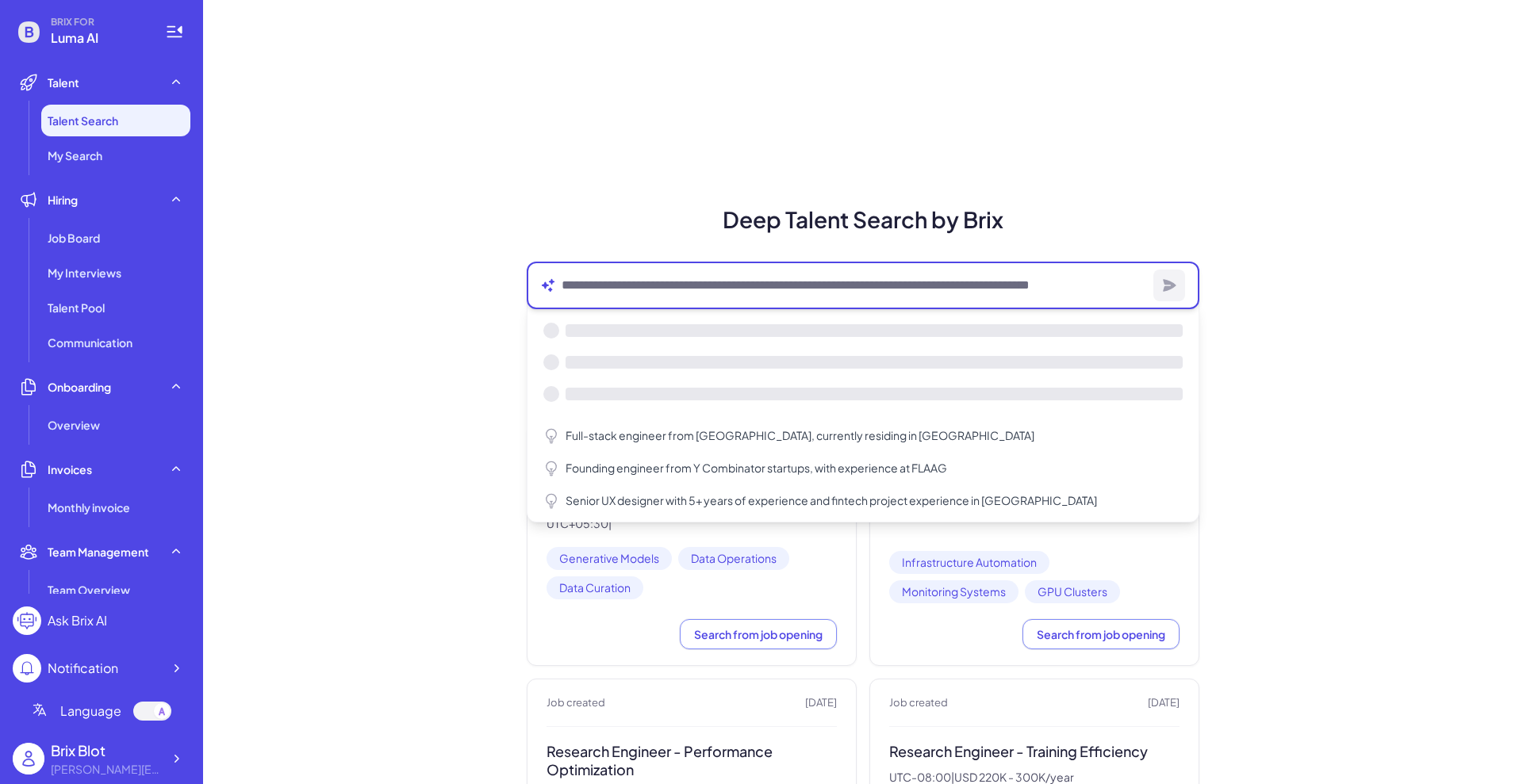
click at [698, 291] on textarea at bounding box center [854, 286] width 586 height 19
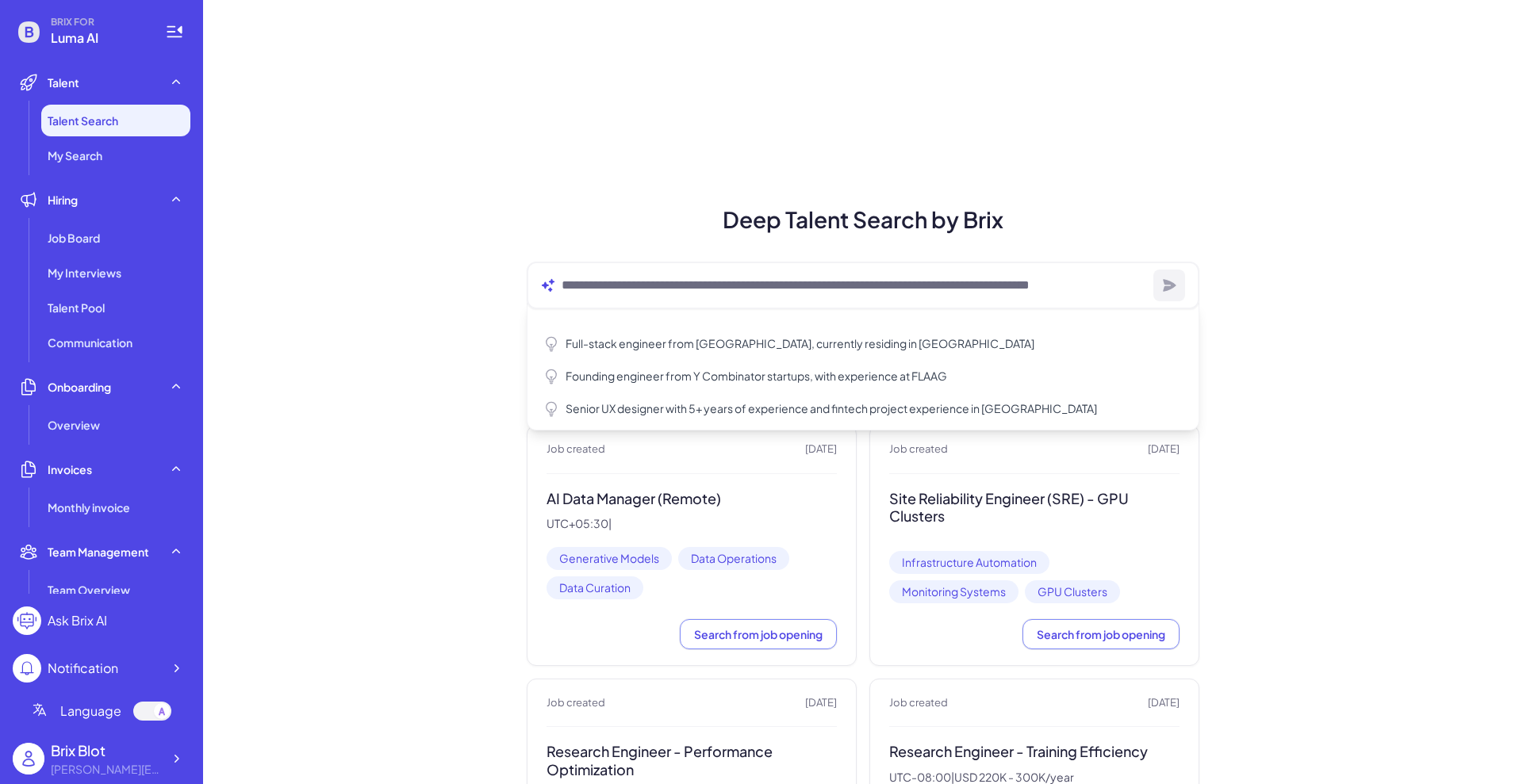
drag, startPoint x: 386, startPoint y: 401, endPoint x: 503, endPoint y: 415, distance: 117.8
click at [386, 401] on div "Deep Talent Search by Brix Full-stack engineer from Waterloo, currently residin…" at bounding box center [863, 738] width 1320 height 1476
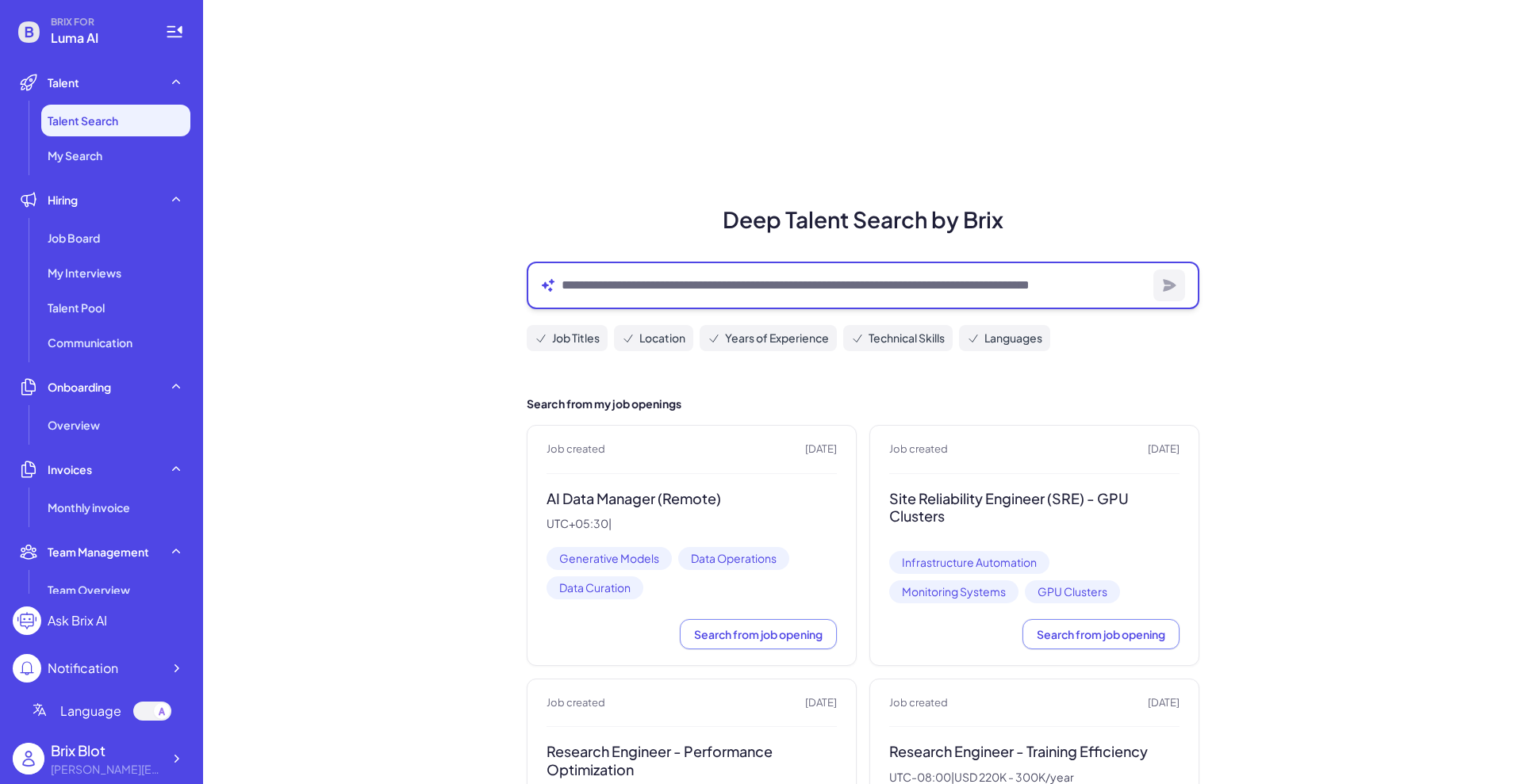
click at [740, 288] on textarea at bounding box center [854, 286] width 586 height 19
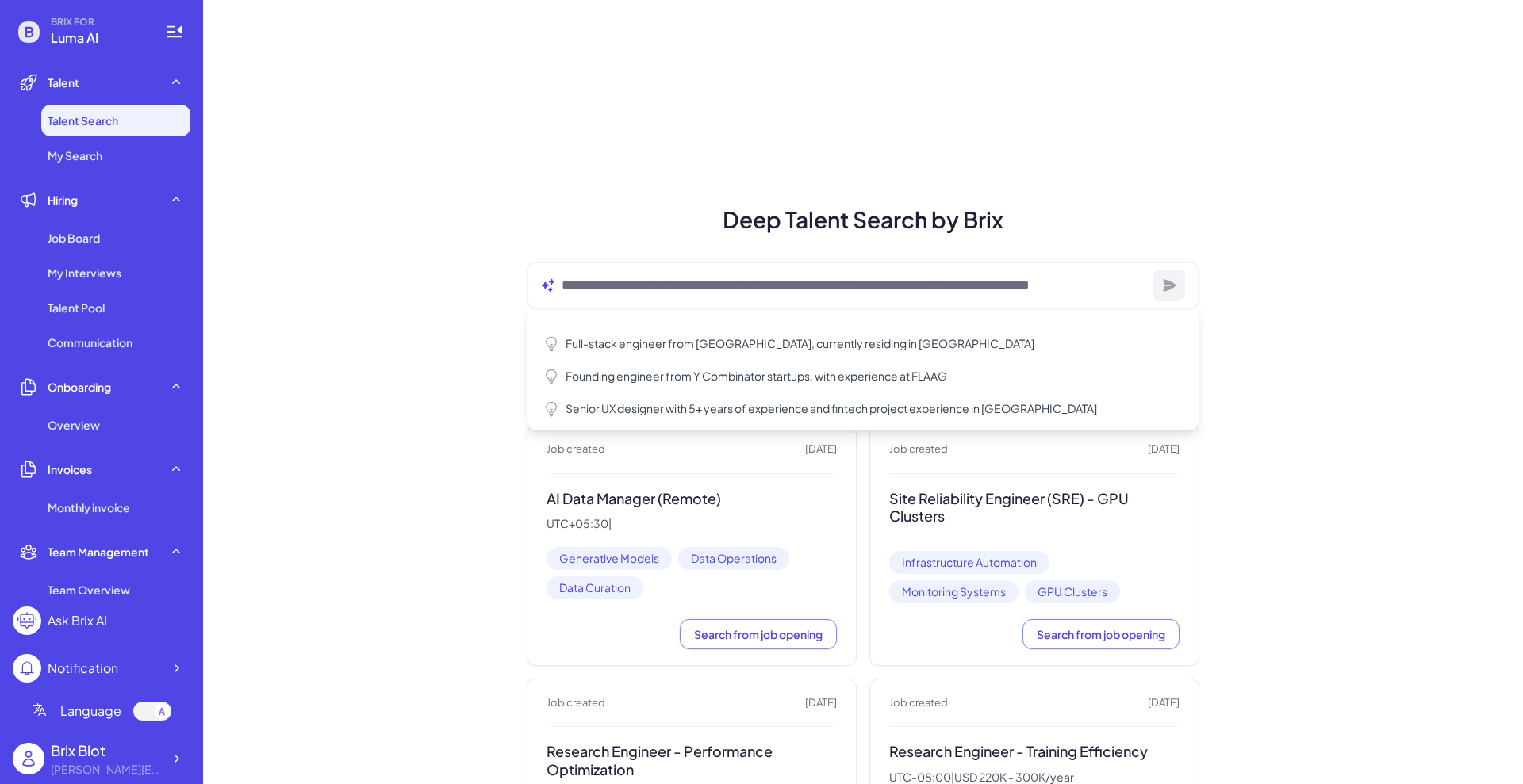
click at [454, 322] on div "Deep Talent Search by Brix Full-stack engineer from Waterloo, currently residin…" at bounding box center [863, 738] width 1320 height 1476
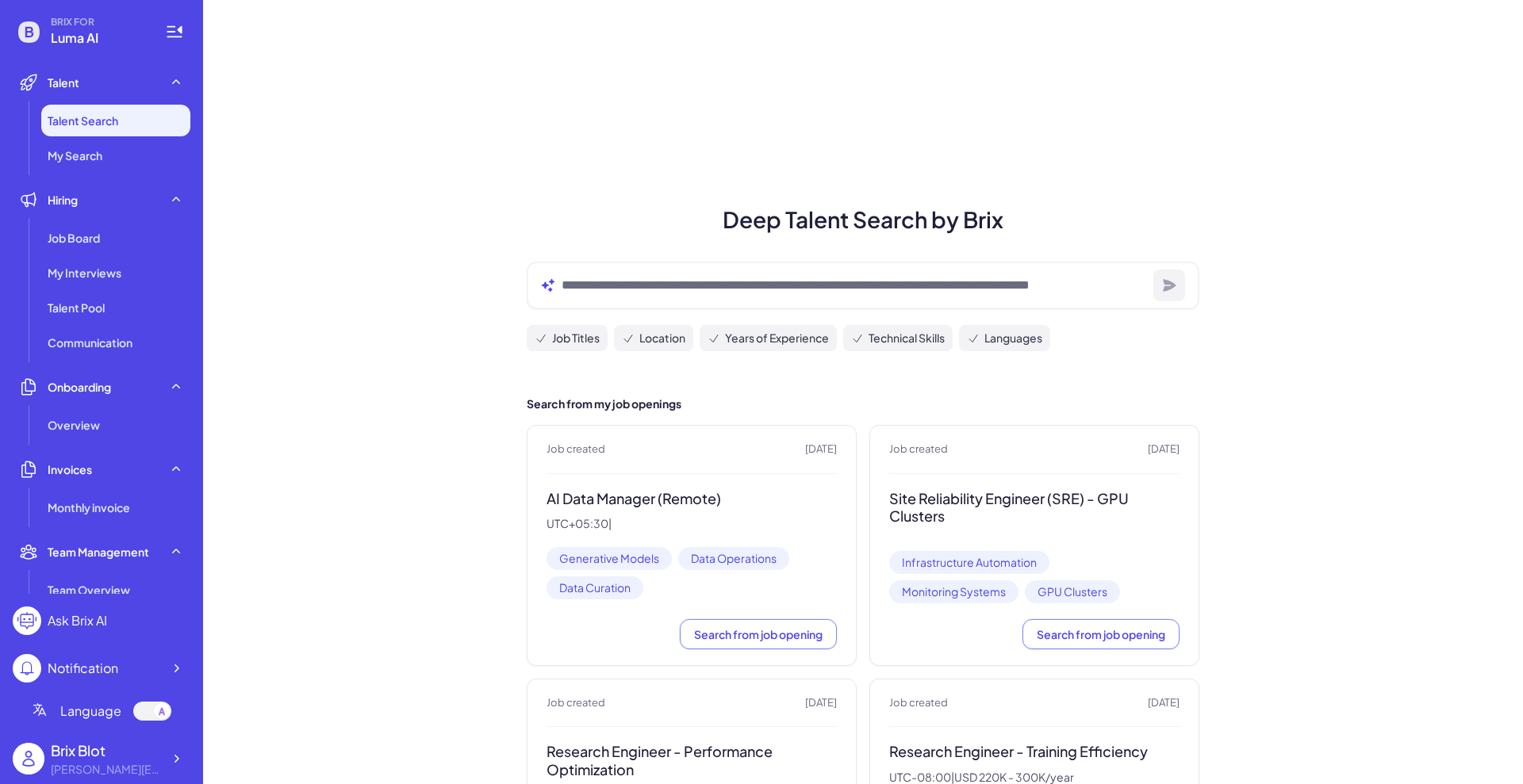
click at [354, 353] on div "Deep Talent Search by Brix Job Titles Location Years of Experience Technical Sk…" at bounding box center [863, 738] width 1320 height 1476
click at [76, 234] on span "Job Board" at bounding box center [73, 237] width 52 height 16
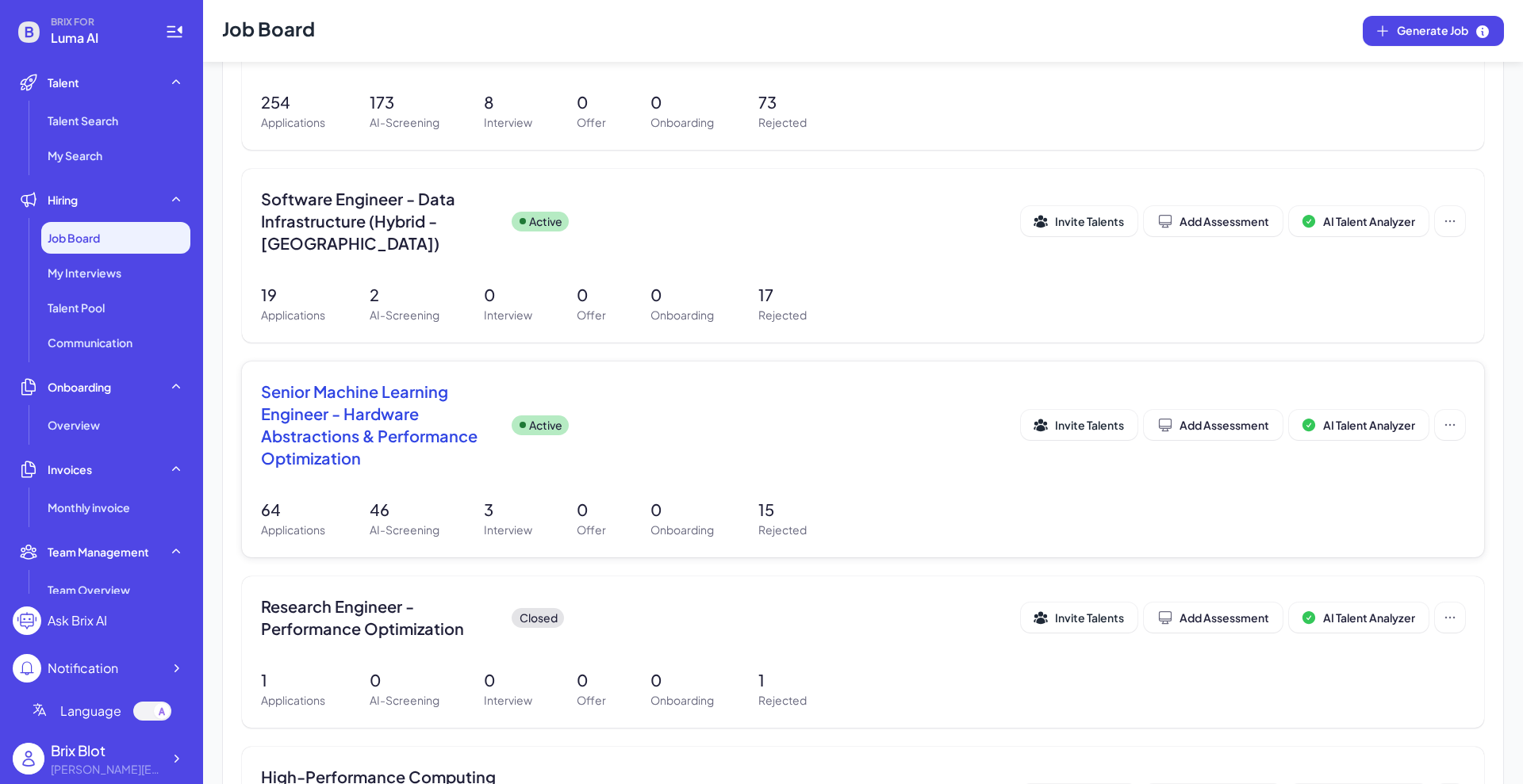
scroll to position [925, 0]
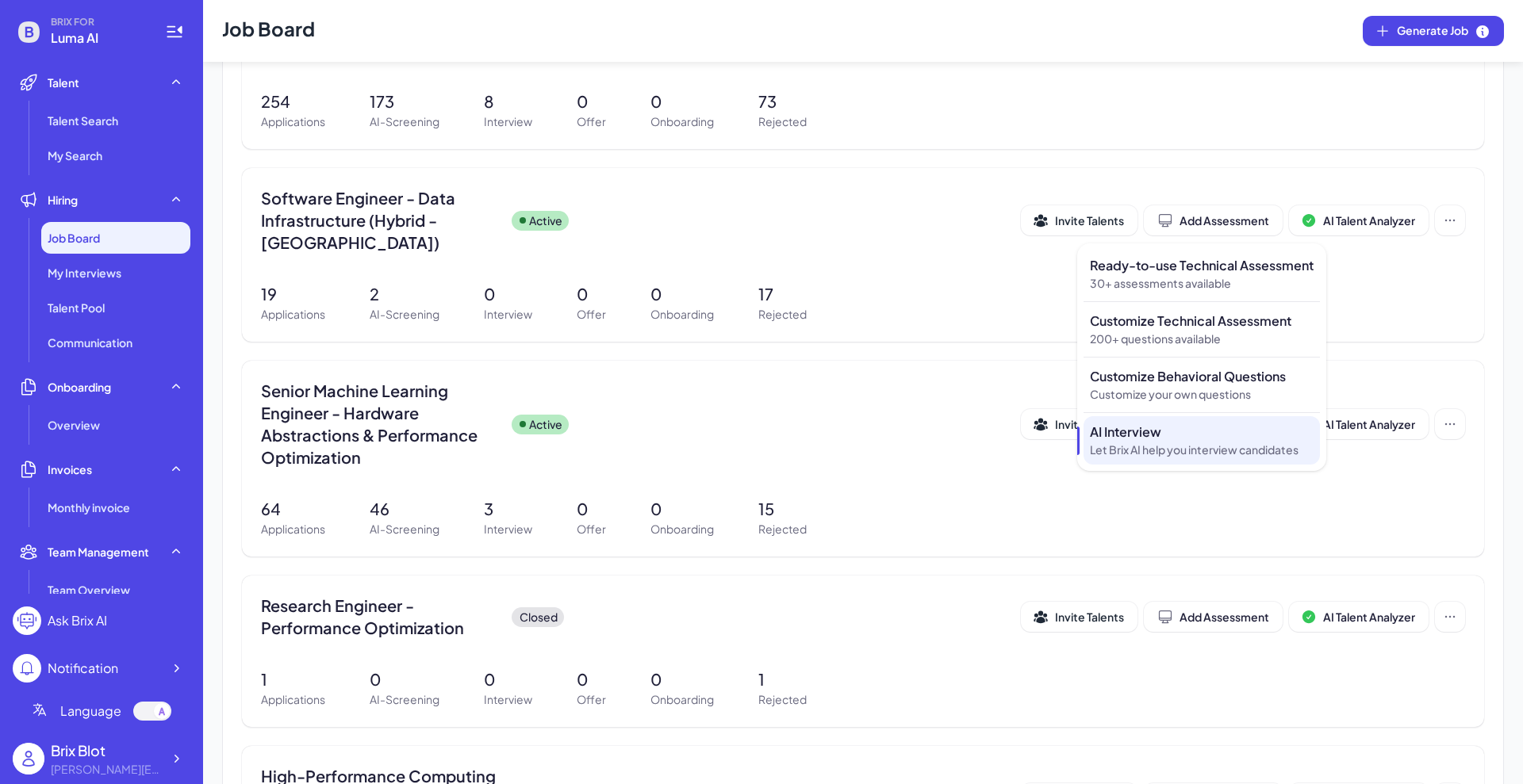
click at [1156, 440] on p "AI Interview" at bounding box center [1201, 432] width 223 height 19
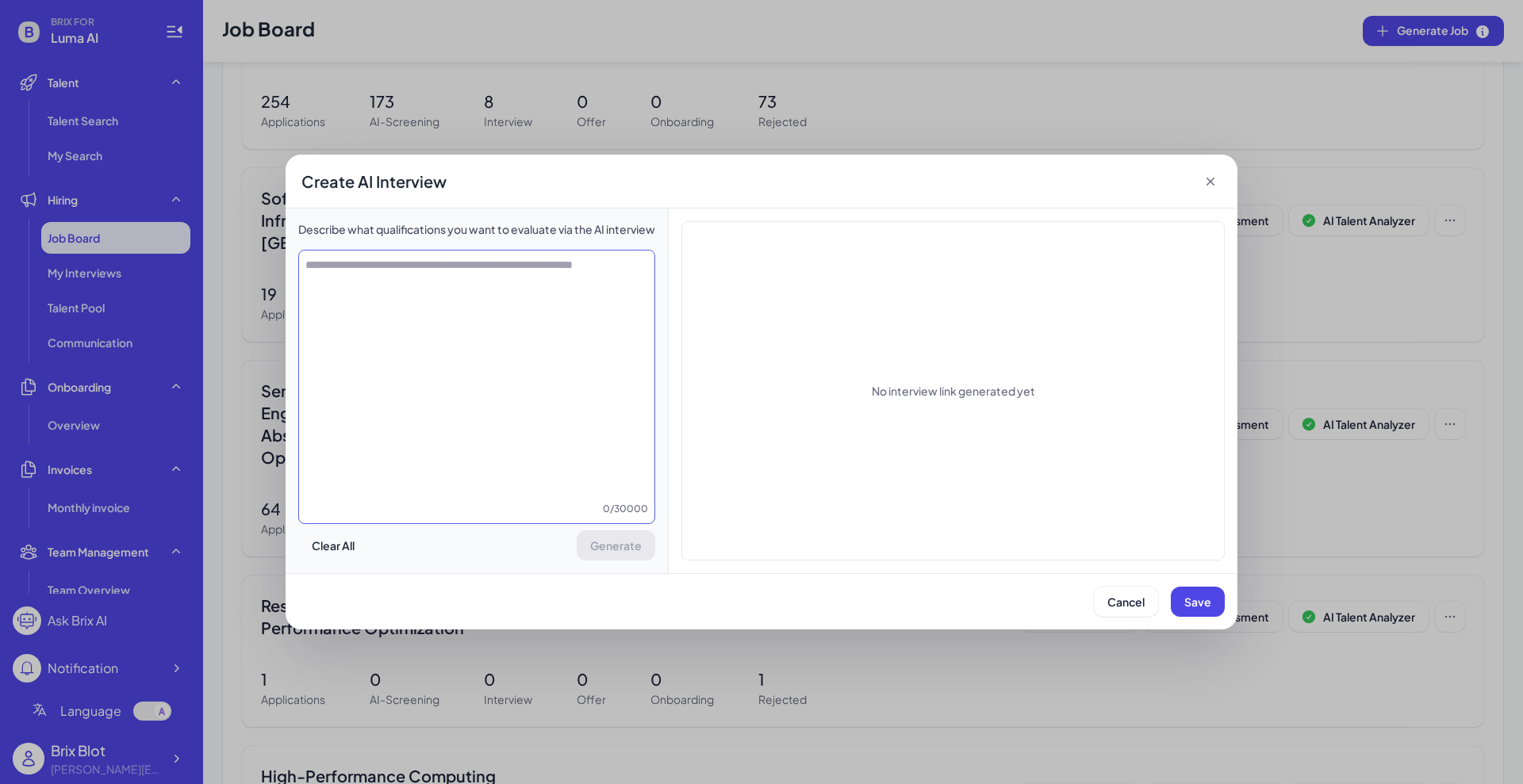
click at [429, 286] on textarea at bounding box center [477, 379] width 356 height 244
type textarea "**********"
click at [634, 555] on button "Generate" at bounding box center [618, 546] width 79 height 30
click at [457, 267] on textarea "**********" at bounding box center [478, 379] width 358 height 244
click at [1128, 611] on button "Cancel" at bounding box center [1126, 602] width 64 height 30
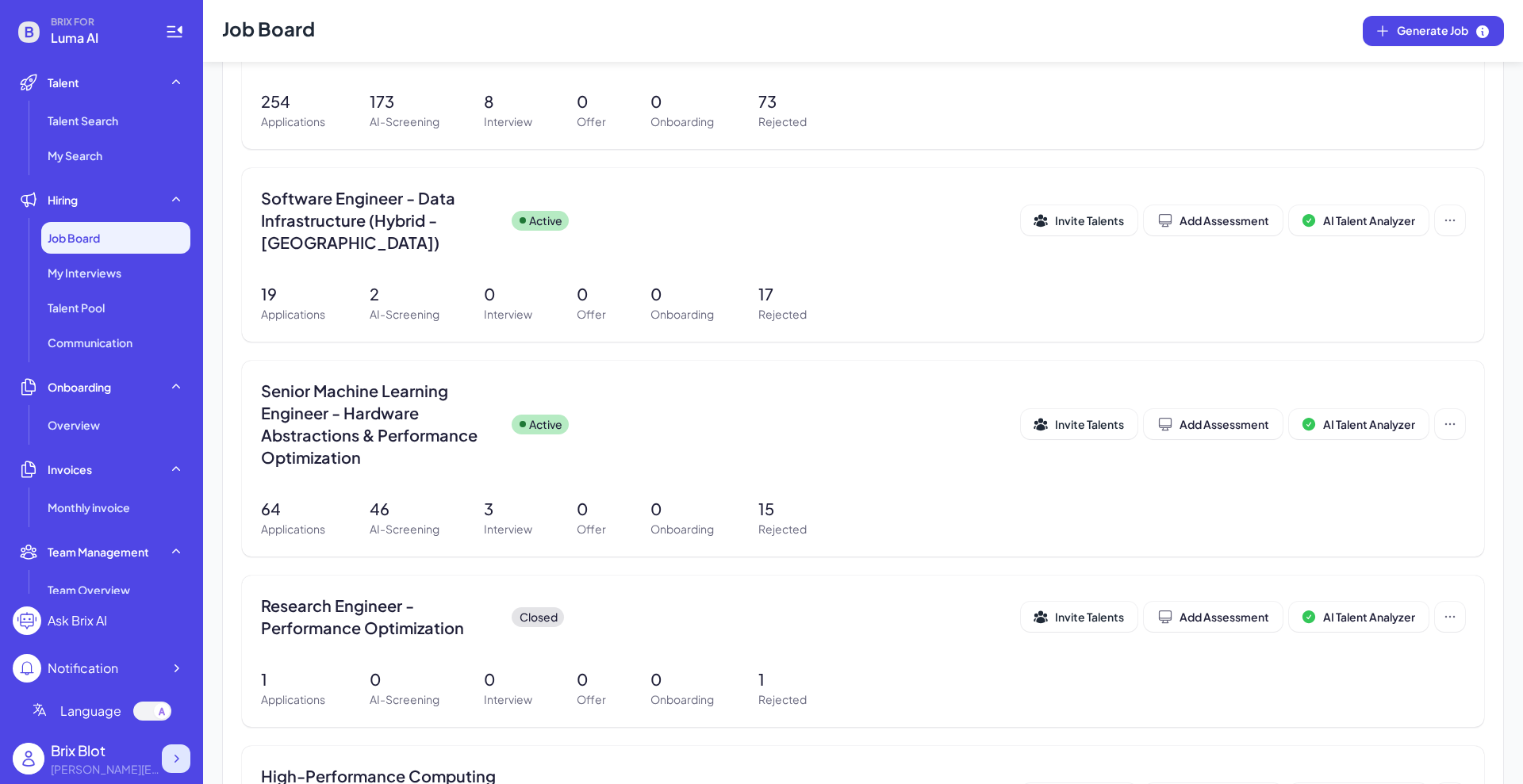
click at [180, 626] on icon at bounding box center [176, 758] width 16 height 16
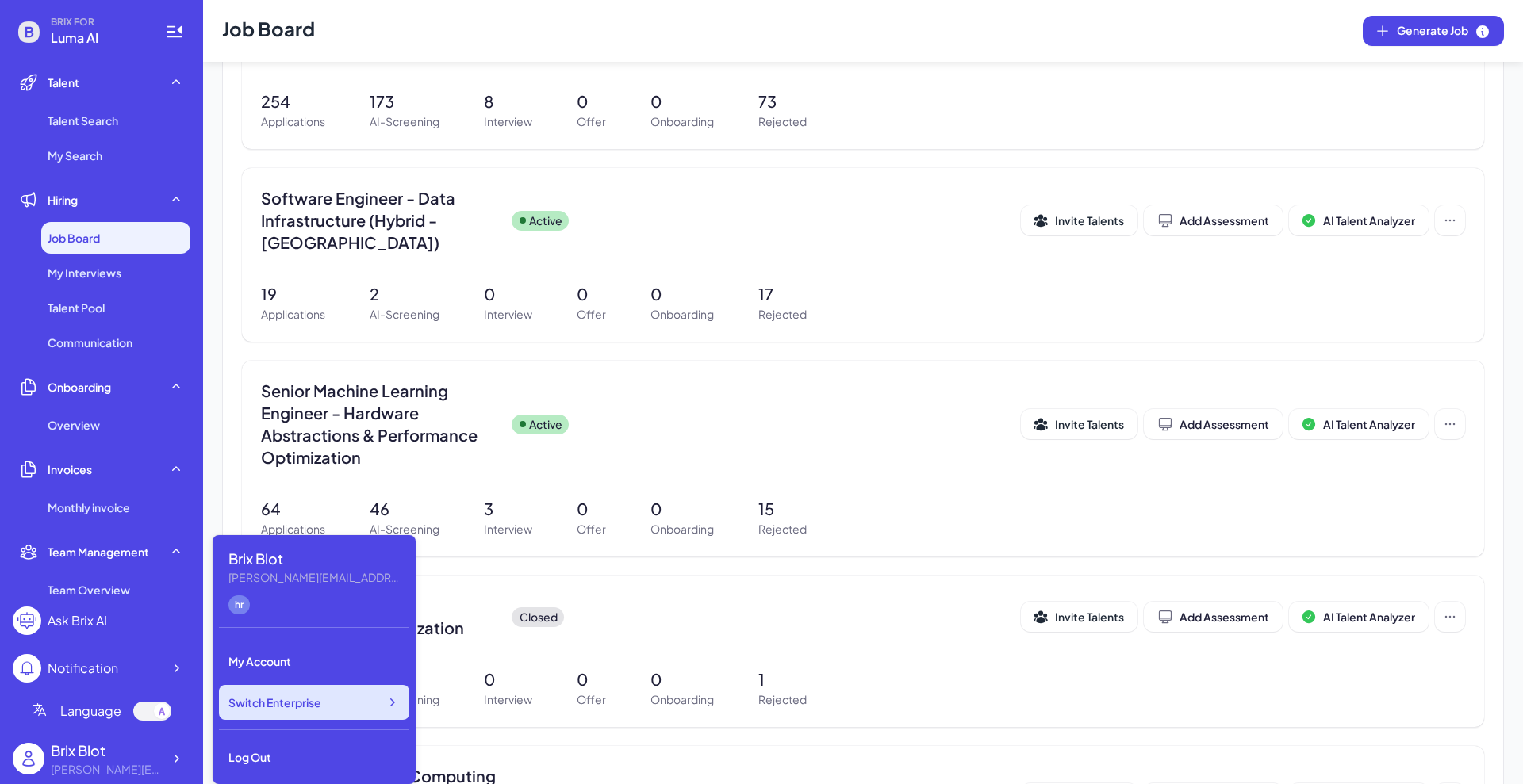
click at [312, 626] on div "Switch Enterprise" at bounding box center [313, 702] width 190 height 35
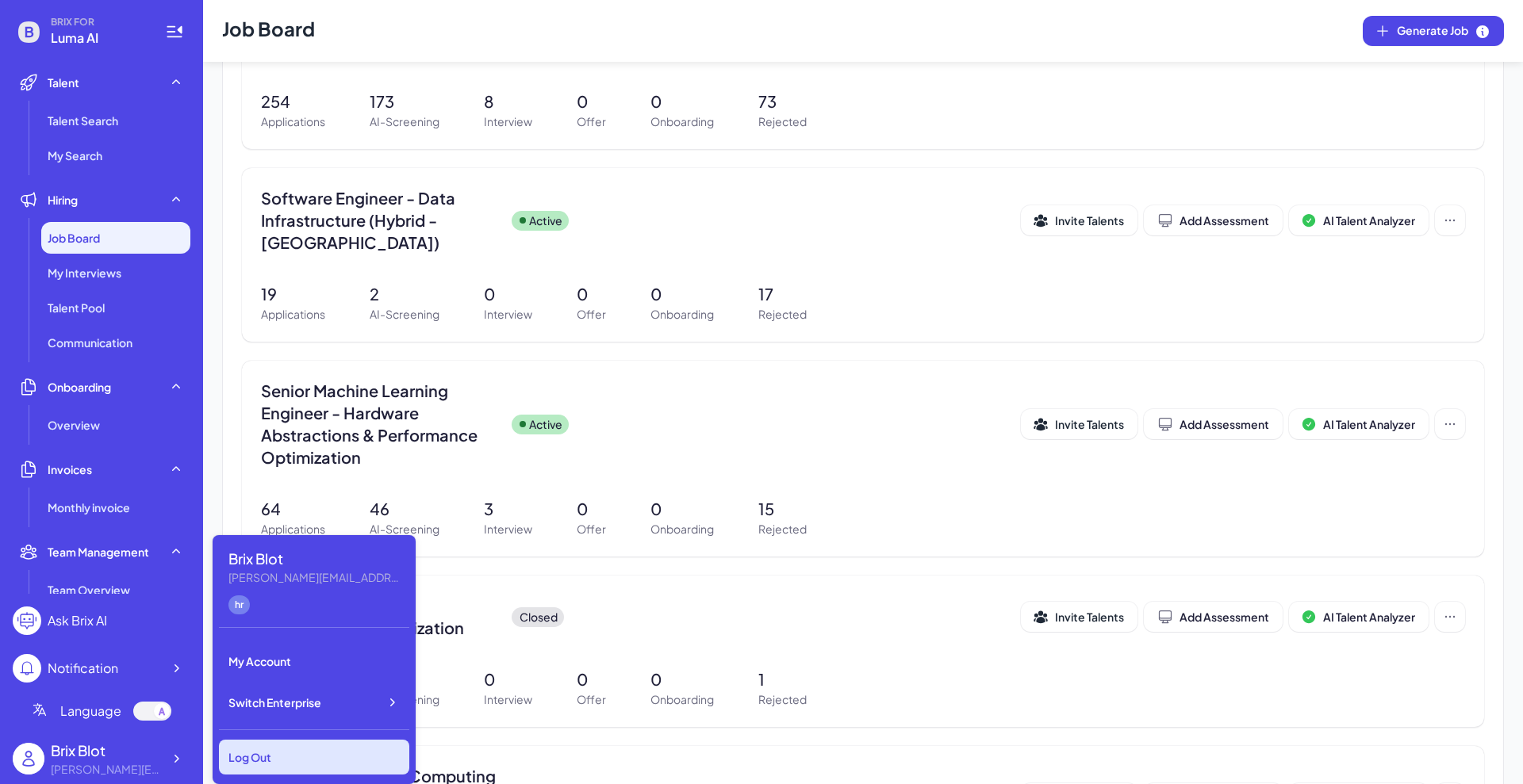
click at [289, 626] on div "Log Out" at bounding box center [313, 757] width 190 height 35
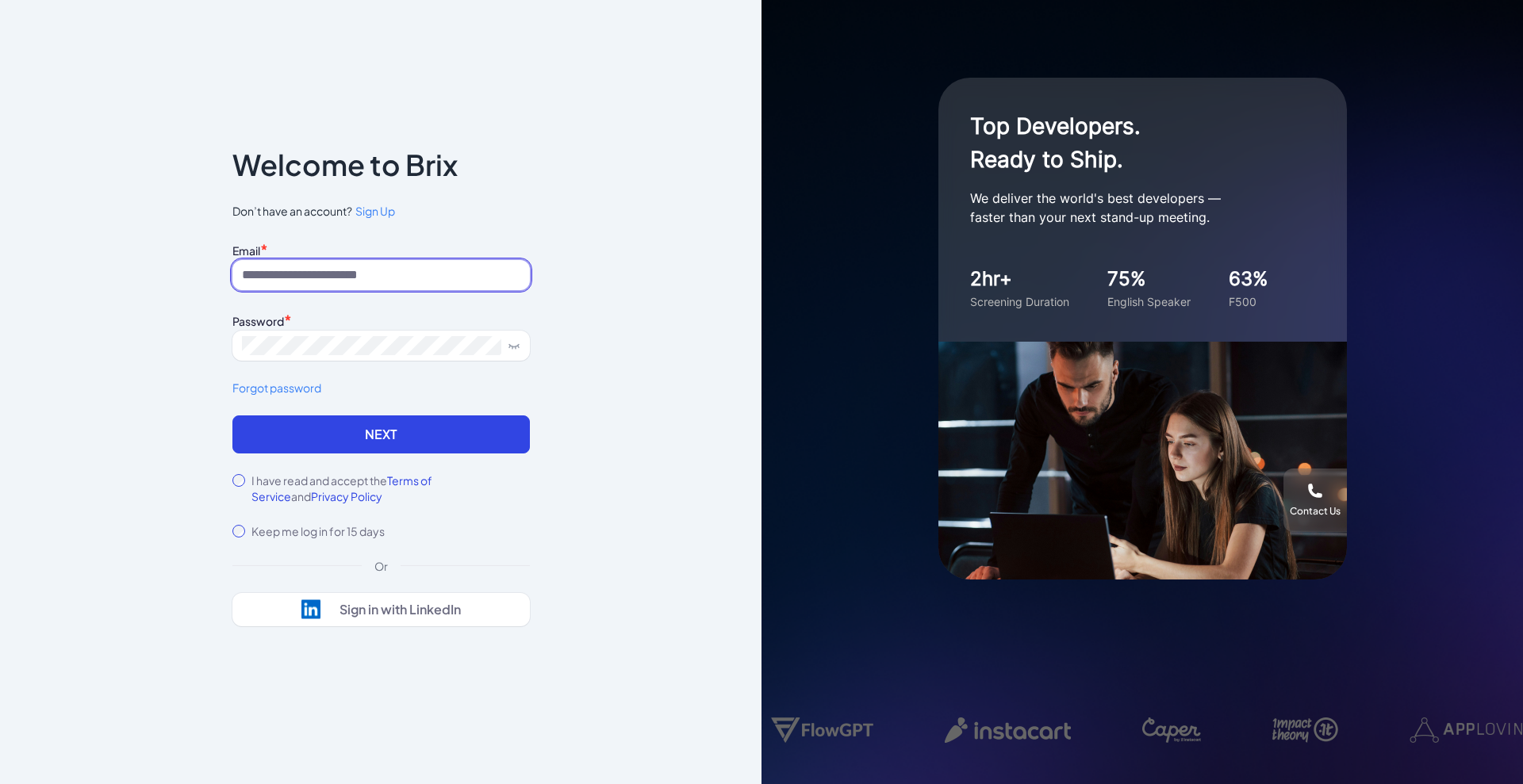
click at [437, 272] on input at bounding box center [381, 275] width 297 height 30
type input "**********"
click at [309, 436] on button "Next" at bounding box center [381, 434] width 297 height 38
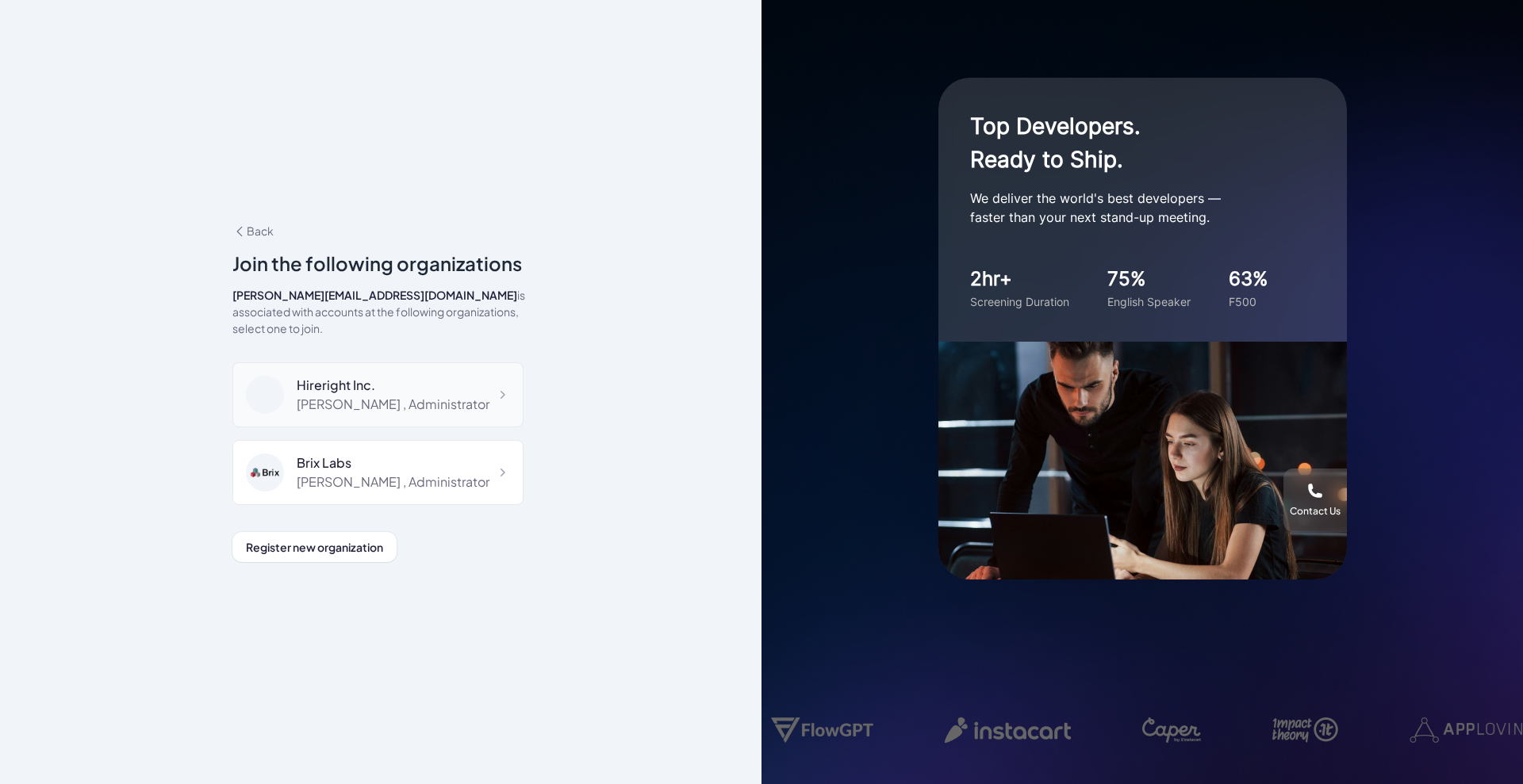
click at [345, 396] on div "Shuwei Yang , Administrator" at bounding box center [394, 405] width 193 height 19
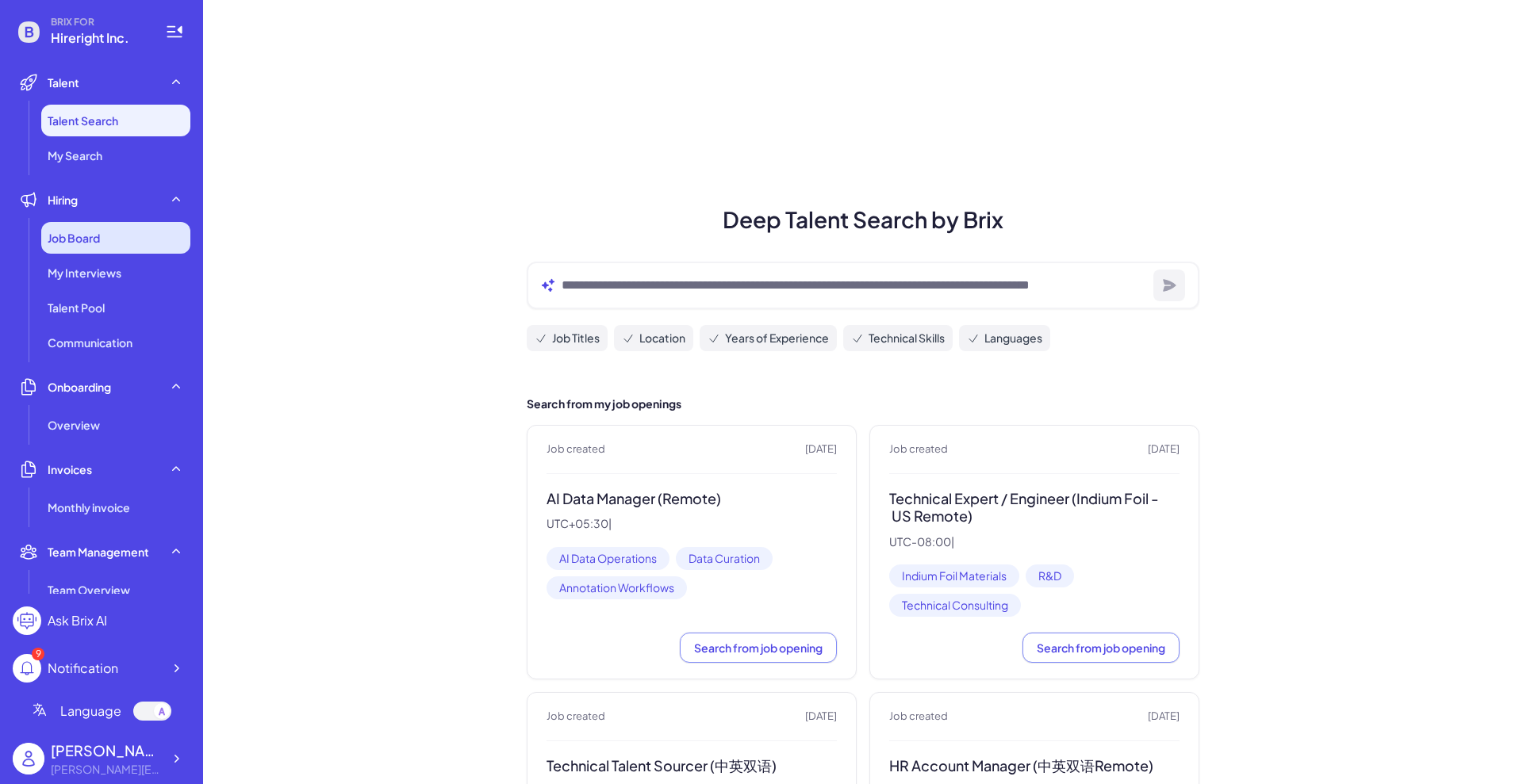
click at [99, 238] on span "Job Board" at bounding box center [73, 237] width 52 height 16
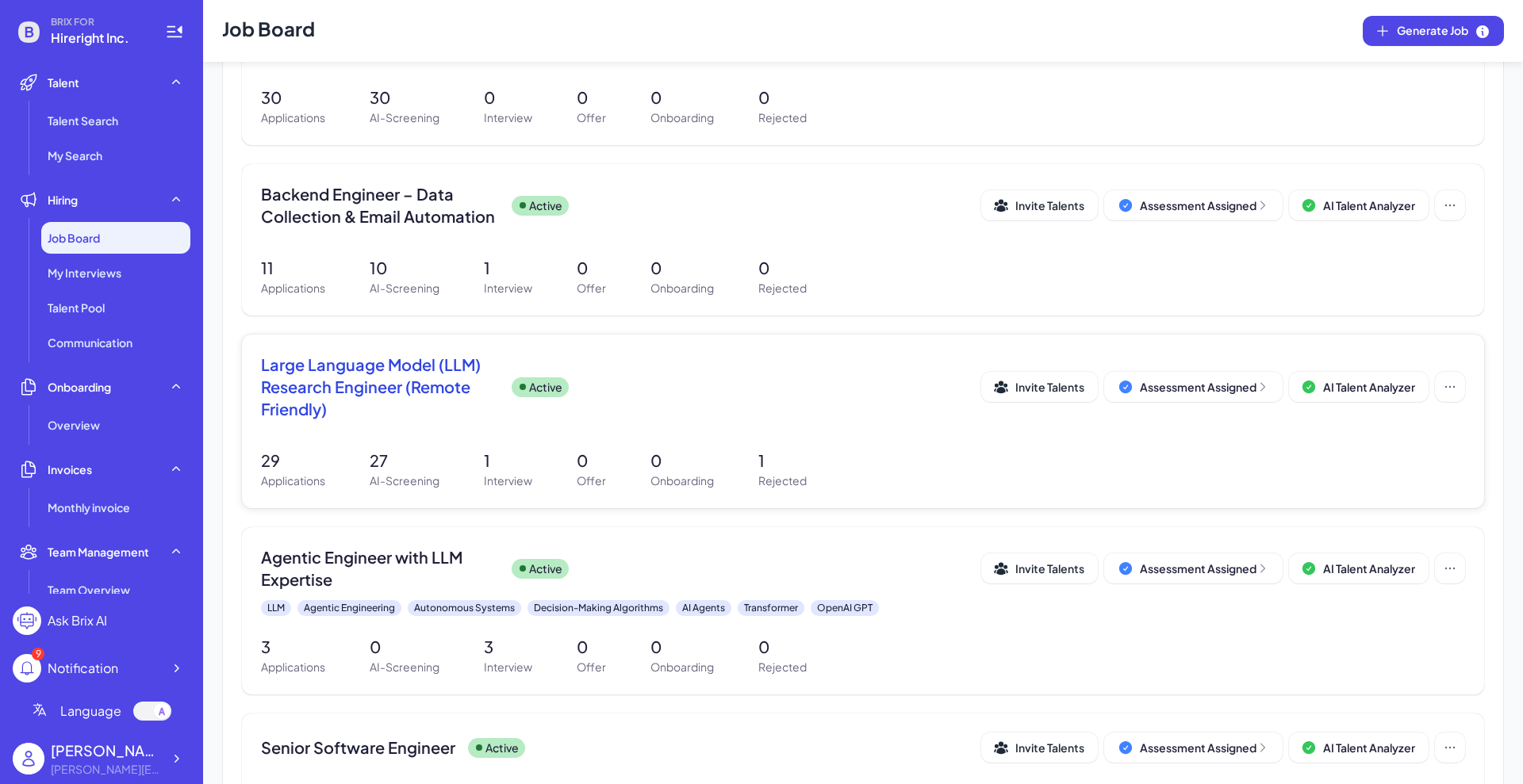
scroll to position [793, 0]
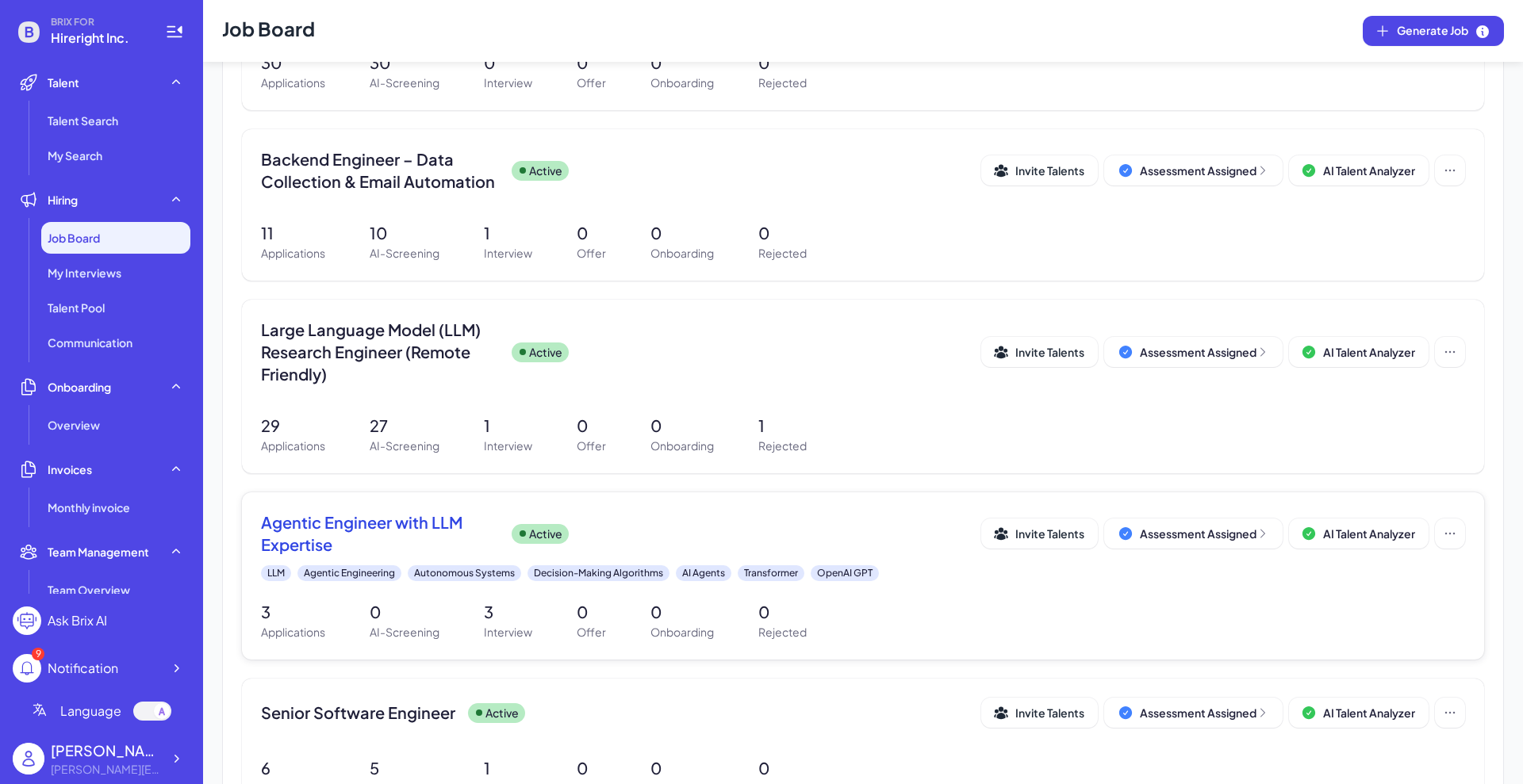
click at [380, 515] on span "Agentic Engineer with LLM Expertise" at bounding box center [380, 533] width 238 height 44
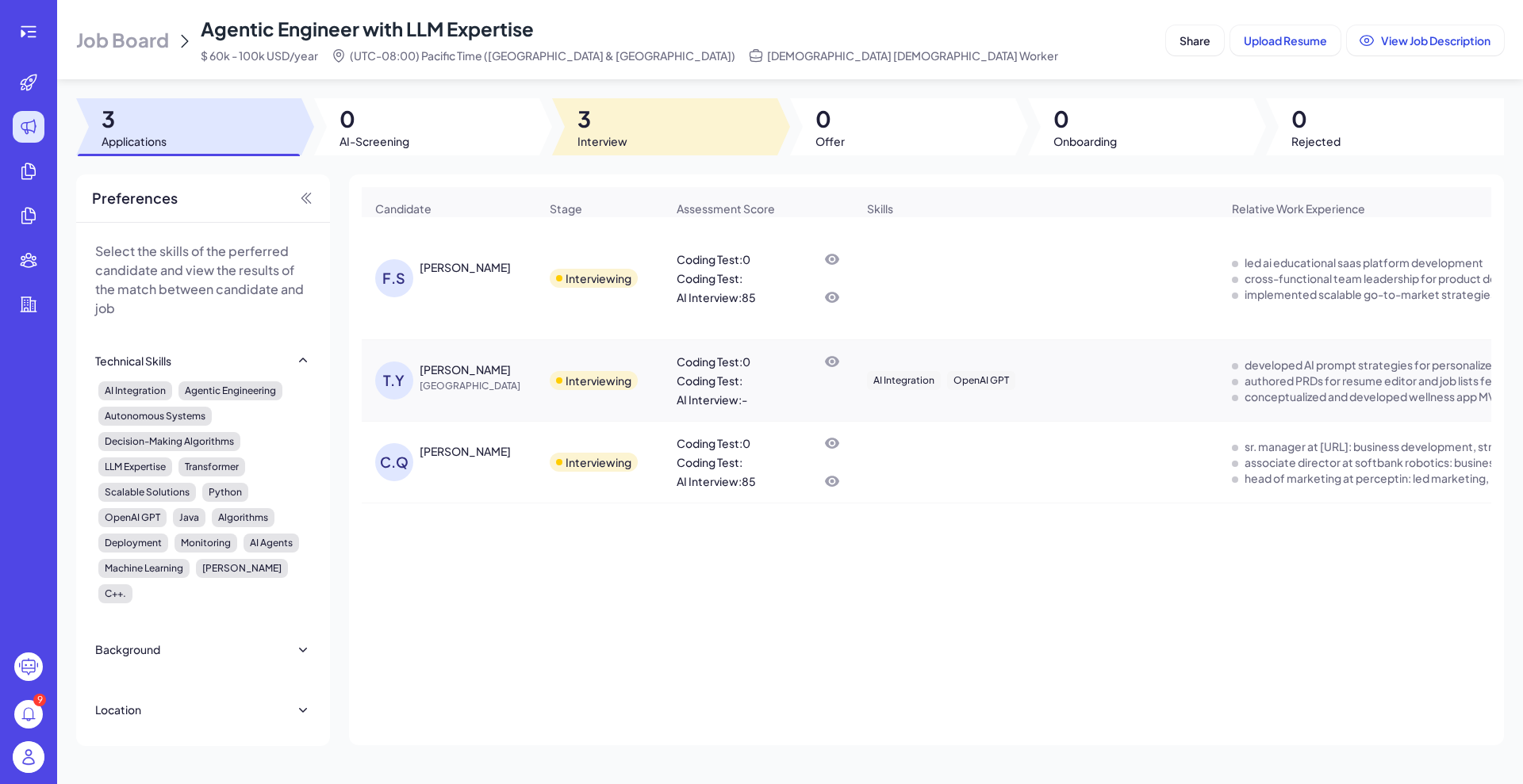
click at [596, 128] on span "3" at bounding box center [602, 119] width 50 height 28
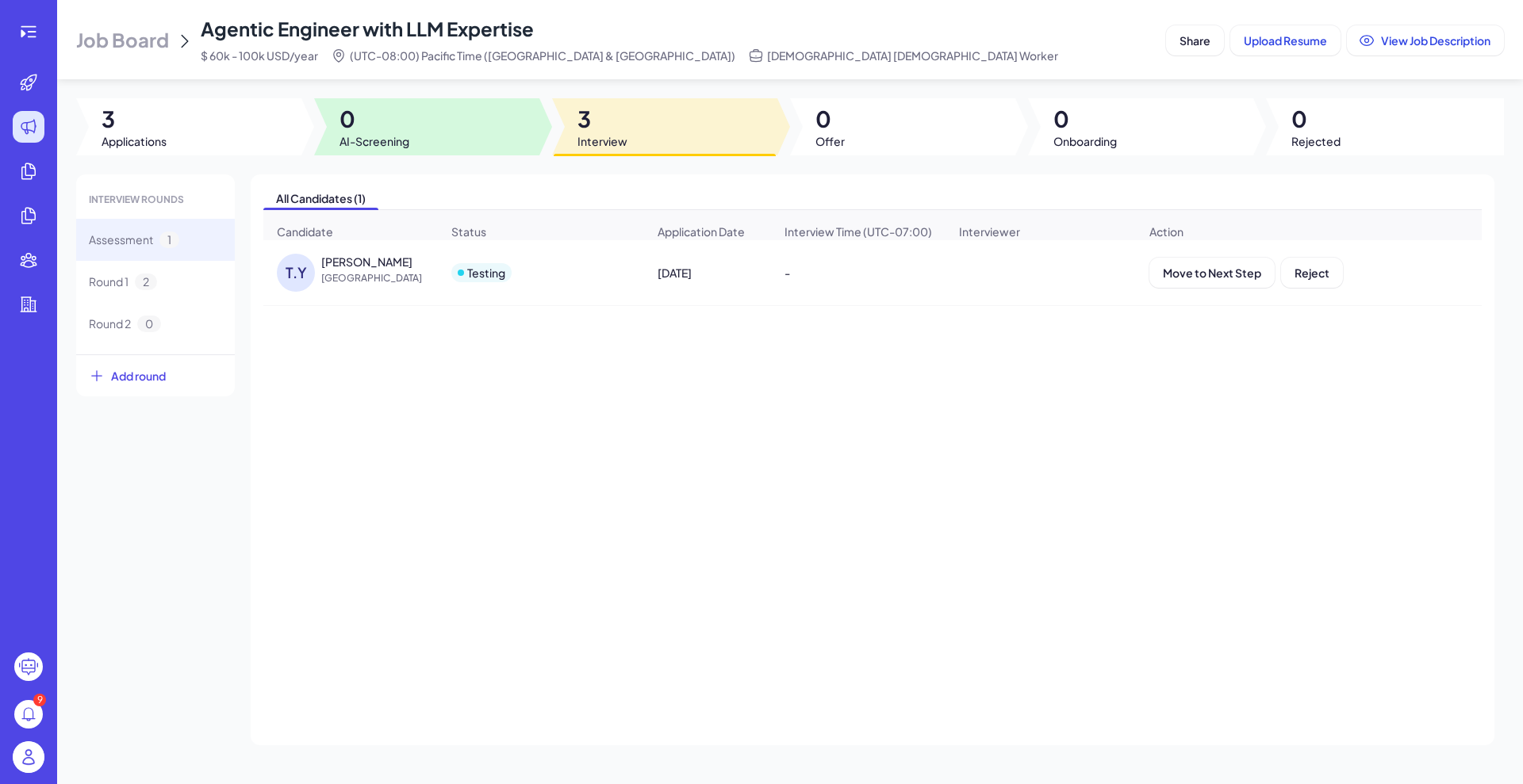
click at [432, 126] on div at bounding box center [427, 127] width 225 height 57
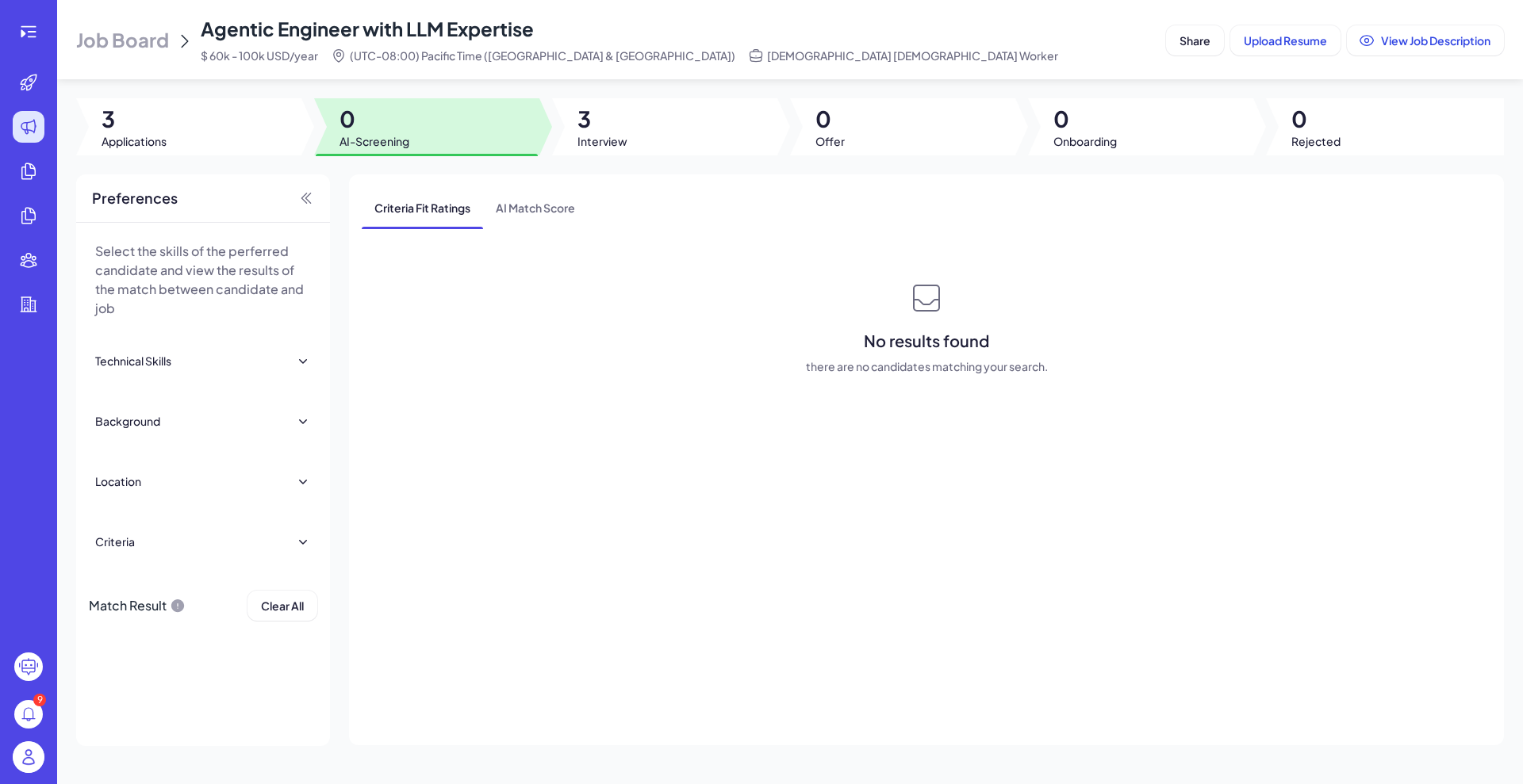
click at [640, 126] on div at bounding box center [665, 127] width 225 height 57
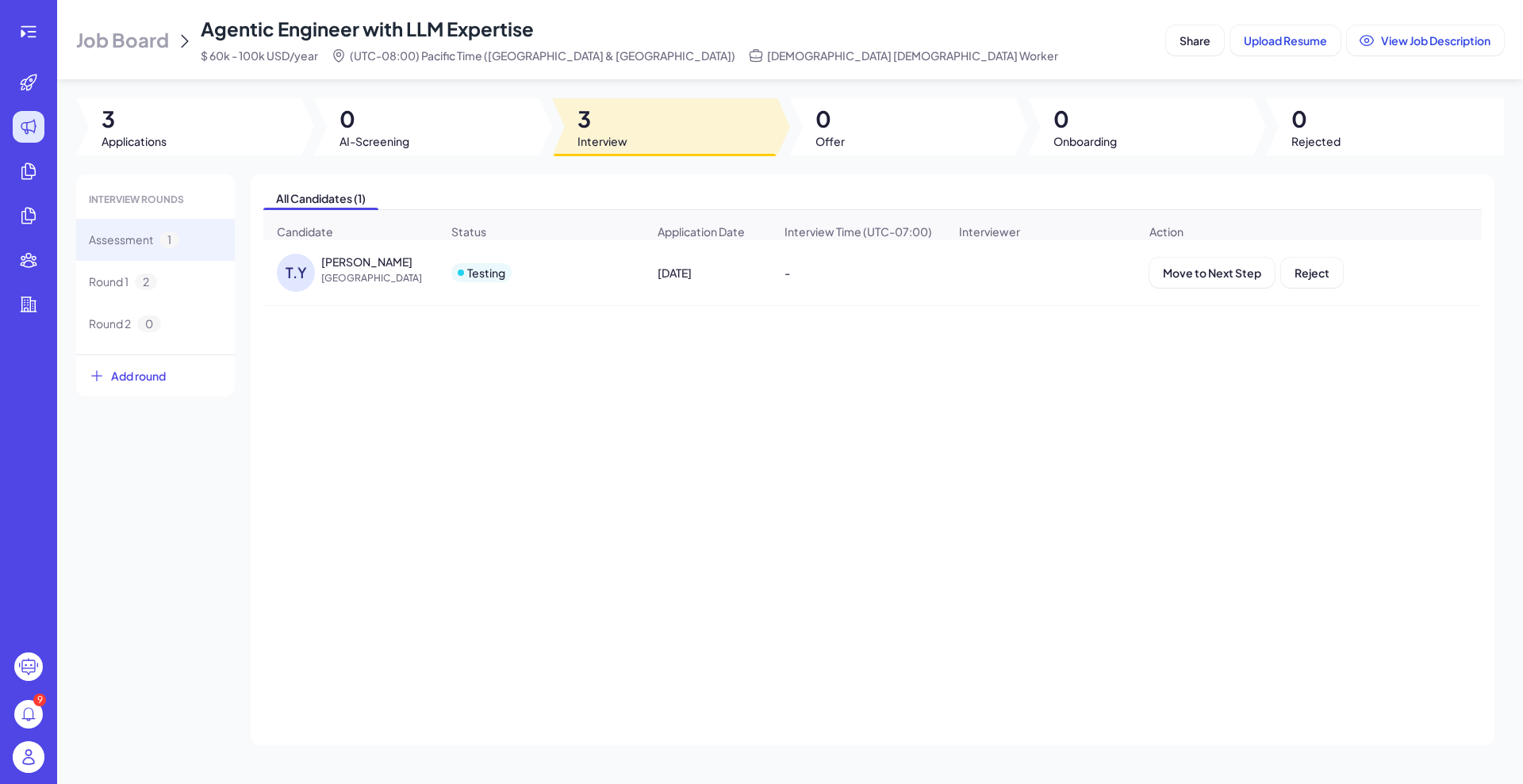
click at [370, 283] on span "[GEOGRAPHIC_DATA]" at bounding box center [381, 278] width 119 height 16
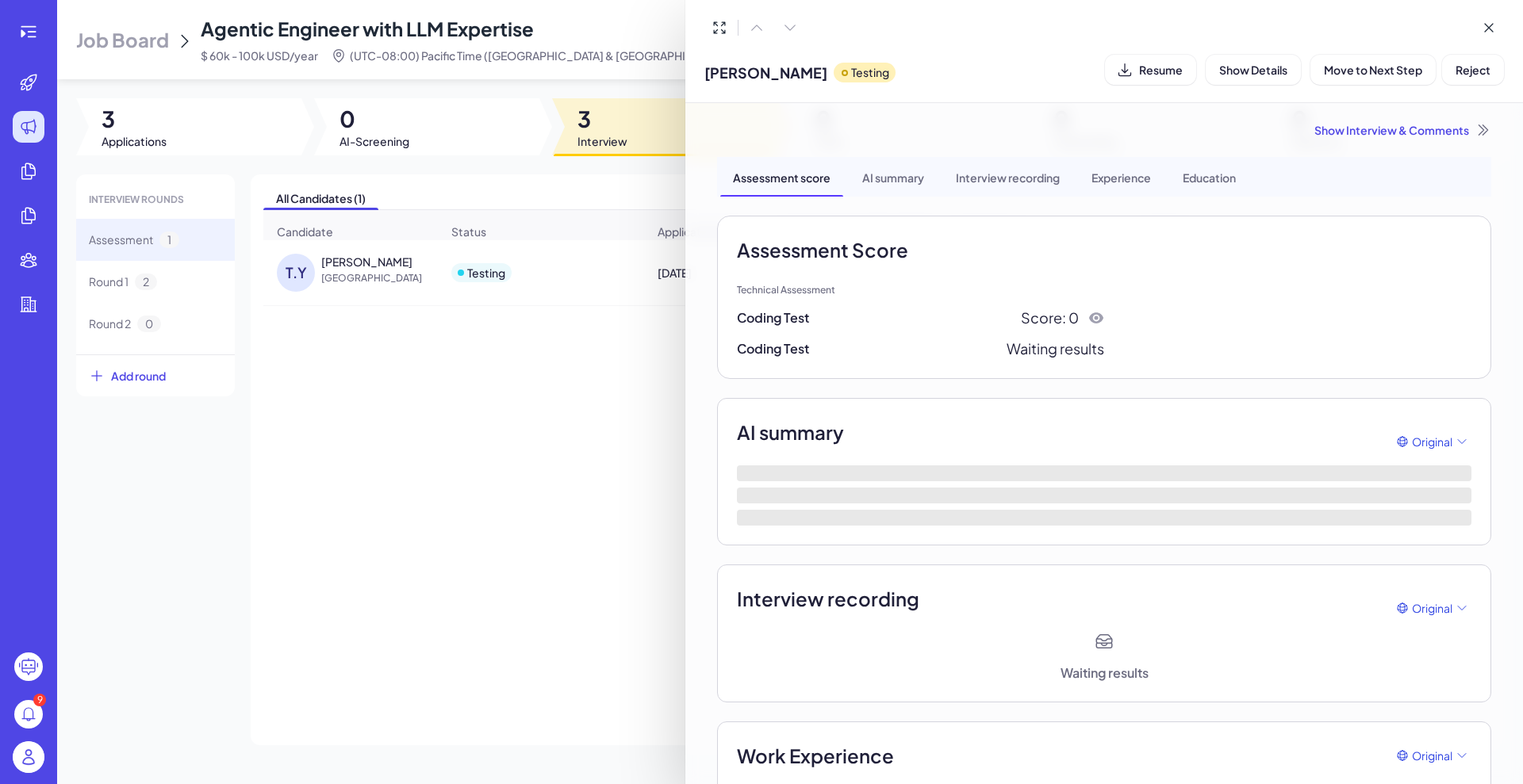
click at [892, 183] on div "AI summary" at bounding box center [893, 177] width 87 height 40
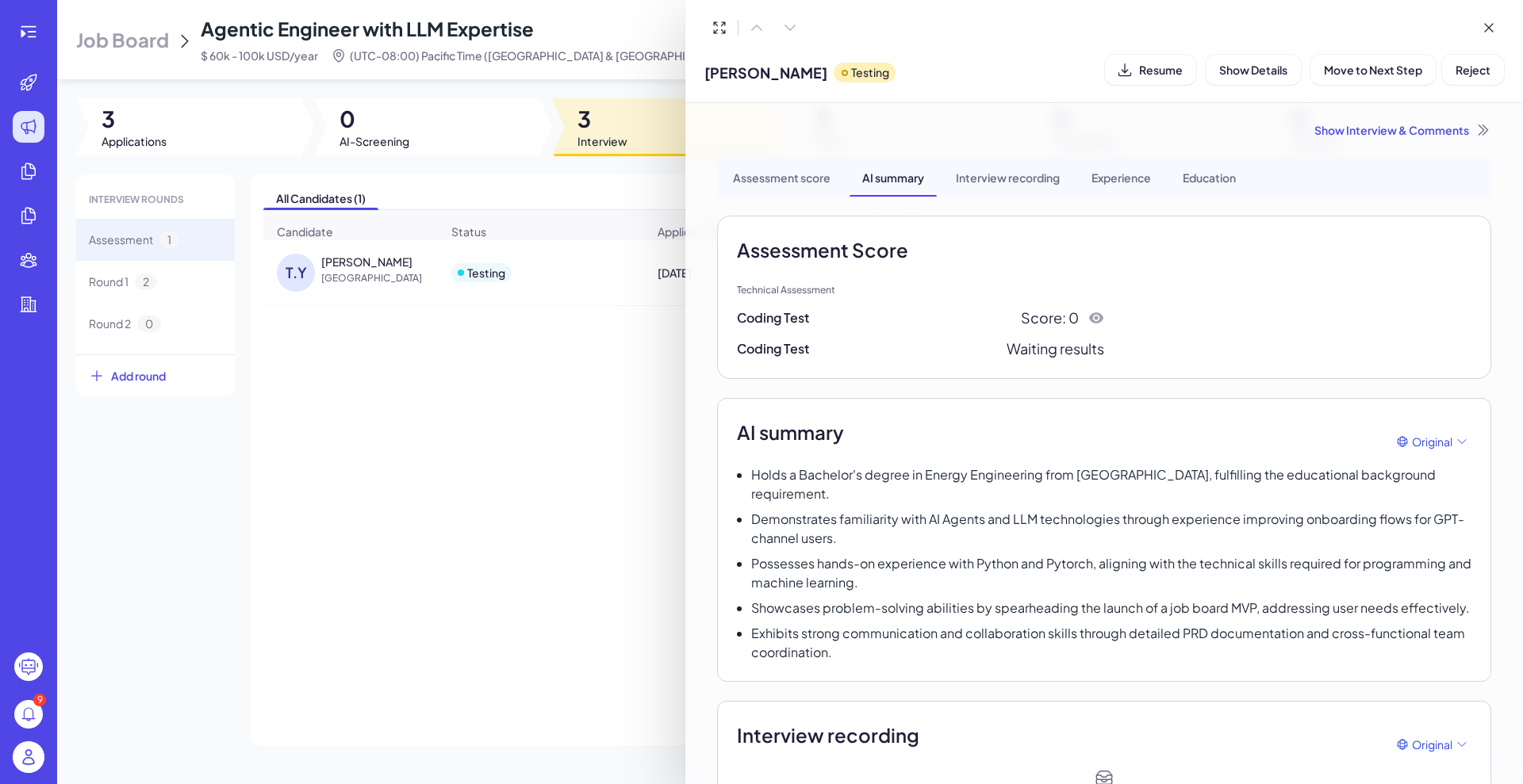
click at [783, 180] on div "Assessment score" at bounding box center [781, 177] width 123 height 40
click at [880, 176] on div "AI summary" at bounding box center [893, 177] width 87 height 40
click at [1013, 172] on div "Interview recording" at bounding box center [1007, 177] width 130 height 40
click at [37, 36] on div at bounding box center [762, 392] width 1523 height 784
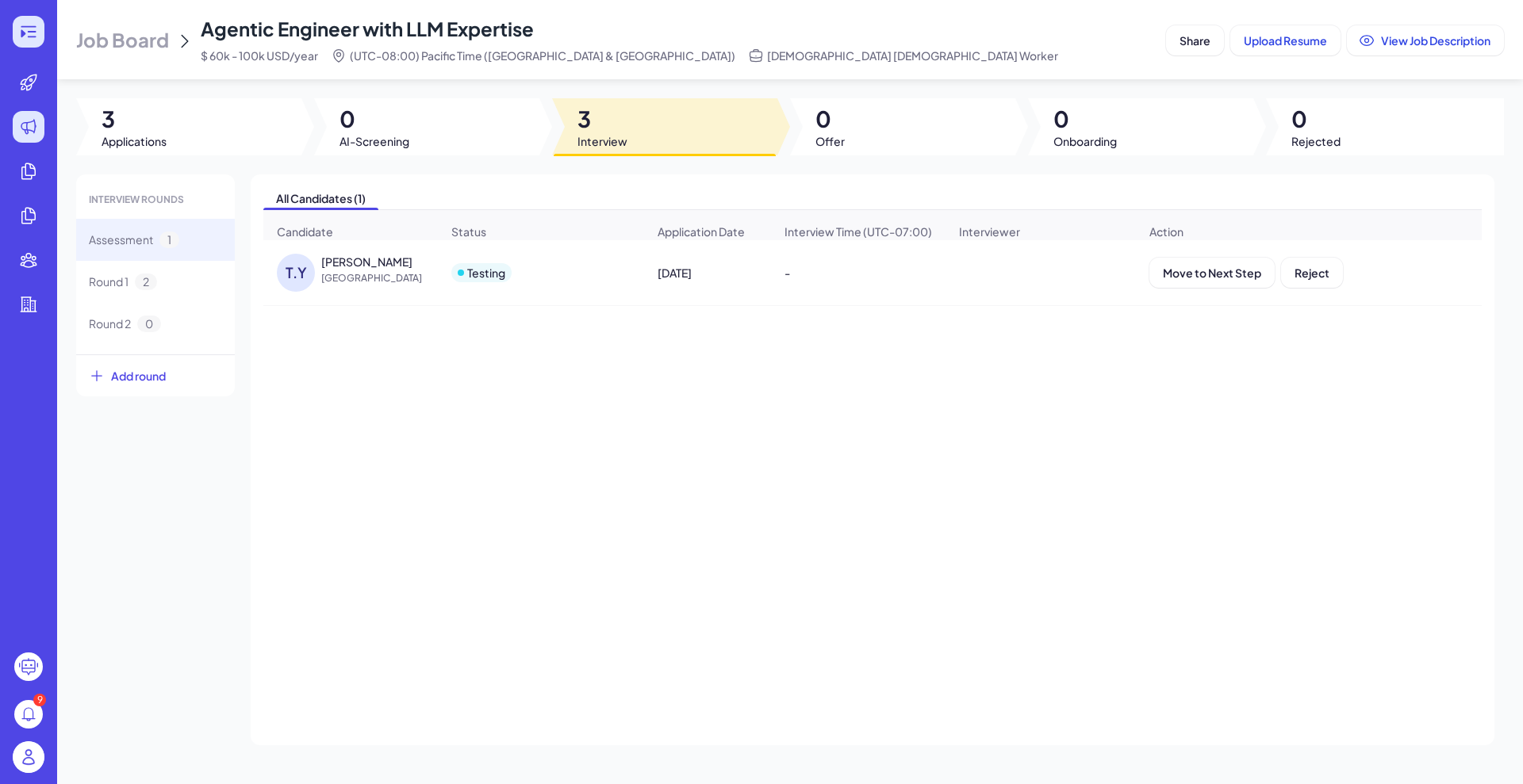
click at [32, 28] on icon at bounding box center [28, 31] width 19 height 19
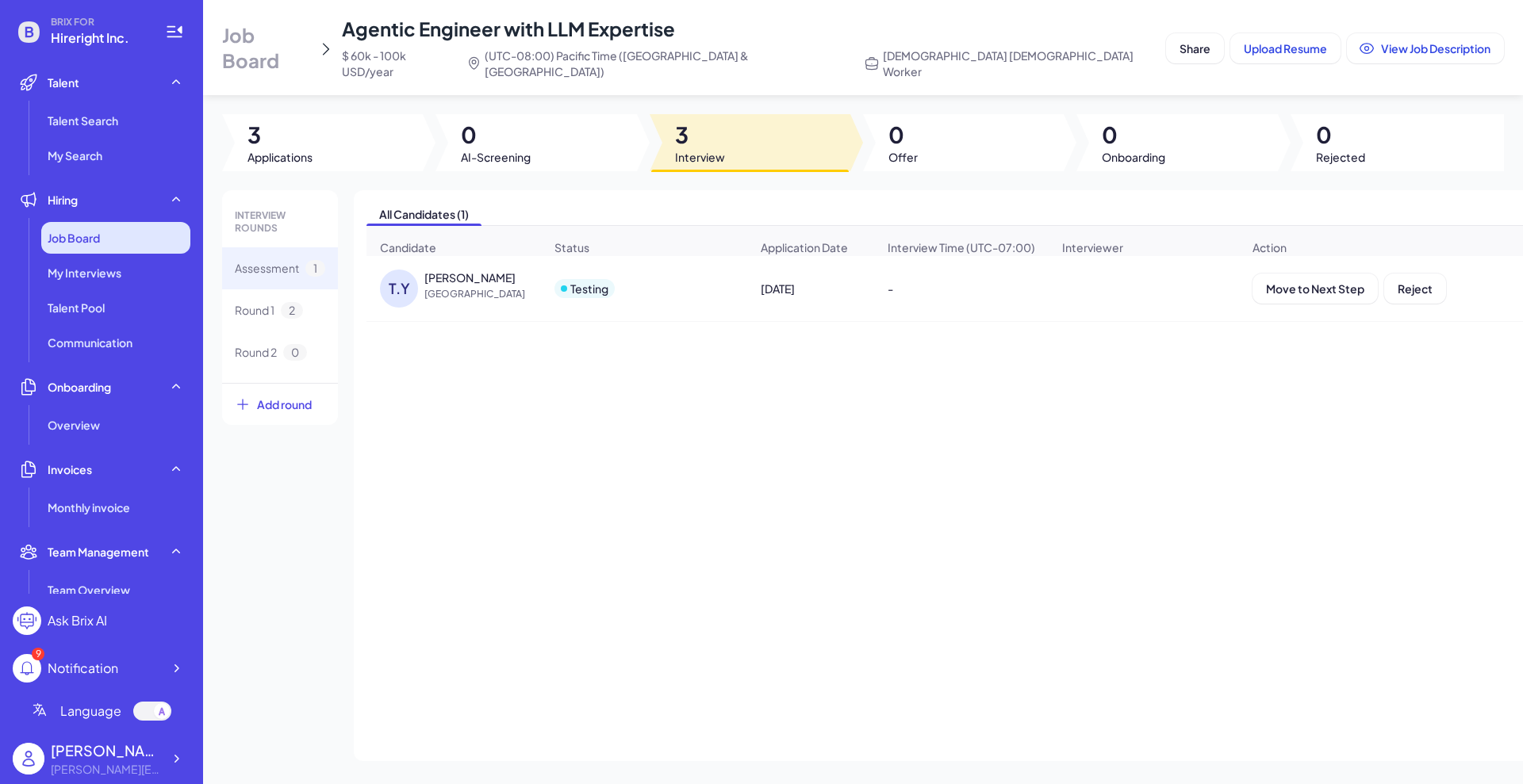
click at [96, 243] on span "Job Board" at bounding box center [73, 237] width 52 height 16
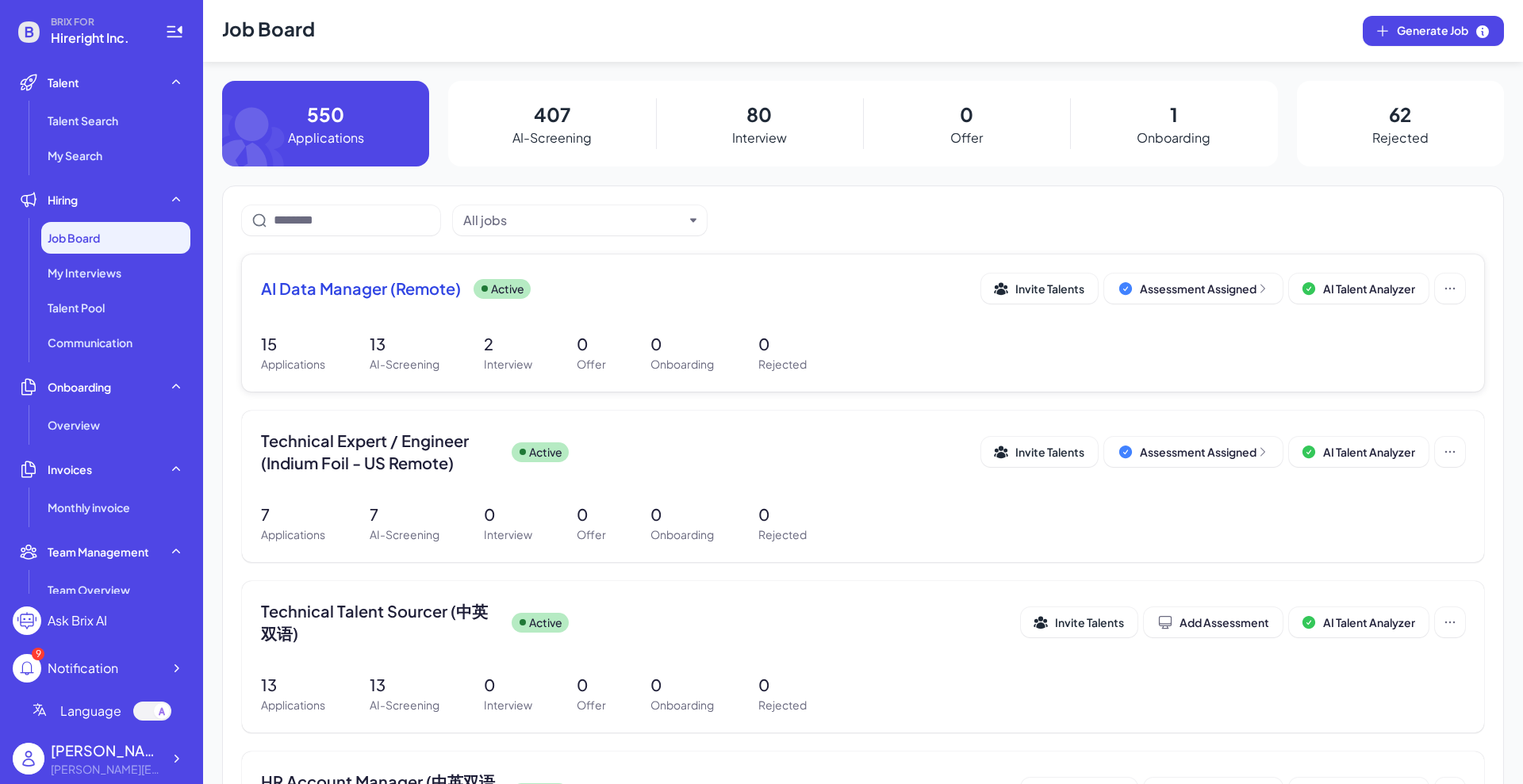
click at [395, 297] on span "AI Data Manager (Remote)" at bounding box center [360, 287] width 200 height 22
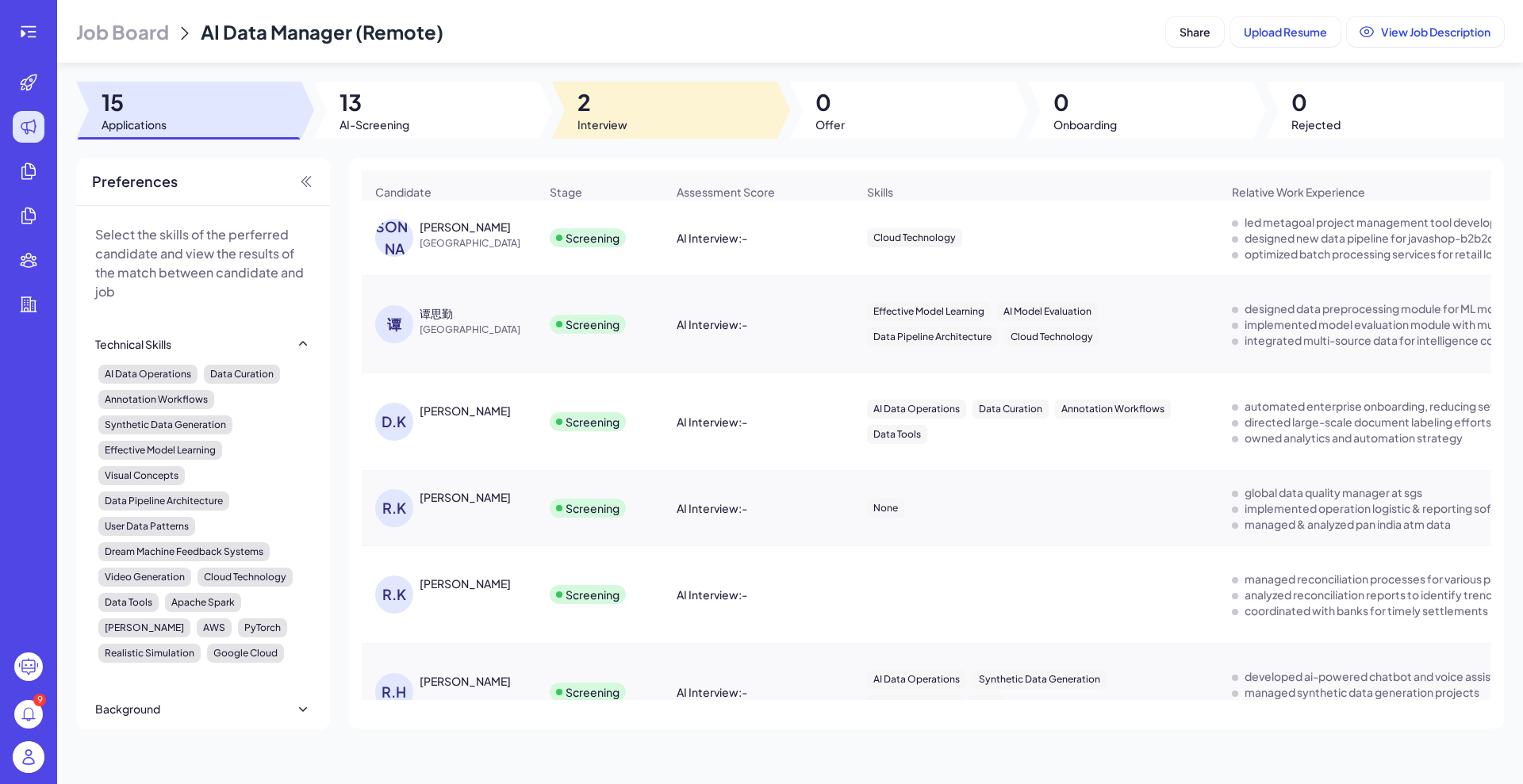
click at [609, 129] on span "Interview" at bounding box center [602, 124] width 50 height 16
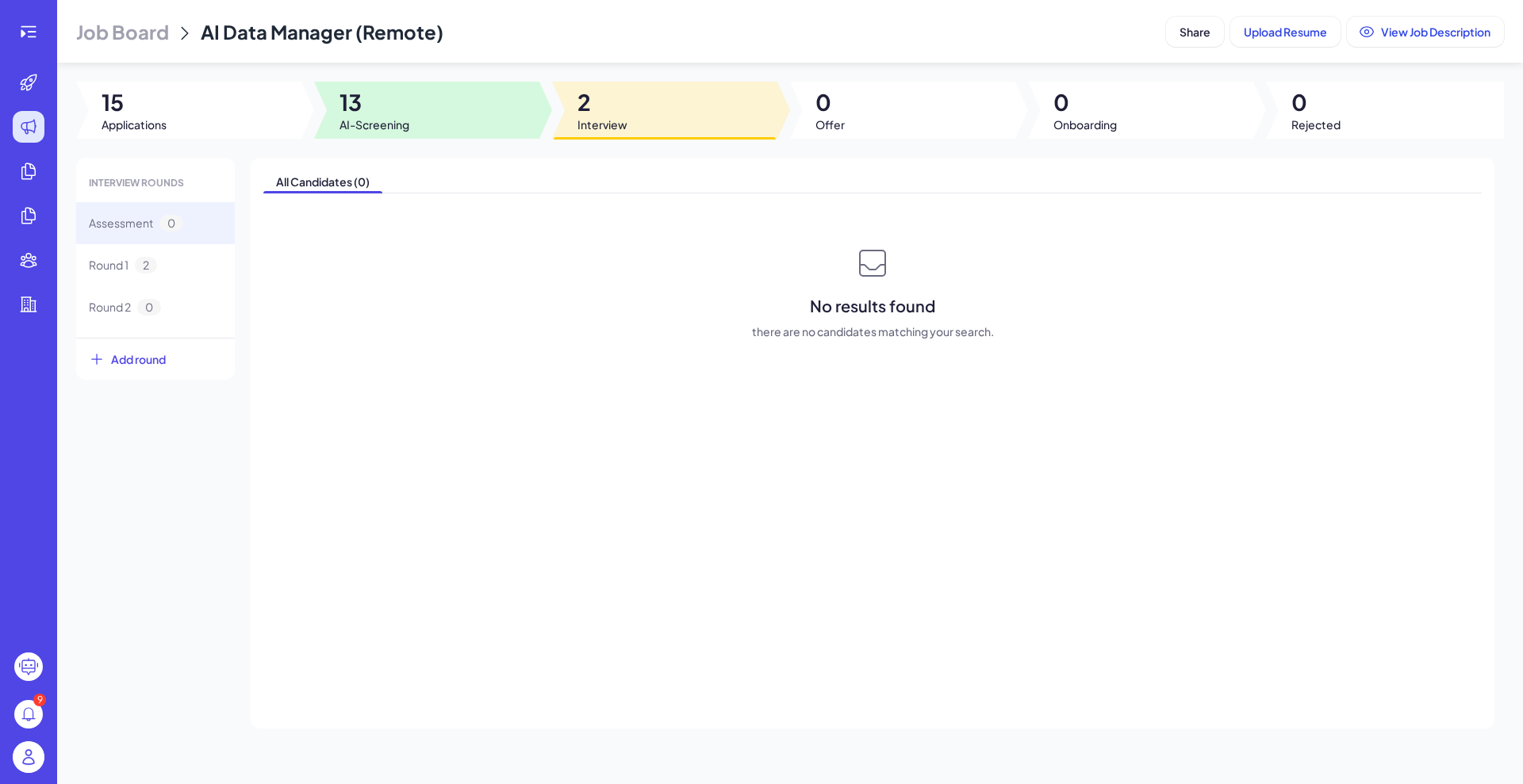
click at [400, 120] on span "AI-Screening" at bounding box center [375, 124] width 70 height 16
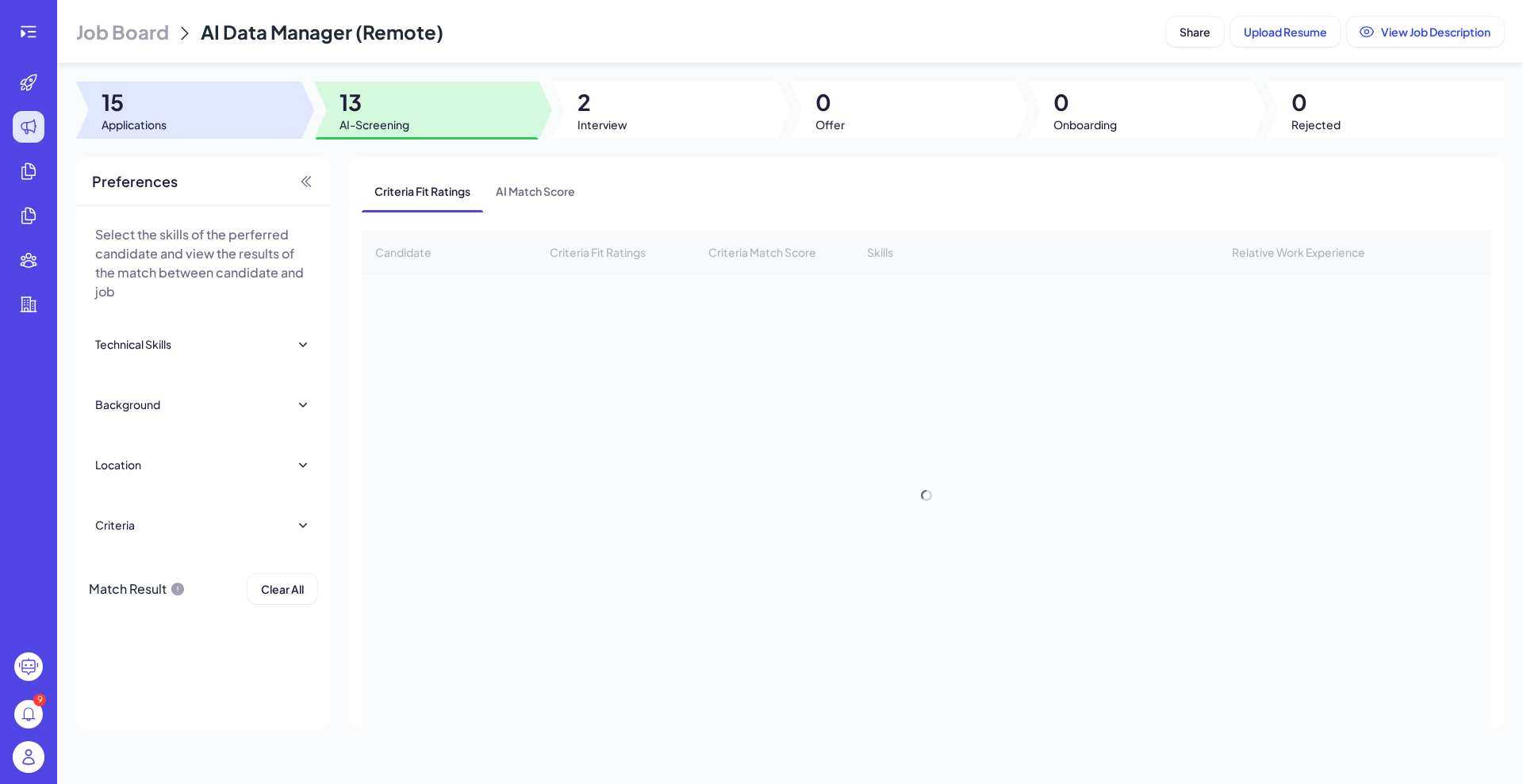
click at [193, 107] on div at bounding box center [188, 110] width 225 height 57
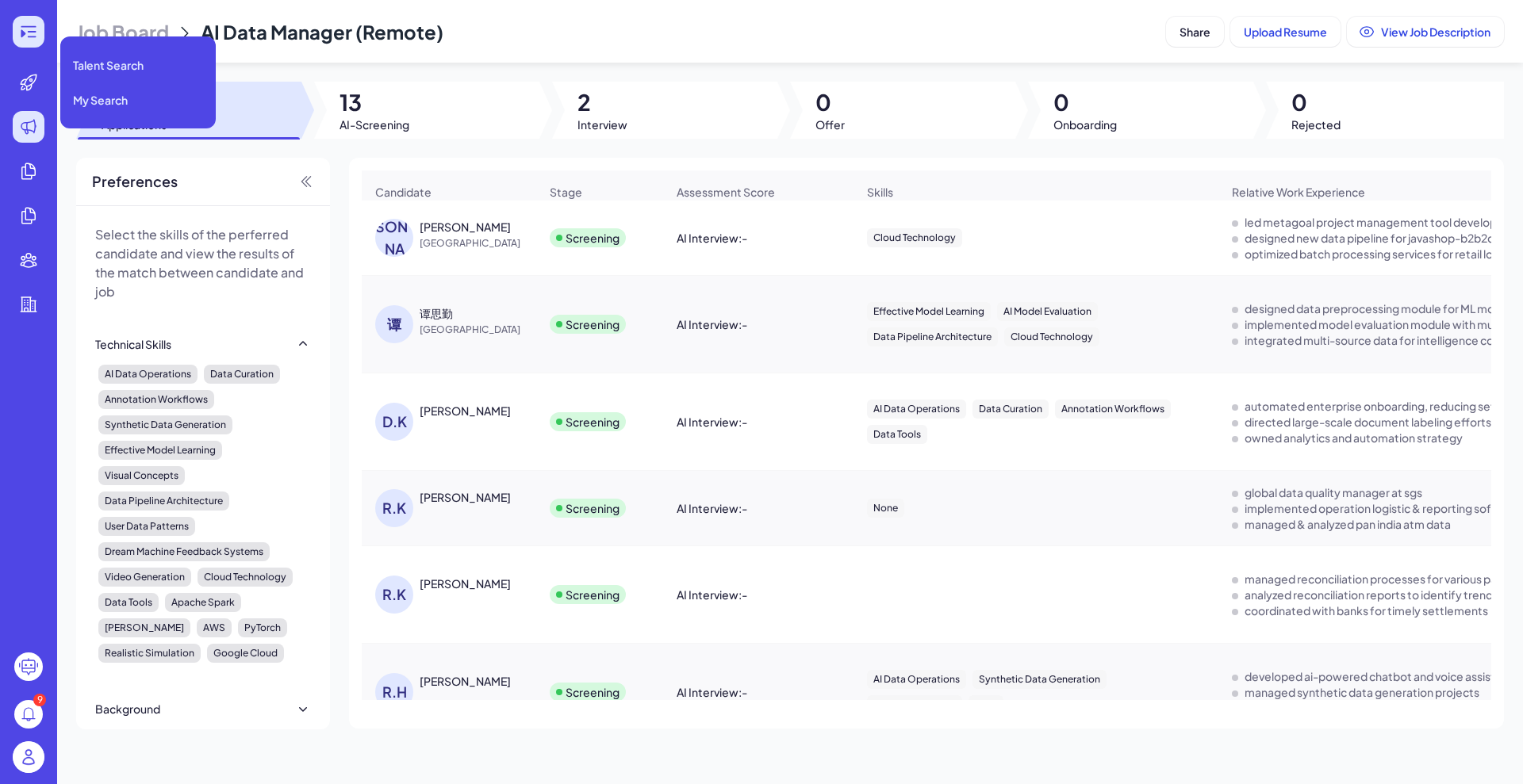
click at [27, 38] on icon at bounding box center [28, 31] width 19 height 19
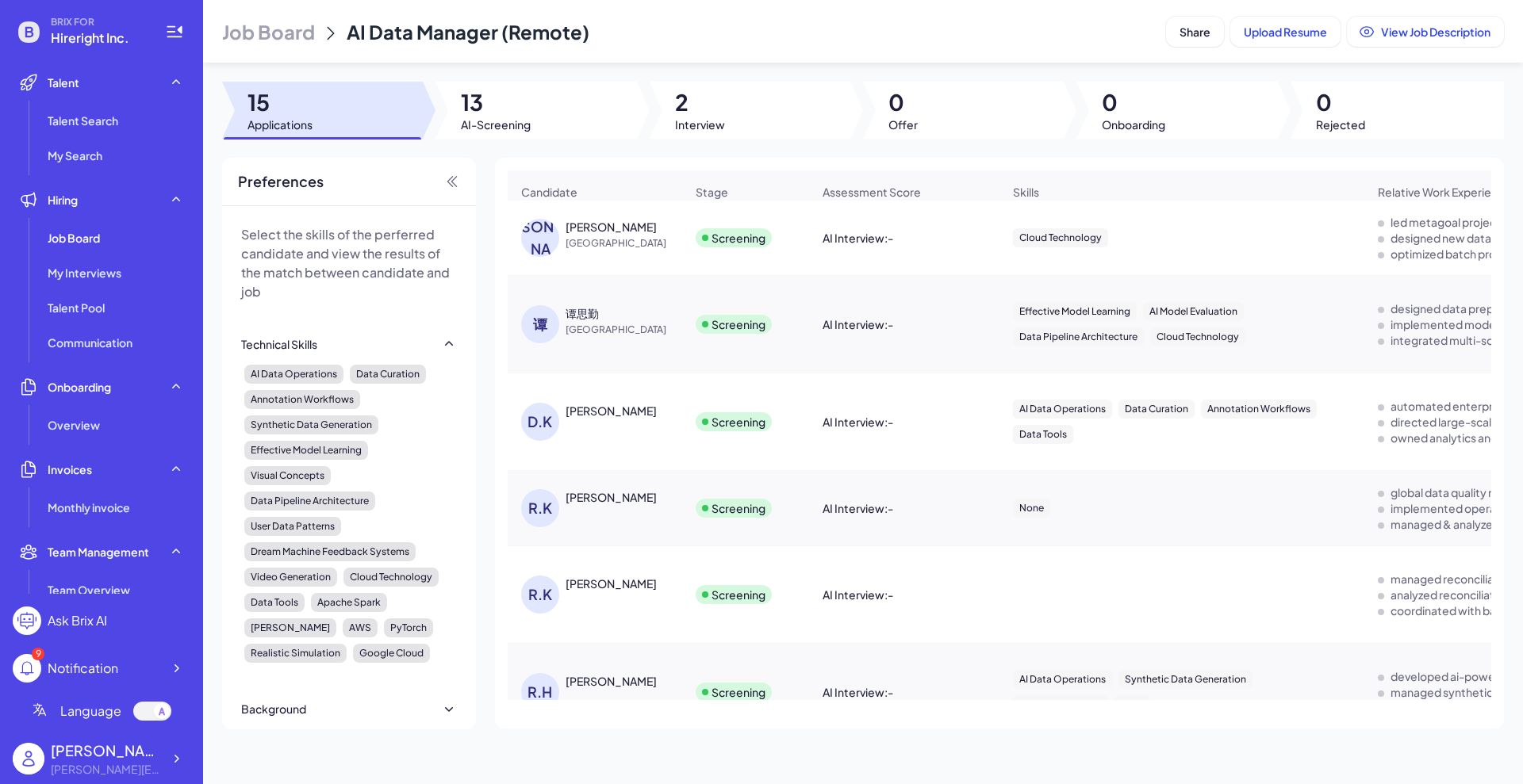
click at [96, 219] on li "Hiring Job Board My Interviews Talent Pool Communication" at bounding box center [101, 271] width 178 height 174
click at [98, 229] on div "Job Board" at bounding box center [116, 238] width 149 height 32
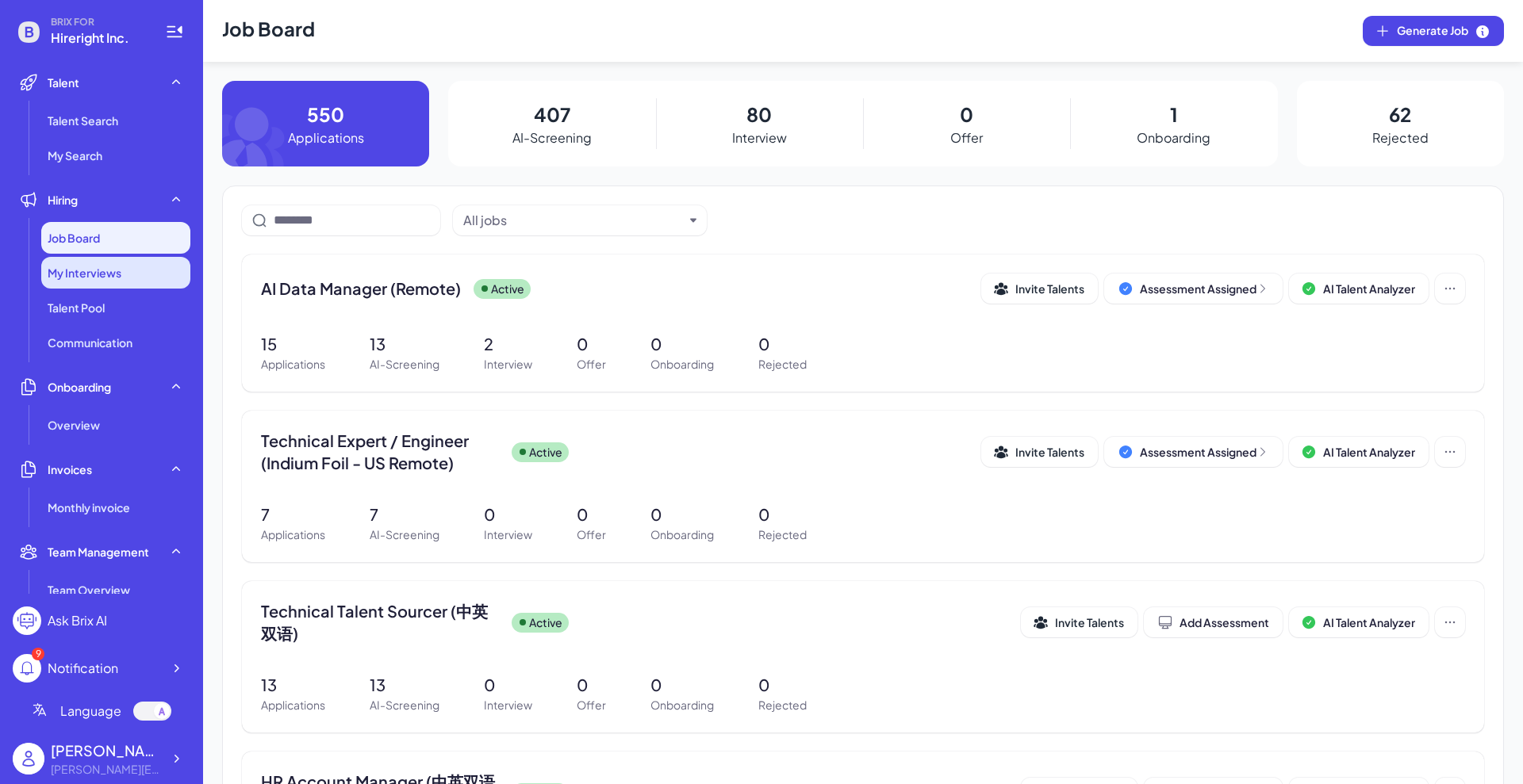
click at [96, 262] on div "My Interviews" at bounding box center [116, 273] width 149 height 32
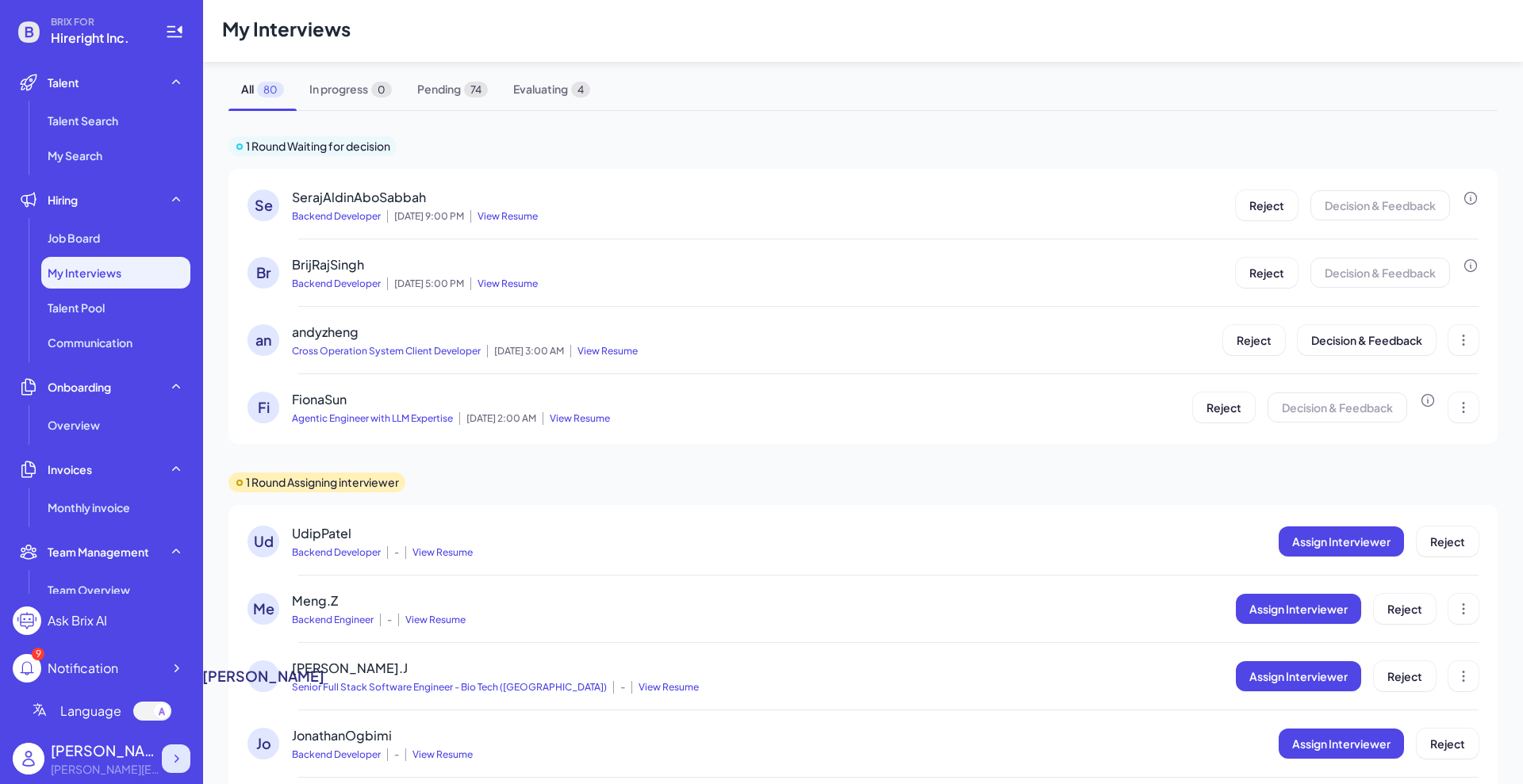
click at [169, 759] on icon at bounding box center [176, 758] width 16 height 16
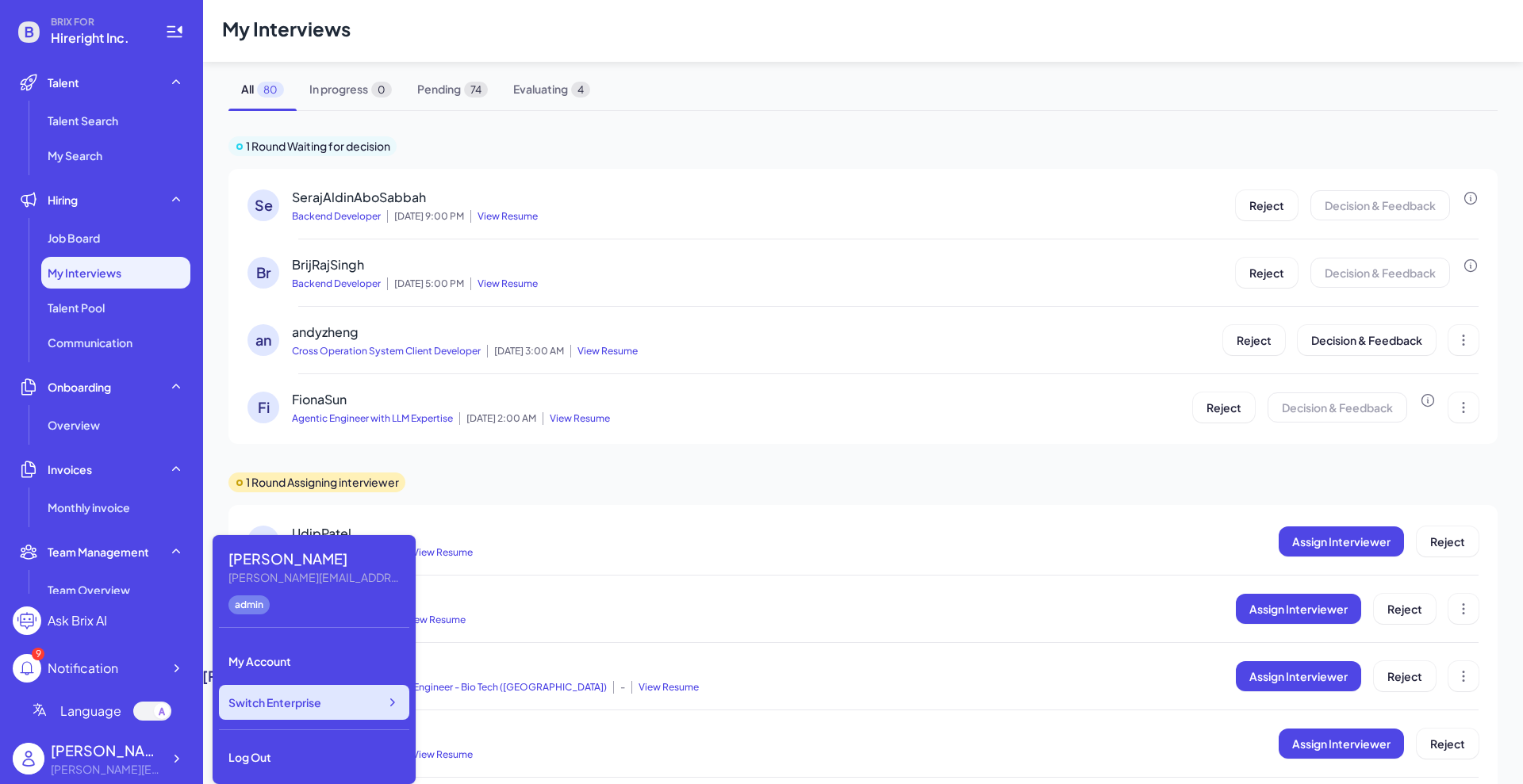
click at [288, 706] on span "Switch Enterprise" at bounding box center [275, 703] width 93 height 16
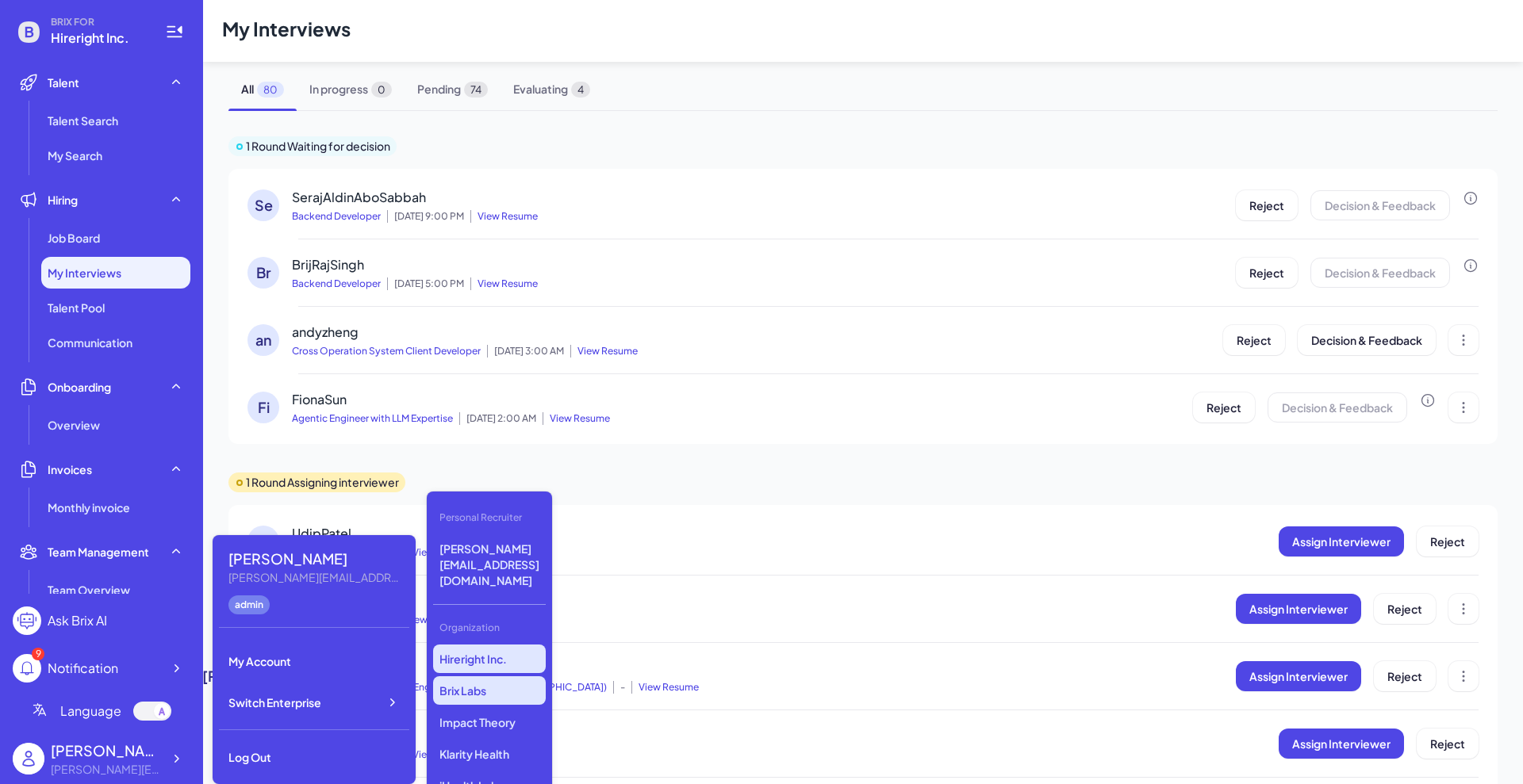
click at [479, 676] on p "Brix Labs" at bounding box center [489, 690] width 113 height 28
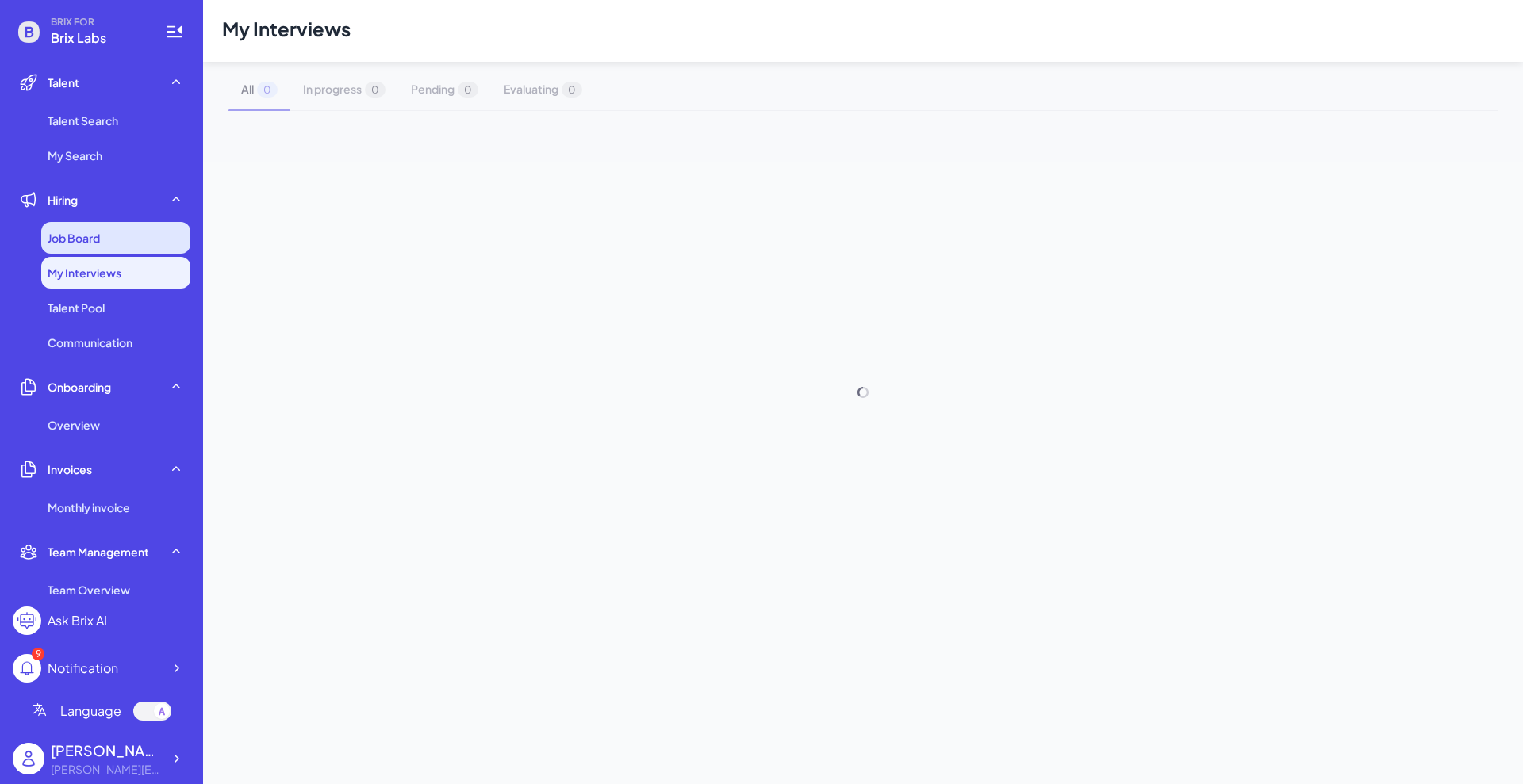
click at [117, 237] on div "Job Board" at bounding box center [116, 238] width 149 height 32
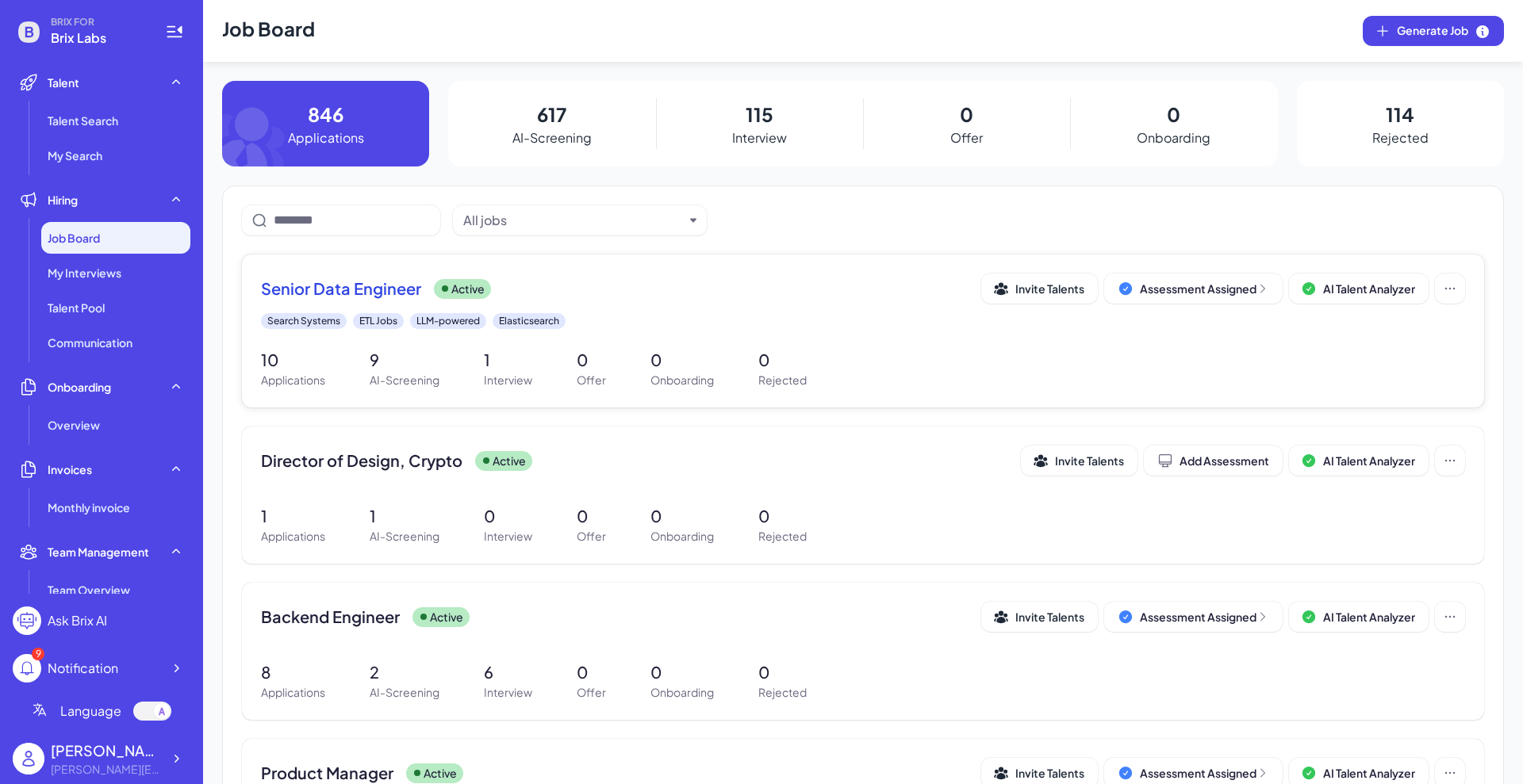
click at [369, 292] on span "Senior Data Engineer" at bounding box center [341, 287] width 160 height 22
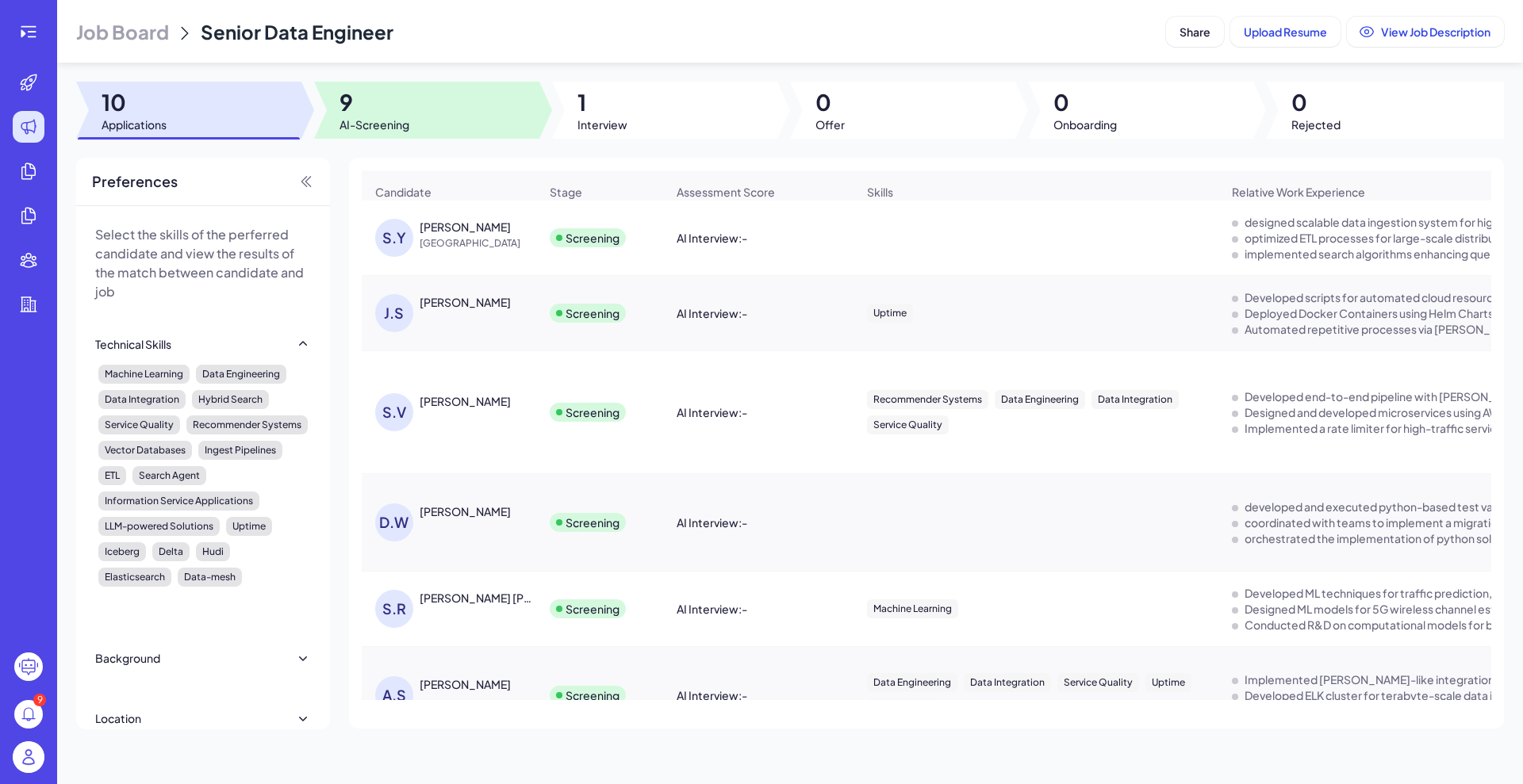
click at [412, 135] on div at bounding box center [427, 110] width 225 height 57
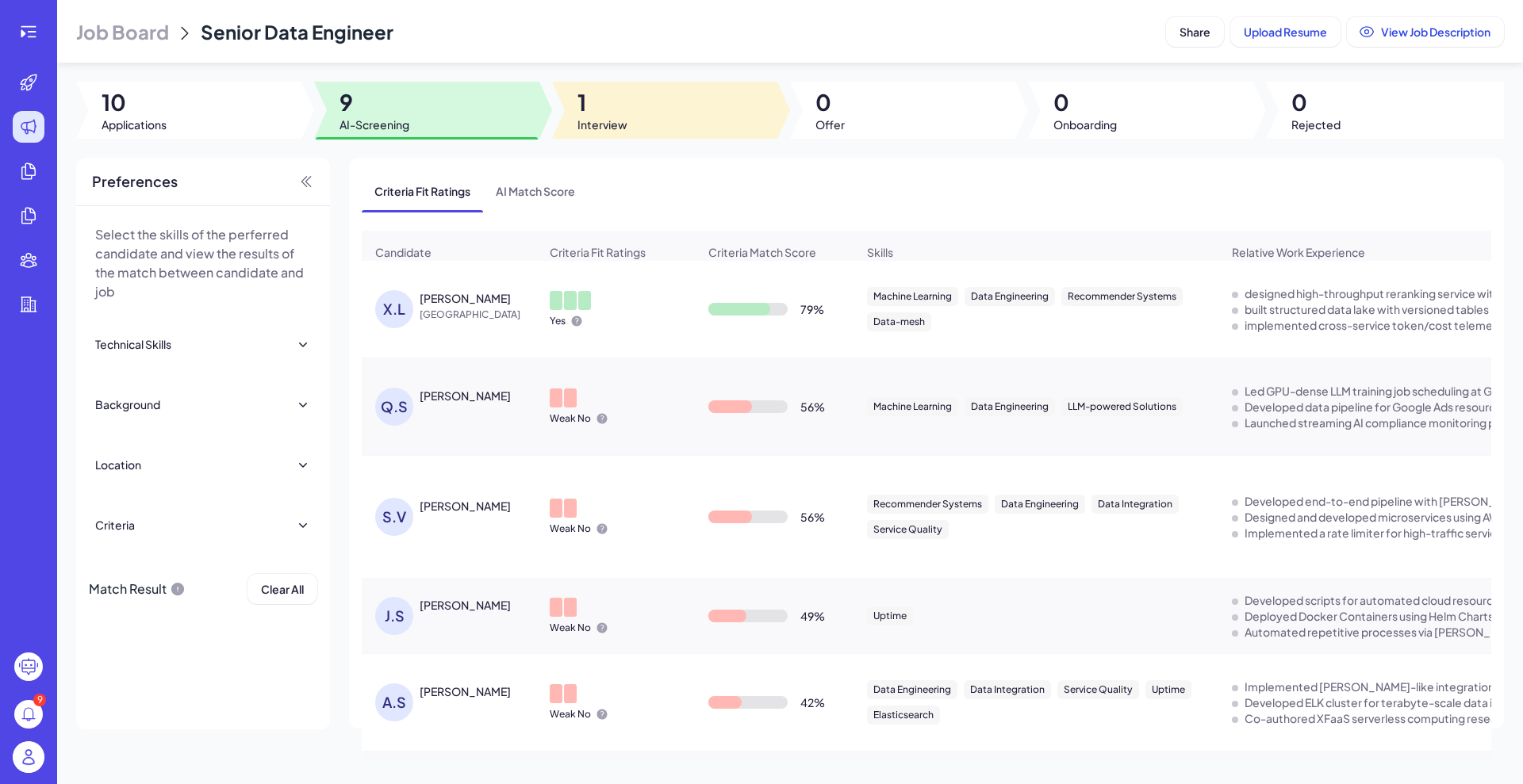
click at [611, 113] on span "1" at bounding box center [602, 102] width 50 height 28
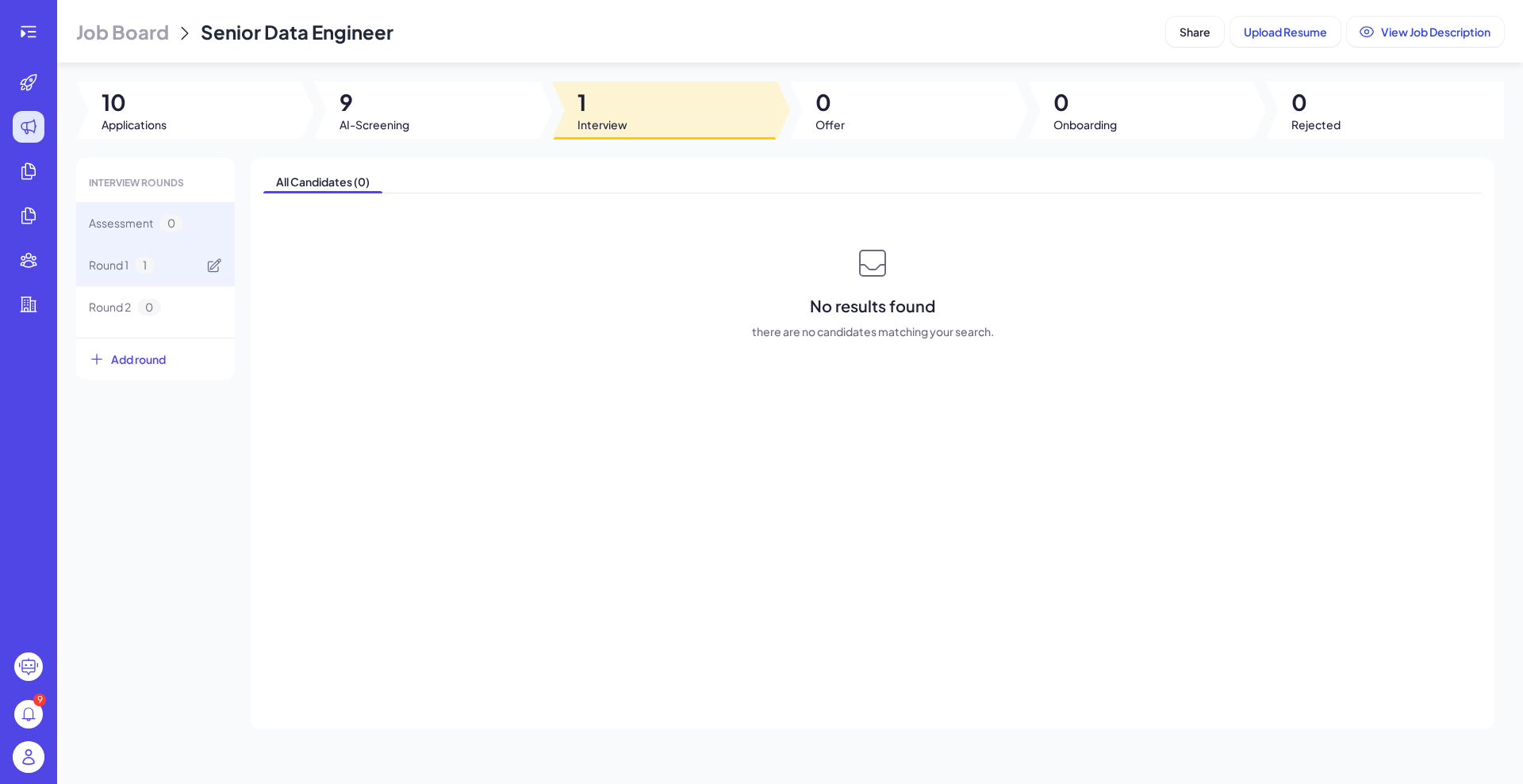
click at [107, 272] on span "Round 1" at bounding box center [109, 266] width 40 height 17
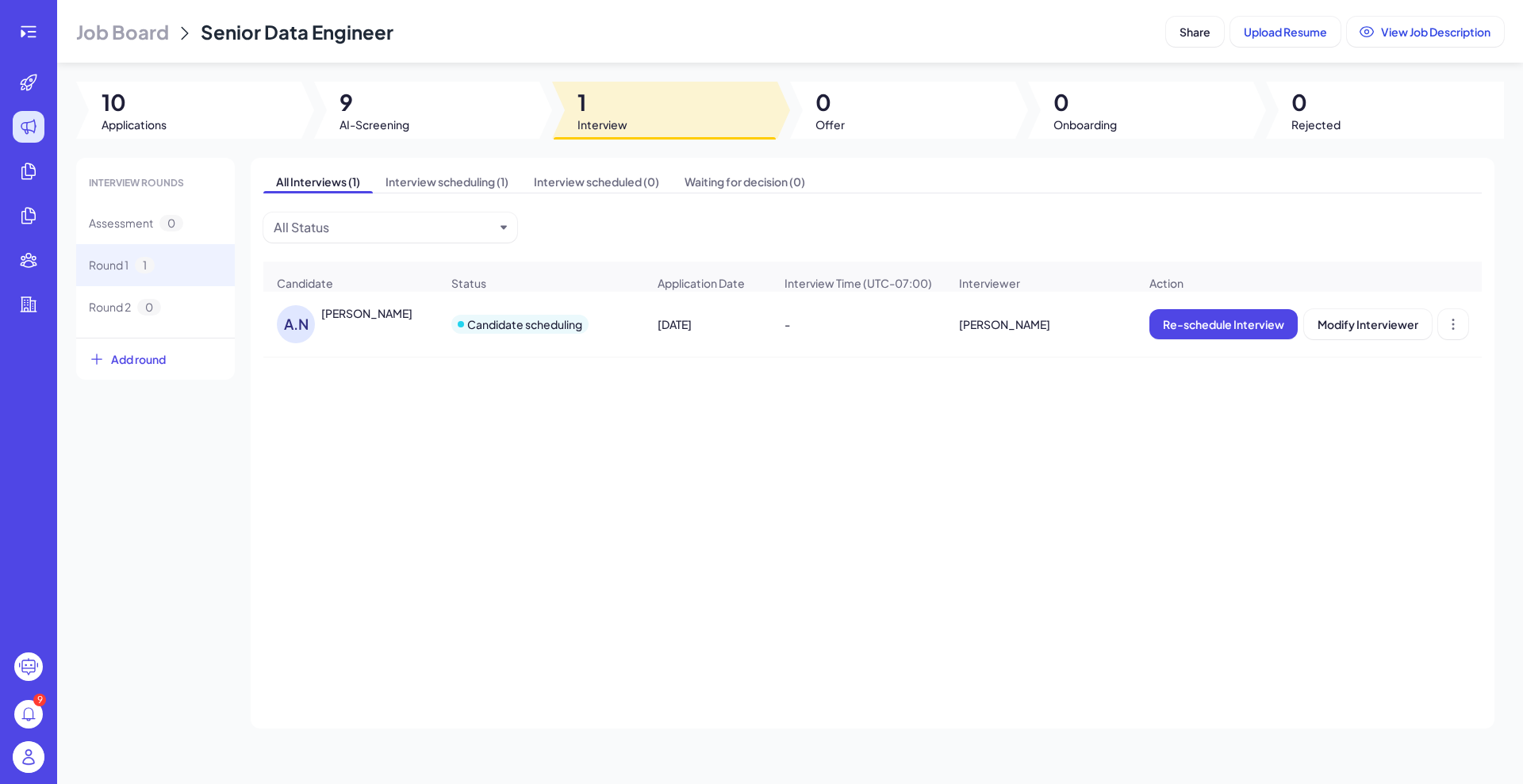
click at [346, 333] on div "A.N Alex Nevsky" at bounding box center [359, 324] width 164 height 38
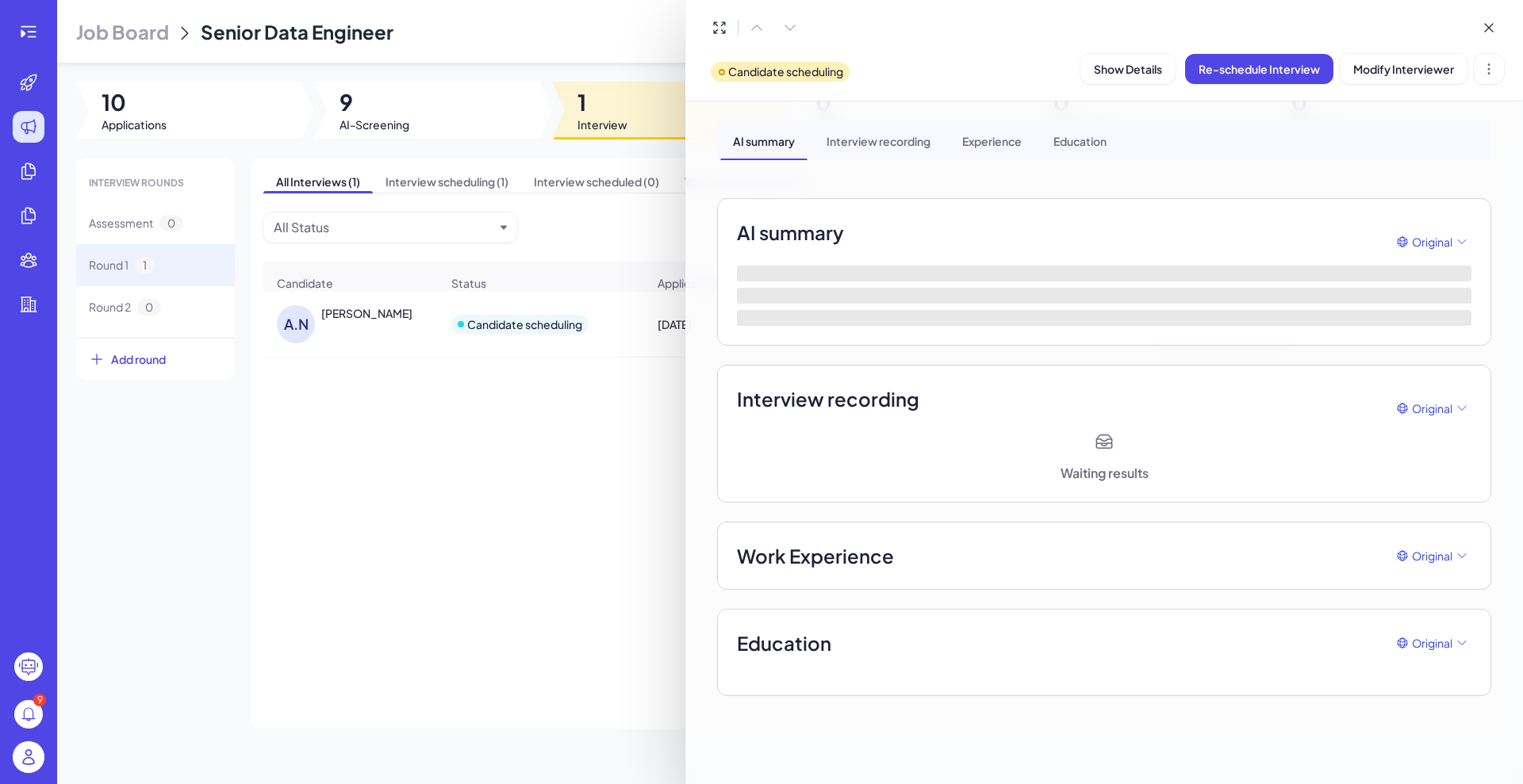
click at [400, 420] on div at bounding box center [762, 392] width 1523 height 784
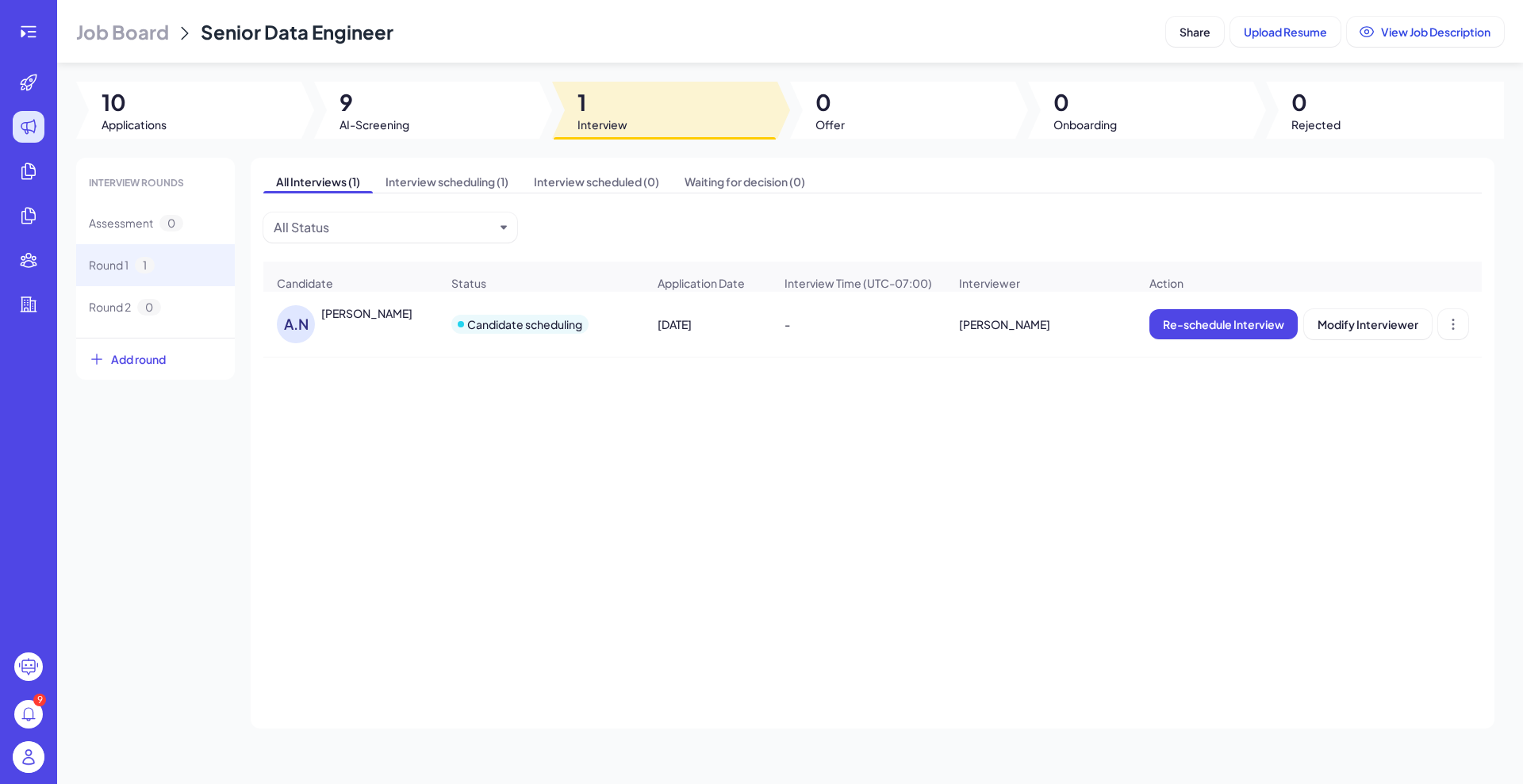
click at [351, 321] on div "Alex Nevsky" at bounding box center [367, 313] width 91 height 16
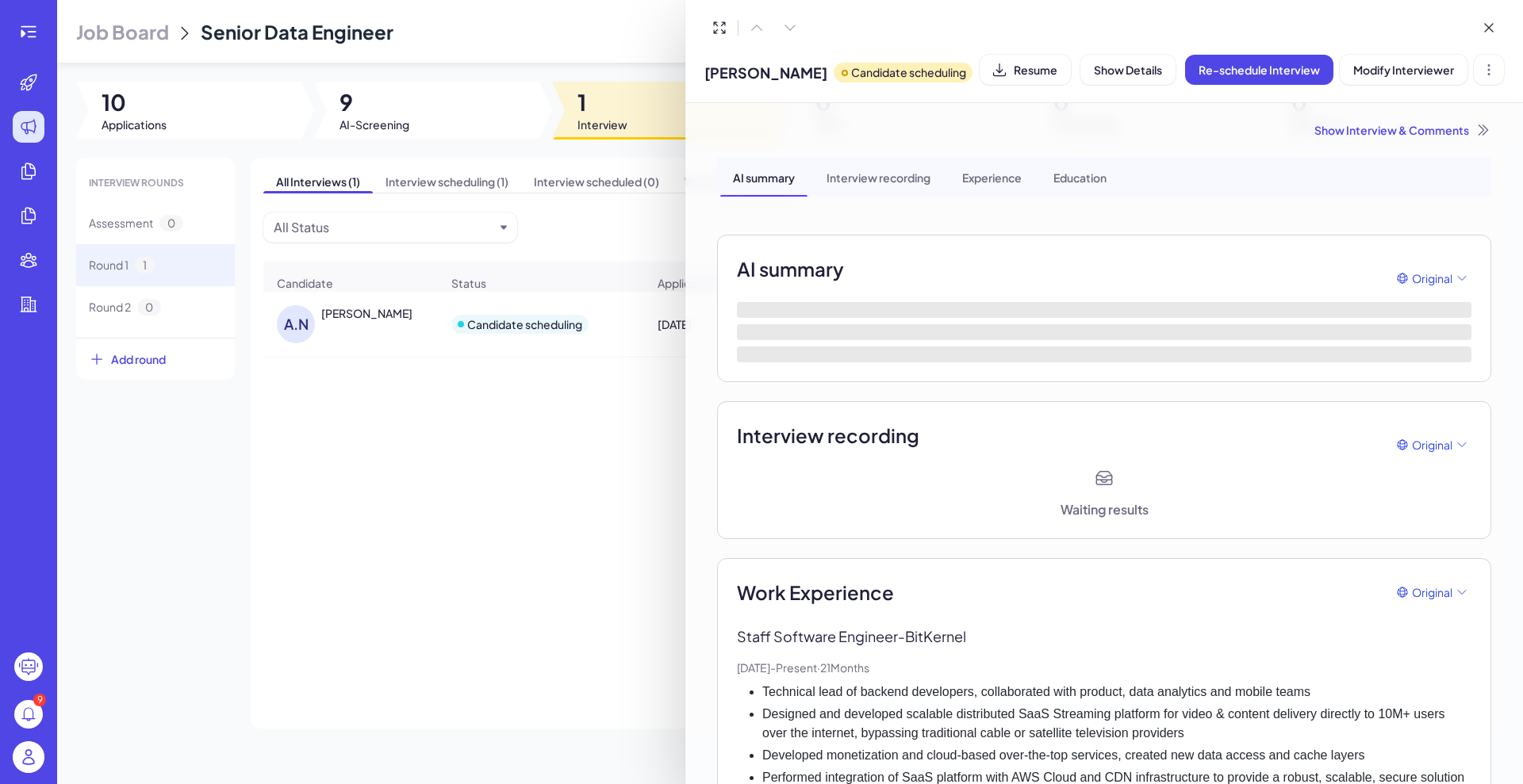
click at [902, 180] on div "Interview recording" at bounding box center [878, 177] width 130 height 40
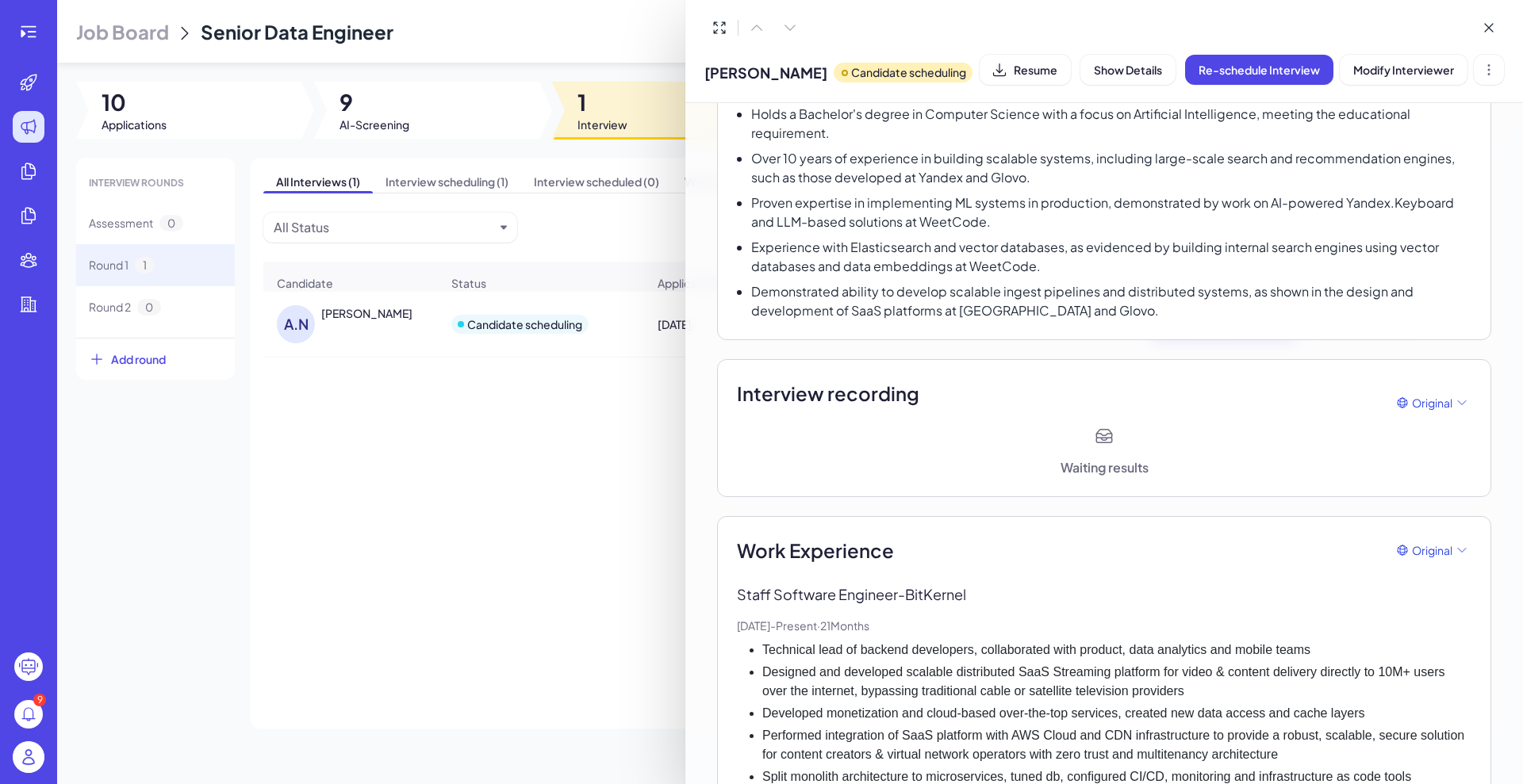
scroll to position [199, 0]
drag, startPoint x: 1077, startPoint y: 458, endPoint x: 1118, endPoint y: 462, distance: 41.2
click at [1118, 462] on div "Waiting results" at bounding box center [1104, 467] width 88 height 19
click at [1118, 463] on div "Waiting results" at bounding box center [1104, 467] width 88 height 19
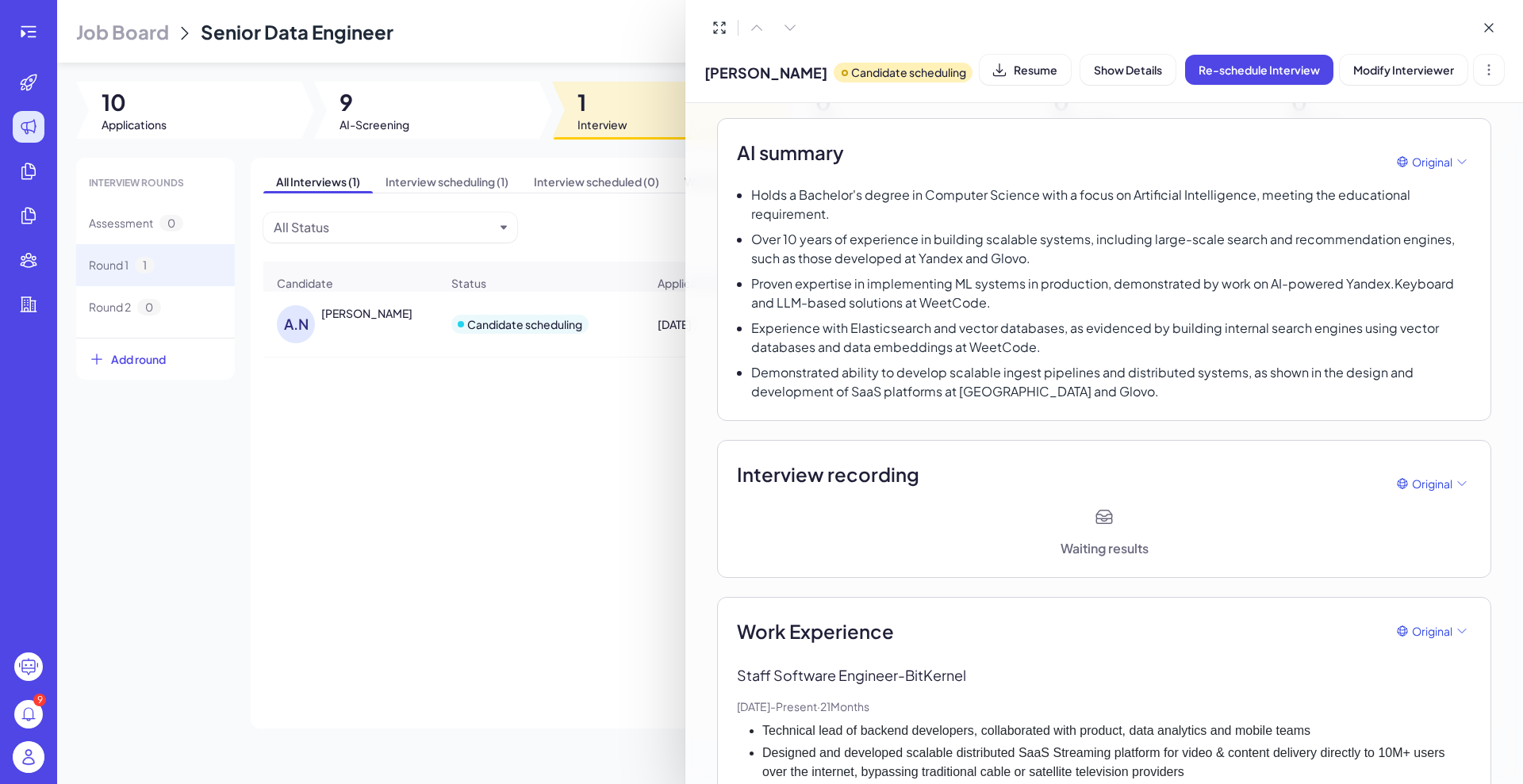
scroll to position [0, 0]
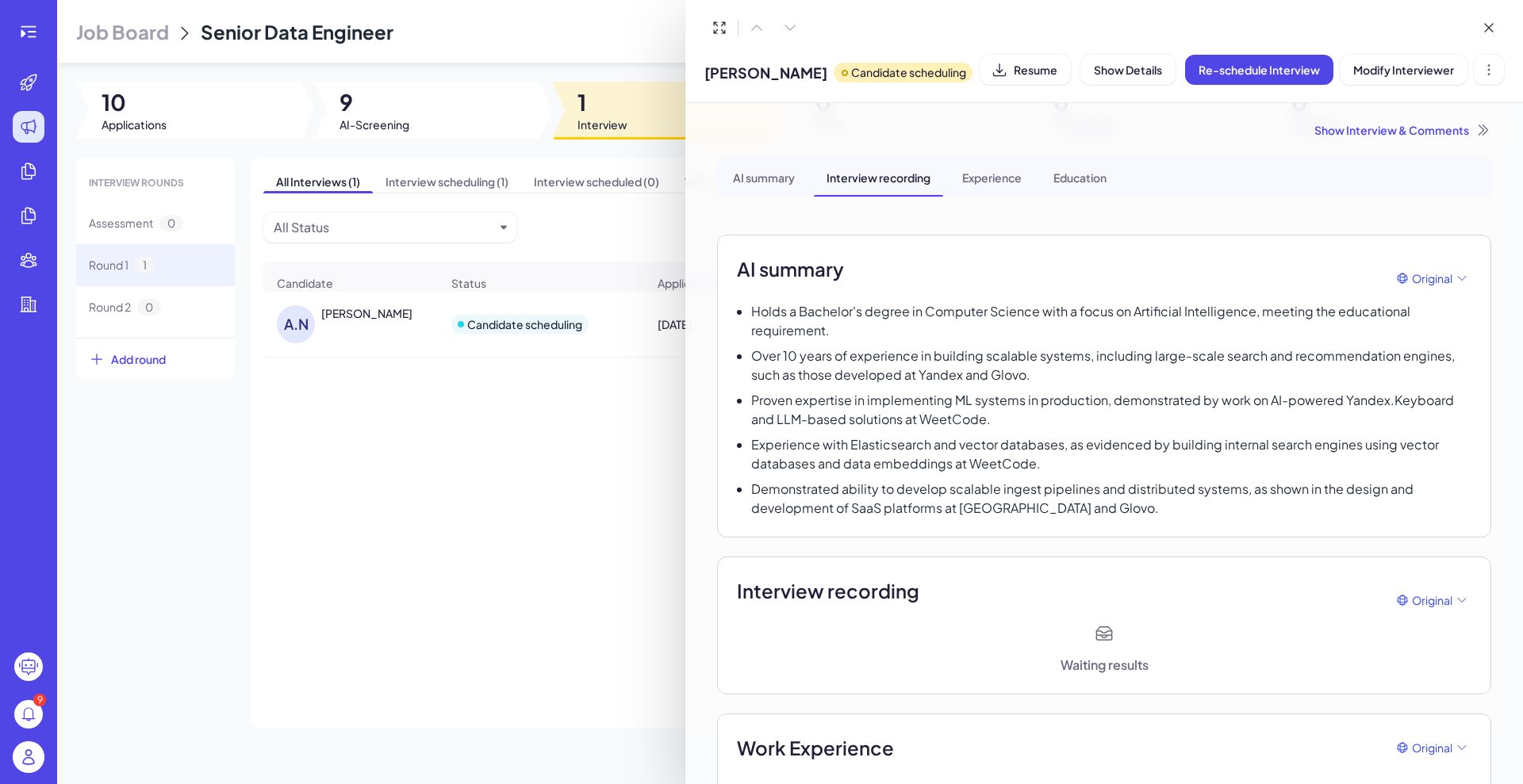
click at [1003, 183] on div "Experience" at bounding box center [992, 177] width 85 height 40
click at [1095, 160] on div "Education" at bounding box center [1079, 177] width 79 height 40
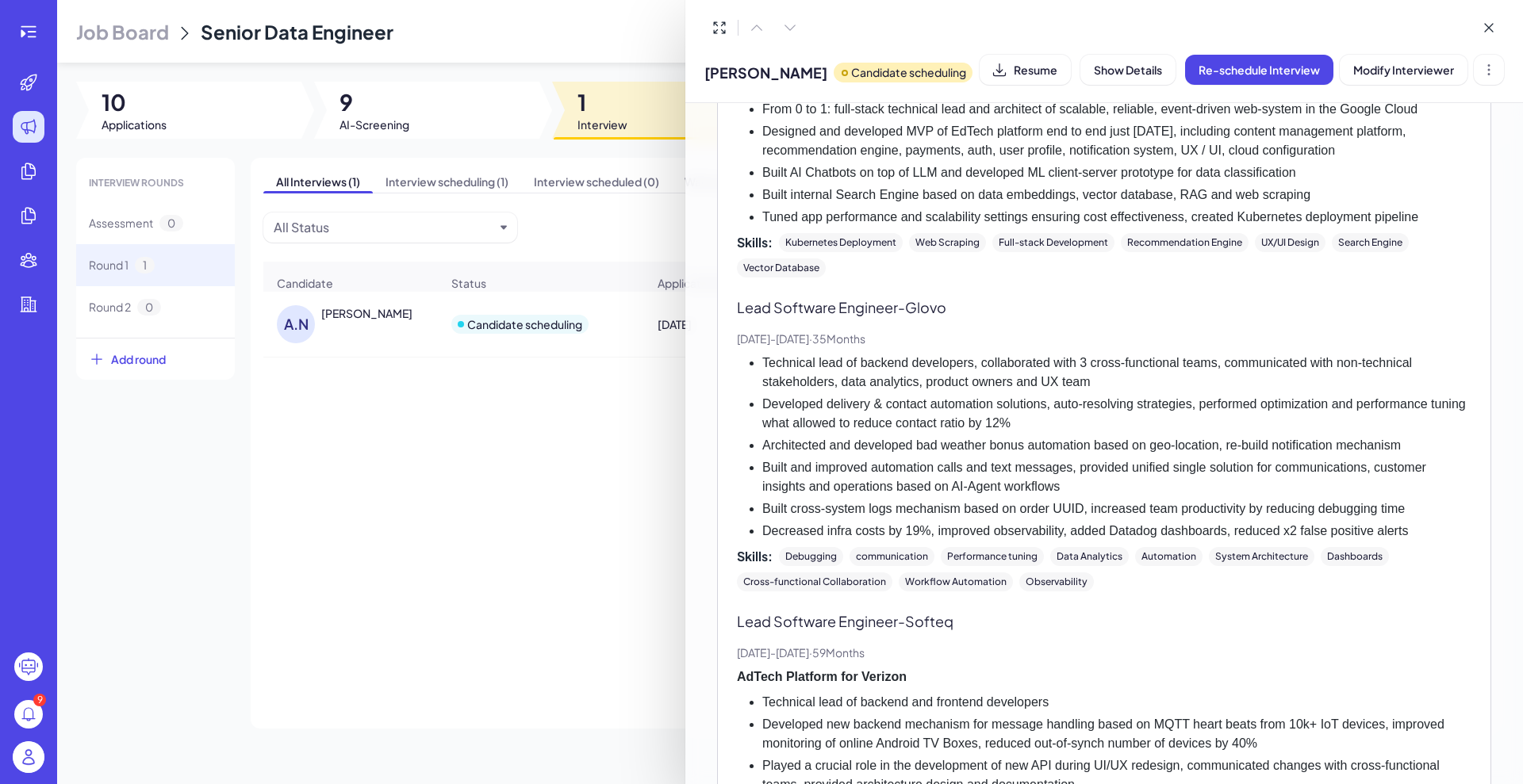
click at [1094, 169] on div "Work Experience Original Staff Software Engineer - BitKernel Dec, 2023 - Presen…" at bounding box center [1104, 584] width 734 height 1764
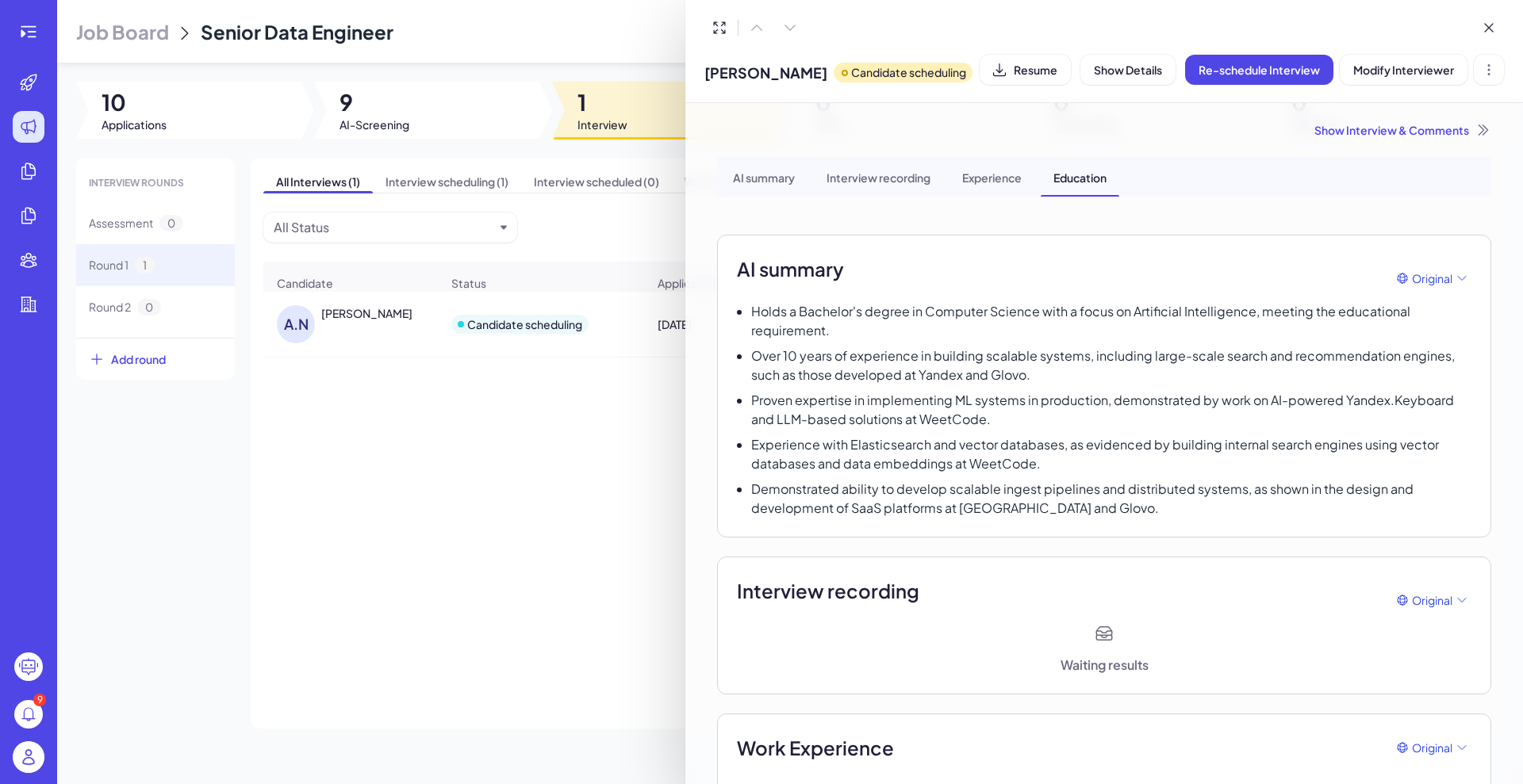
click at [882, 180] on div "Interview recording" at bounding box center [878, 177] width 130 height 40
click at [771, 179] on div "AI summary" at bounding box center [763, 177] width 87 height 40
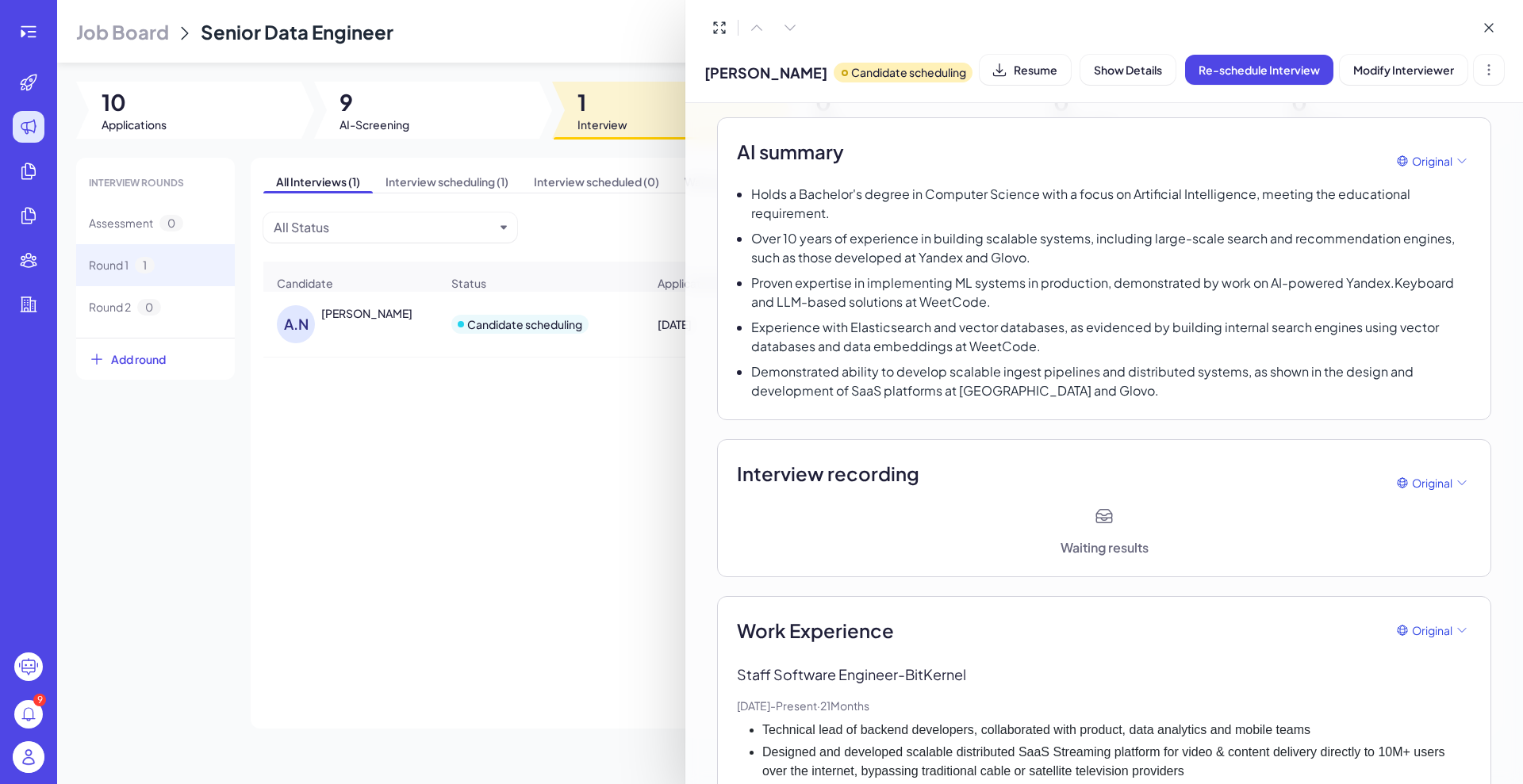
scroll to position [131, 0]
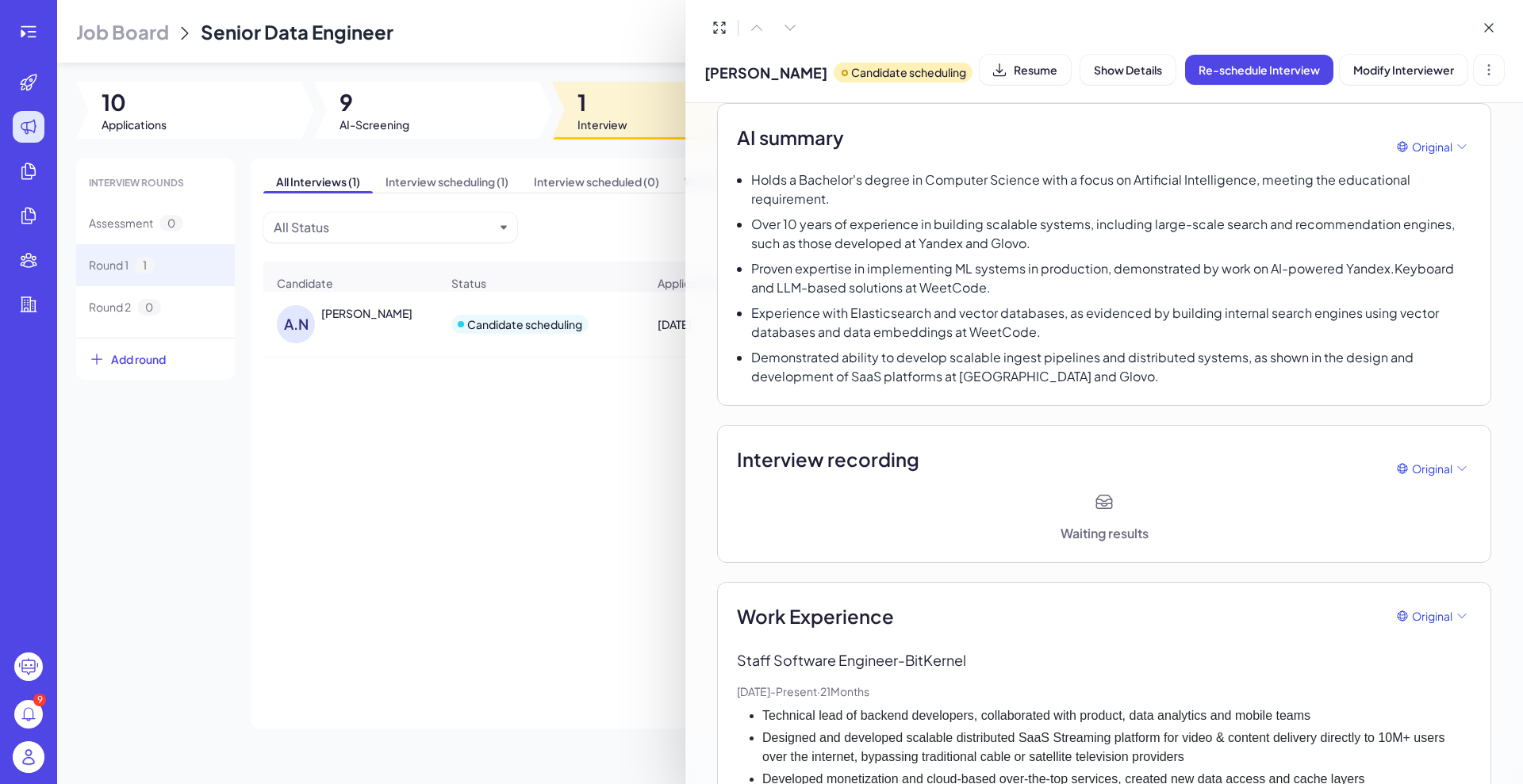
drag, startPoint x: 400, startPoint y: 461, endPoint x: 402, endPoint y: 444, distance: 17.1
click at [402, 460] on div at bounding box center [762, 392] width 1523 height 784
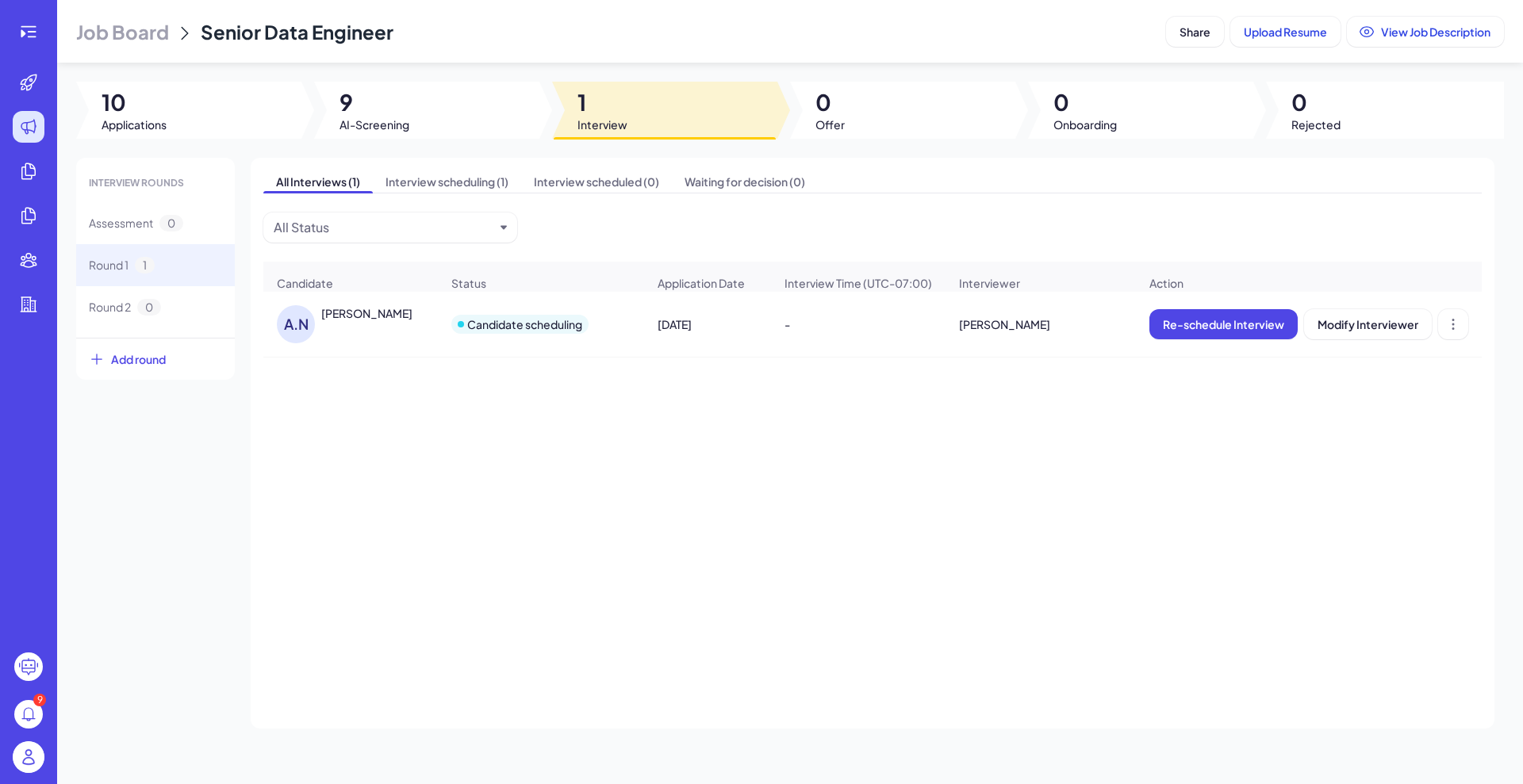
click at [399, 123] on span "AI-Screening" at bounding box center [375, 124] width 70 height 16
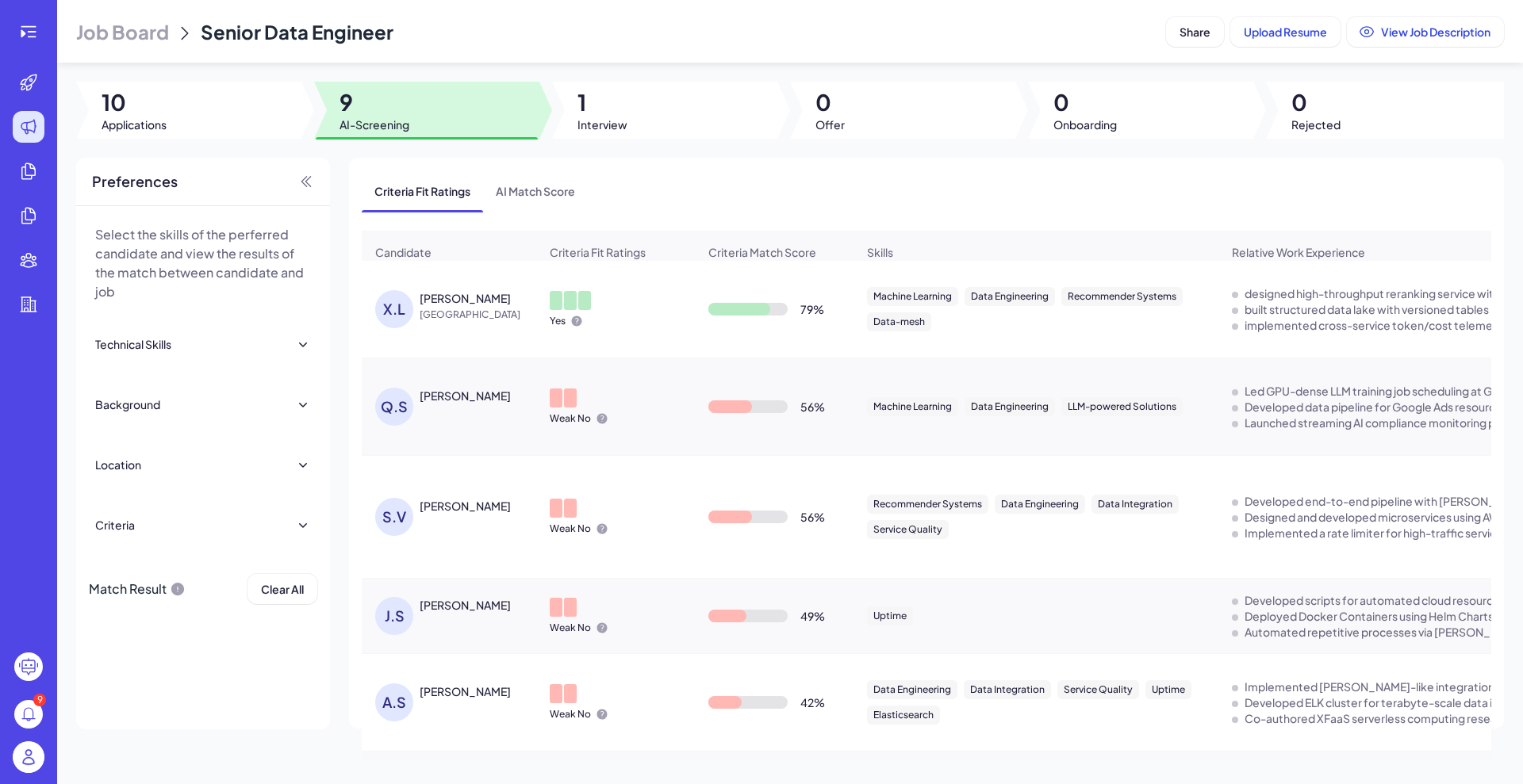
click at [466, 306] on div "[PERSON_NAME]" at bounding box center [465, 298] width 91 height 16
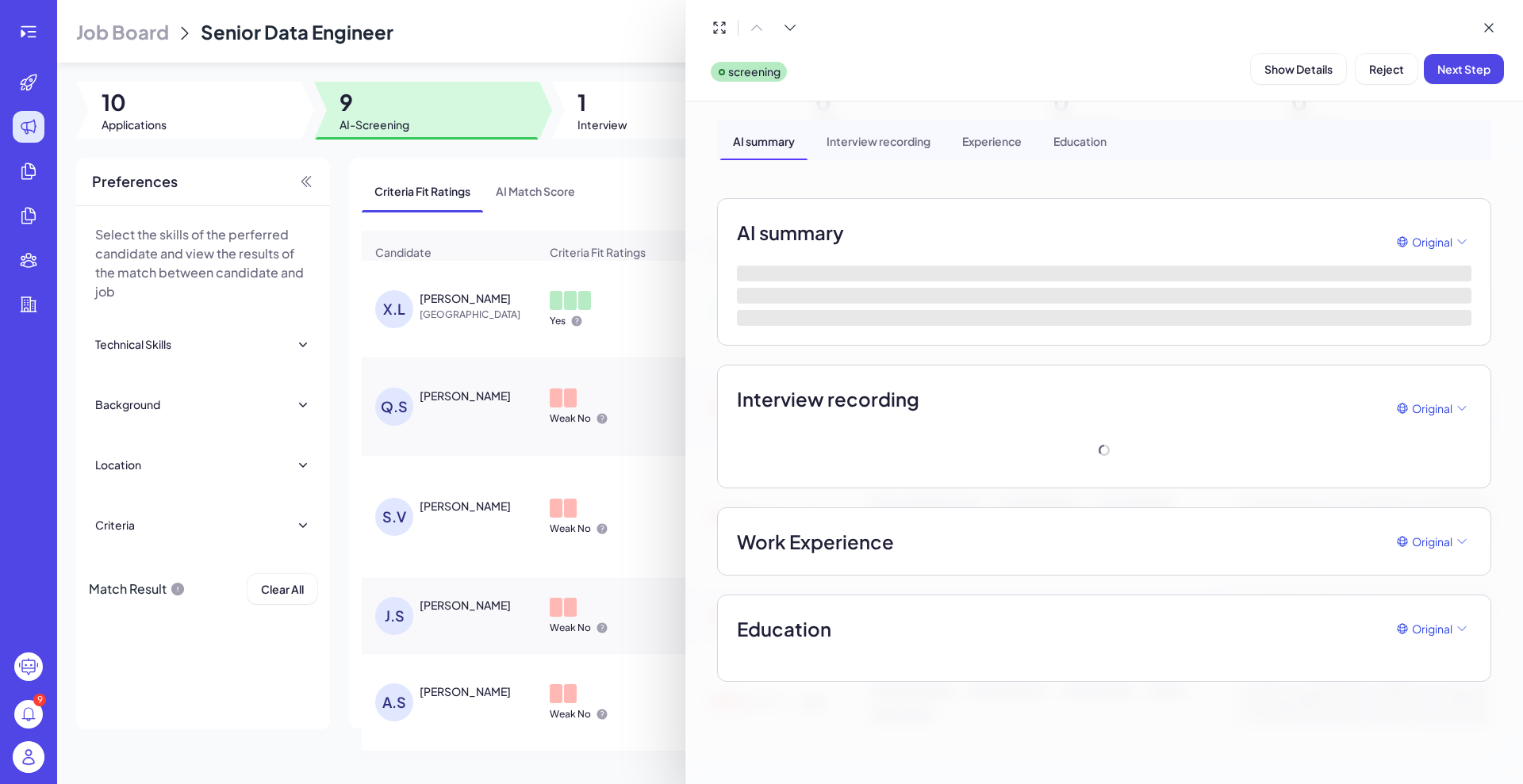
click at [189, 105] on div at bounding box center [762, 392] width 1523 height 784
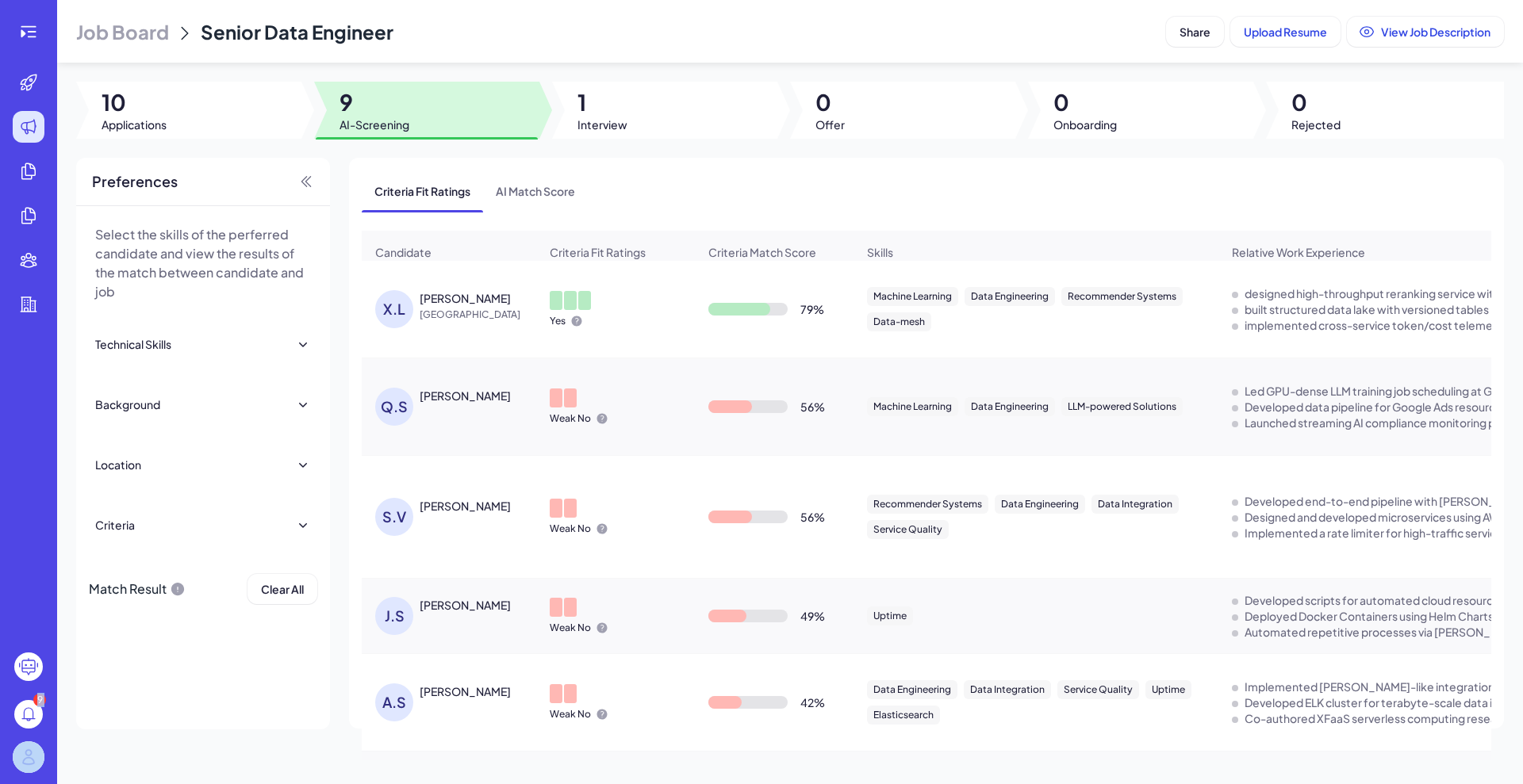
click at [69, 63] on section "9 Job Board Senior Data Engineer Share Upload Resume View Job Description 10 Ap…" at bounding box center [762, 392] width 1523 height 784
click at [31, 26] on icon at bounding box center [28, 32] width 15 height 11
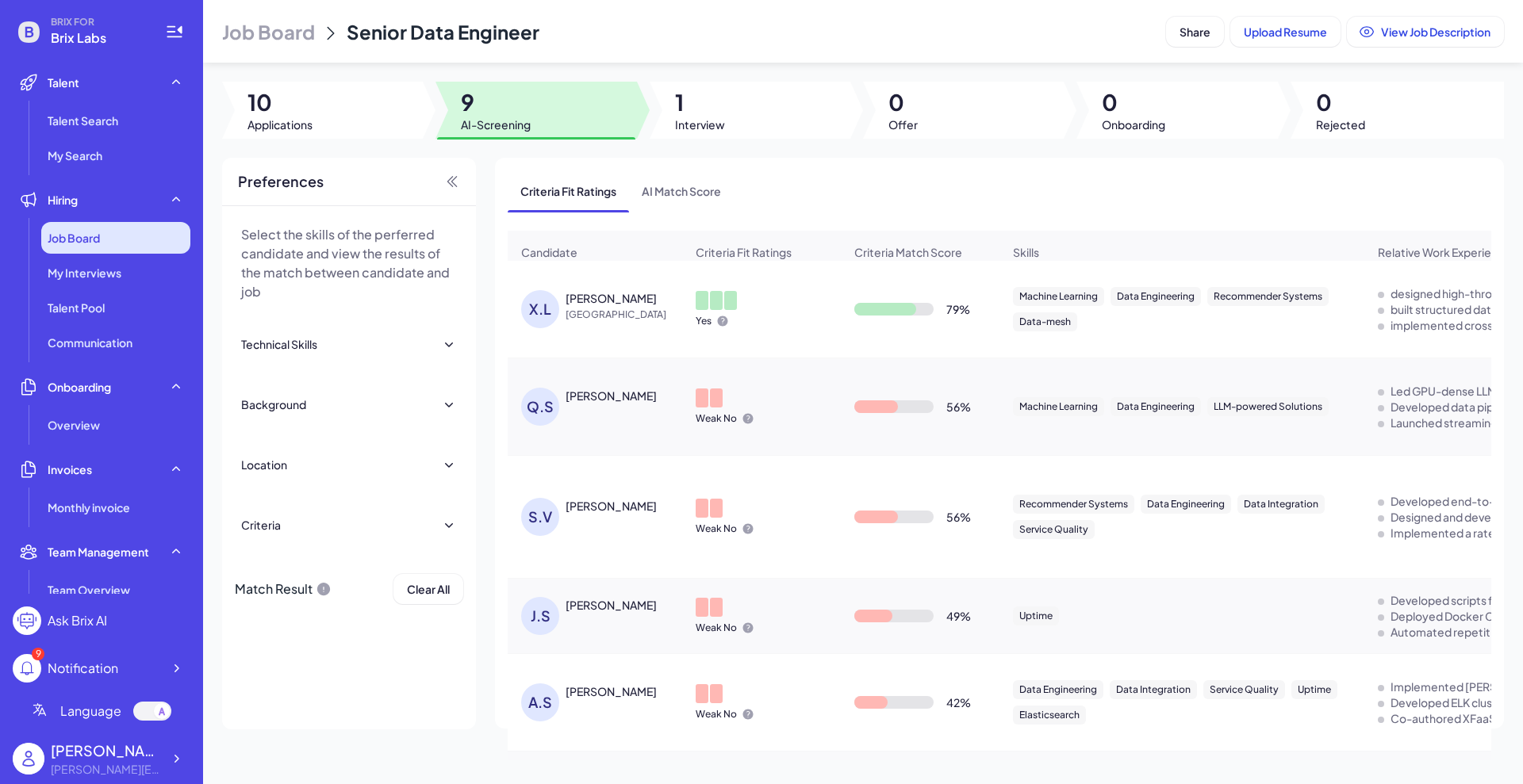
click at [86, 240] on span "Job Board" at bounding box center [73, 237] width 52 height 16
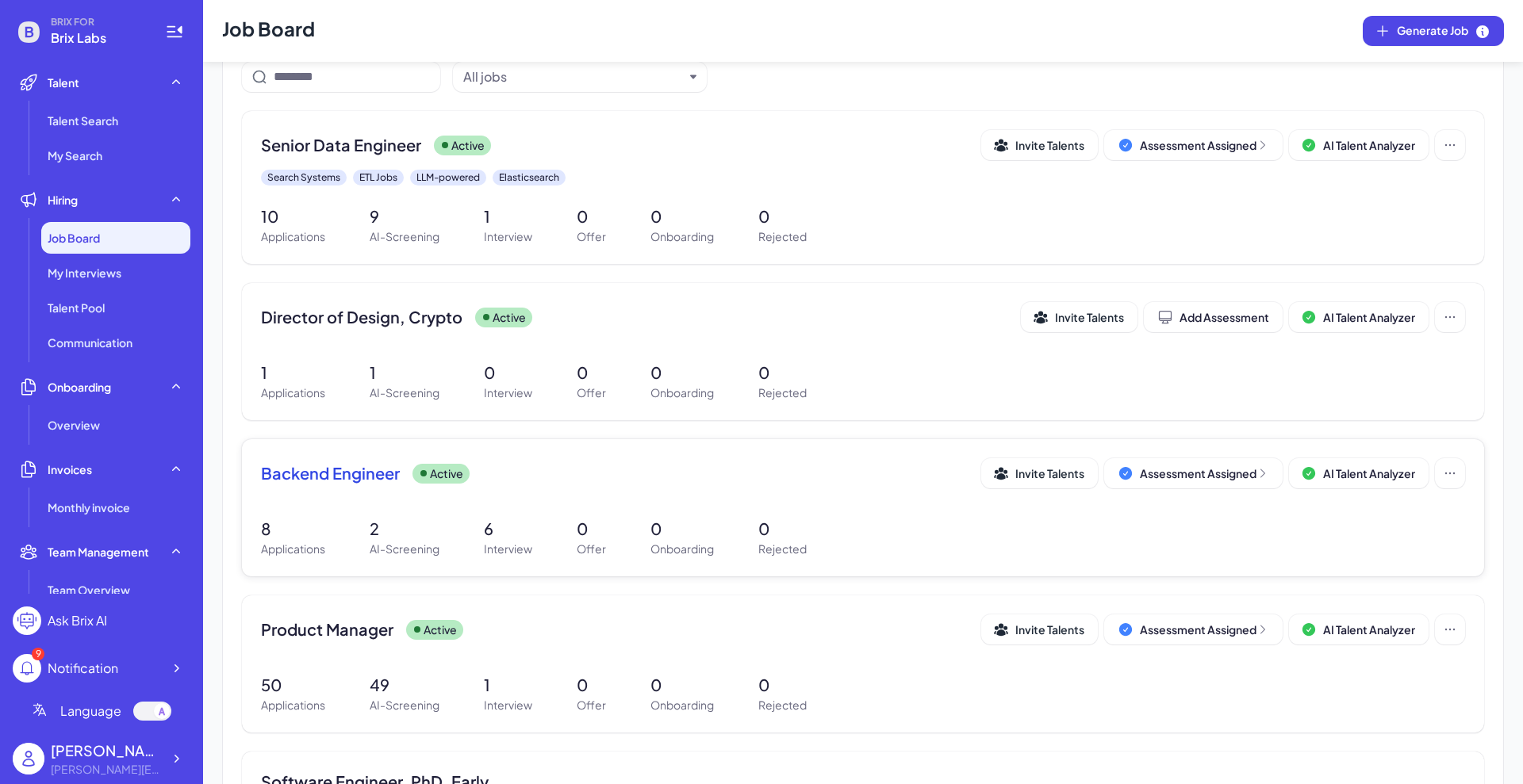
scroll to position [99, 0]
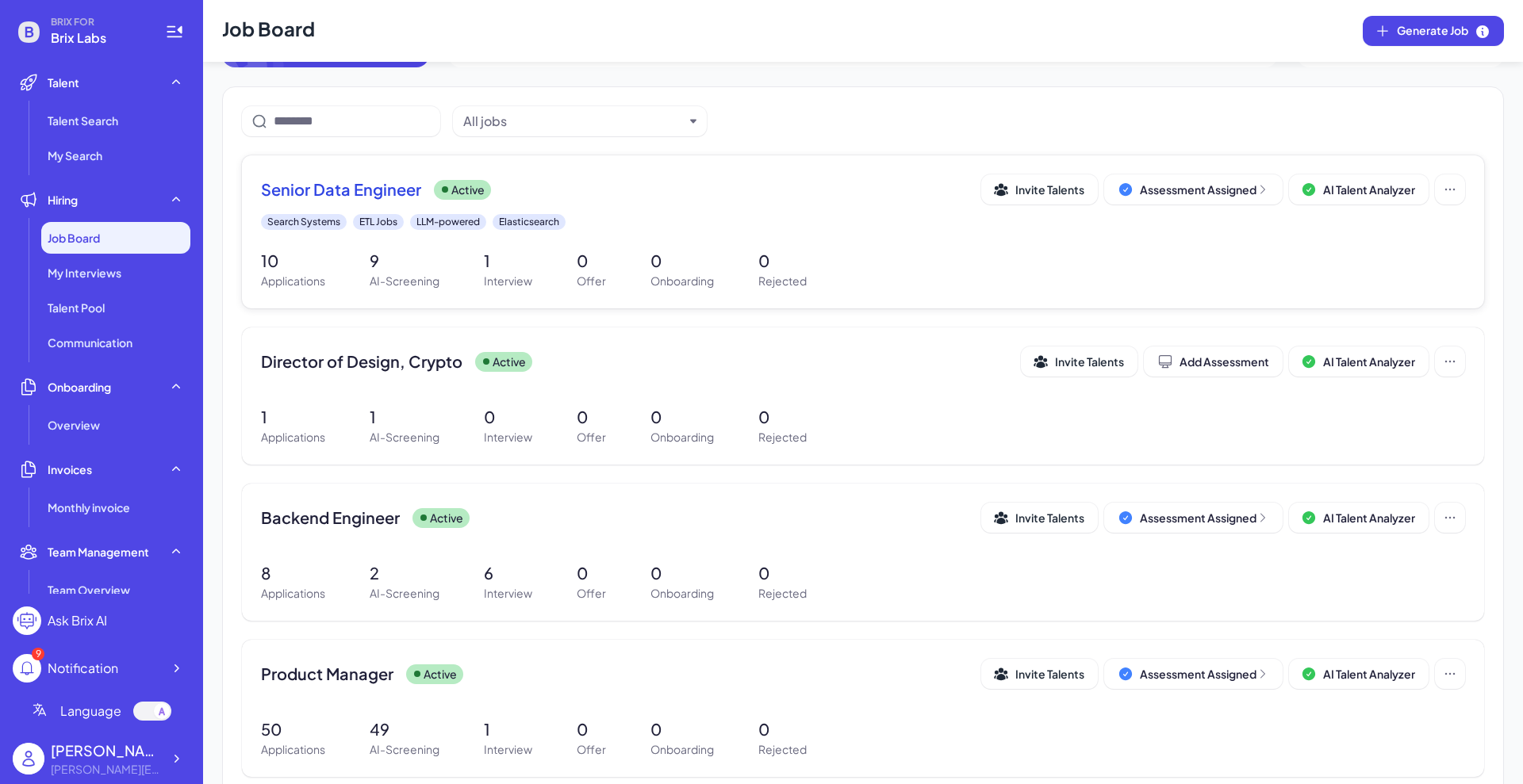
click at [854, 234] on div "Senior Data Engineer Active Invite Talents Assessment Assigned AI Talent Analyz…" at bounding box center [863, 232] width 1242 height 153
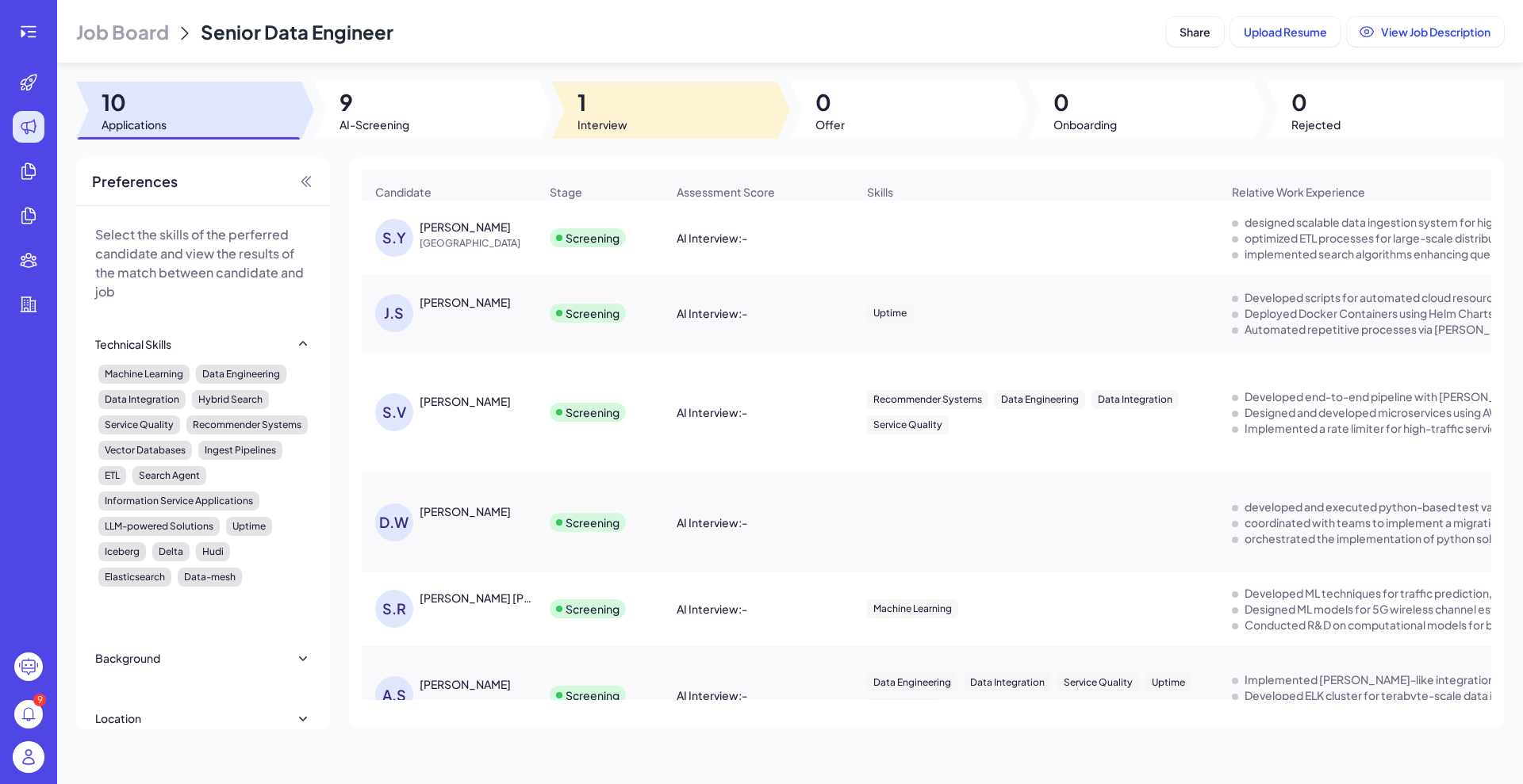
drag, startPoint x: 623, startPoint y: 91, endPoint x: 605, endPoint y: 94, distance: 18.2
click at [622, 91] on span "1" at bounding box center [602, 102] width 50 height 28
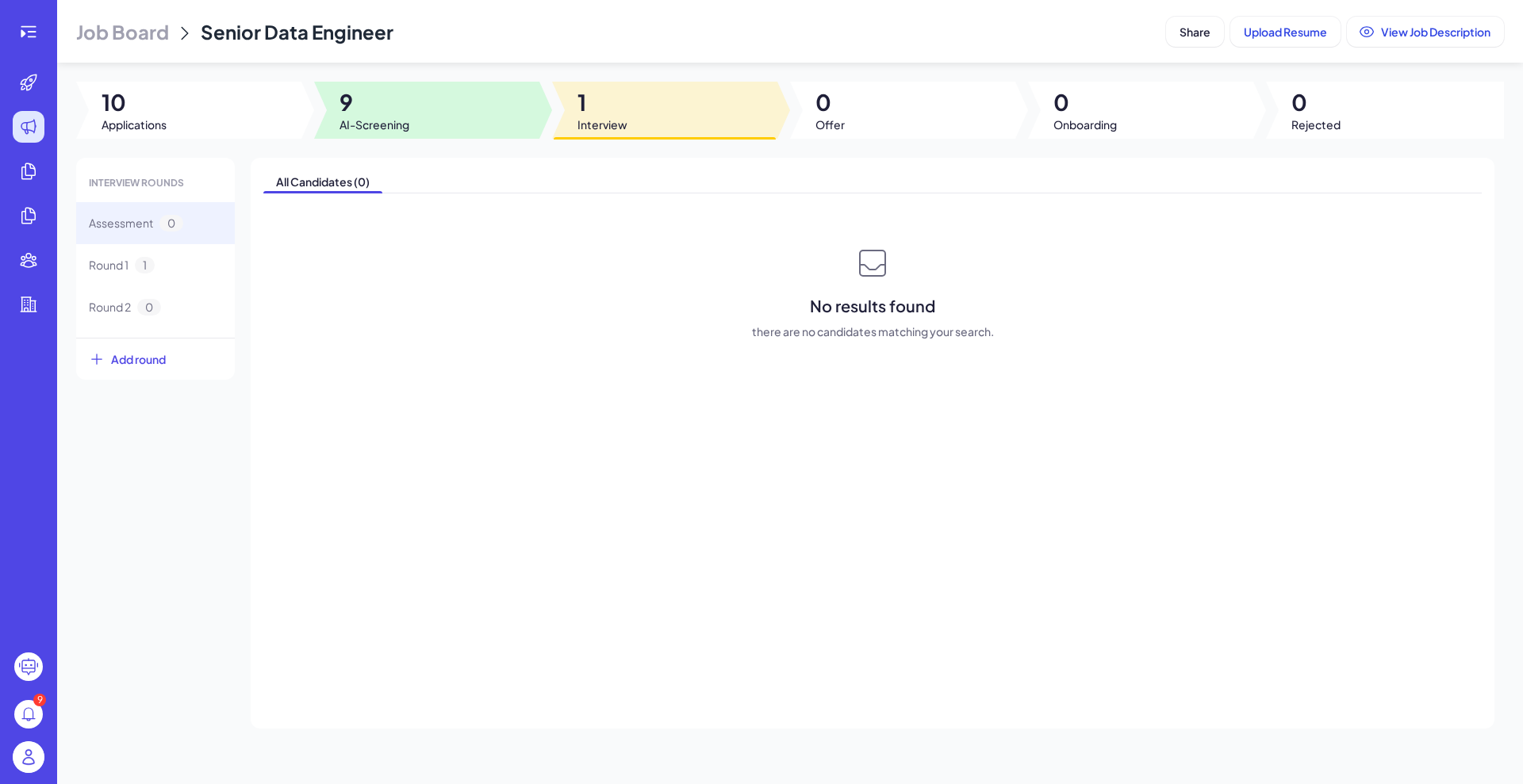
click at [414, 111] on div at bounding box center [427, 110] width 225 height 57
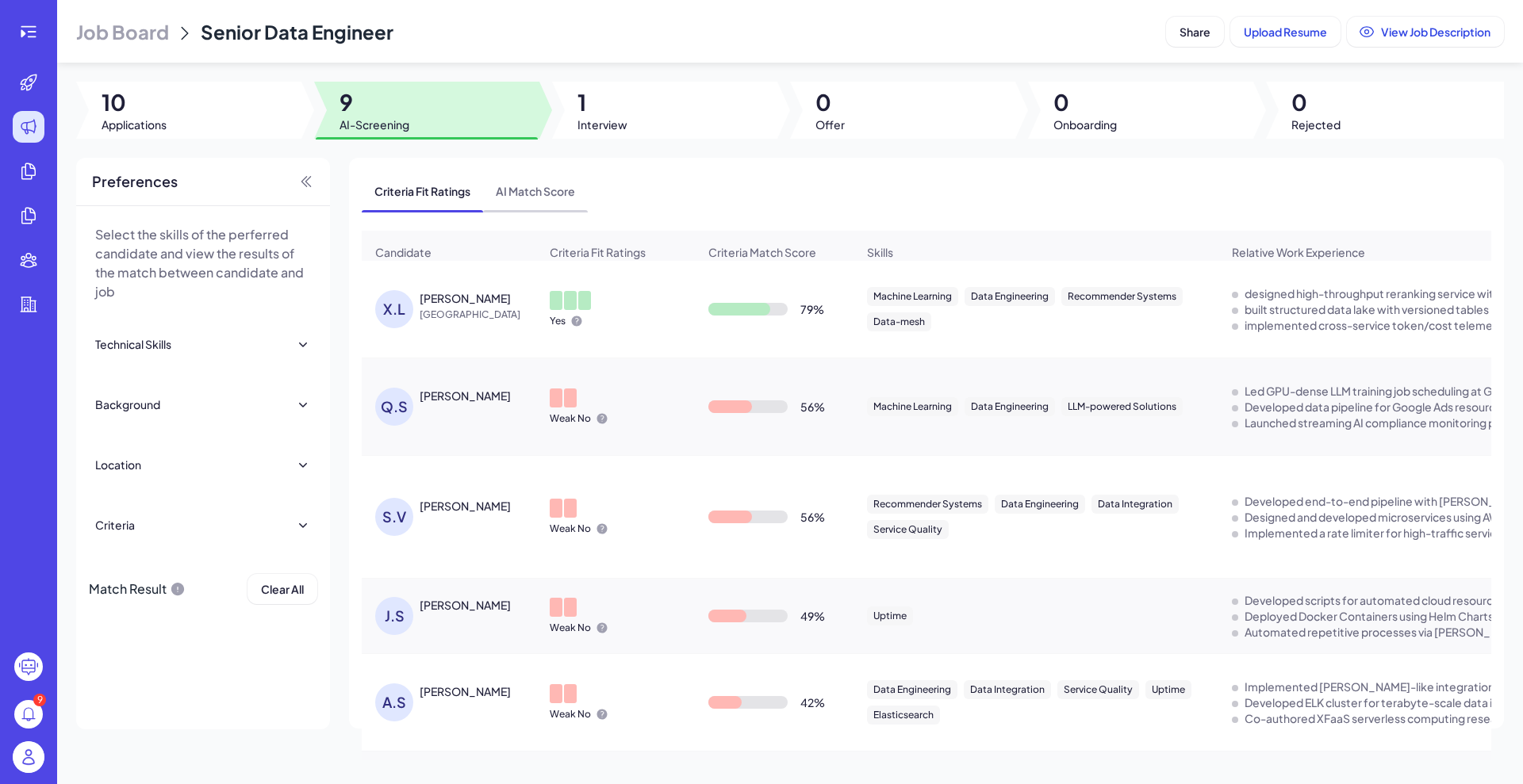
click at [566, 187] on span "AI Match Score" at bounding box center [535, 191] width 105 height 42
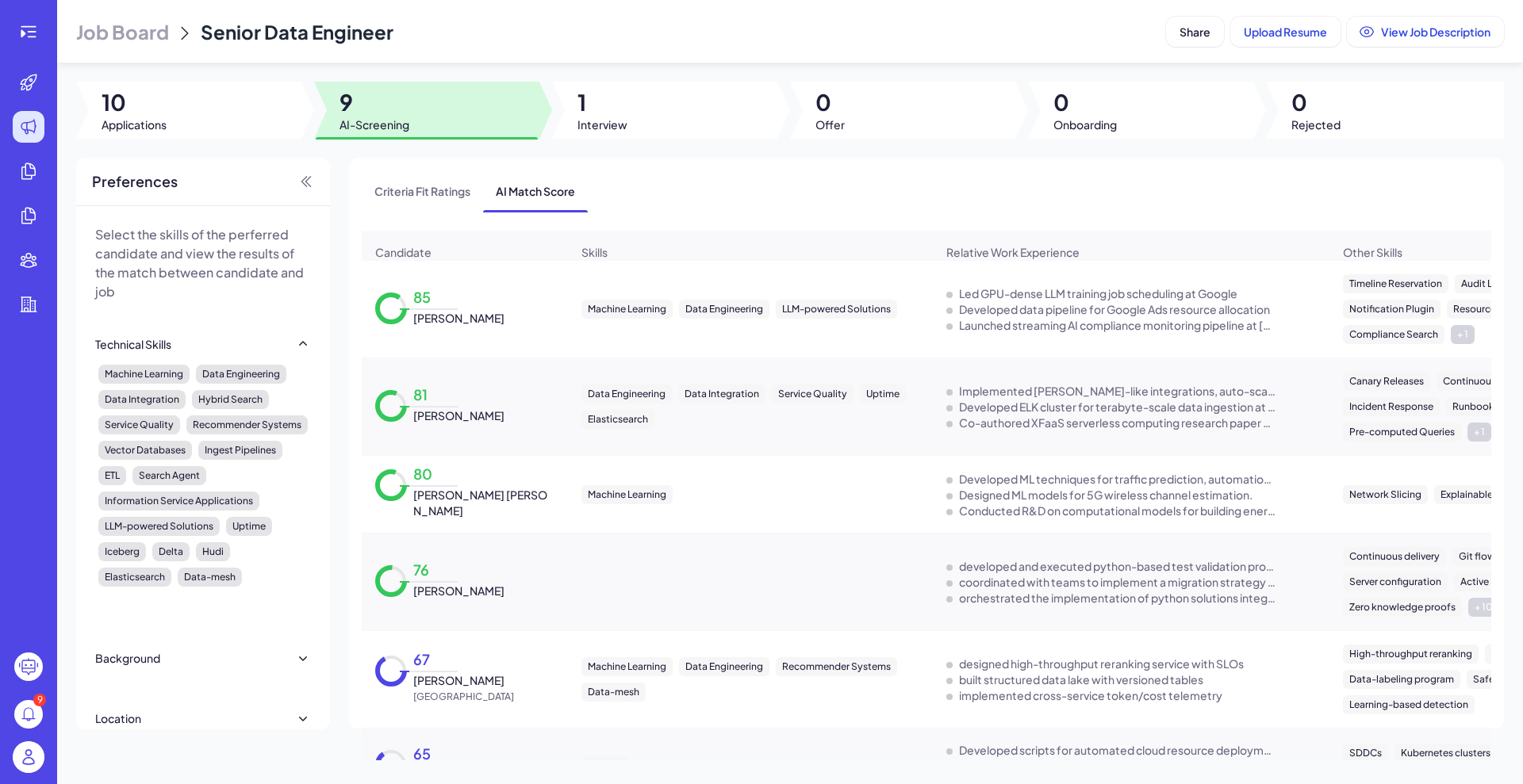
click at [44, 33] on div at bounding box center [28, 32] width 32 height 32
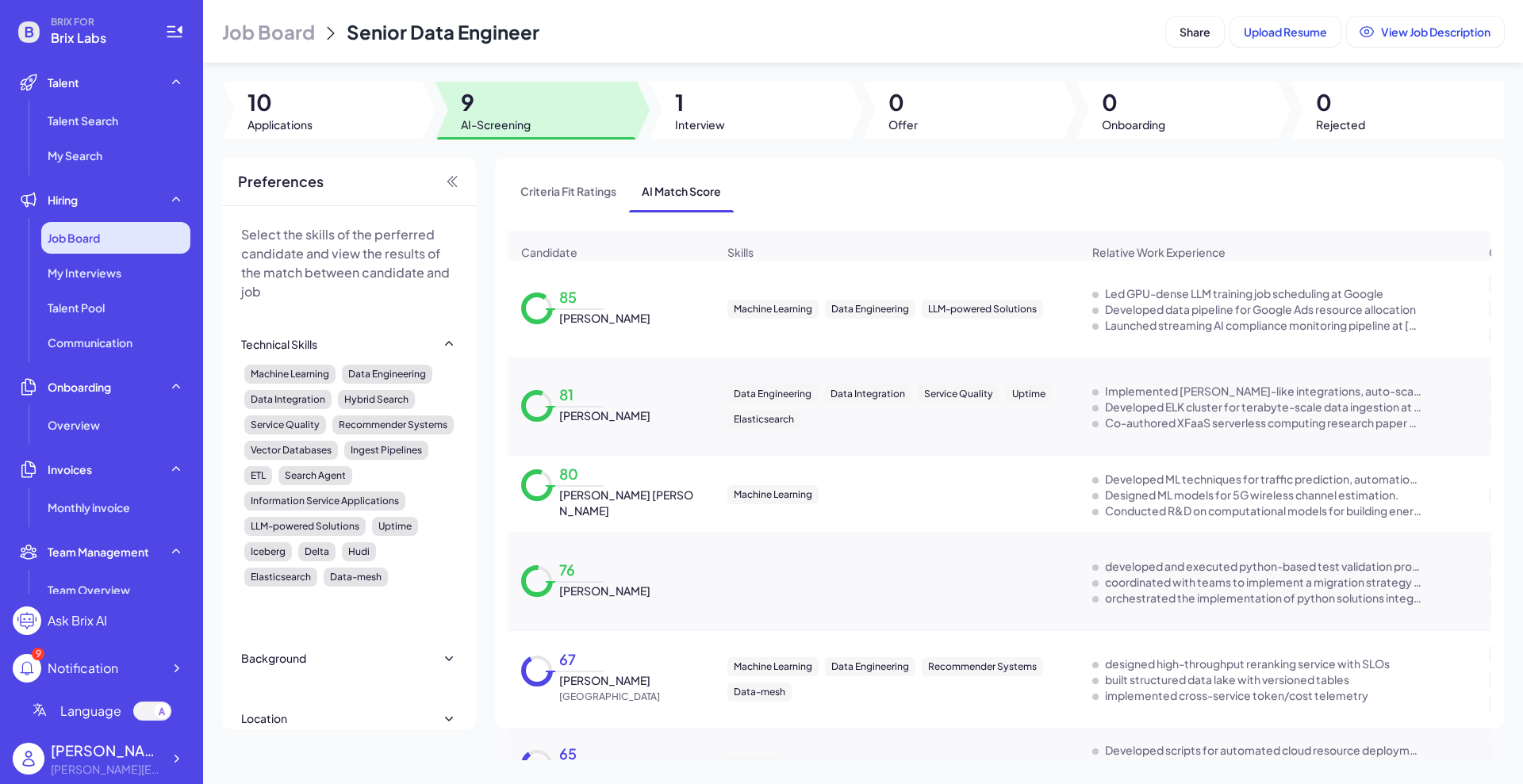
click at [85, 232] on span "Job Board" at bounding box center [73, 237] width 52 height 16
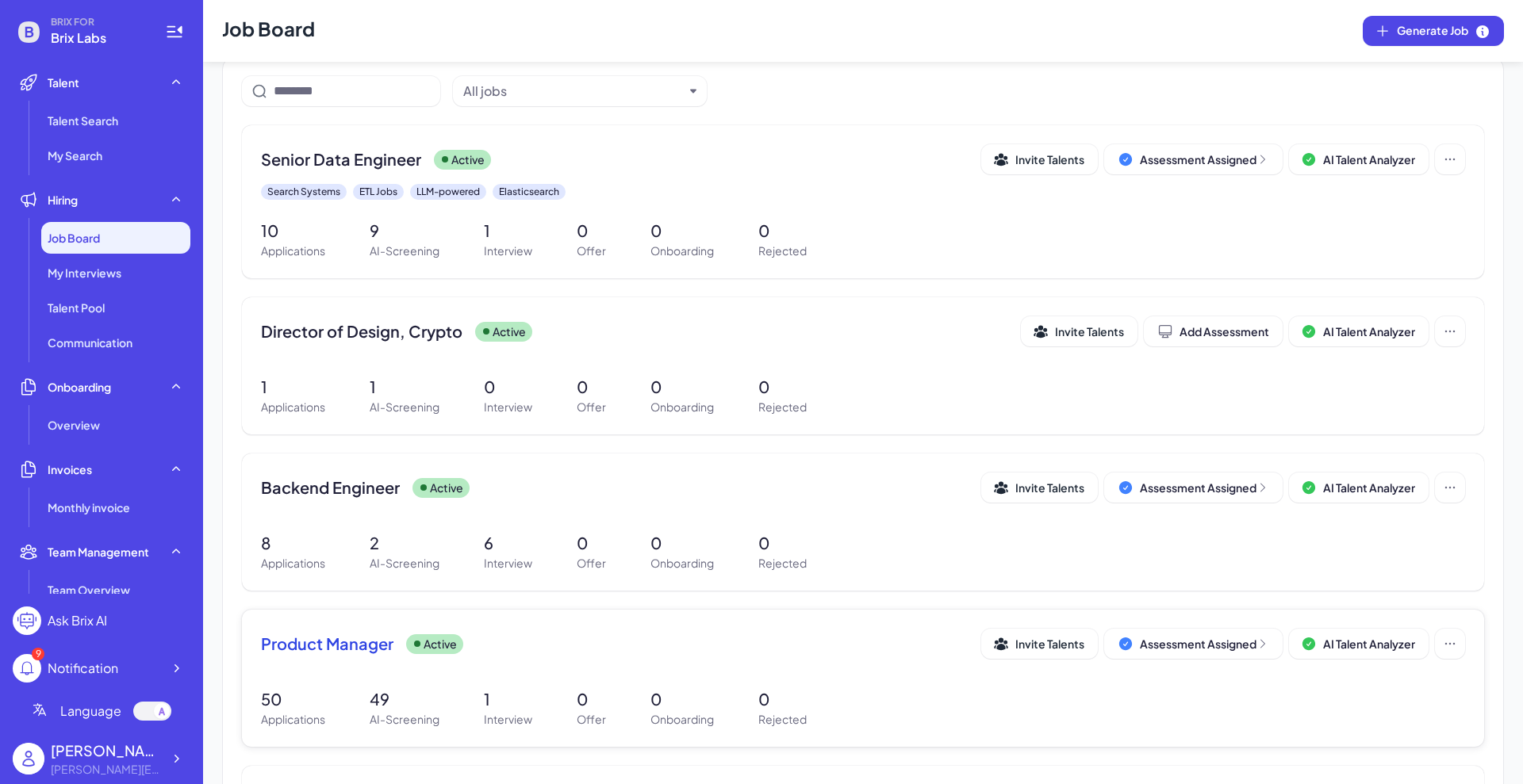
scroll to position [99, 0]
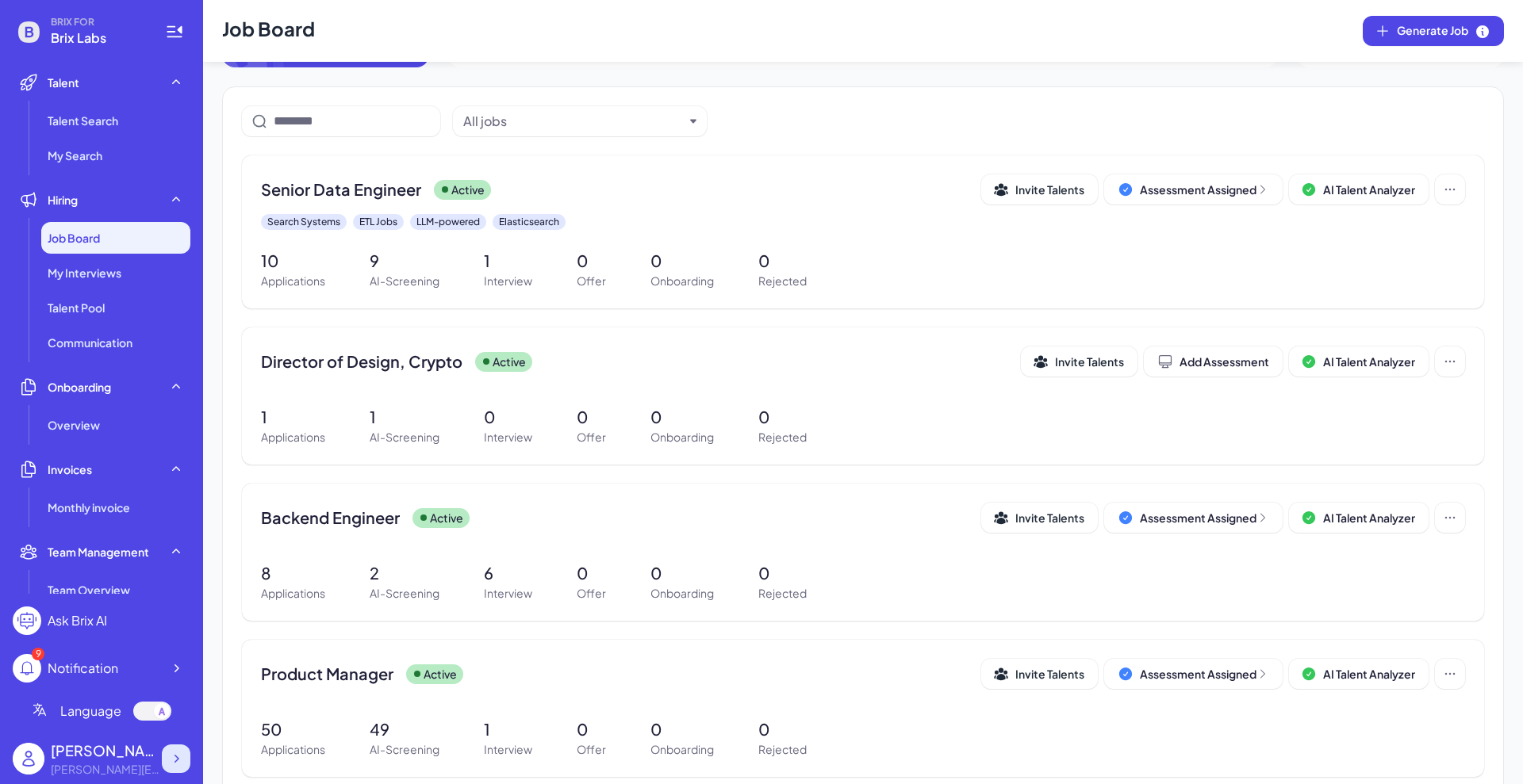
click at [179, 758] on icon at bounding box center [176, 758] width 16 height 16
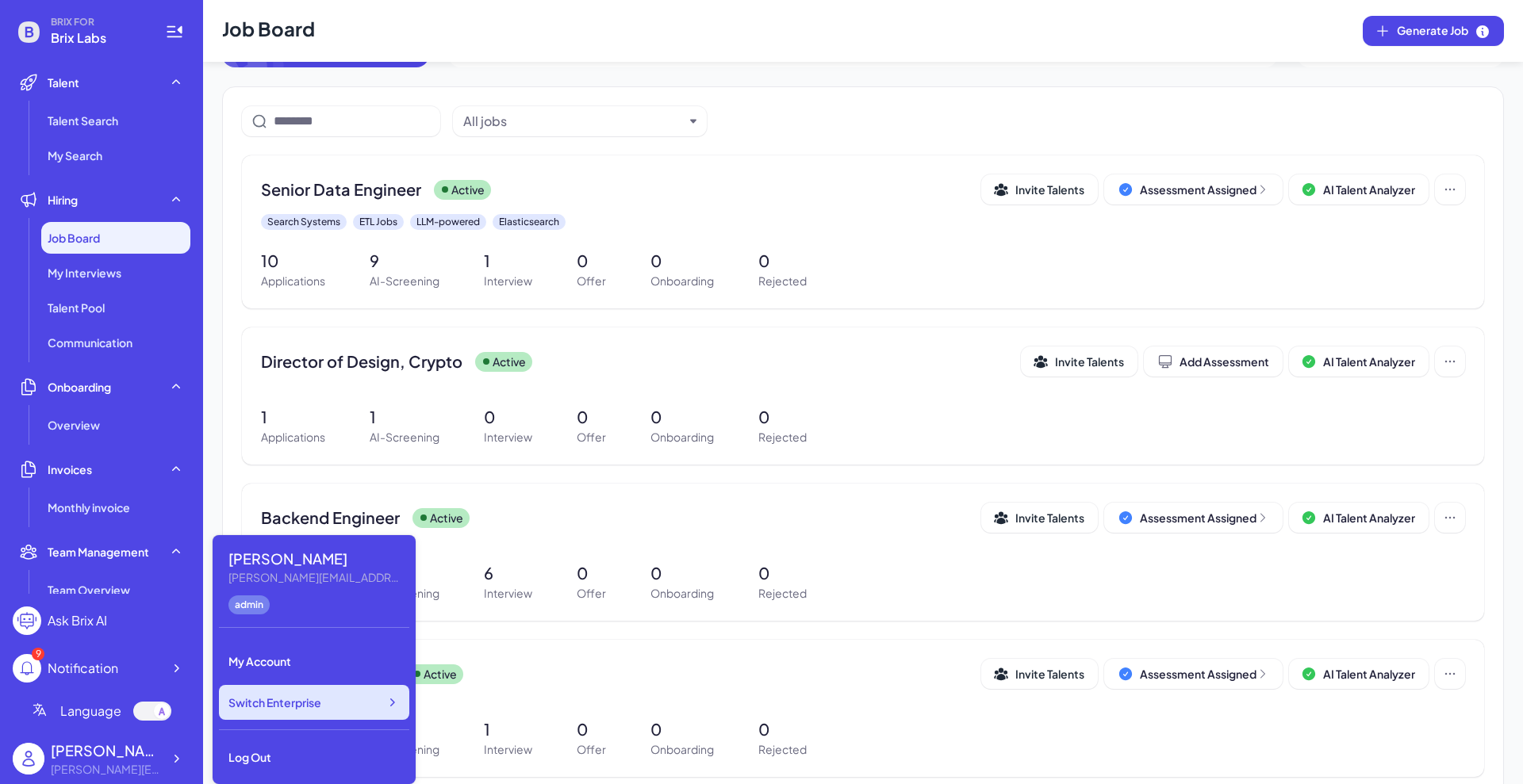
click at [271, 699] on span "Switch Enterprise" at bounding box center [275, 703] width 93 height 16
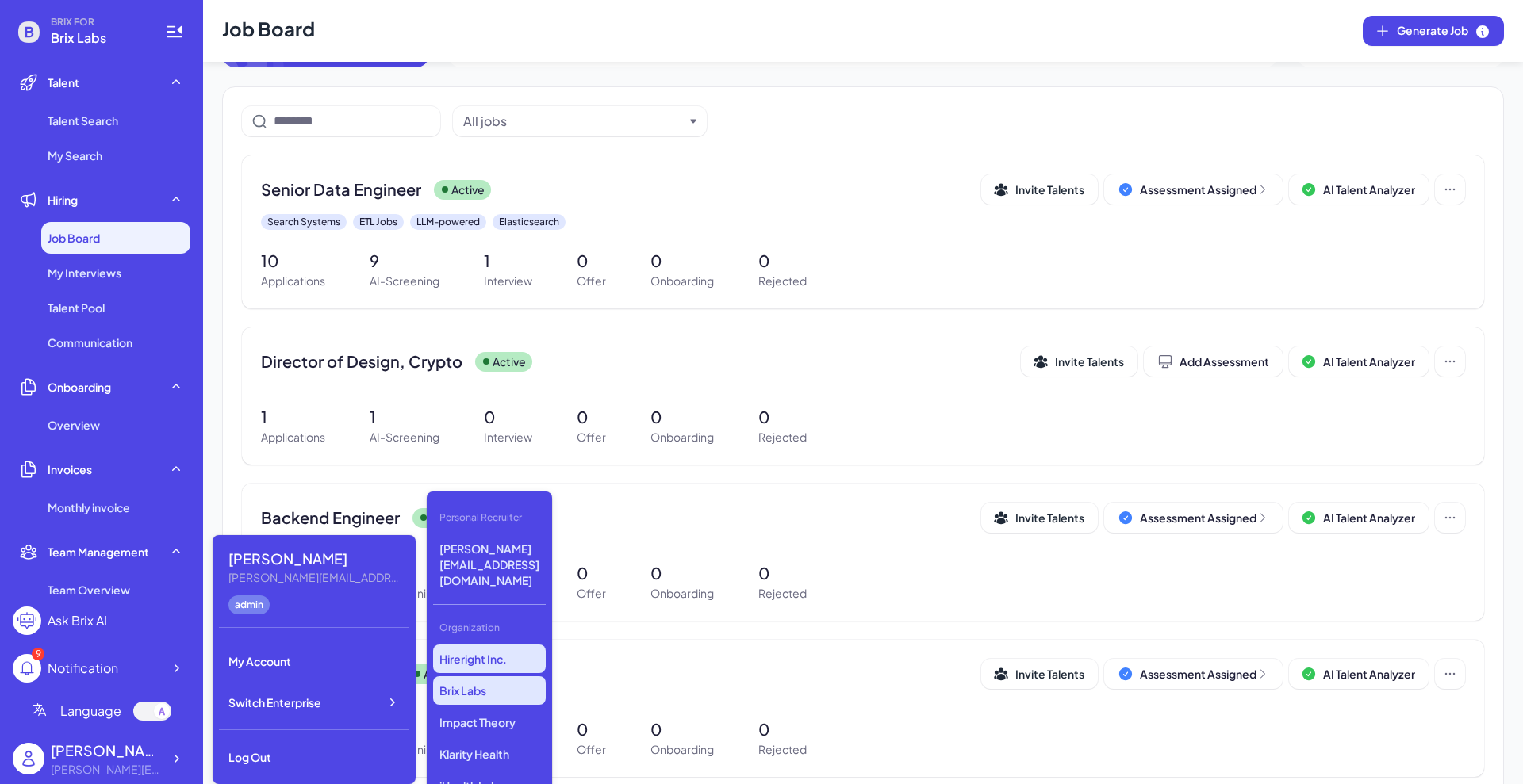
click at [499, 645] on p "Hireright Inc." at bounding box center [489, 659] width 113 height 28
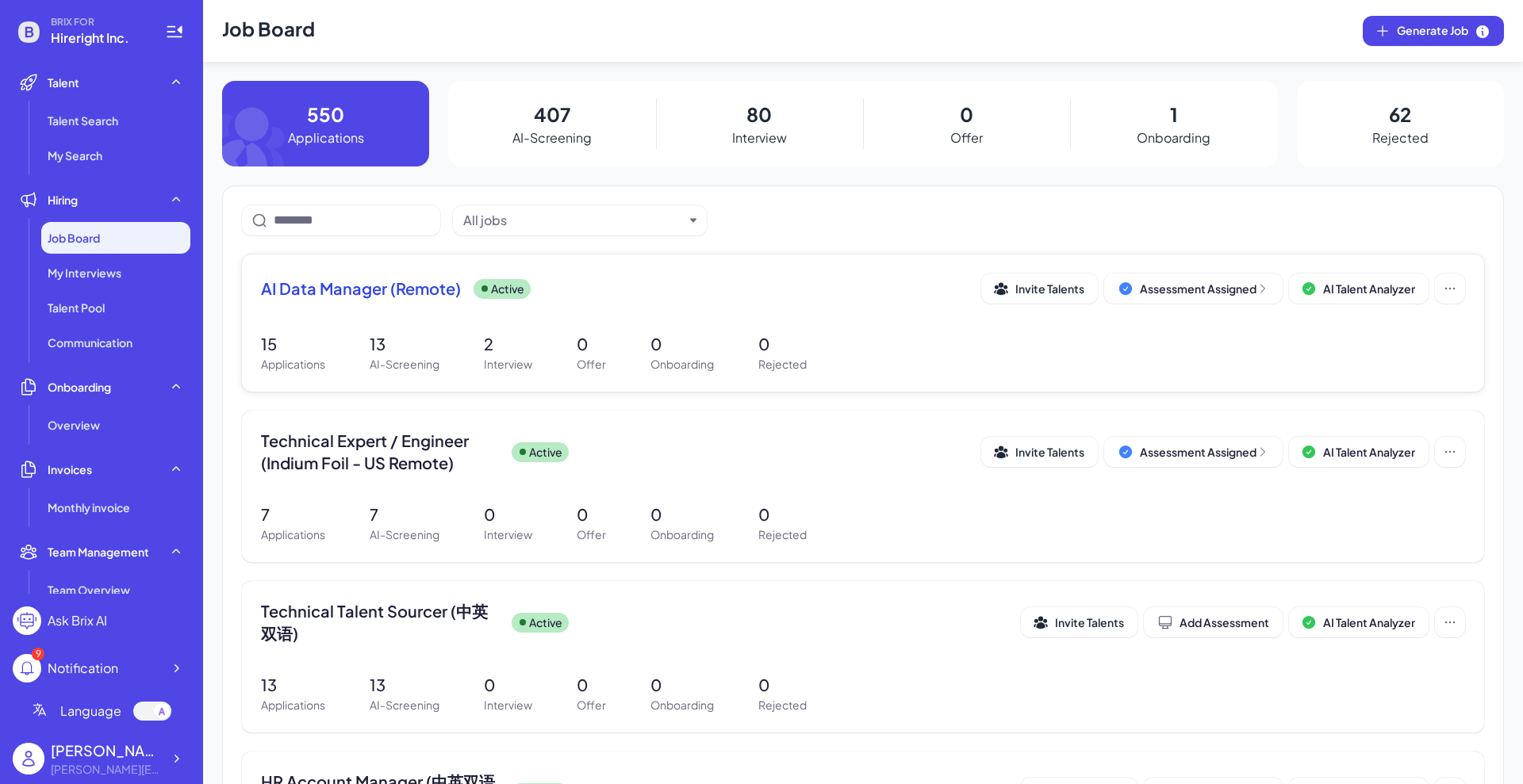
click at [409, 295] on span "AI Data Manager (Remote)" at bounding box center [360, 287] width 200 height 22
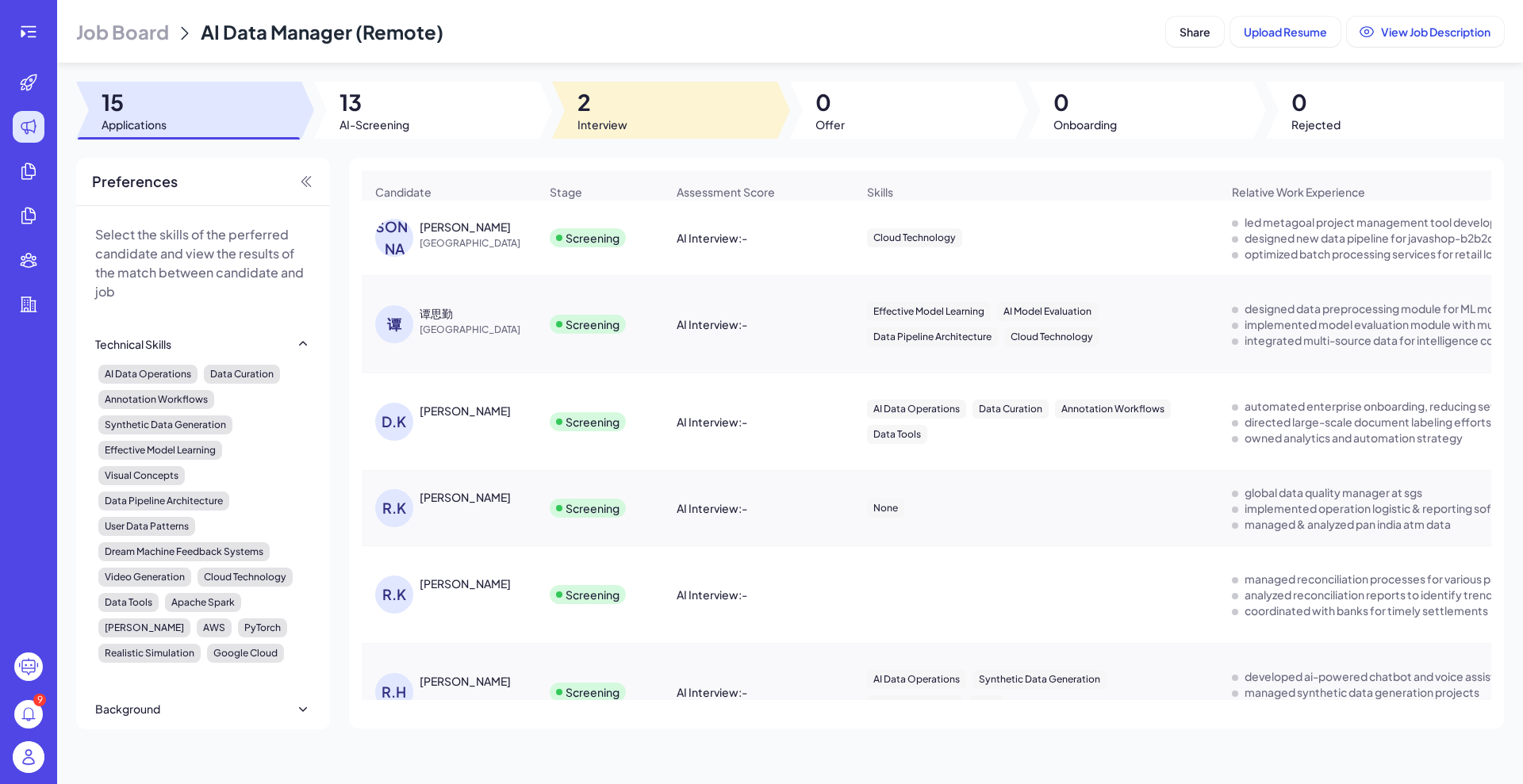
click at [617, 109] on span "2" at bounding box center [602, 102] width 50 height 28
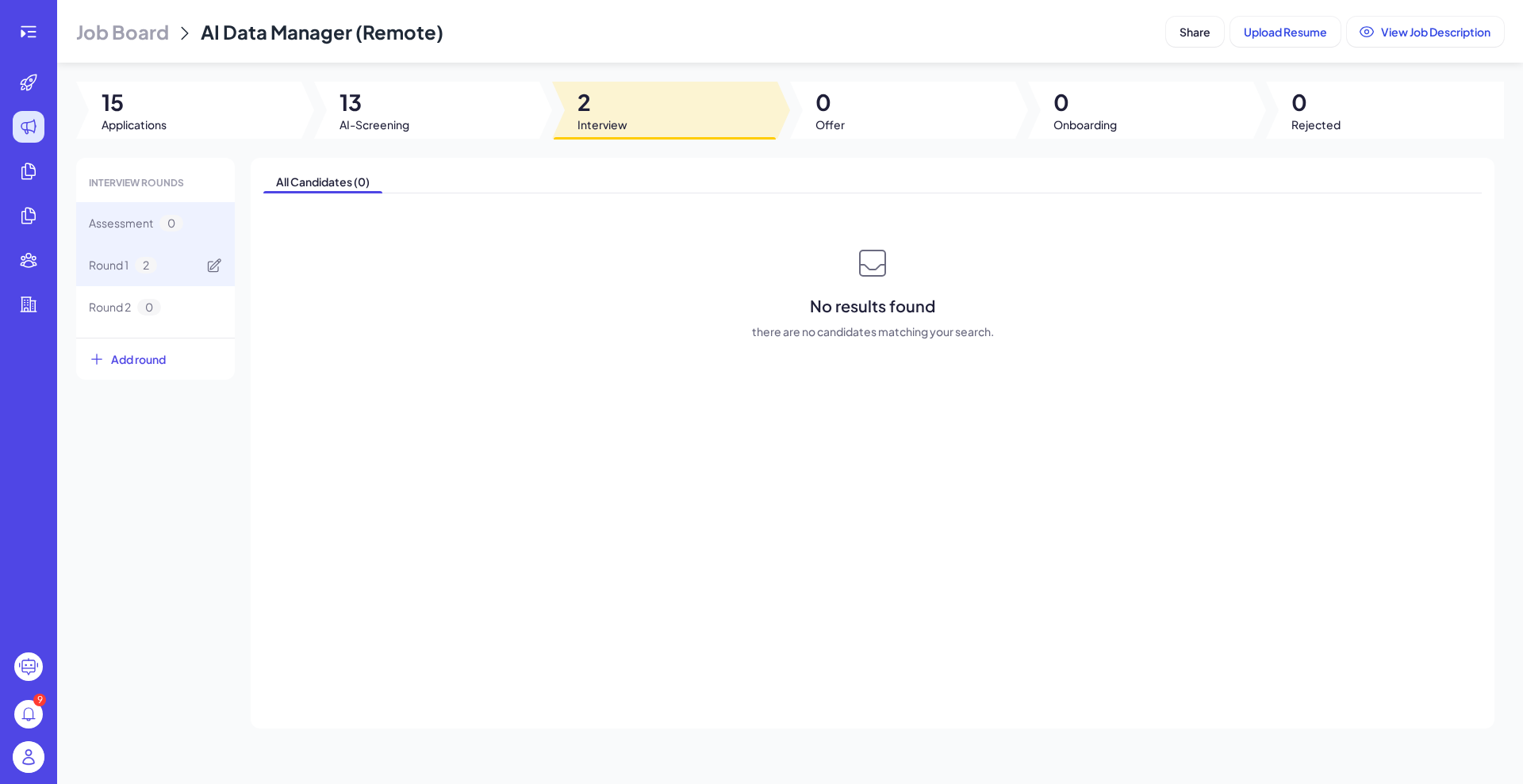
click at [115, 254] on div "Round 1 2" at bounding box center [155, 265] width 159 height 42
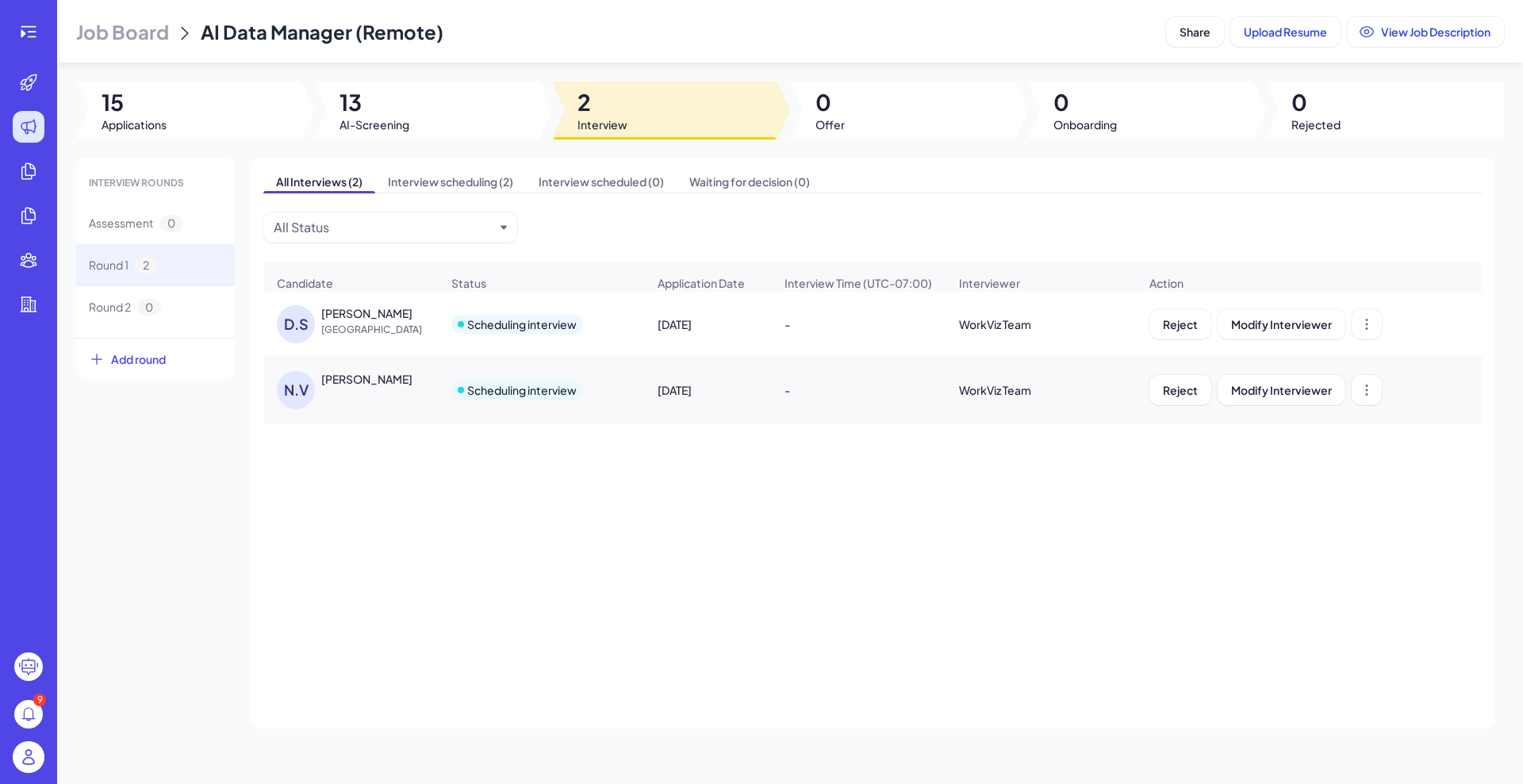
click at [370, 387] on div "[PERSON_NAME]" at bounding box center [367, 378] width 91 height 16
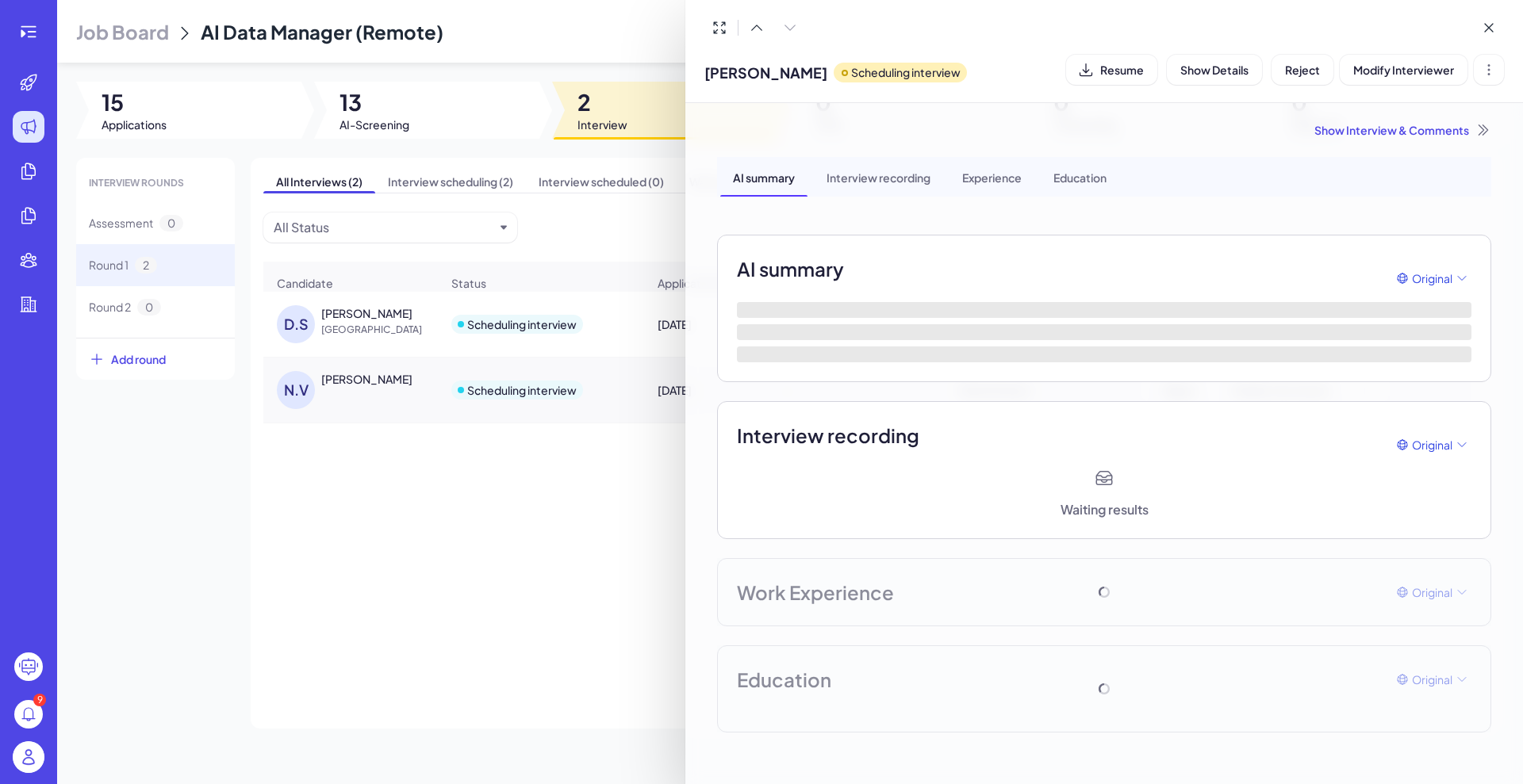
click at [363, 324] on div at bounding box center [762, 392] width 1523 height 784
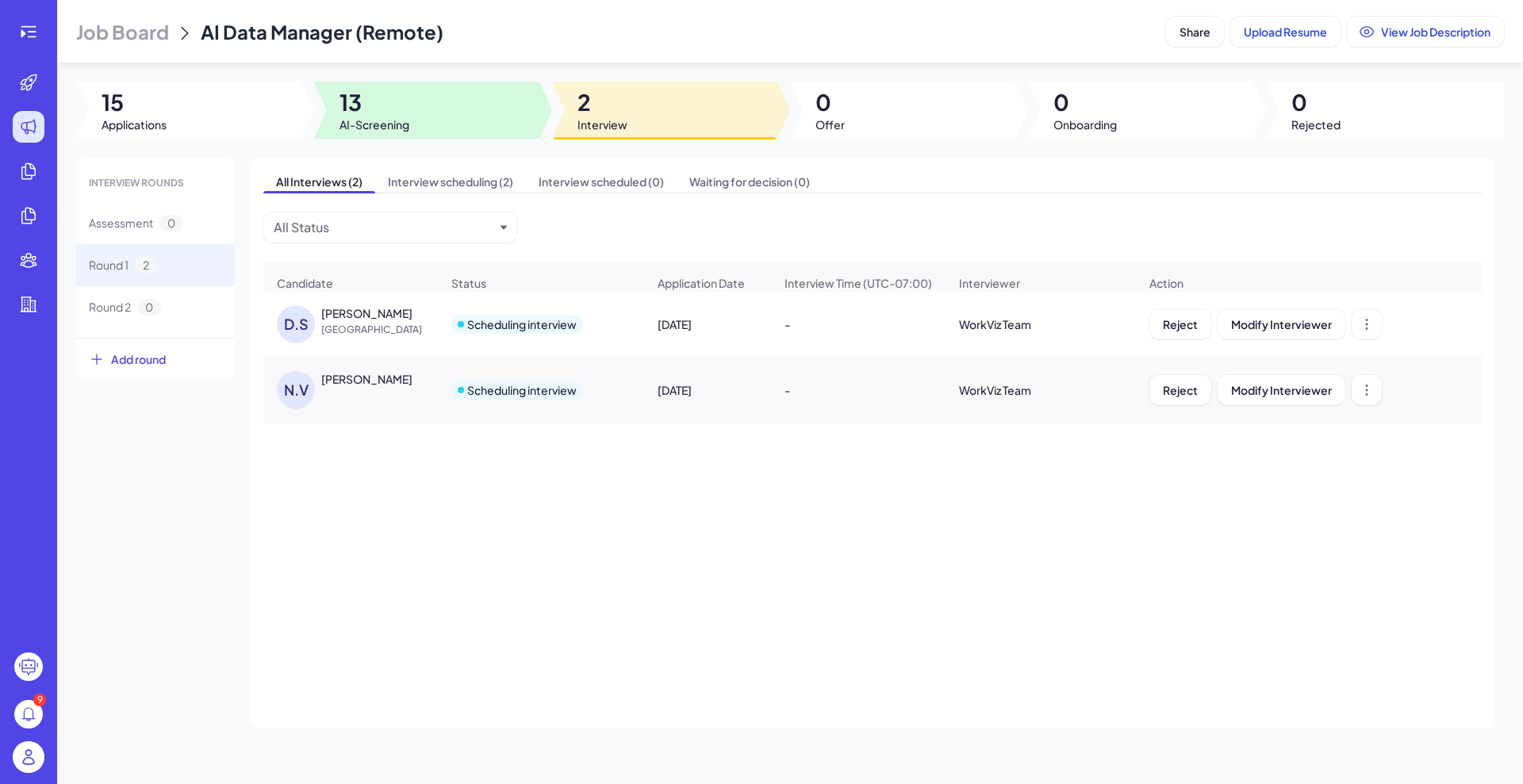
drag, startPoint x: 391, startPoint y: 92, endPoint x: 342, endPoint y: 97, distance: 49.3
click at [388, 94] on span "13" at bounding box center [375, 102] width 70 height 28
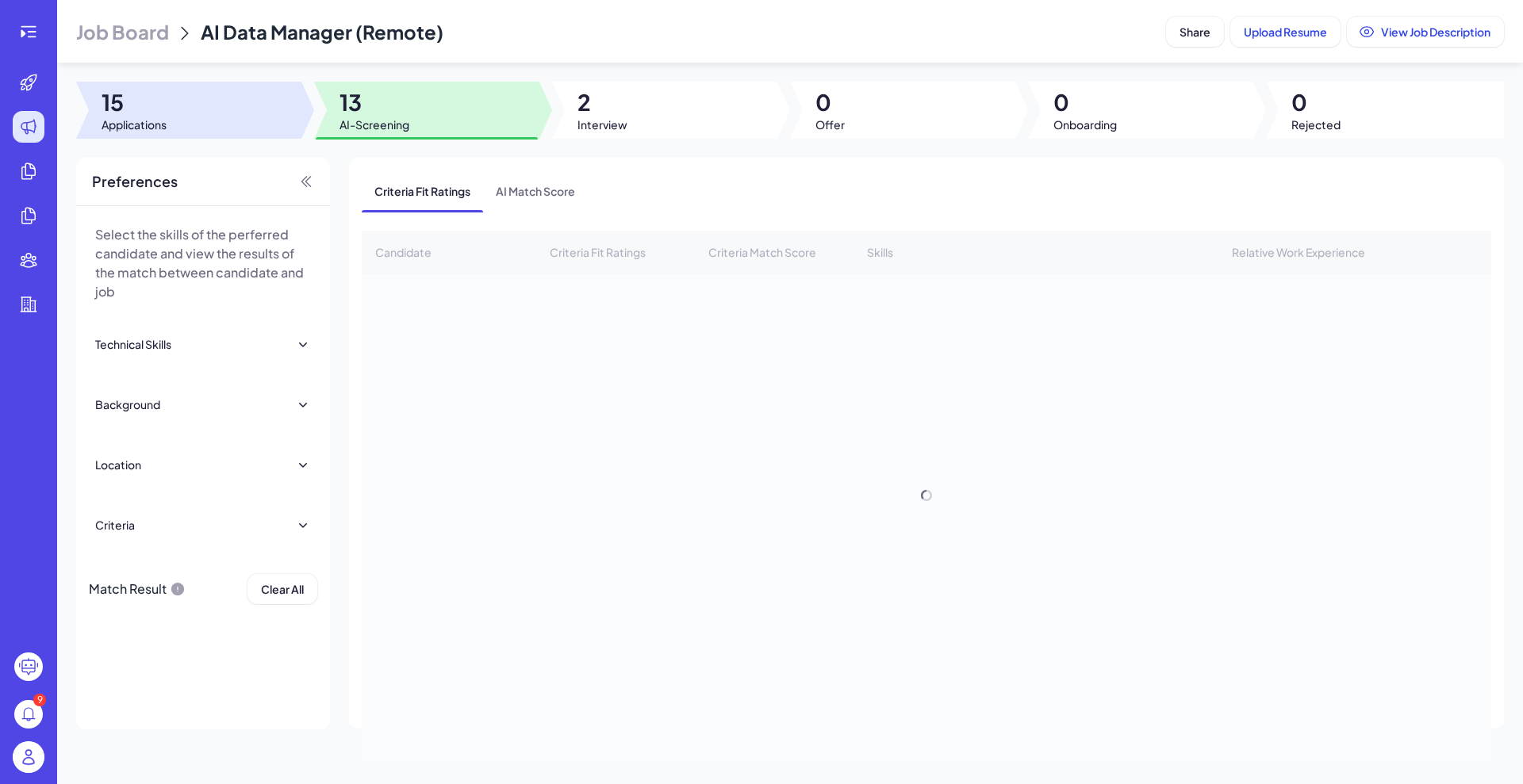
click at [240, 100] on div at bounding box center [188, 110] width 225 height 57
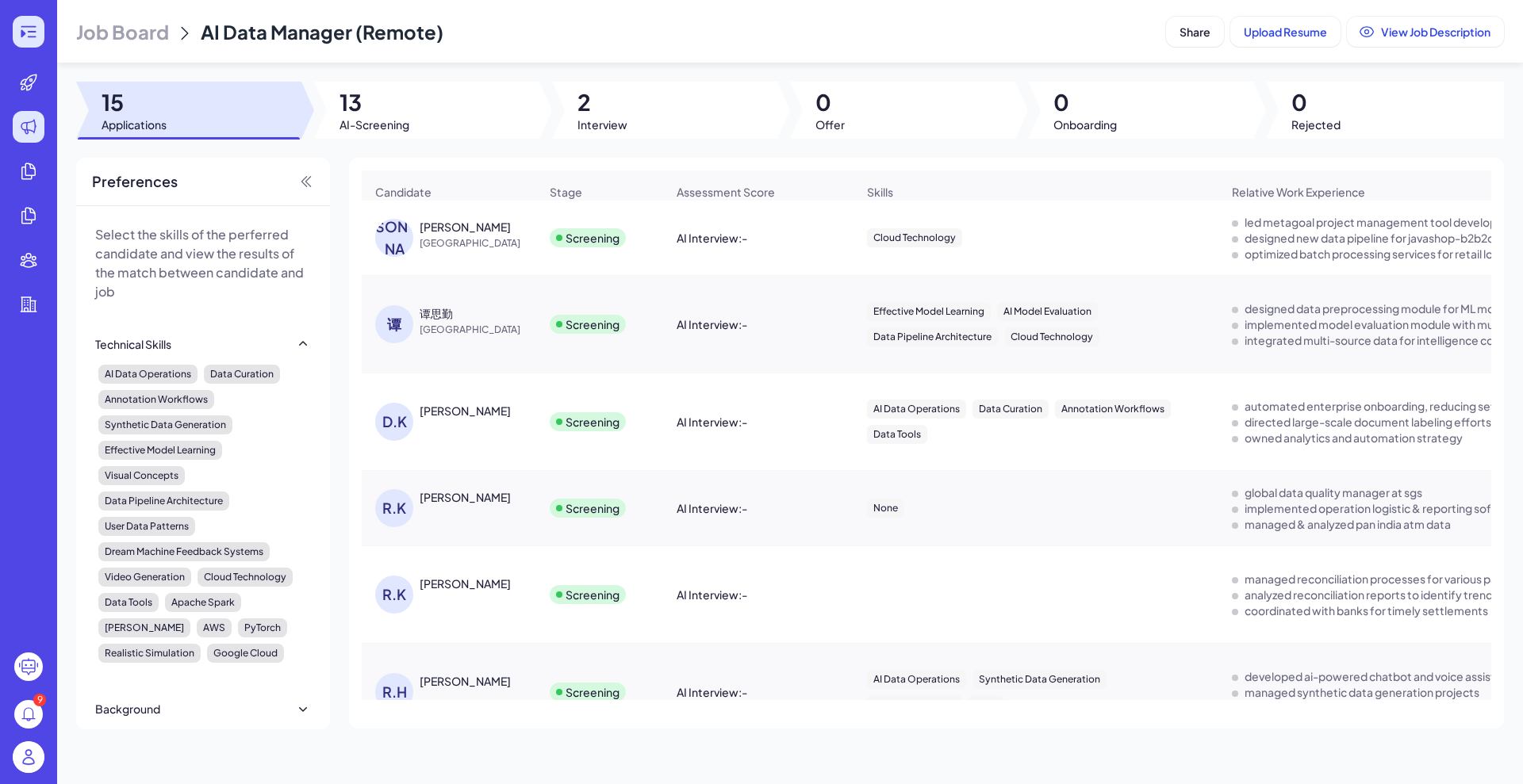
click at [20, 31] on icon at bounding box center [28, 31] width 19 height 19
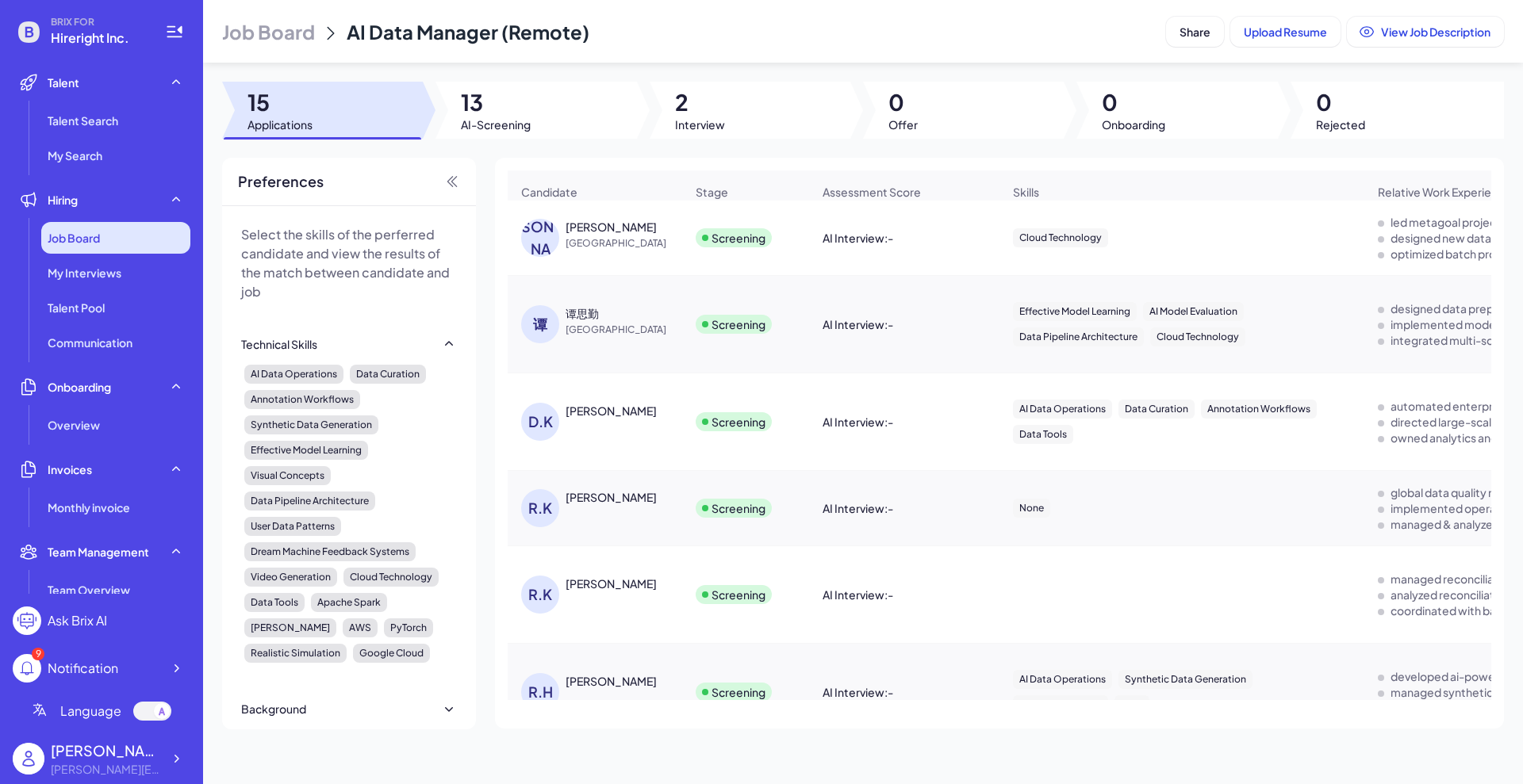
click at [111, 234] on div "Job Board" at bounding box center [116, 238] width 149 height 32
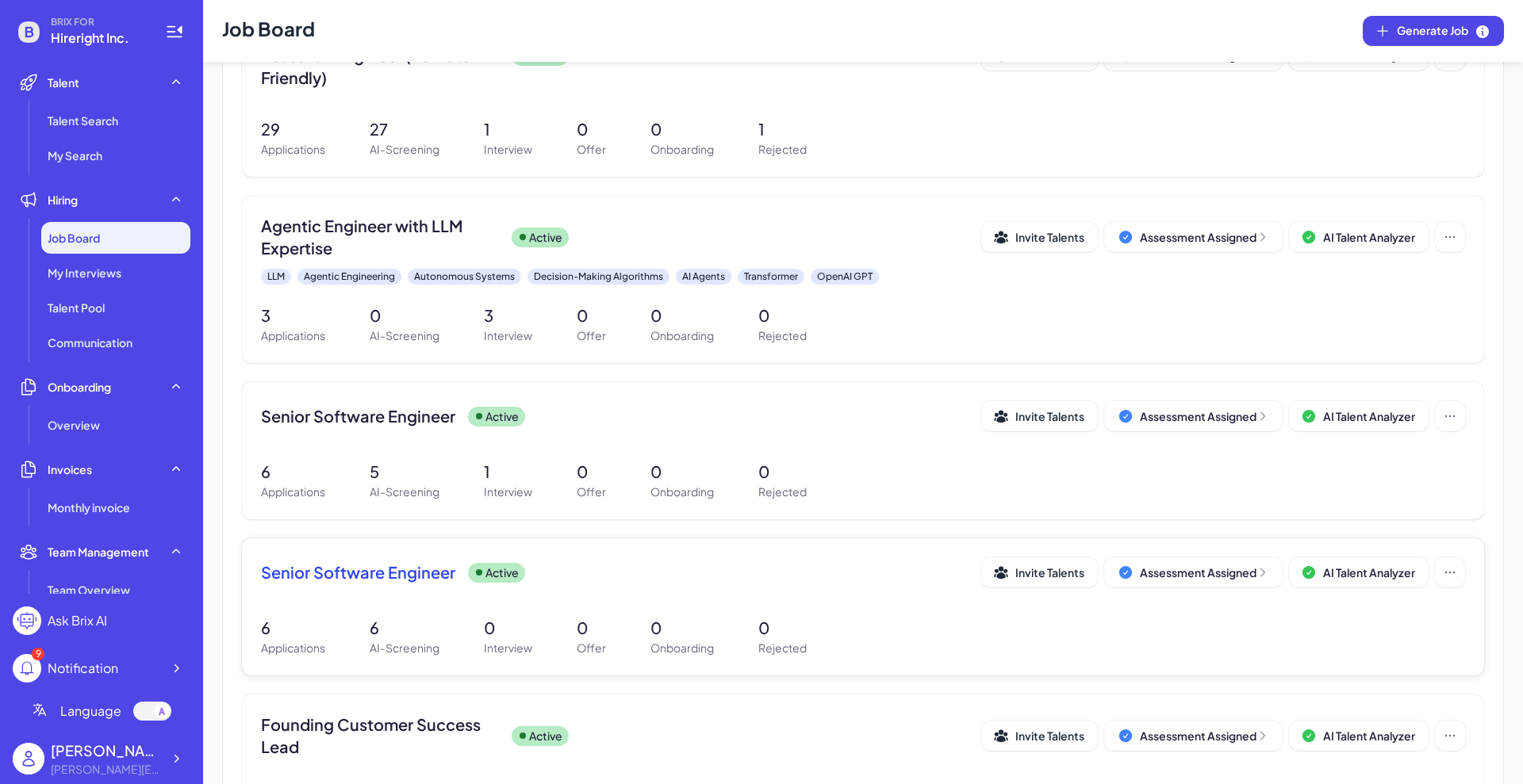
scroll to position [1090, 0]
click at [187, 757] on div at bounding box center [176, 758] width 28 height 28
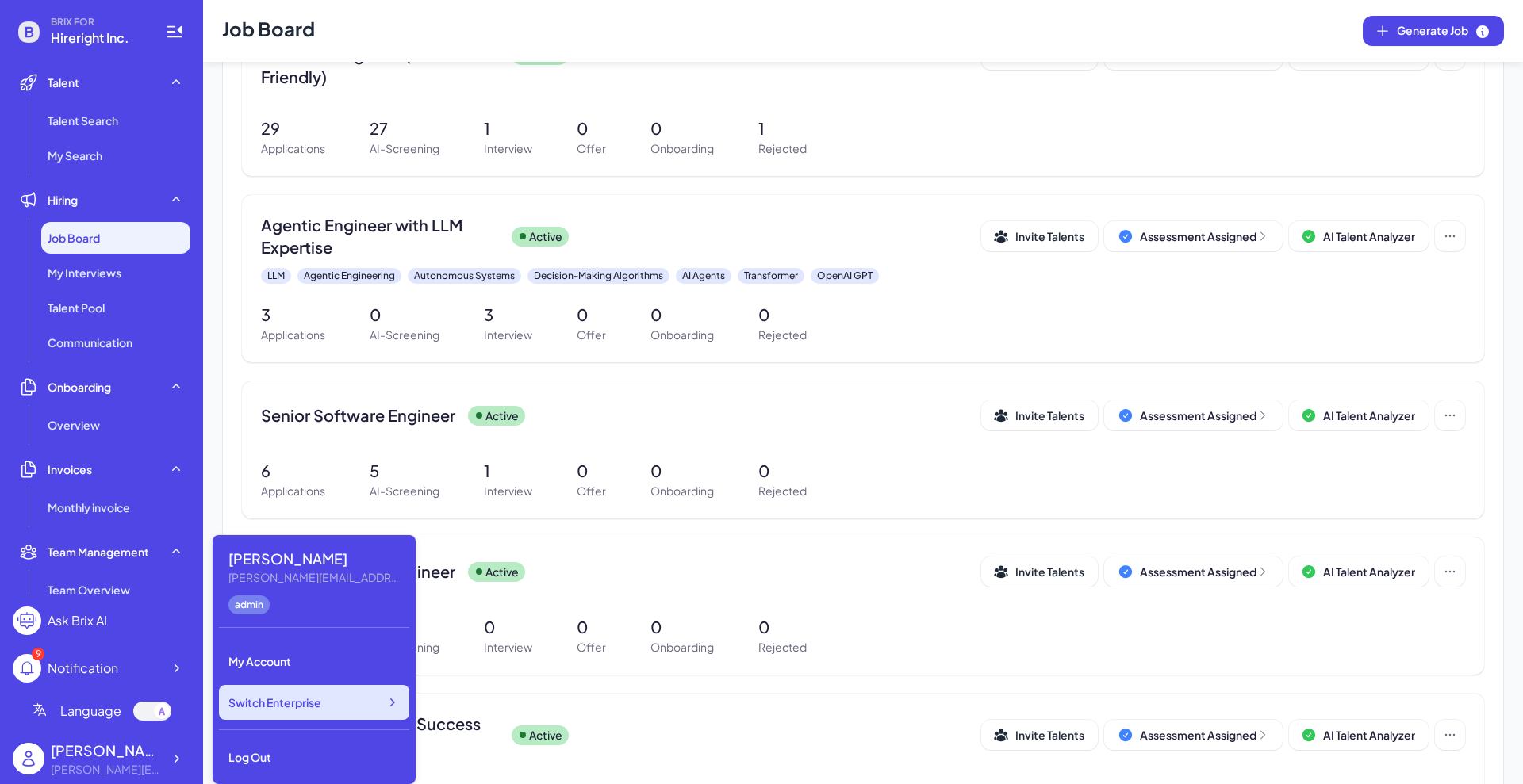
click at [298, 703] on span "Switch Enterprise" at bounding box center [275, 703] width 93 height 16
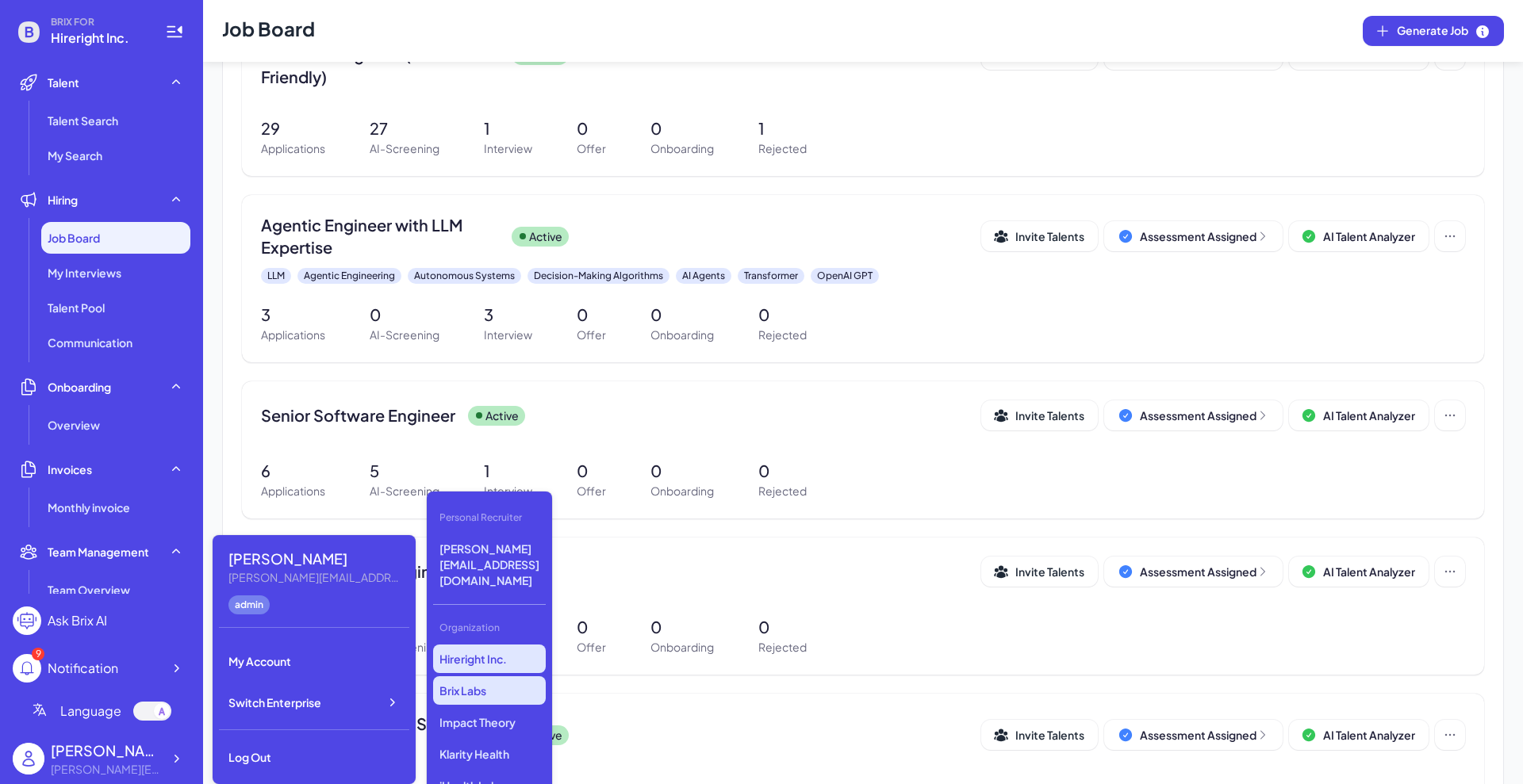
click at [476, 676] on p "Brix Labs" at bounding box center [489, 690] width 113 height 28
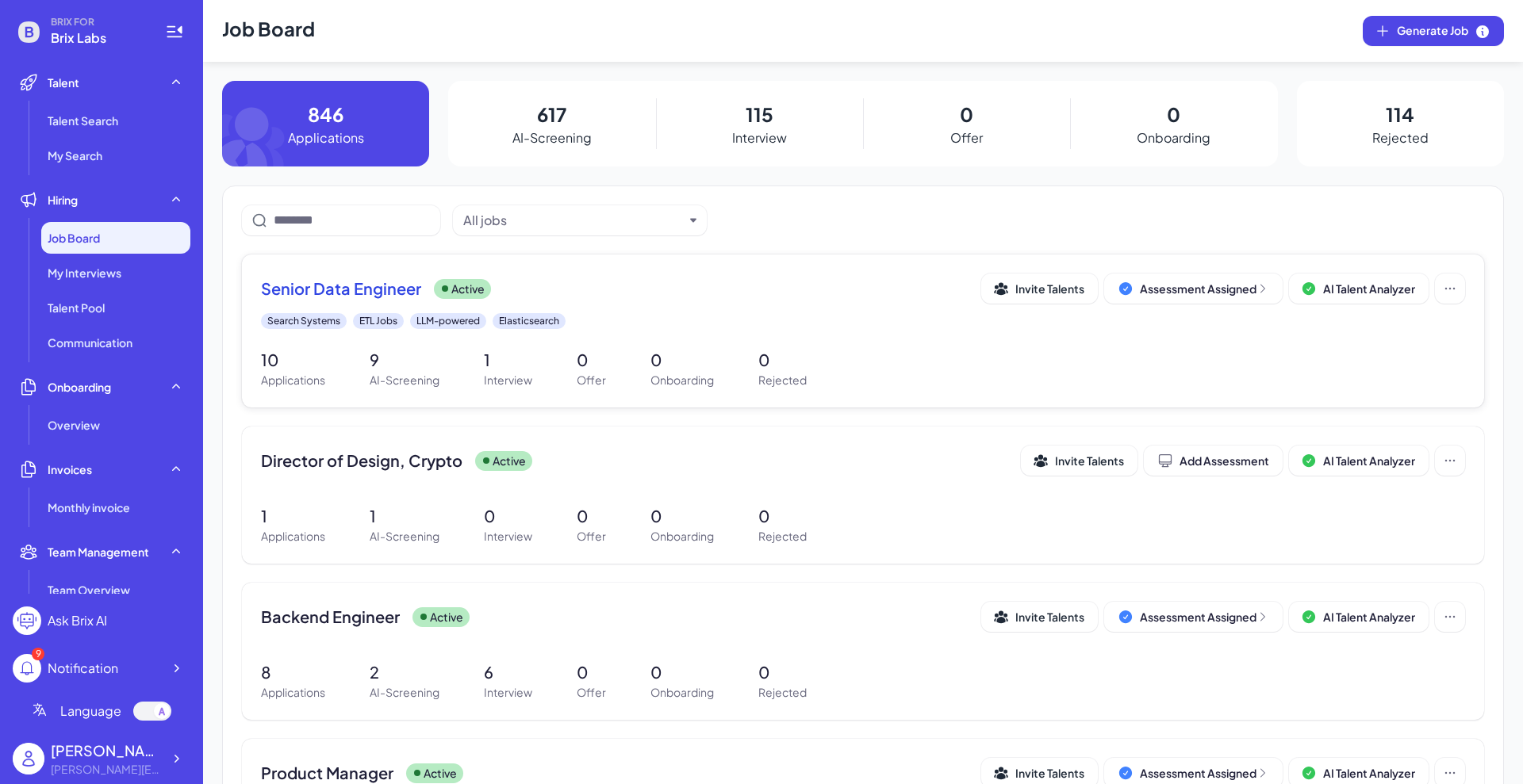
click at [381, 287] on span "Senior Data Engineer" at bounding box center [341, 287] width 160 height 22
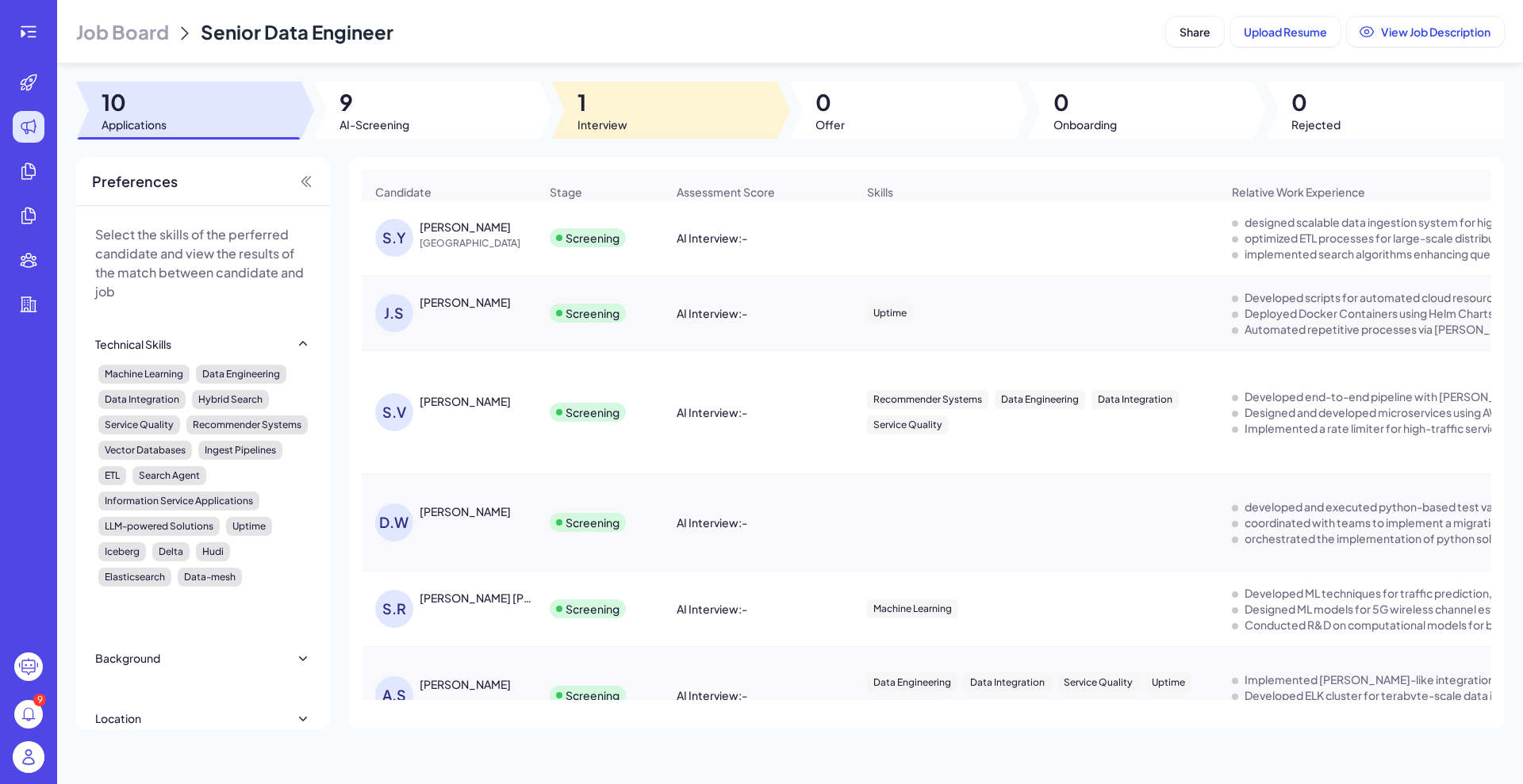
click at [631, 128] on div at bounding box center [665, 110] width 225 height 57
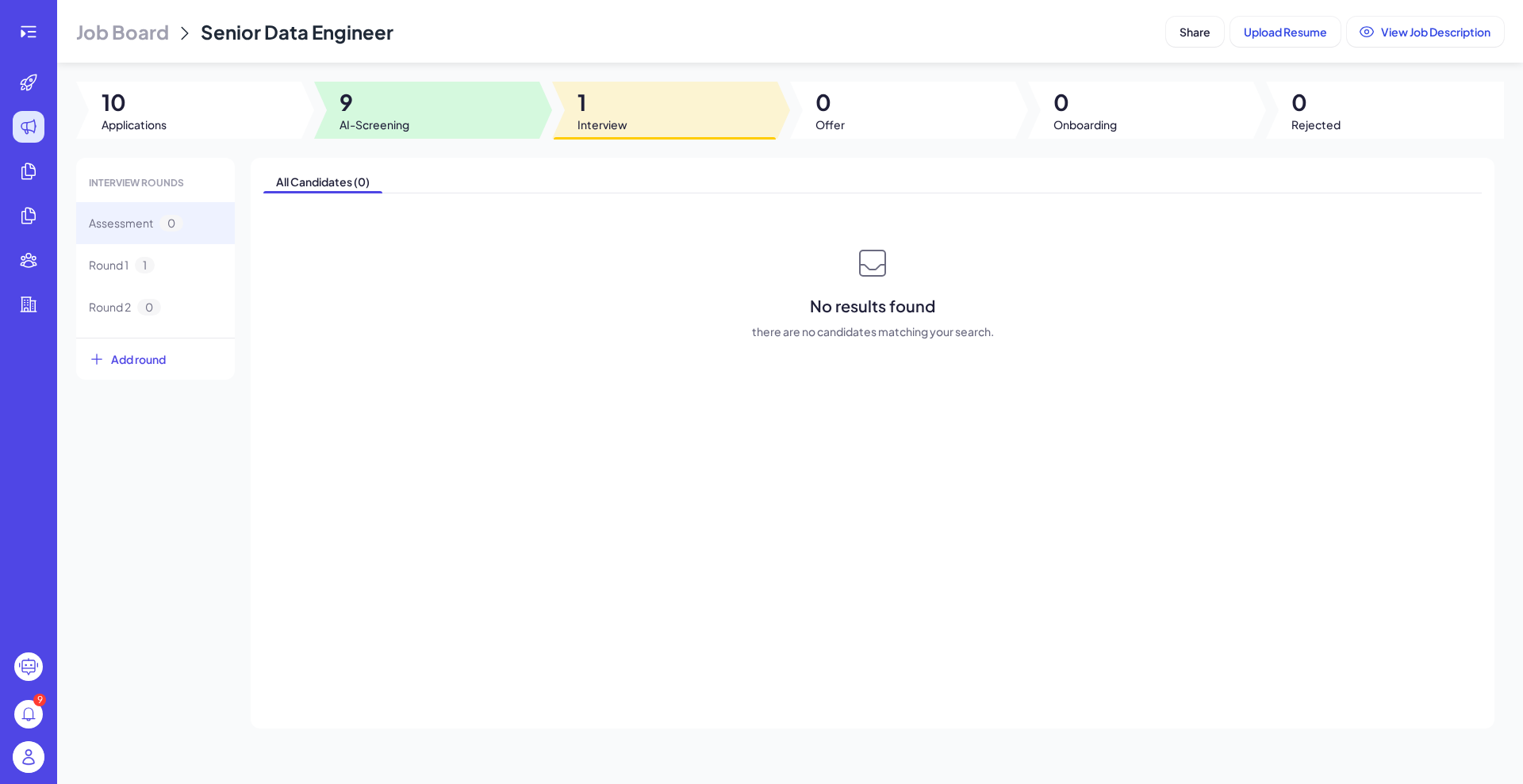
click at [361, 96] on span "9" at bounding box center [375, 102] width 70 height 28
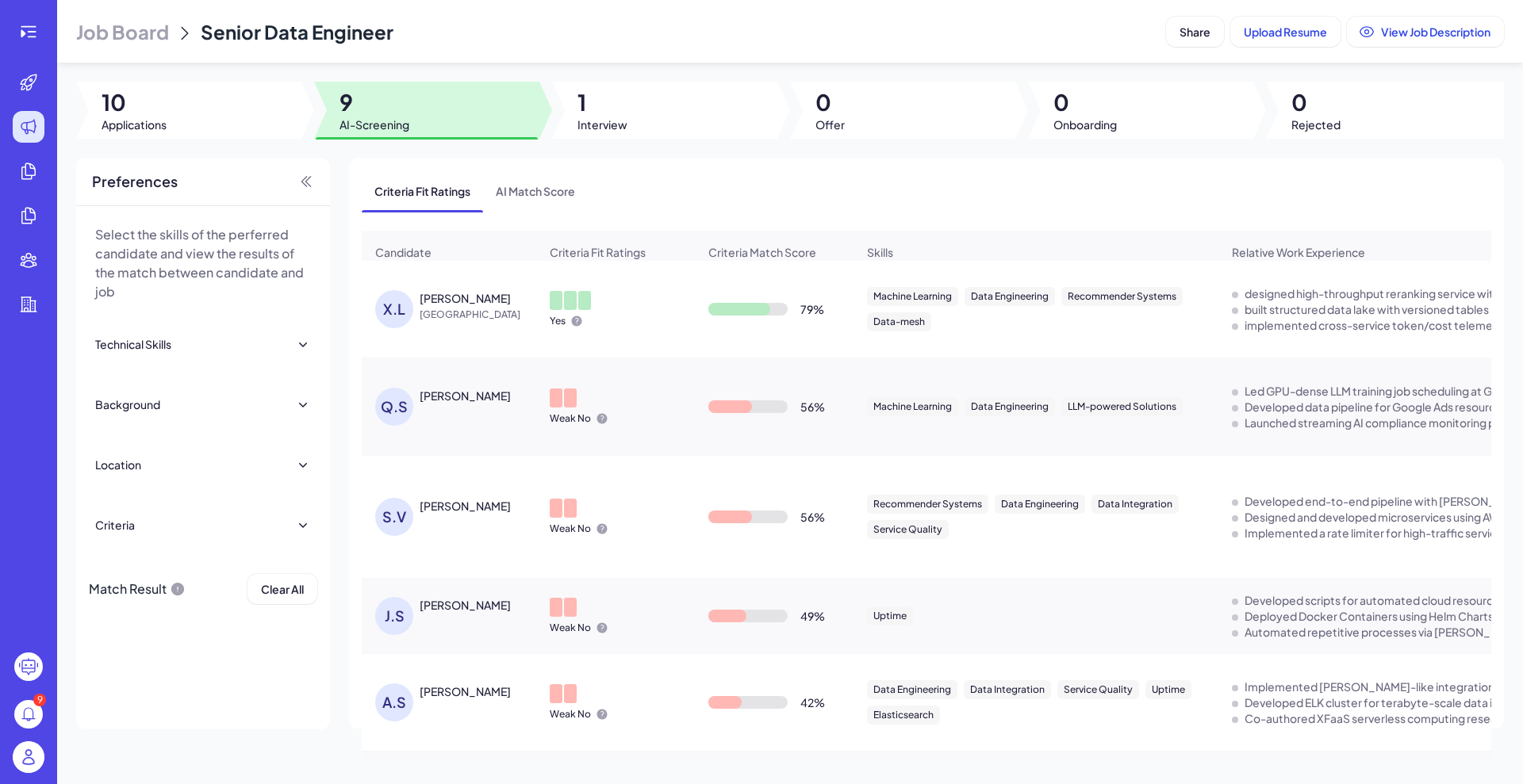
click at [462, 306] on div "Xingwei Liu" at bounding box center [465, 298] width 91 height 16
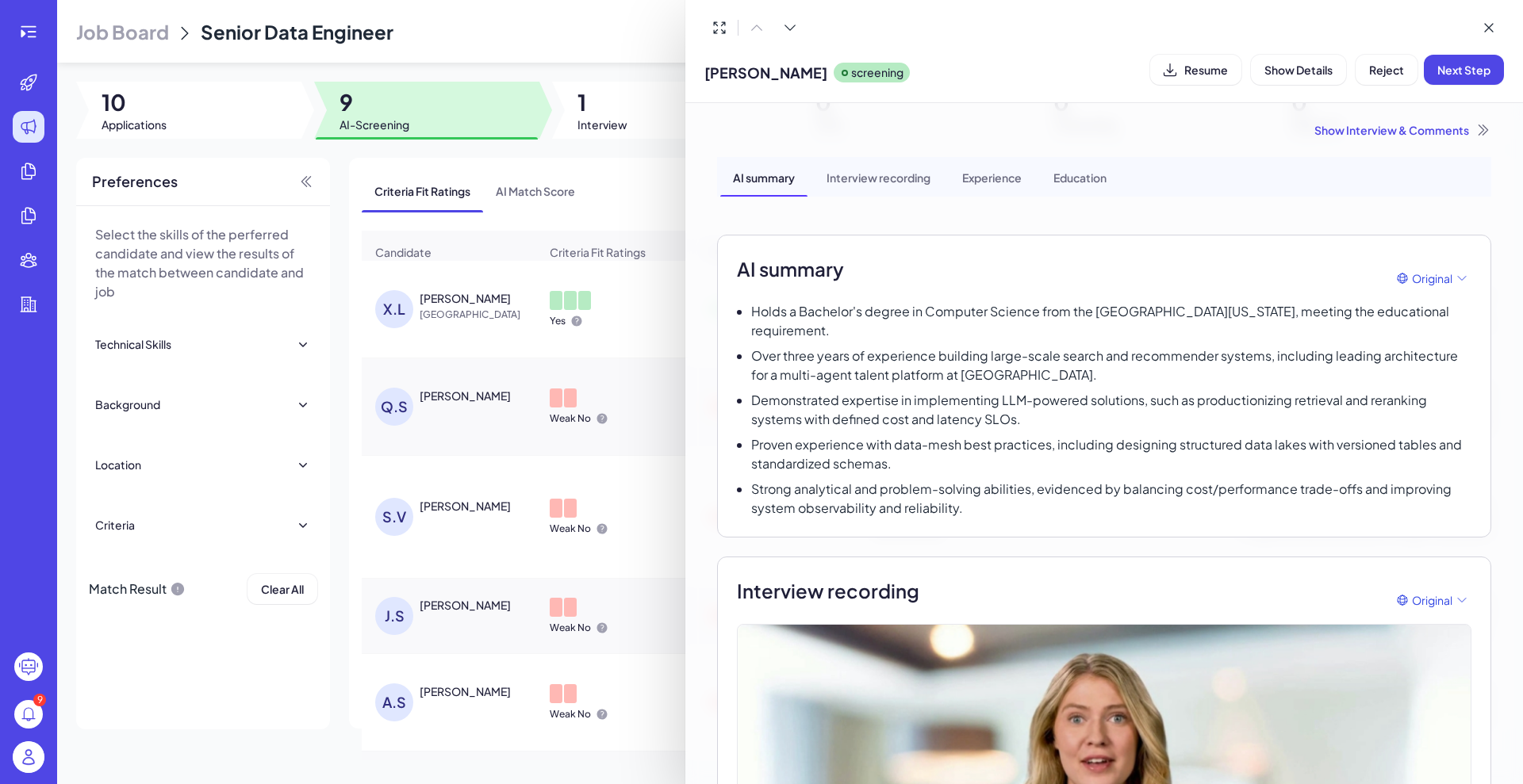
click at [27, 29] on div at bounding box center [762, 392] width 1523 height 784
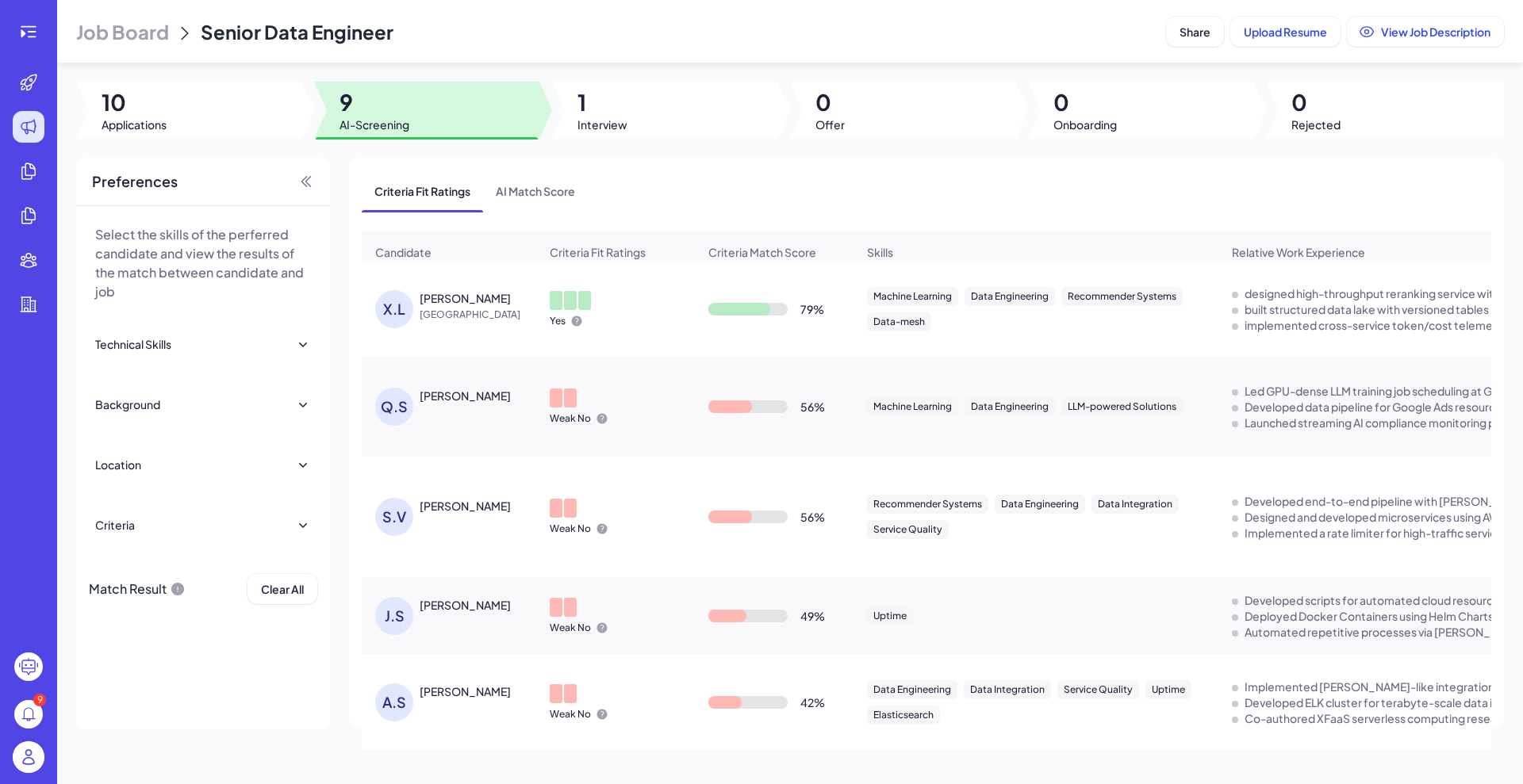
click at [27, 29] on icon at bounding box center [28, 31] width 19 height 19
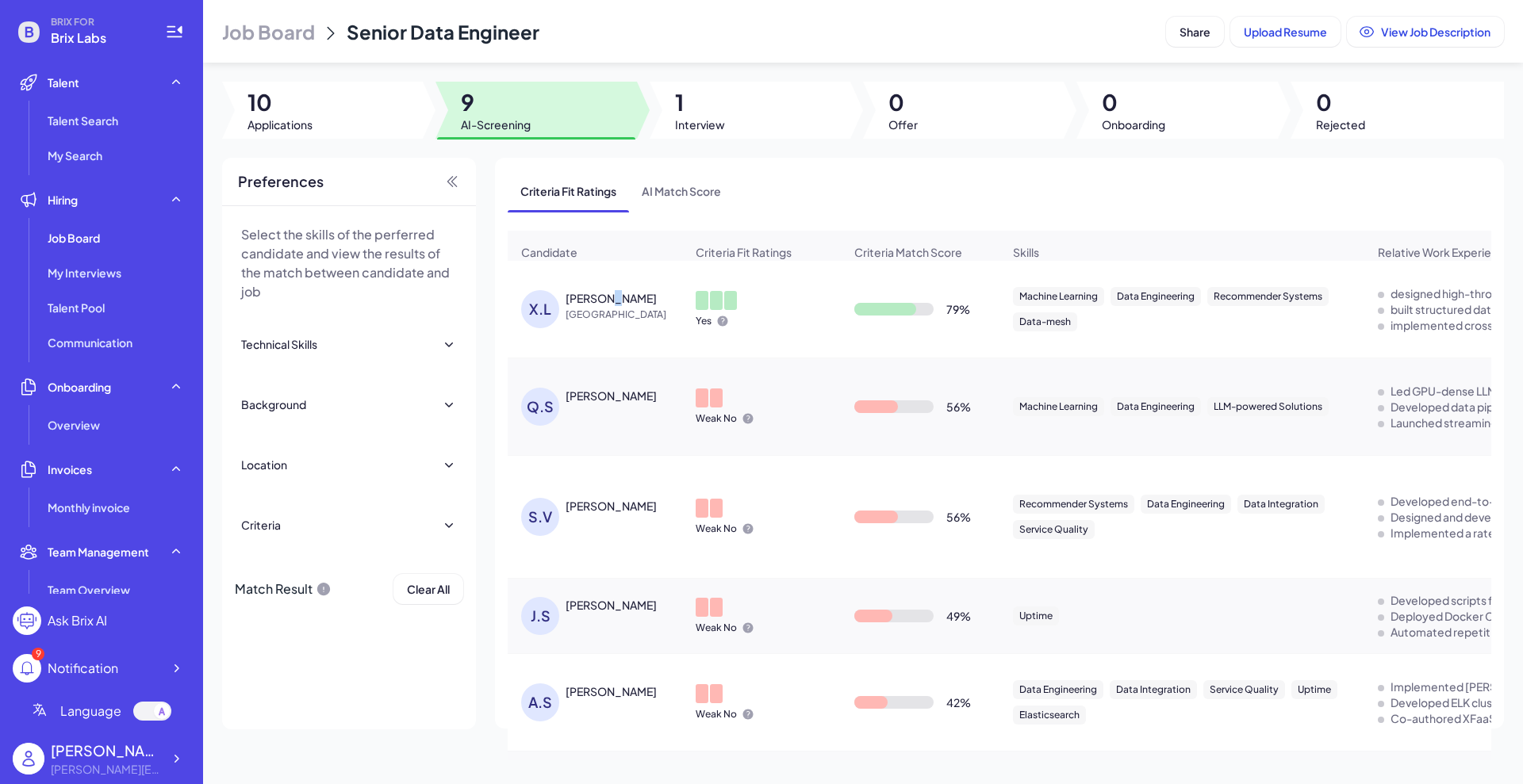
click at [611, 295] on div "X.L Xingwei Liu United States" at bounding box center [595, 308] width 173 height 63
click at [606, 306] on div "Xingwei Liu" at bounding box center [611, 298] width 91 height 16
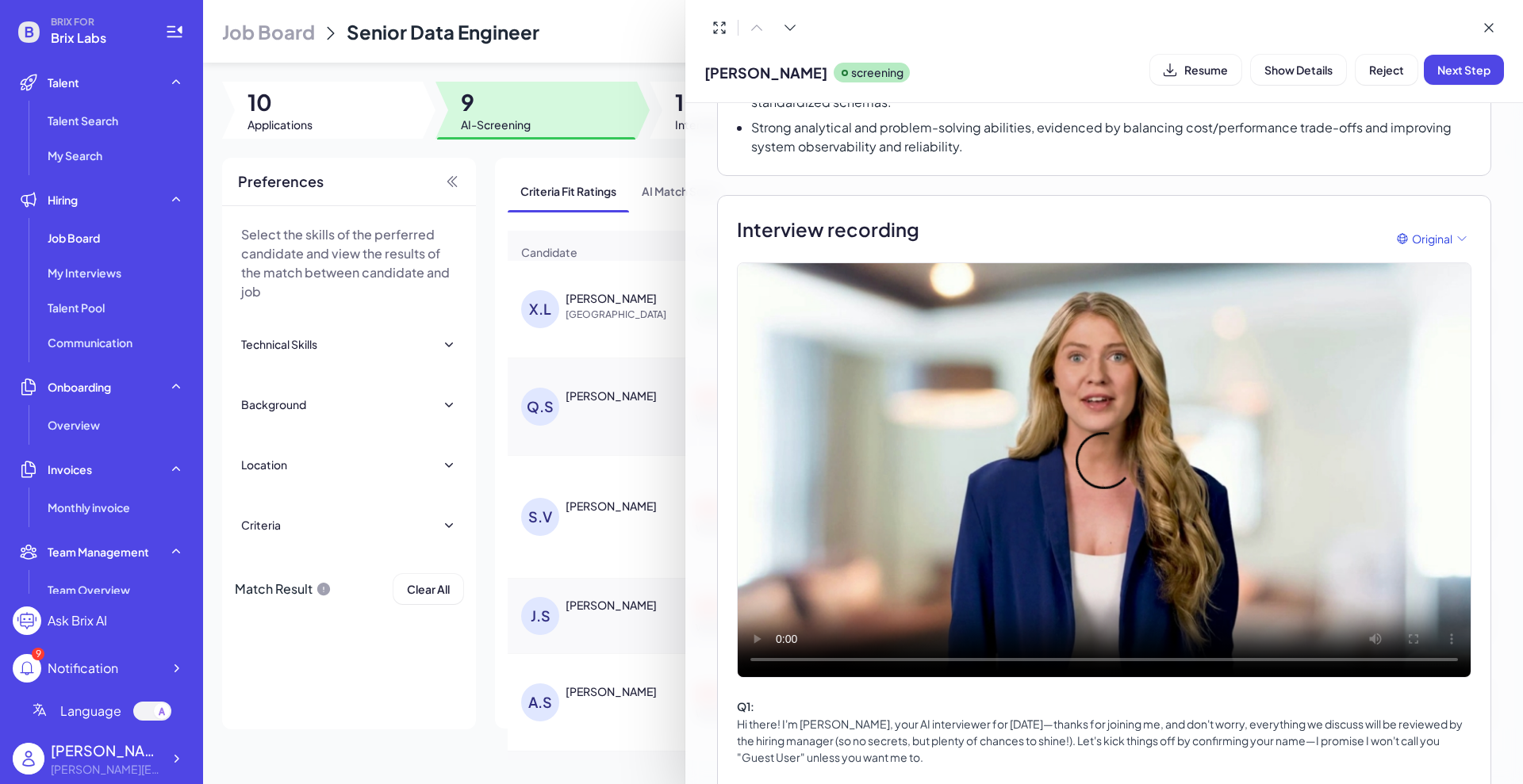
scroll to position [396, 0]
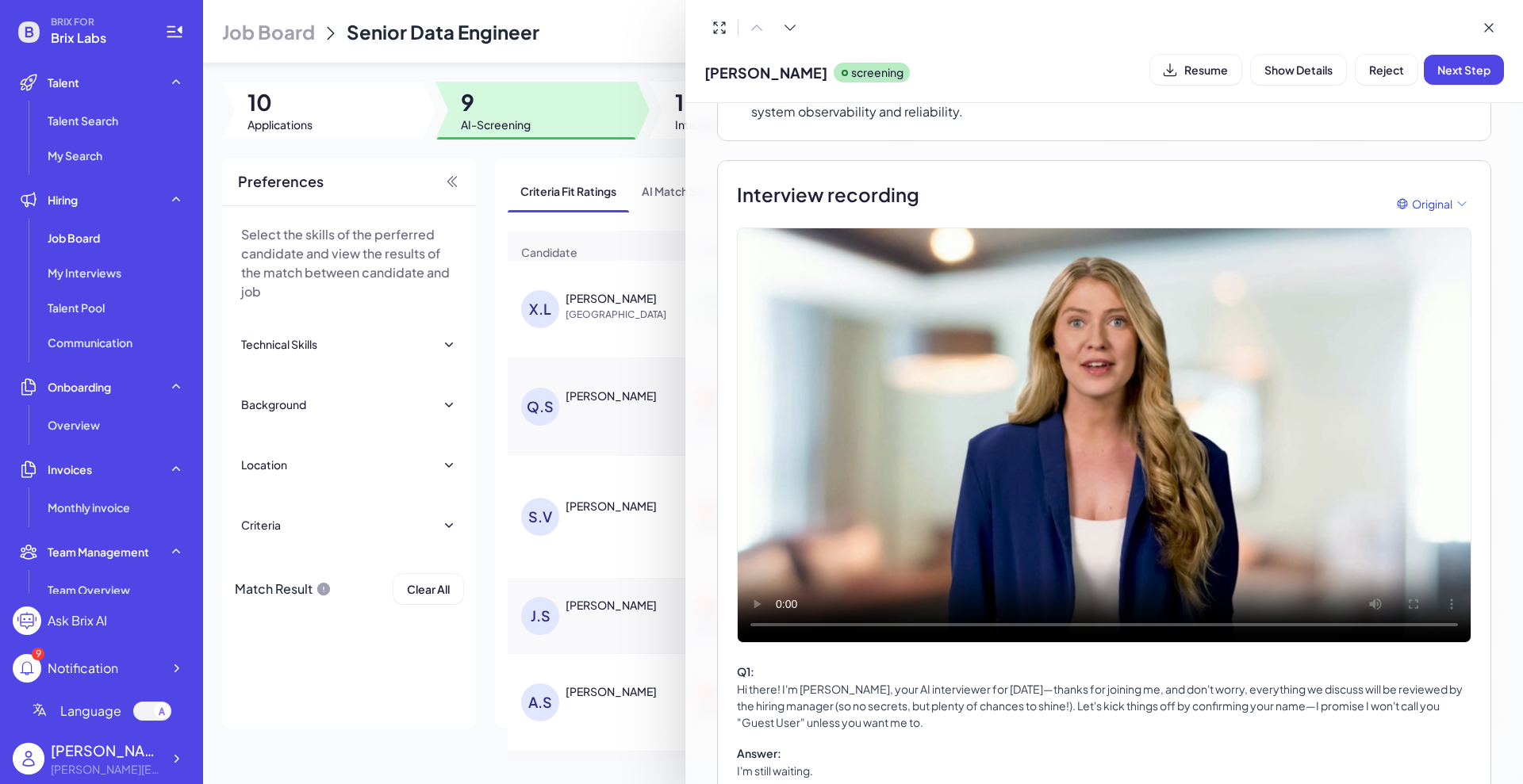
drag, startPoint x: 1302, startPoint y: 475, endPoint x: 1264, endPoint y: 485, distance: 39.3
click at [1302, 475] on video at bounding box center [1104, 436] width 733 height 414
drag, startPoint x: 993, startPoint y: 344, endPoint x: 977, endPoint y: 347, distance: 16.3
click at [993, 343] on video at bounding box center [1104, 436] width 733 height 414
drag, startPoint x: 419, startPoint y: 661, endPoint x: 420, endPoint y: 642, distance: 19.0
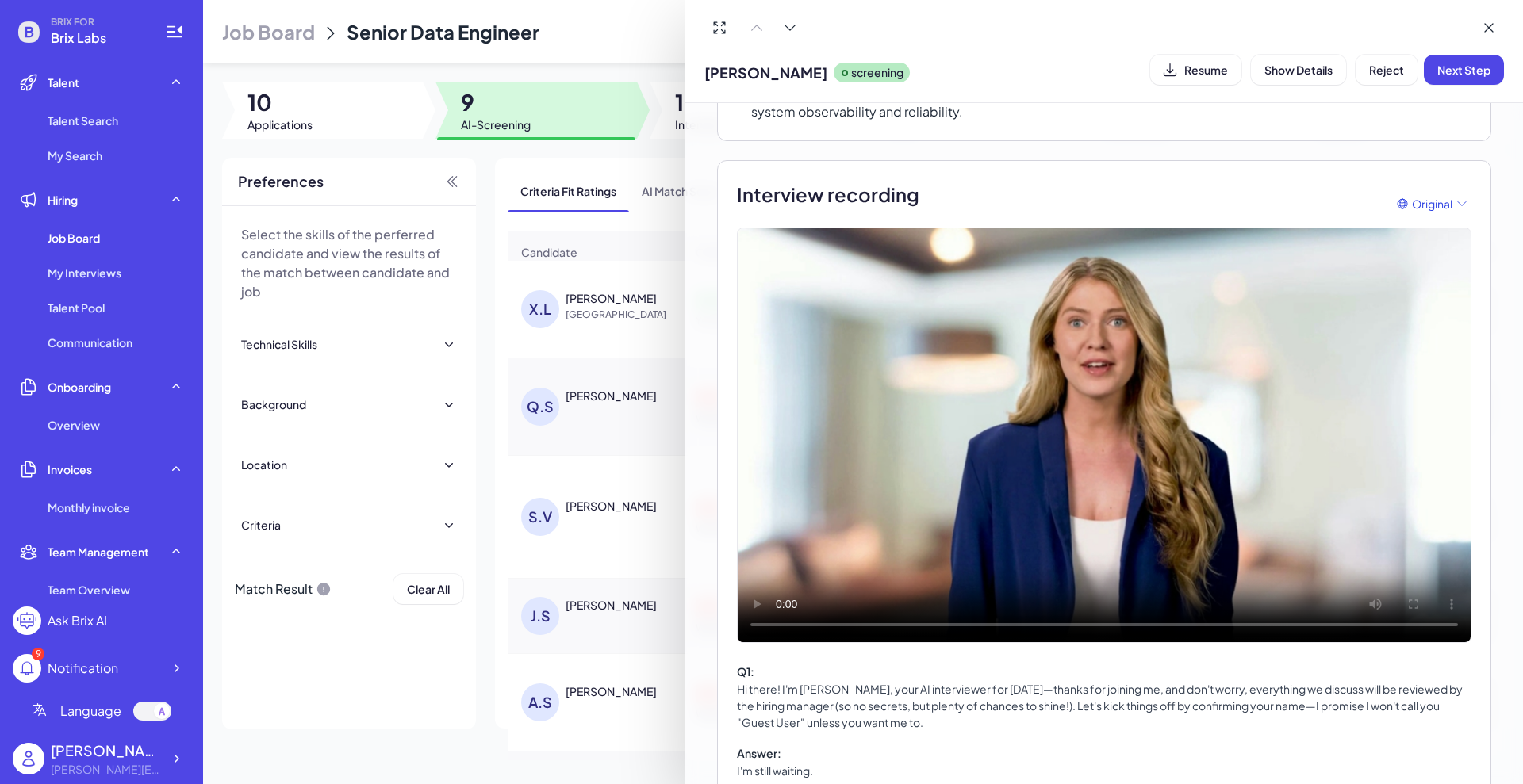
click at [420, 660] on div at bounding box center [762, 392] width 1523 height 784
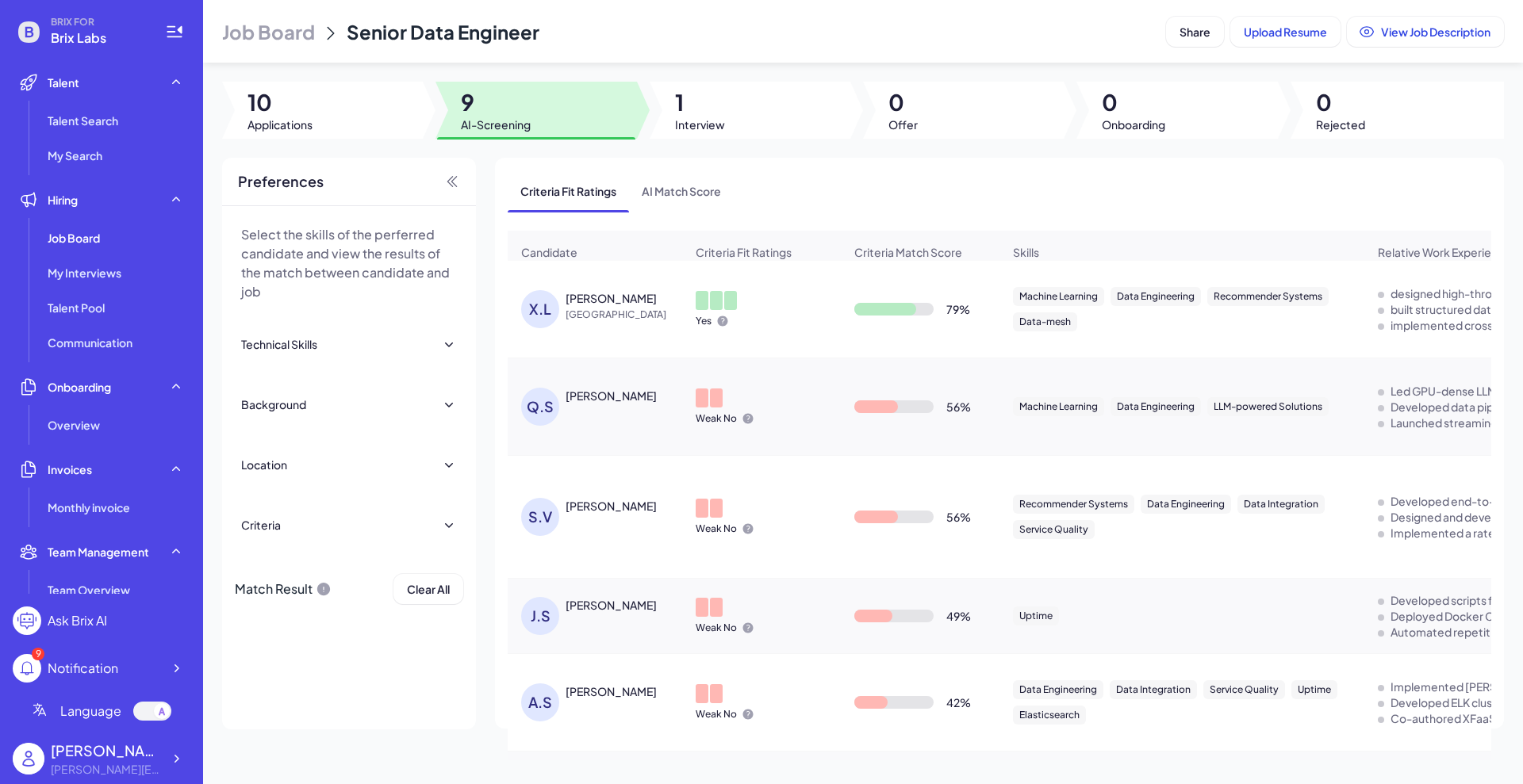
click at [606, 306] on div "Xingwei Liu" at bounding box center [611, 298] width 91 height 16
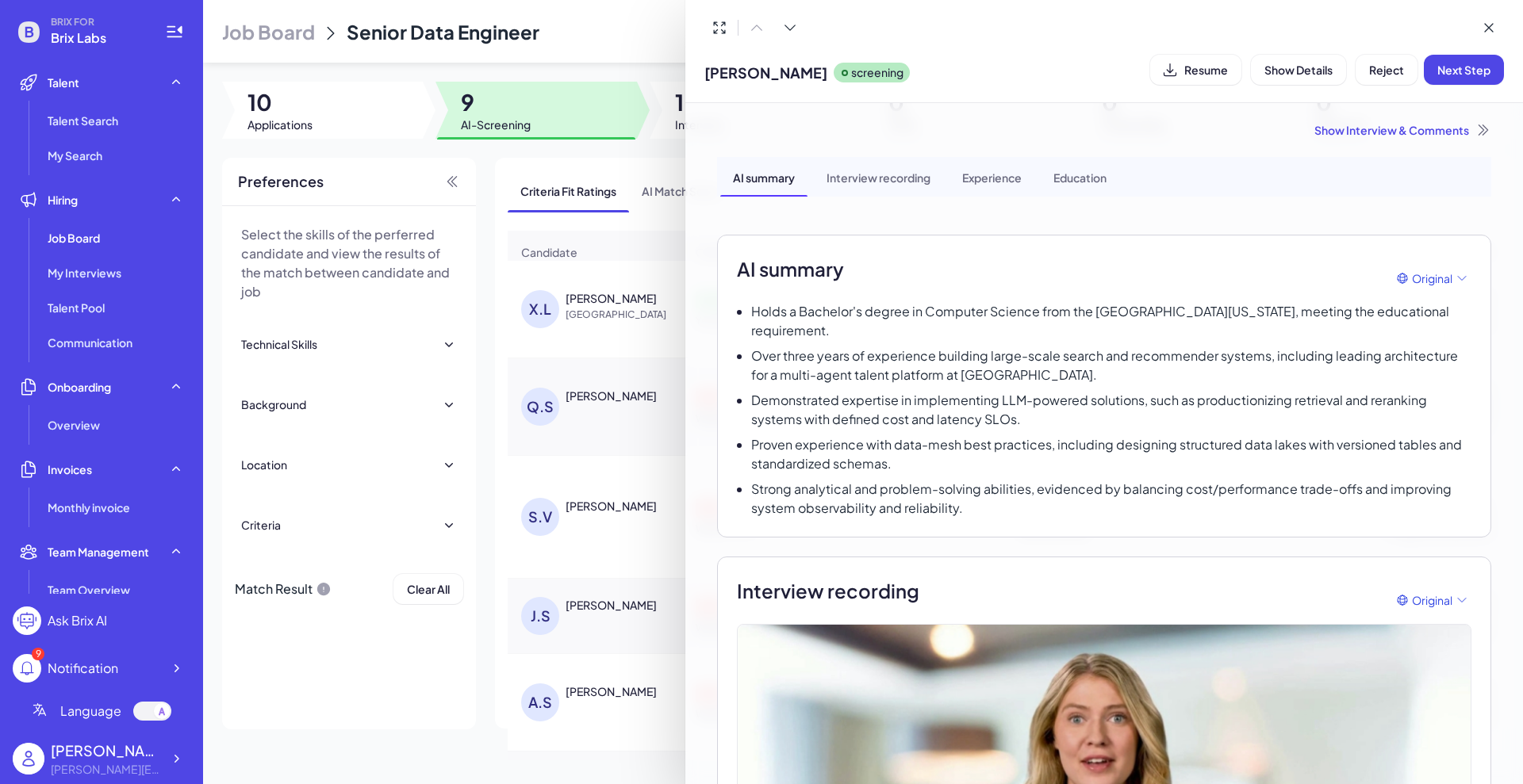
click at [272, 113] on div at bounding box center [762, 392] width 1523 height 784
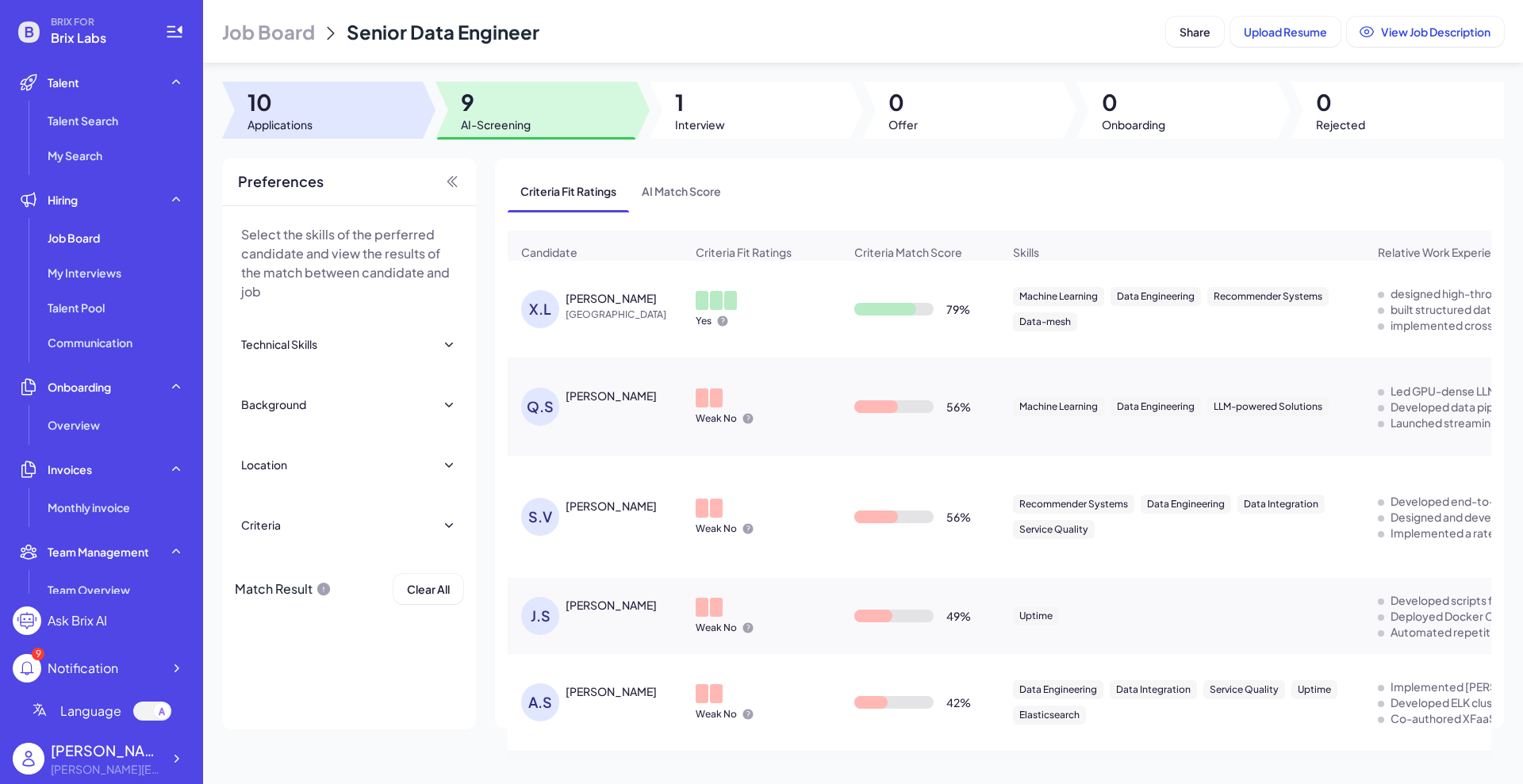
click at [288, 111] on span "10" at bounding box center [280, 102] width 65 height 28
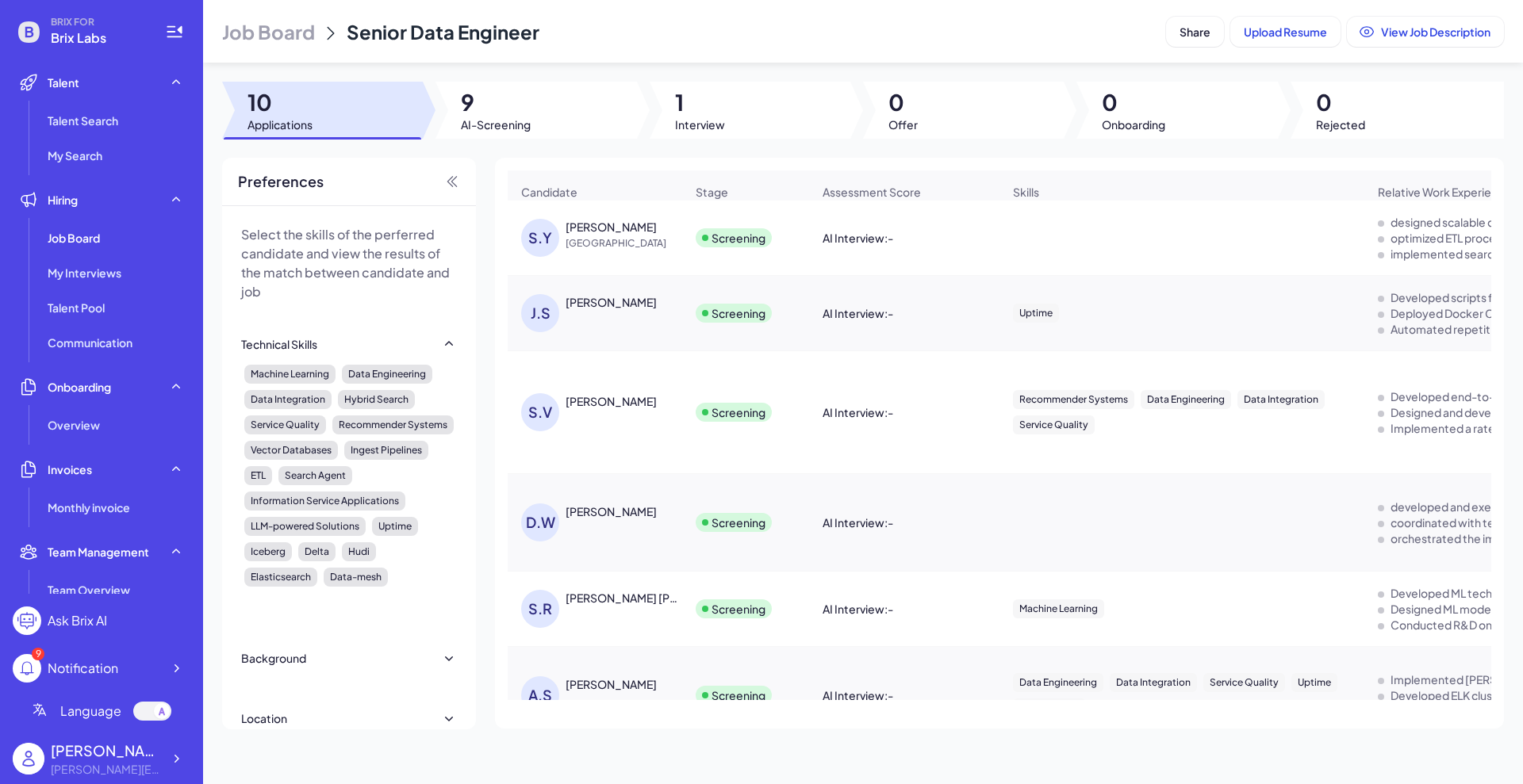
click at [627, 244] on div "SHUWEI YANG United States" at bounding box center [625, 235] width 119 height 32
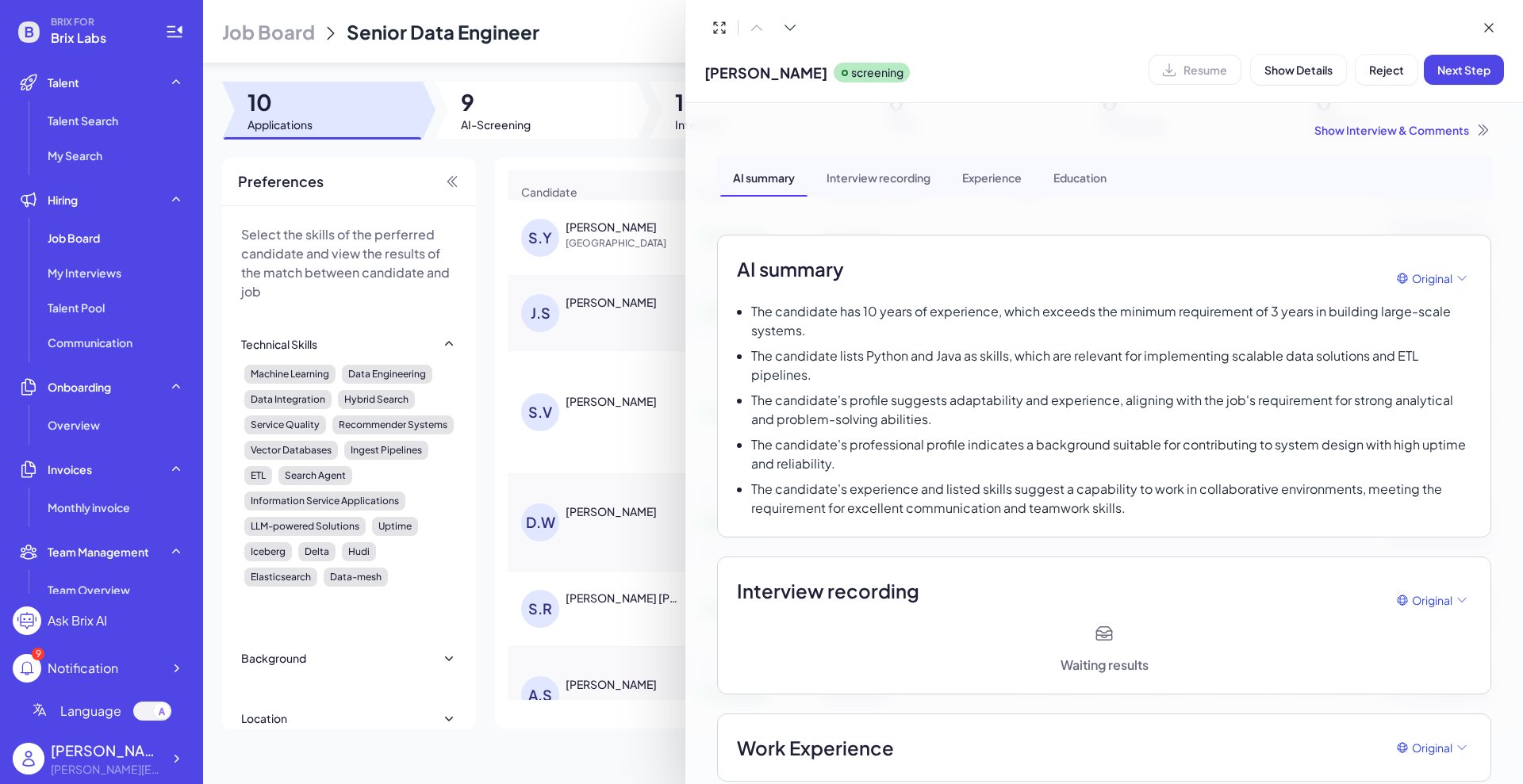
click at [898, 177] on div "Interview recording" at bounding box center [878, 177] width 130 height 40
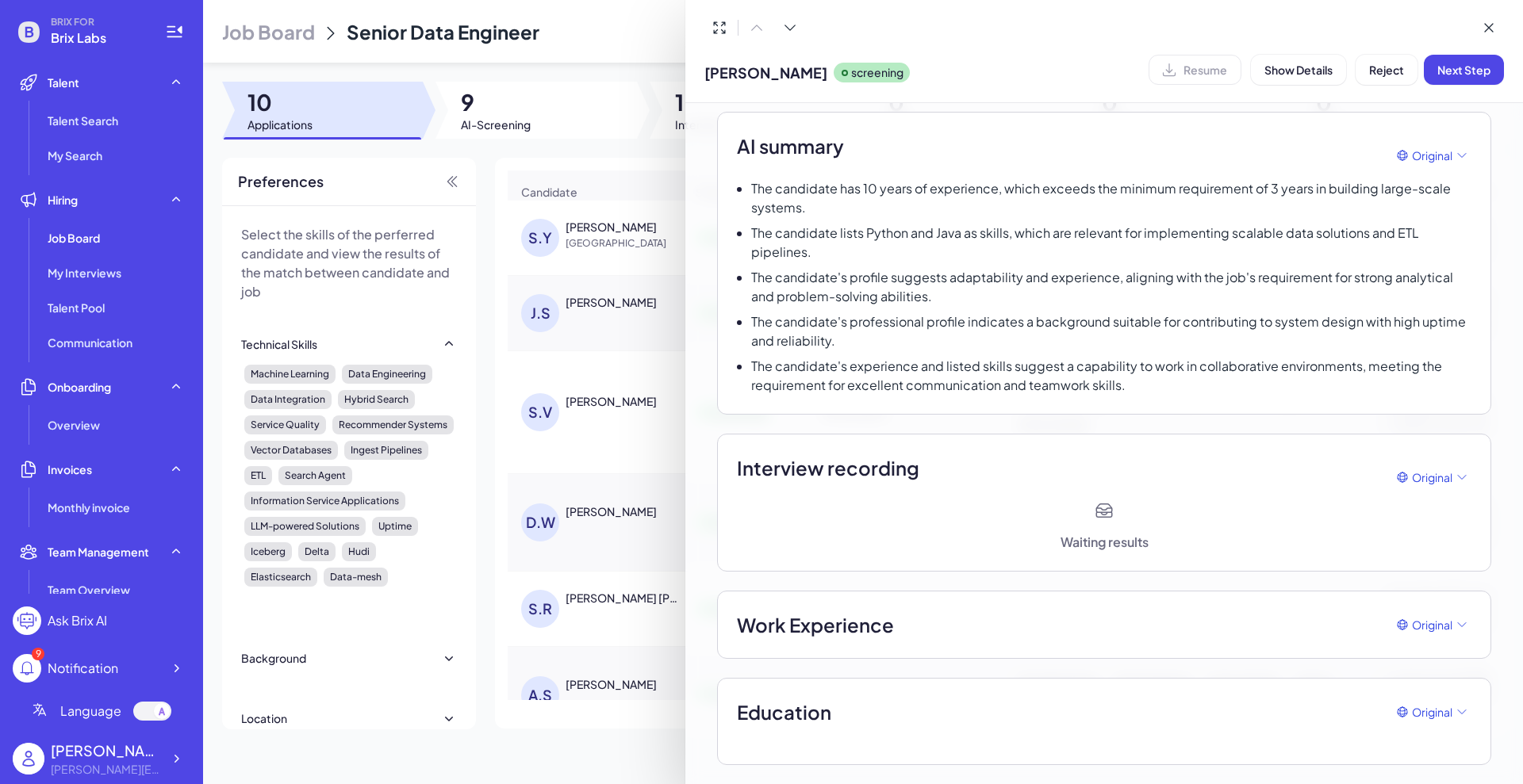
click at [69, 235] on div at bounding box center [762, 392] width 1523 height 784
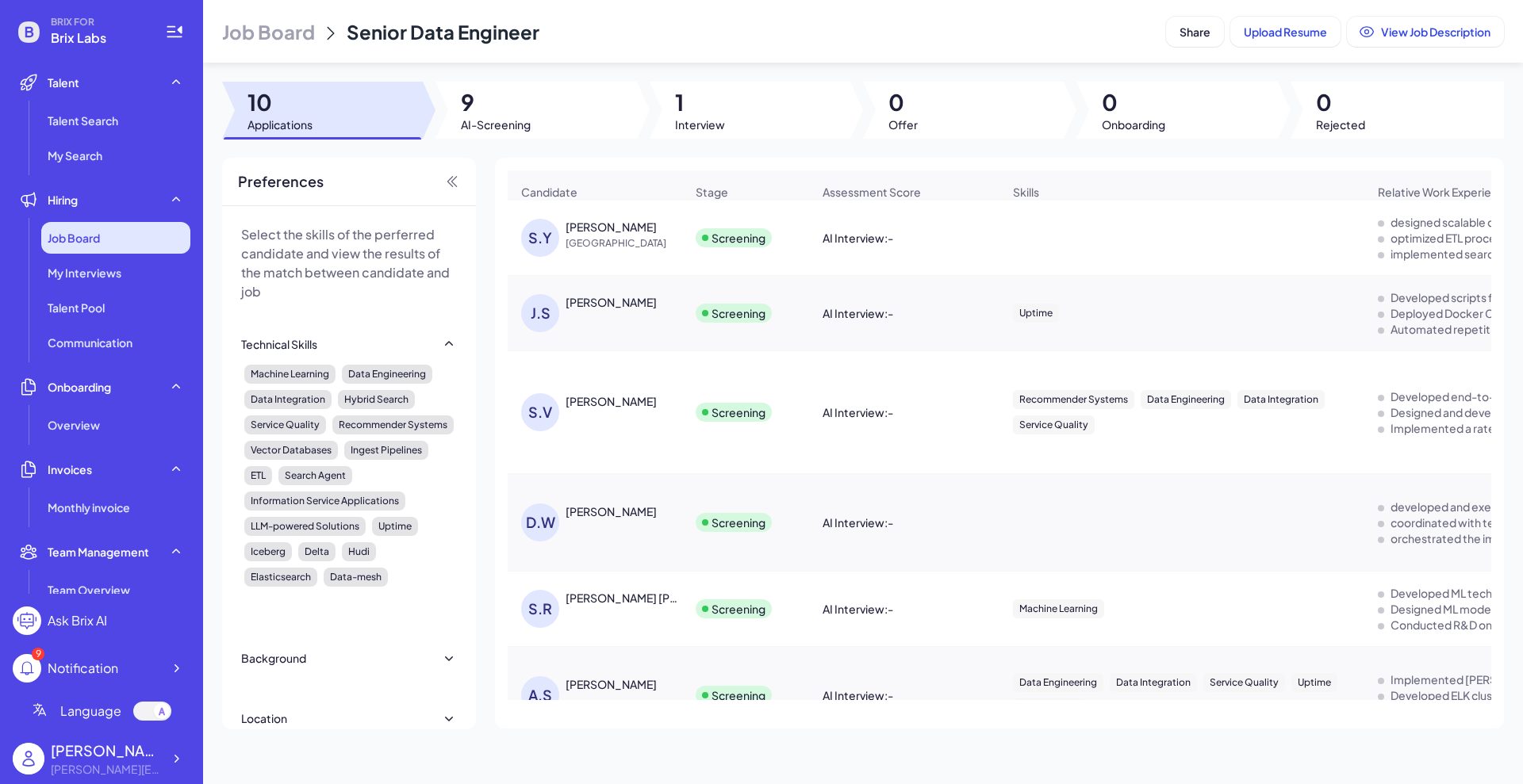
click at [69, 238] on span "Job Board" at bounding box center [73, 237] width 52 height 16
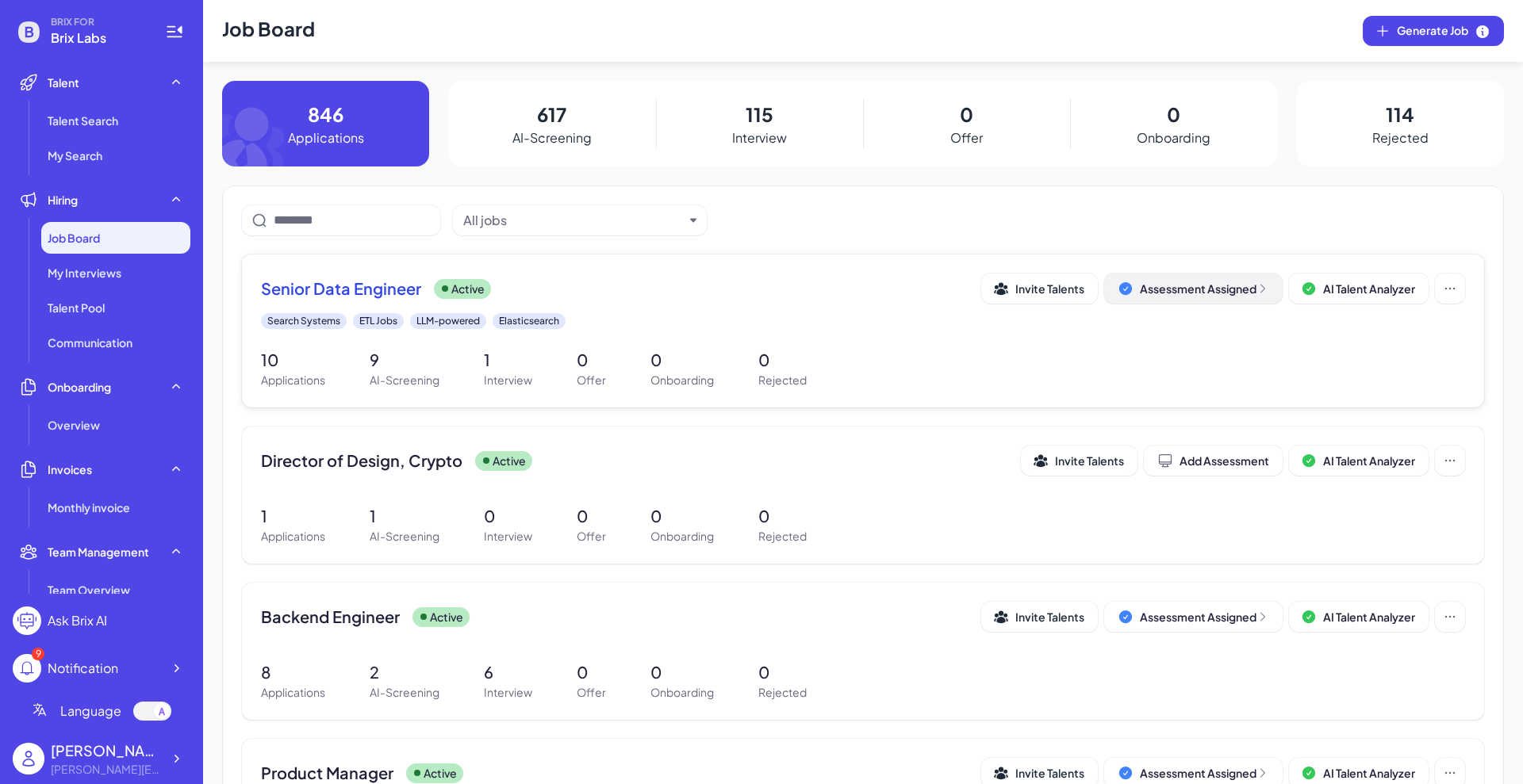
click at [1211, 292] on div "Assessment Assigned" at bounding box center [1204, 288] width 130 height 16
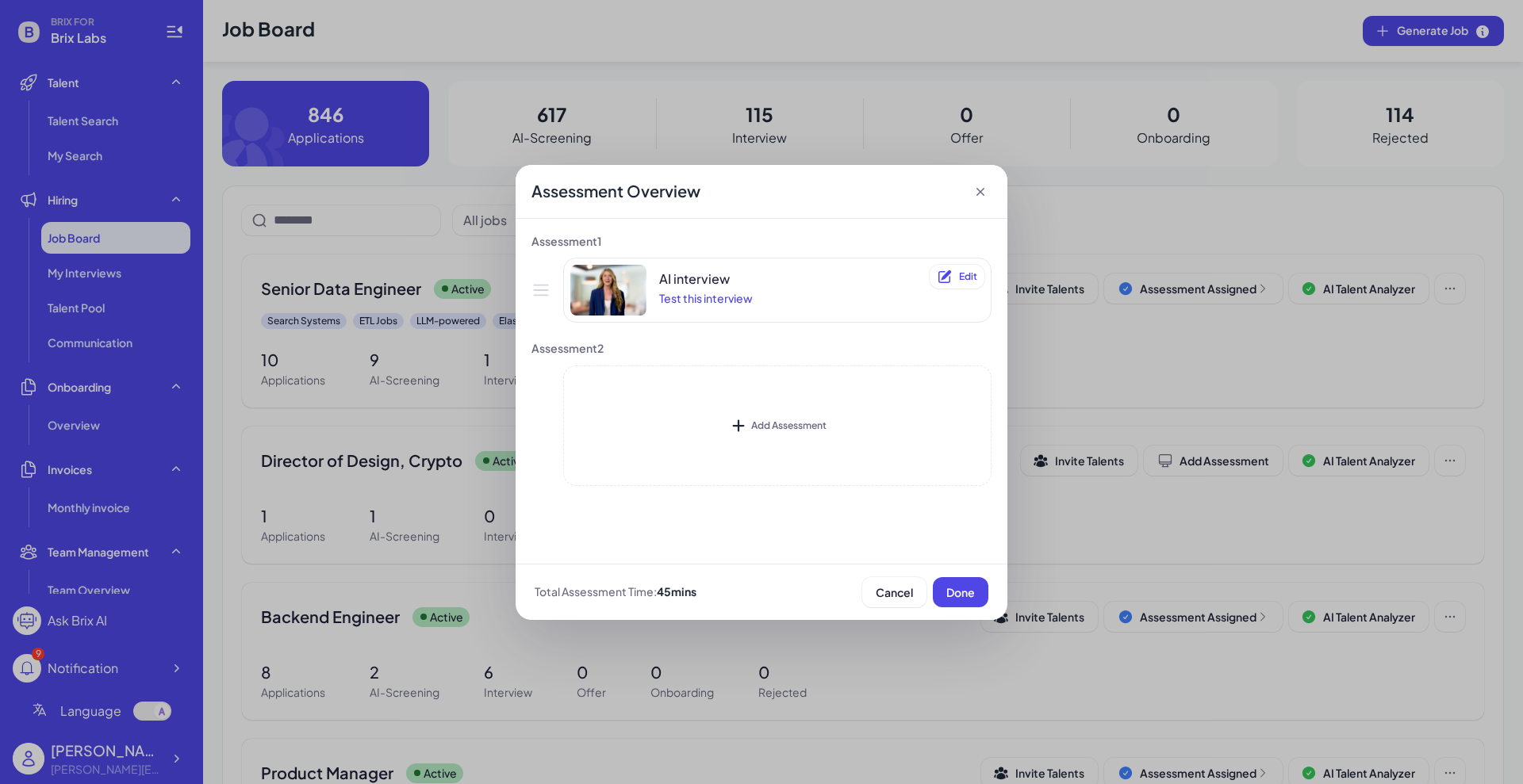
click at [984, 194] on icon at bounding box center [980, 192] width 8 height 8
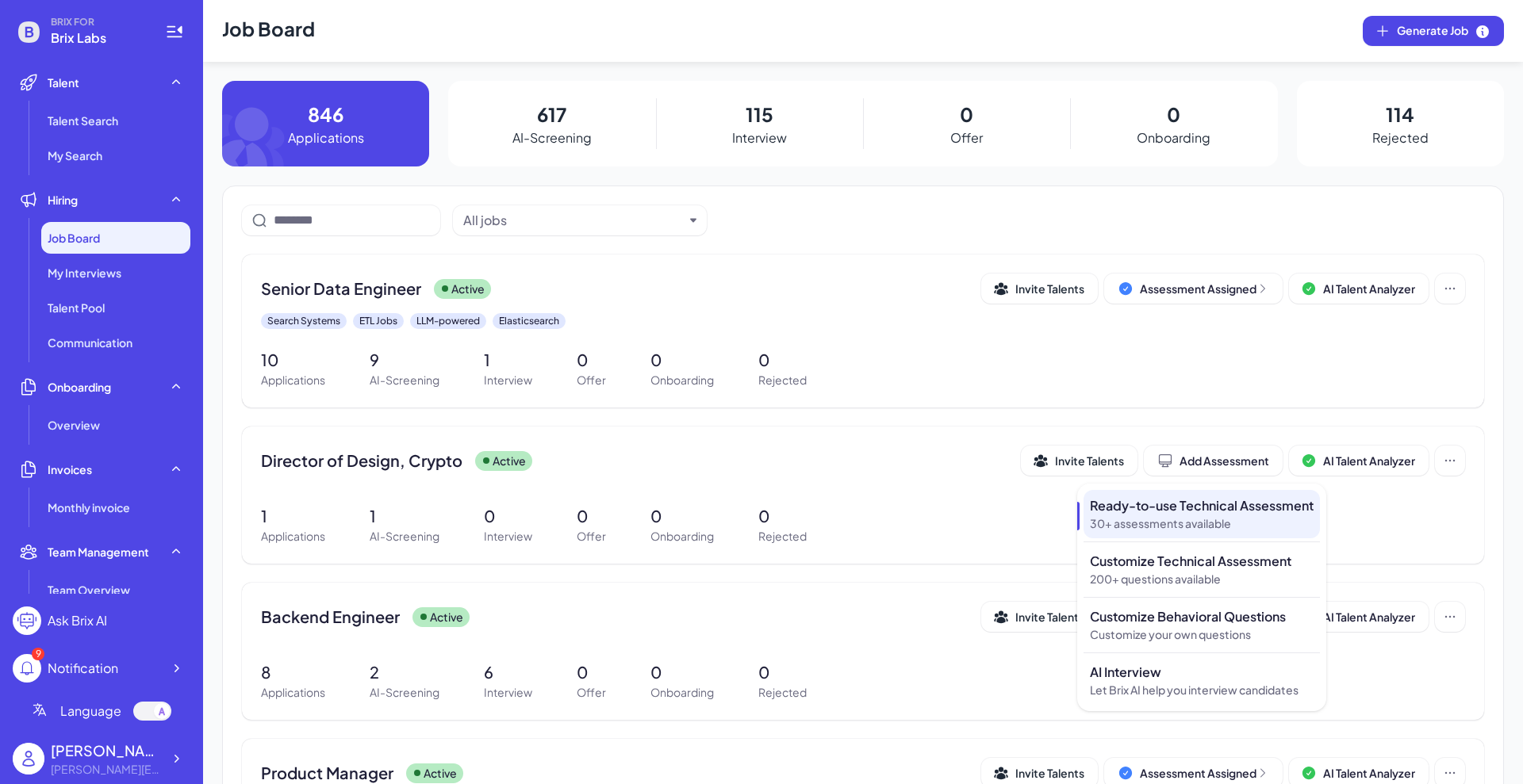
click at [1214, 509] on p "Ready-to-use Technical Assessment" at bounding box center [1201, 506] width 223 height 19
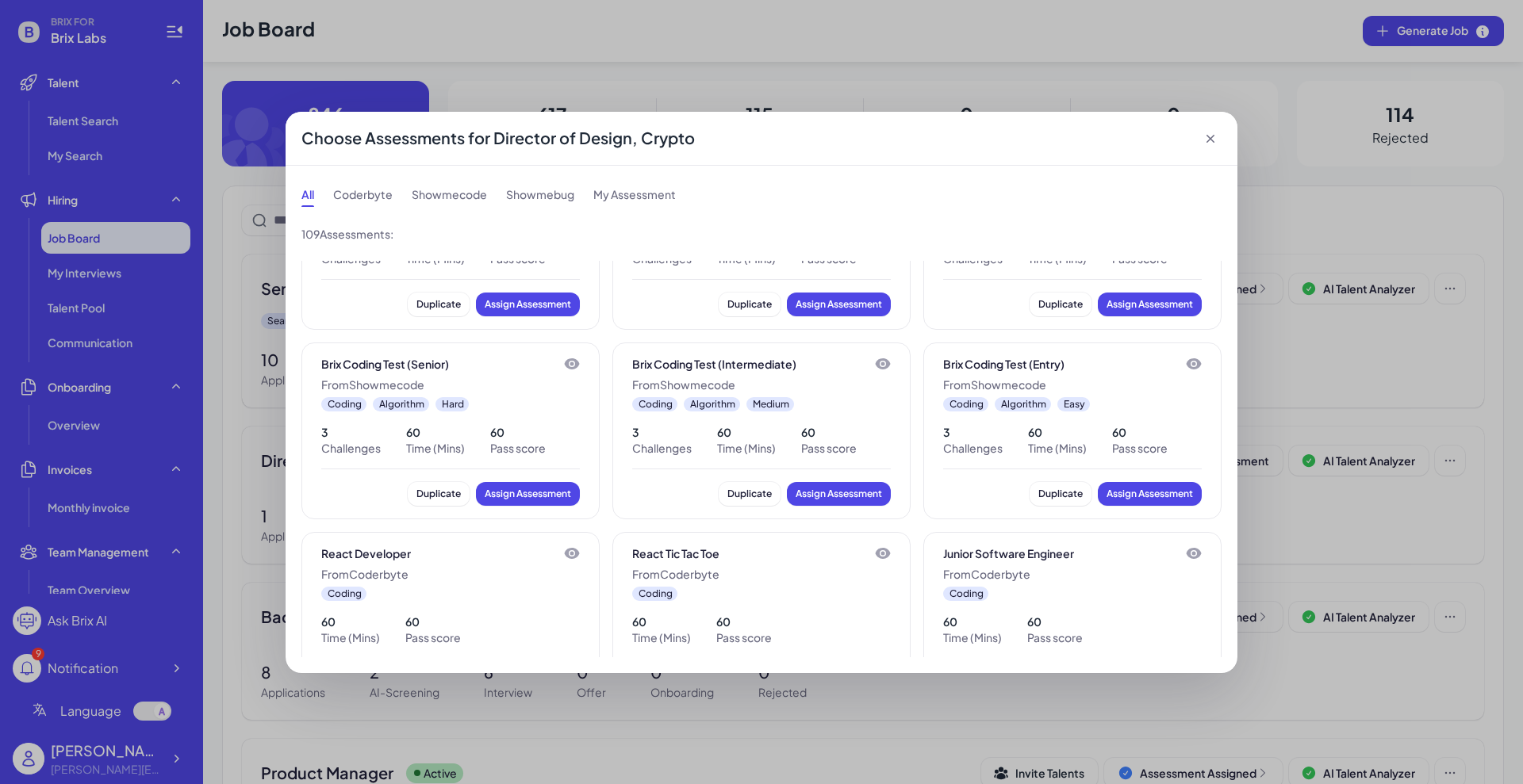
scroll to position [396, 0]
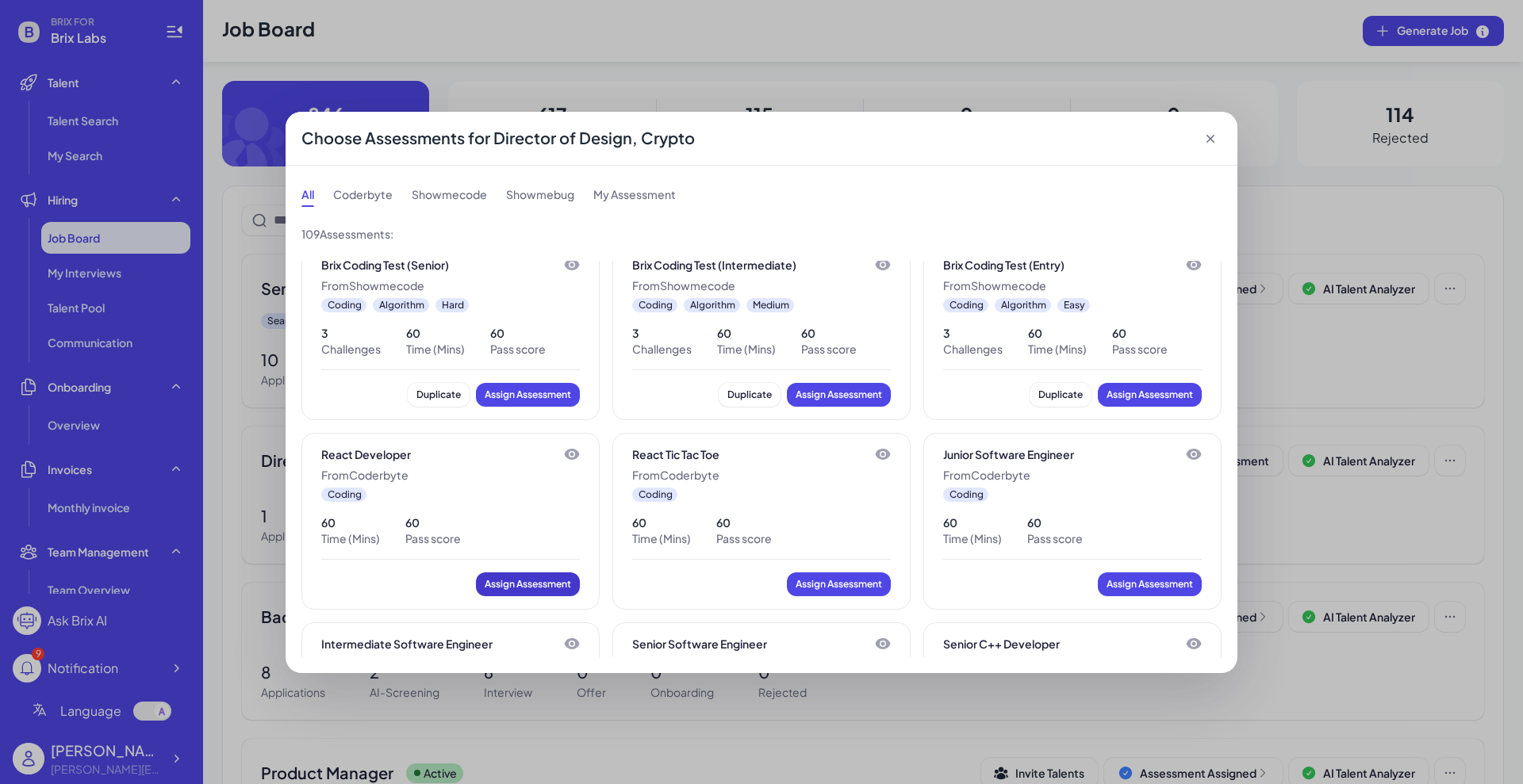
click at [557, 592] on button "Assign Assessment" at bounding box center [528, 584] width 104 height 24
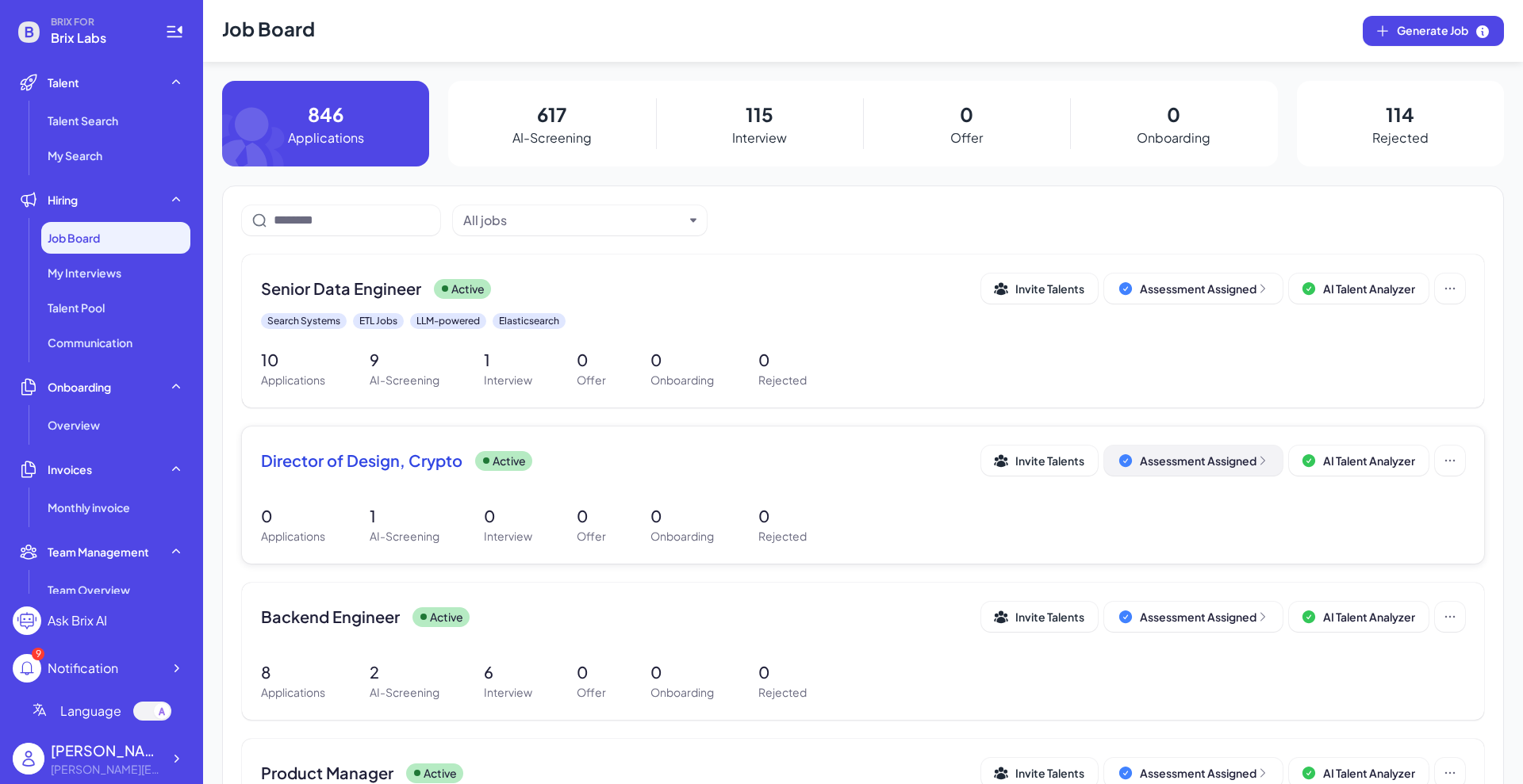
click at [1256, 462] on icon at bounding box center [1262, 460] width 12 height 12
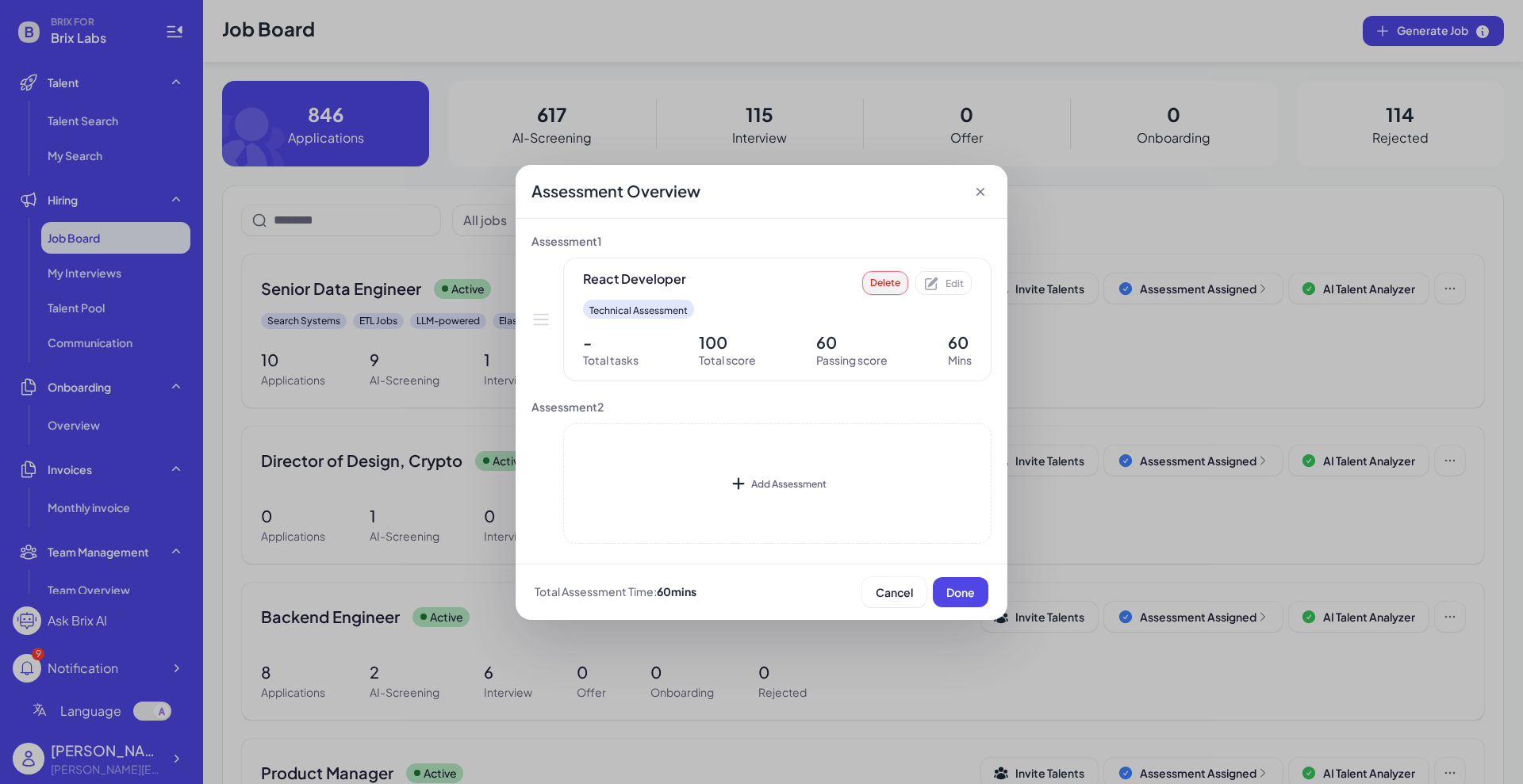
click at [890, 287] on span "Delete" at bounding box center [885, 283] width 30 height 12
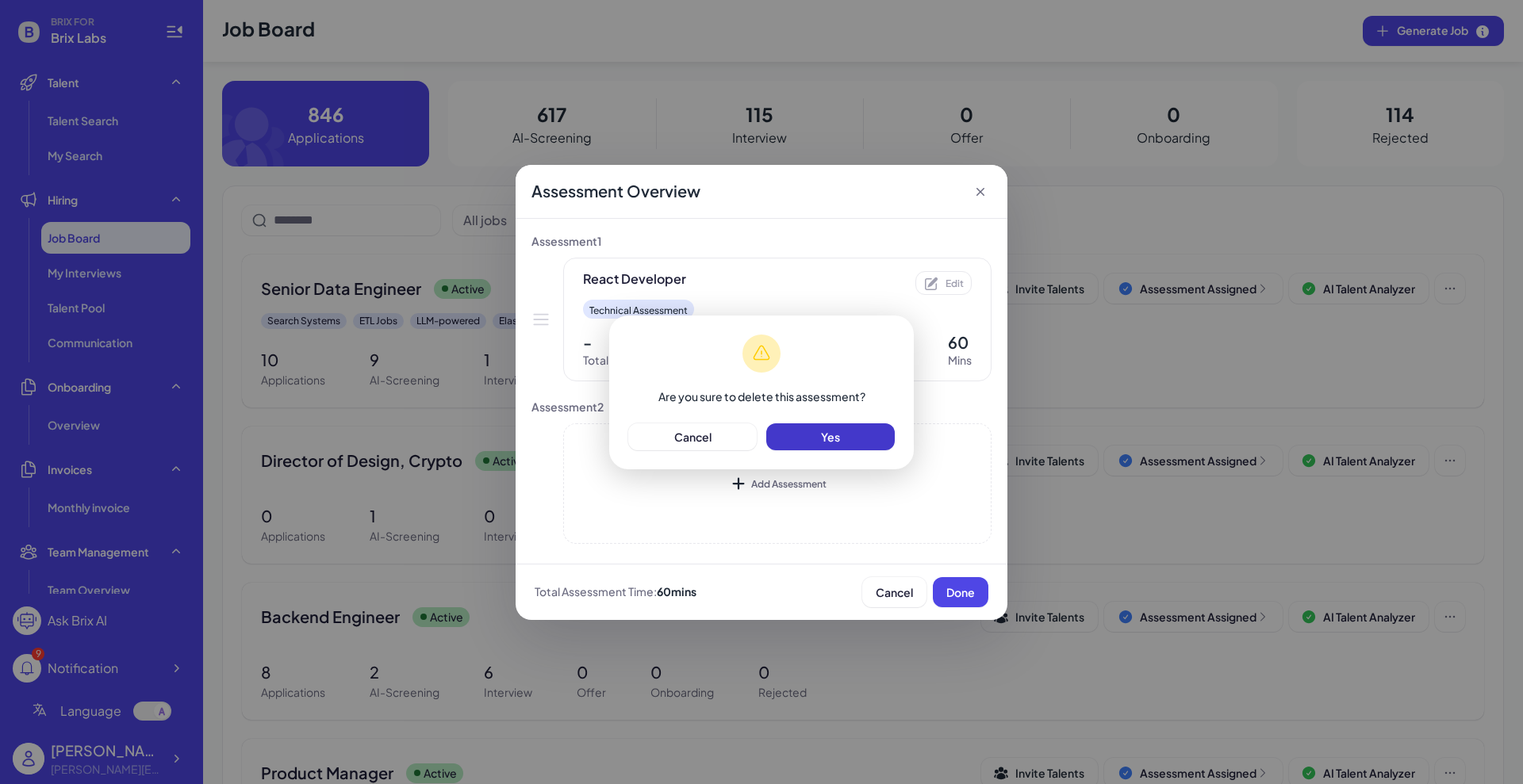
click at [831, 439] on span "Yes" at bounding box center [831, 436] width 19 height 14
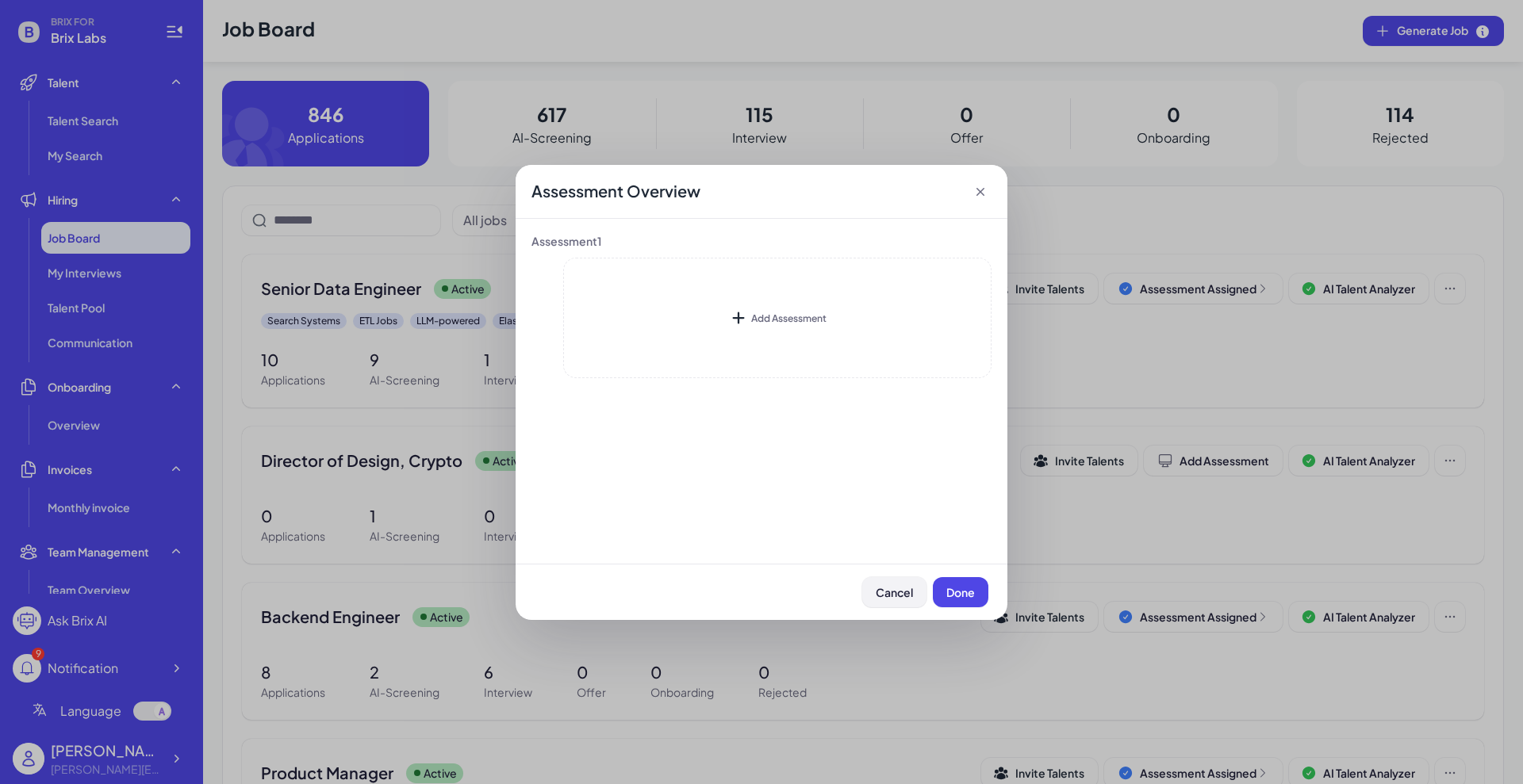
click at [892, 594] on span "Cancel" at bounding box center [894, 592] width 37 height 14
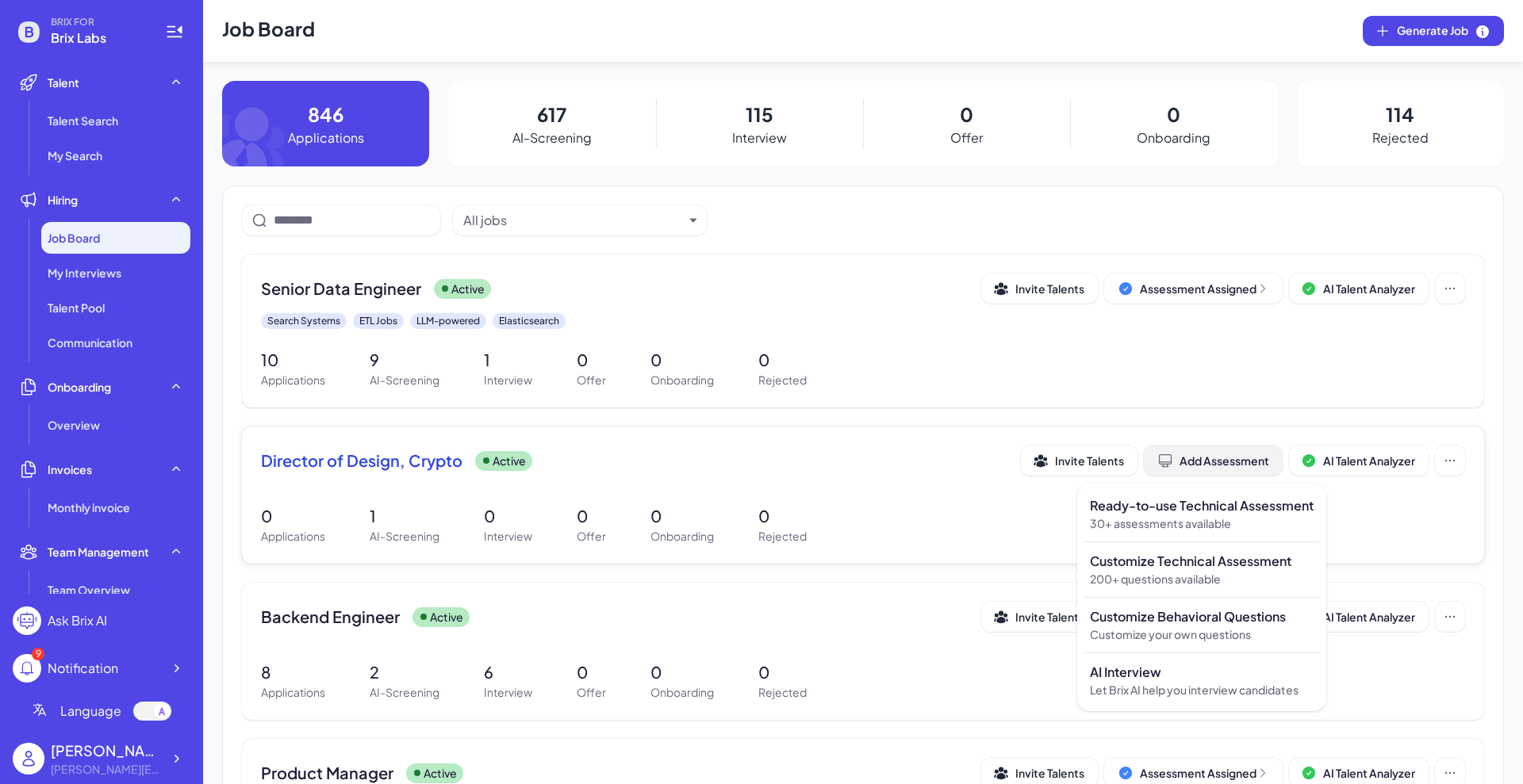
click at [1226, 464] on div "Add Assessment" at bounding box center [1213, 461] width 112 height 16
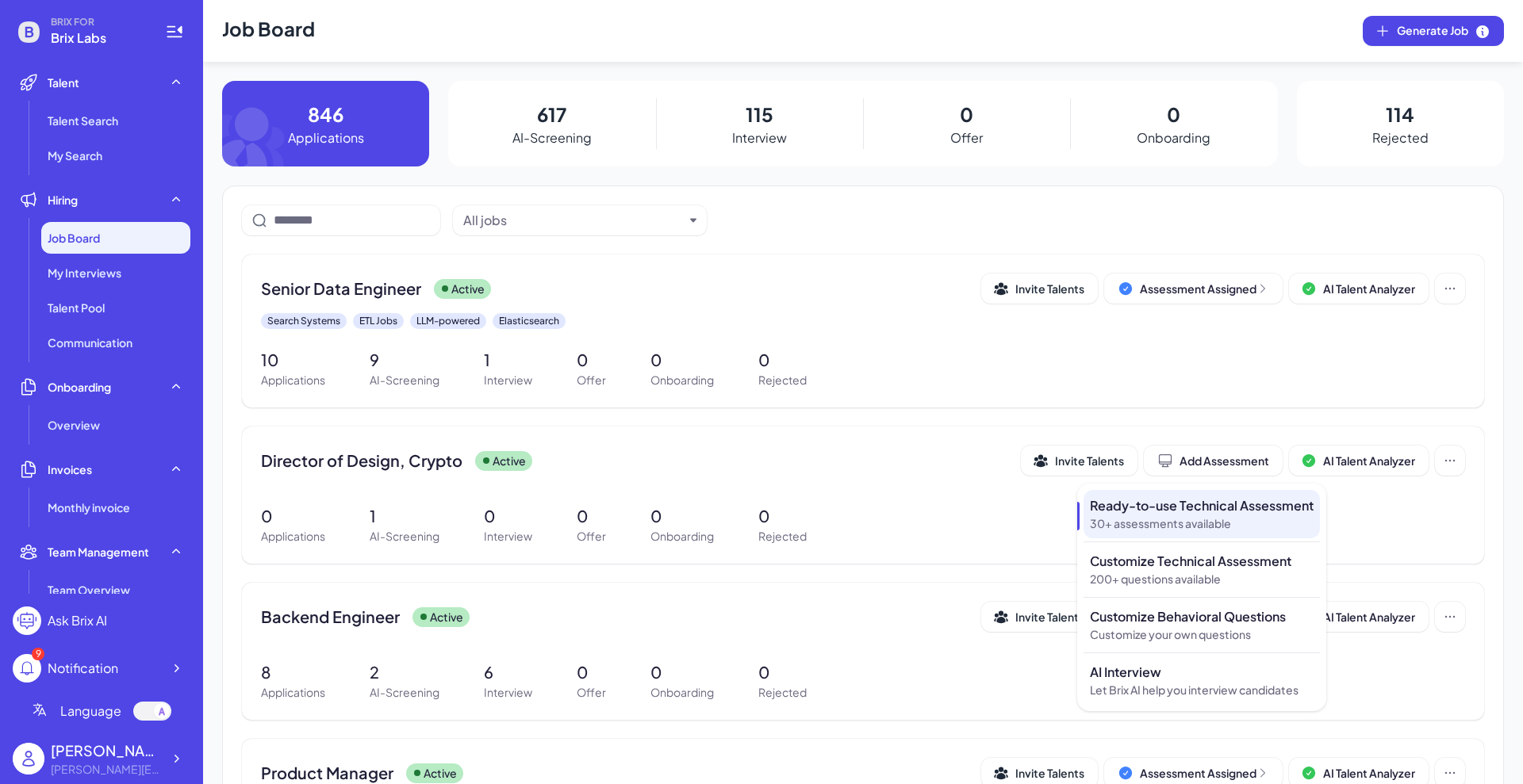
click at [1225, 519] on p "30+ assessments available" at bounding box center [1201, 524] width 223 height 17
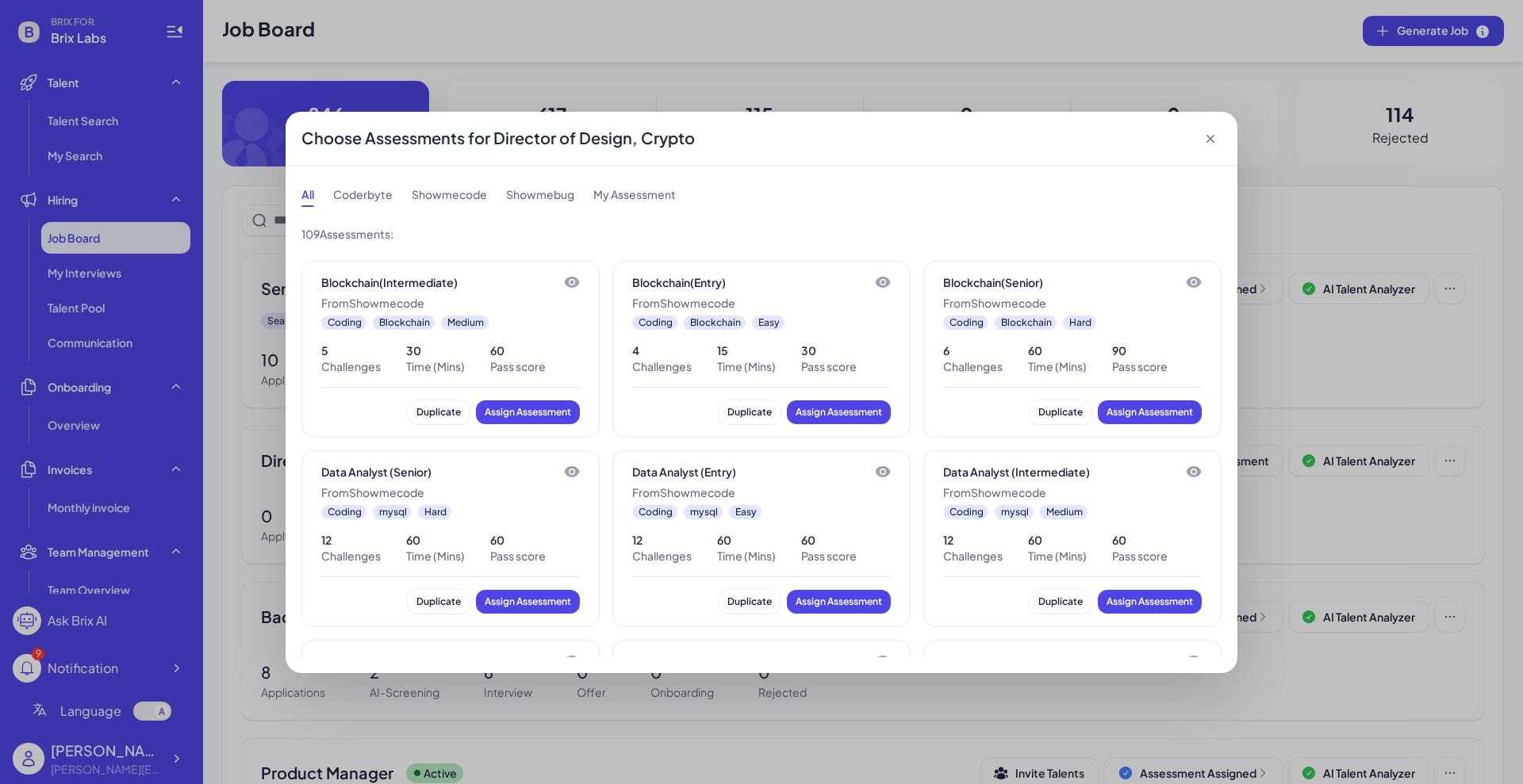
click at [570, 471] on icon at bounding box center [572, 471] width 4 height 4
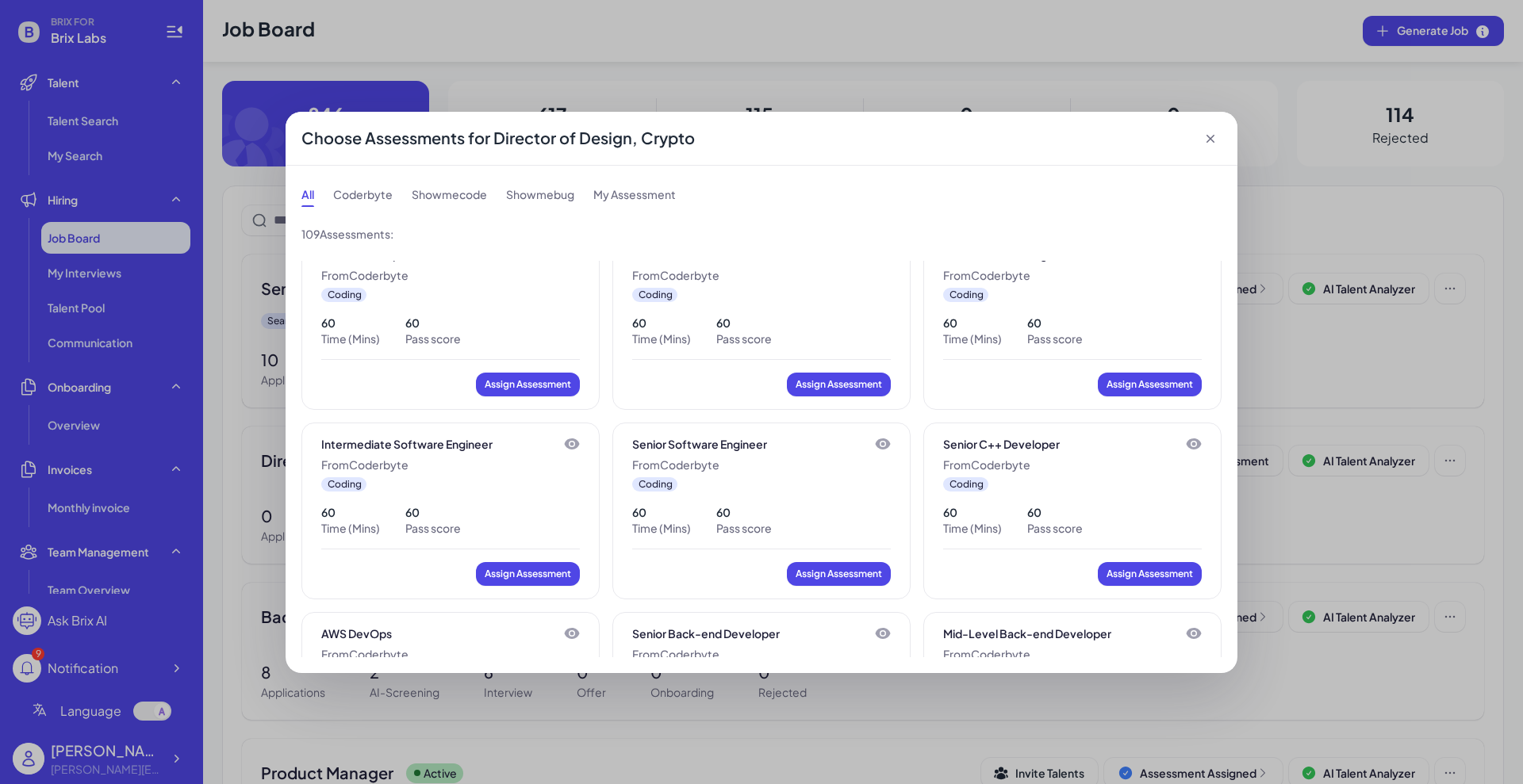
scroll to position [793, 0]
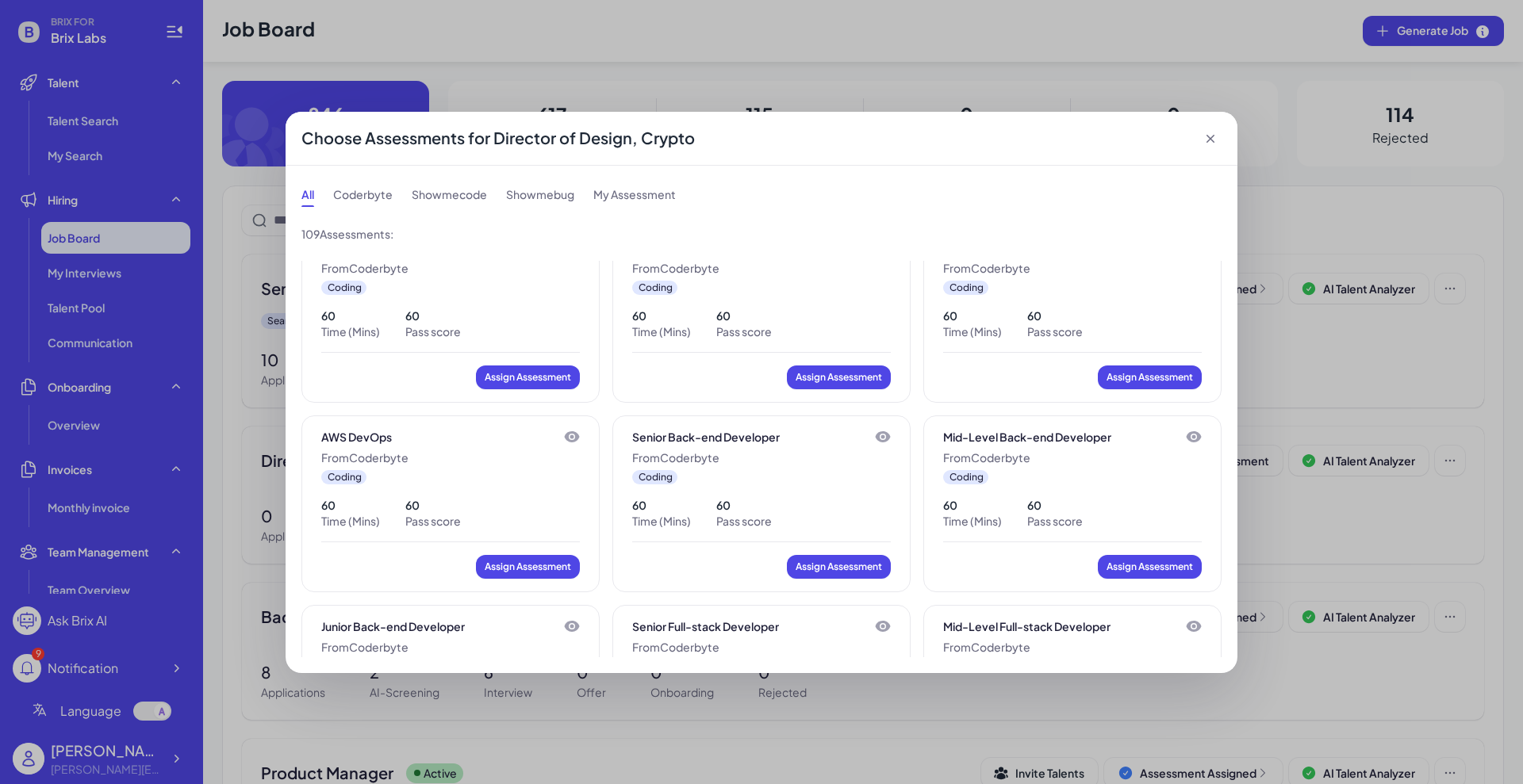
click at [570, 435] on icon at bounding box center [571, 437] width 16 height 16
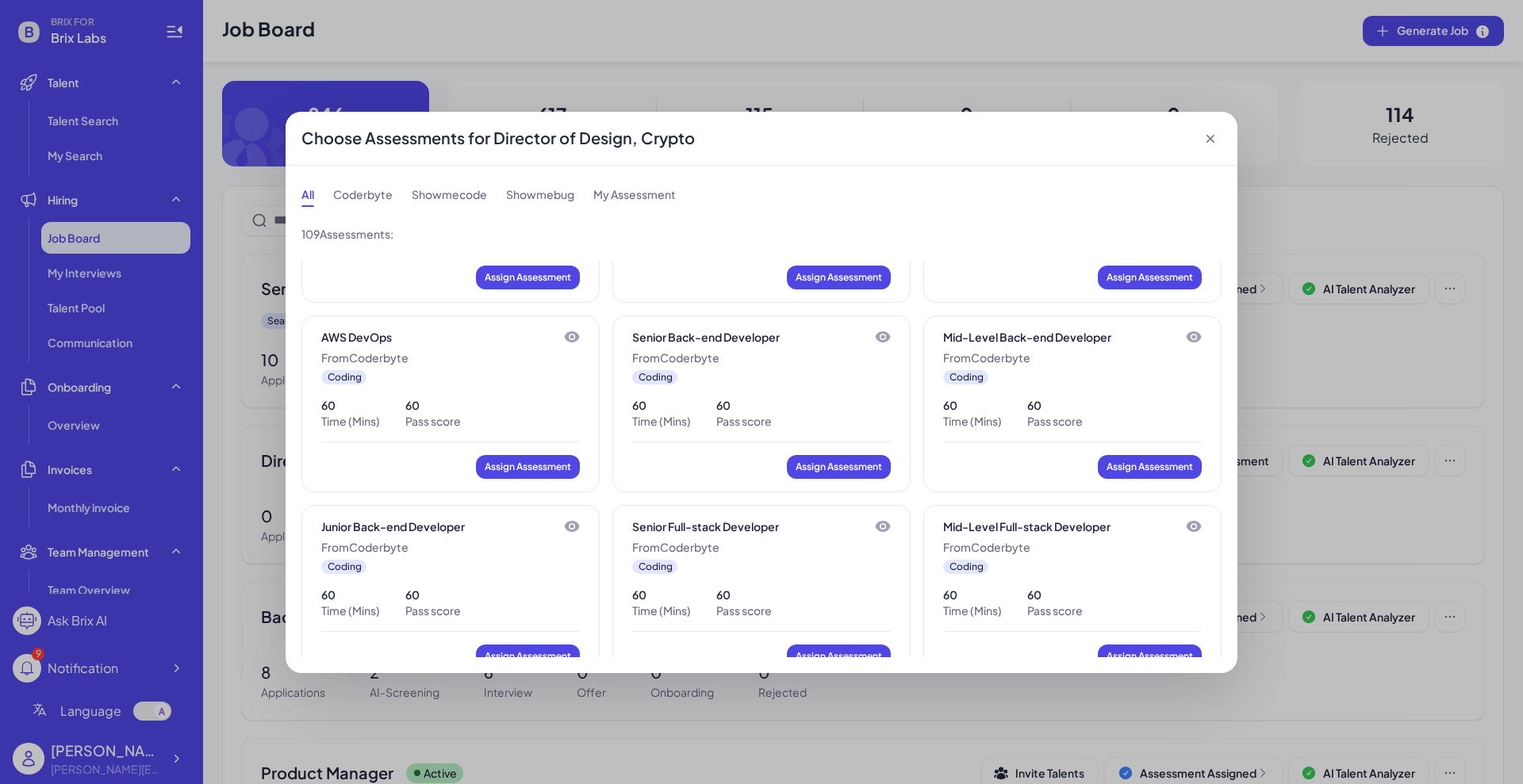
scroll to position [991, 0]
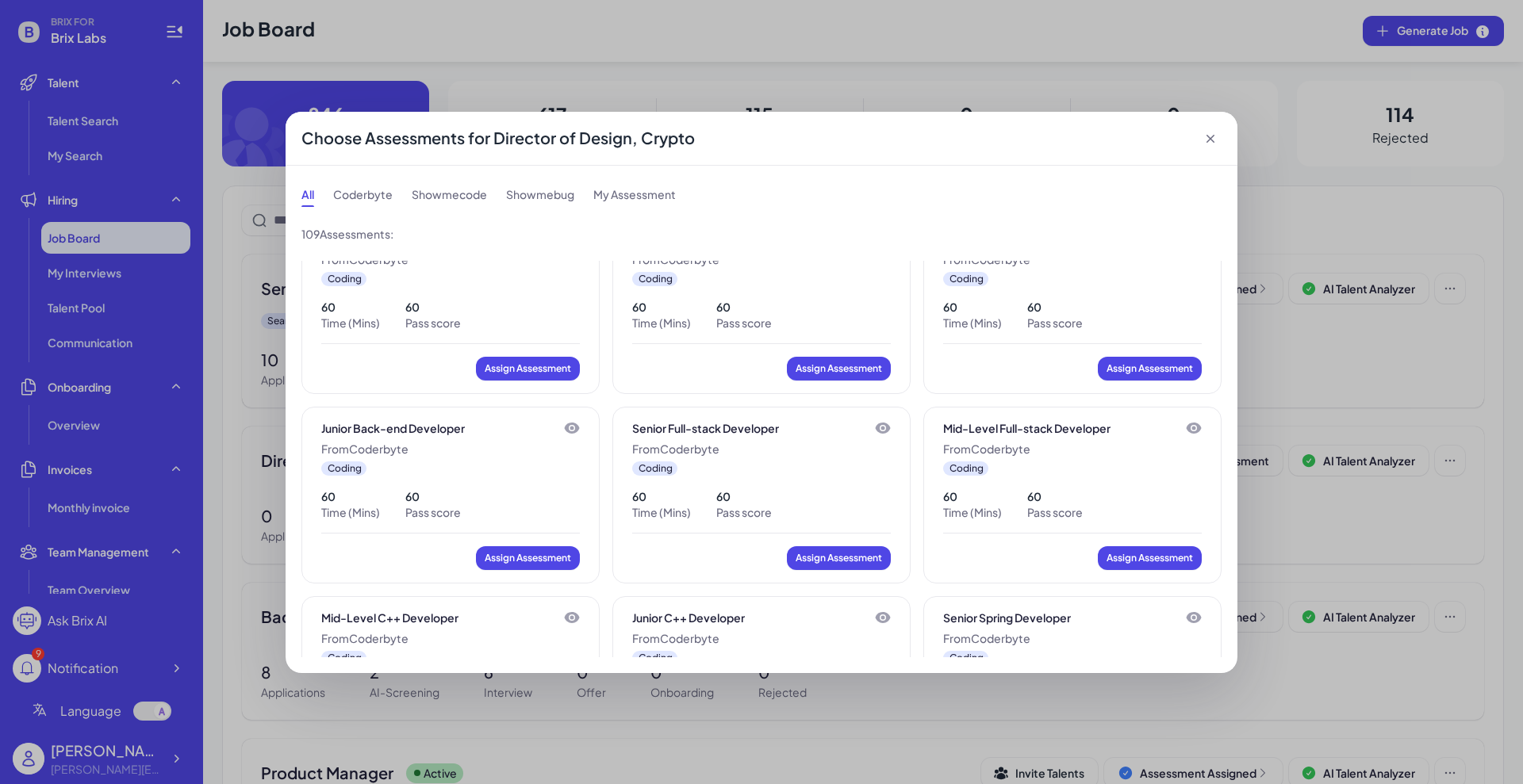
click at [575, 426] on icon at bounding box center [572, 428] width 15 height 11
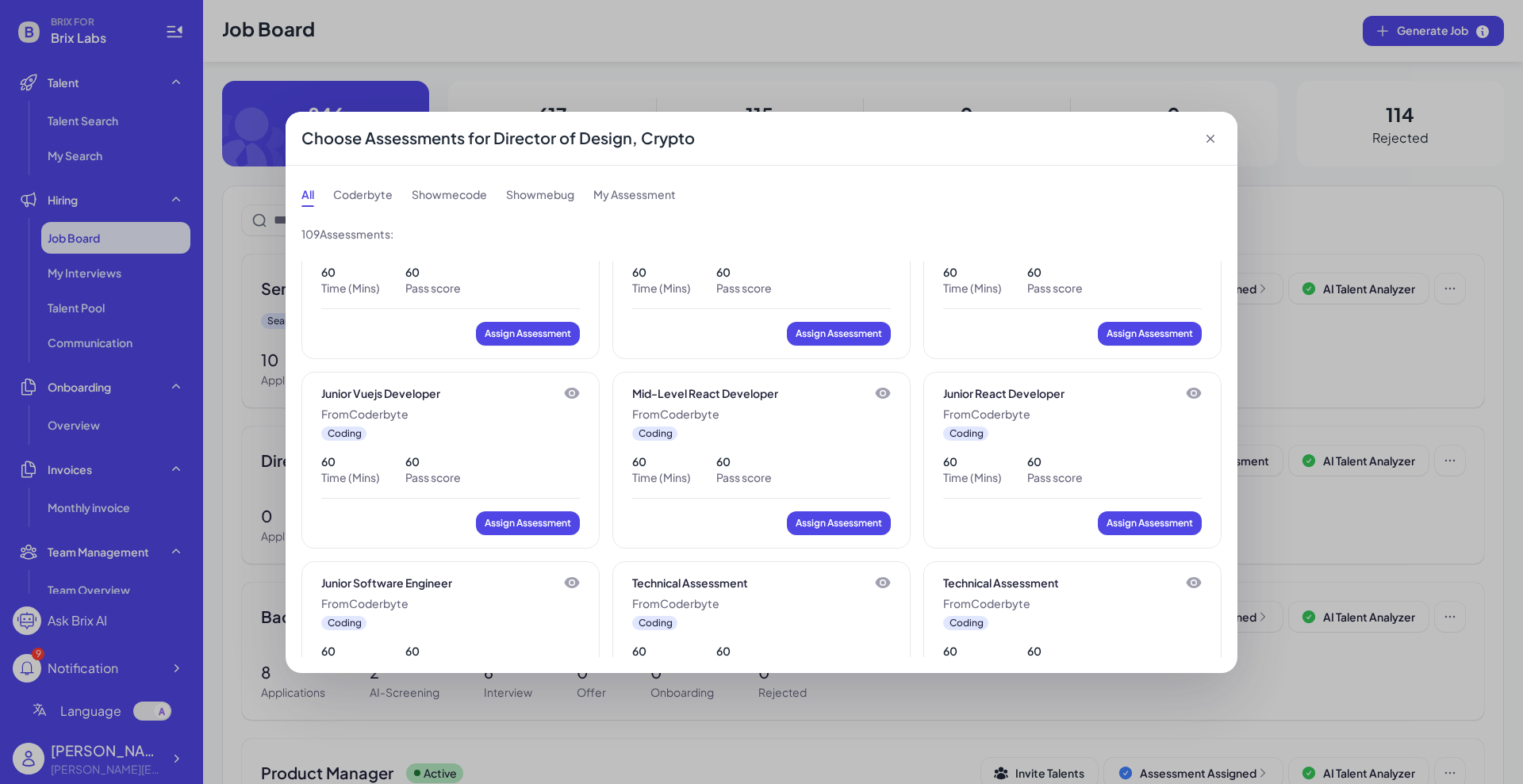
scroll to position [1982, 0]
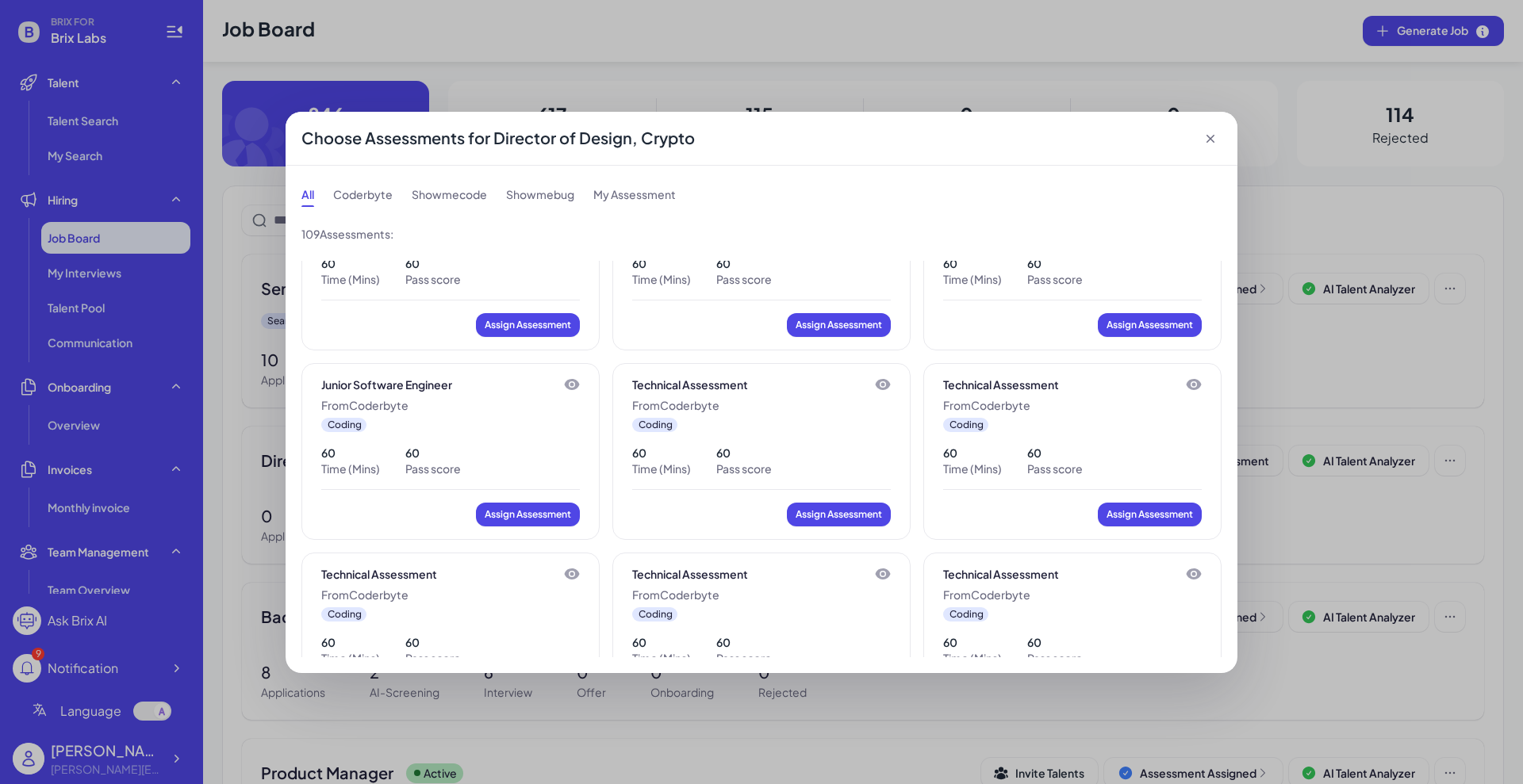
click at [567, 385] on icon at bounding box center [571, 384] width 16 height 16
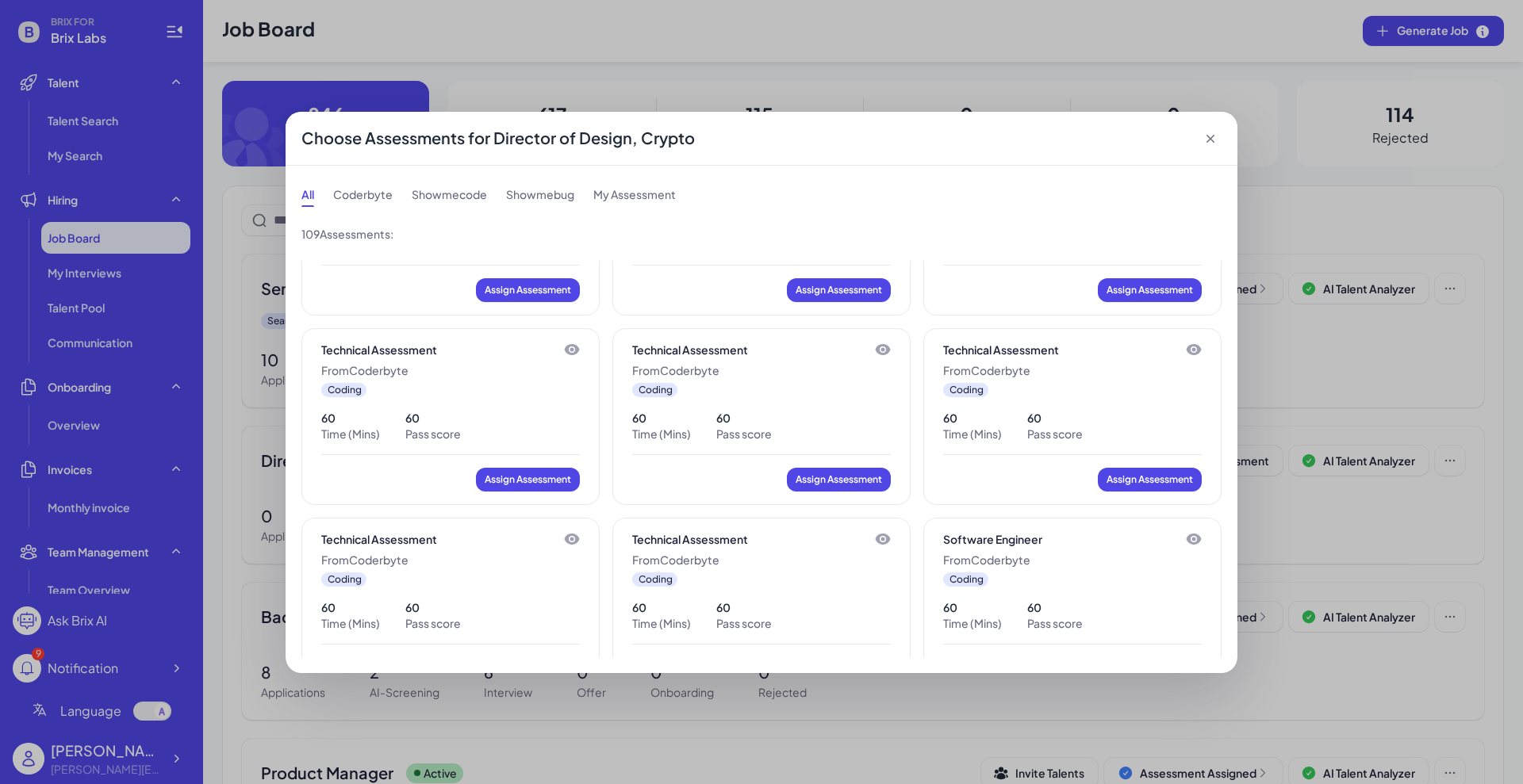
scroll to position [2974, 0]
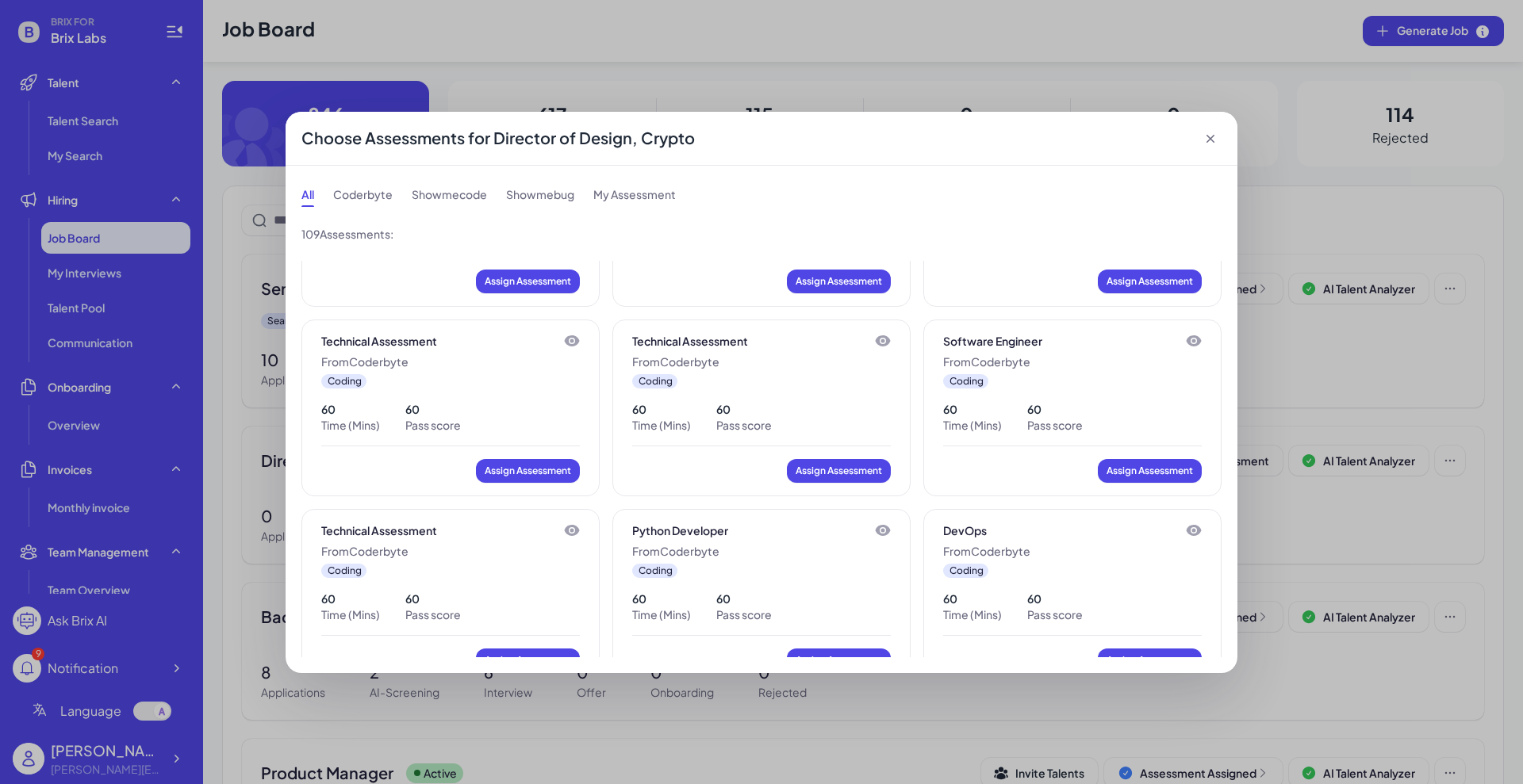
click at [1187, 531] on icon at bounding box center [1194, 531] width 15 height 11
click at [238, 417] on div "Choose Assessments for Director of Design, Crypto All Coderbyte Showmecode Show…" at bounding box center [762, 392] width 1523 height 784
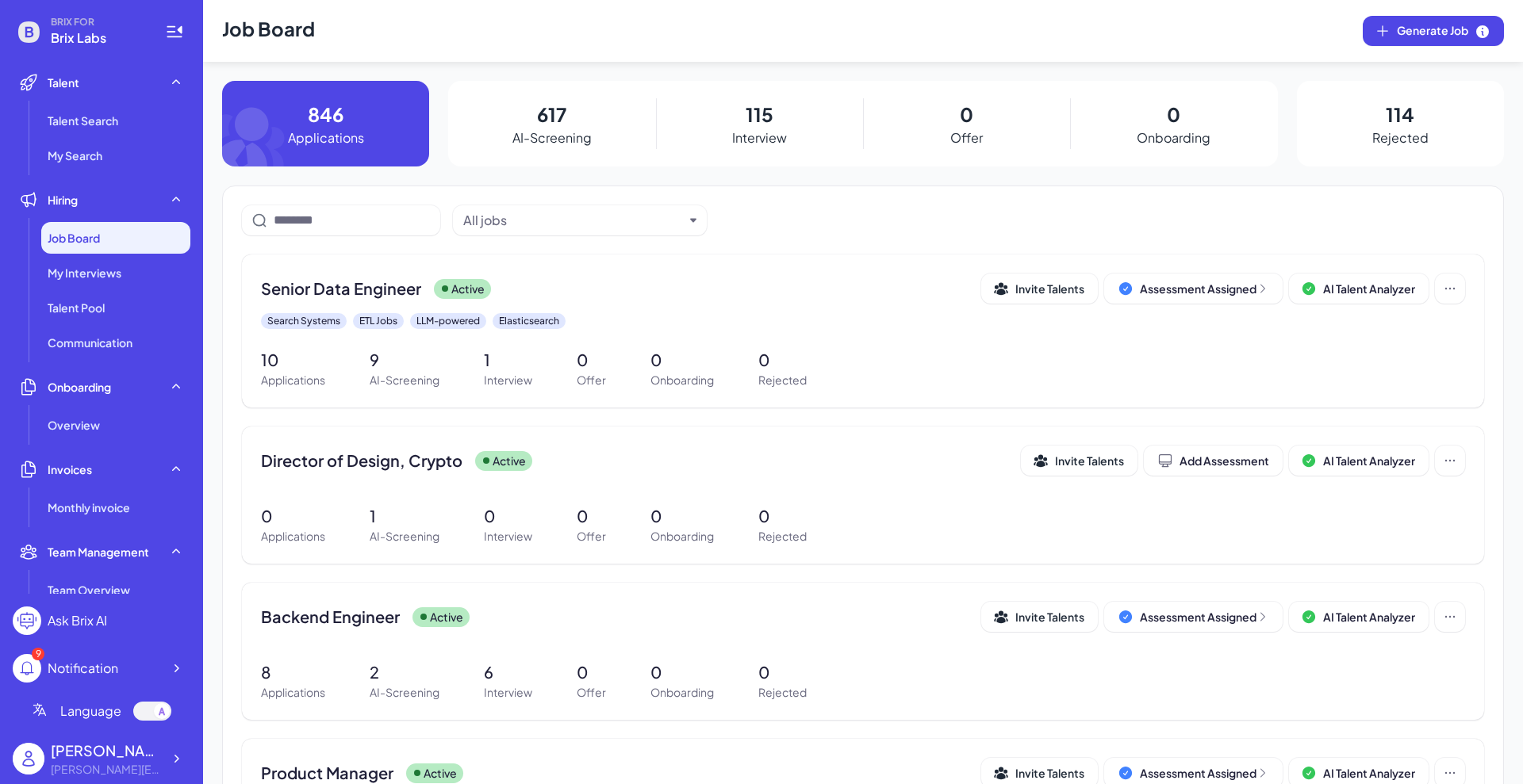
click at [135, 245] on div "Job Board" at bounding box center [116, 238] width 149 height 32
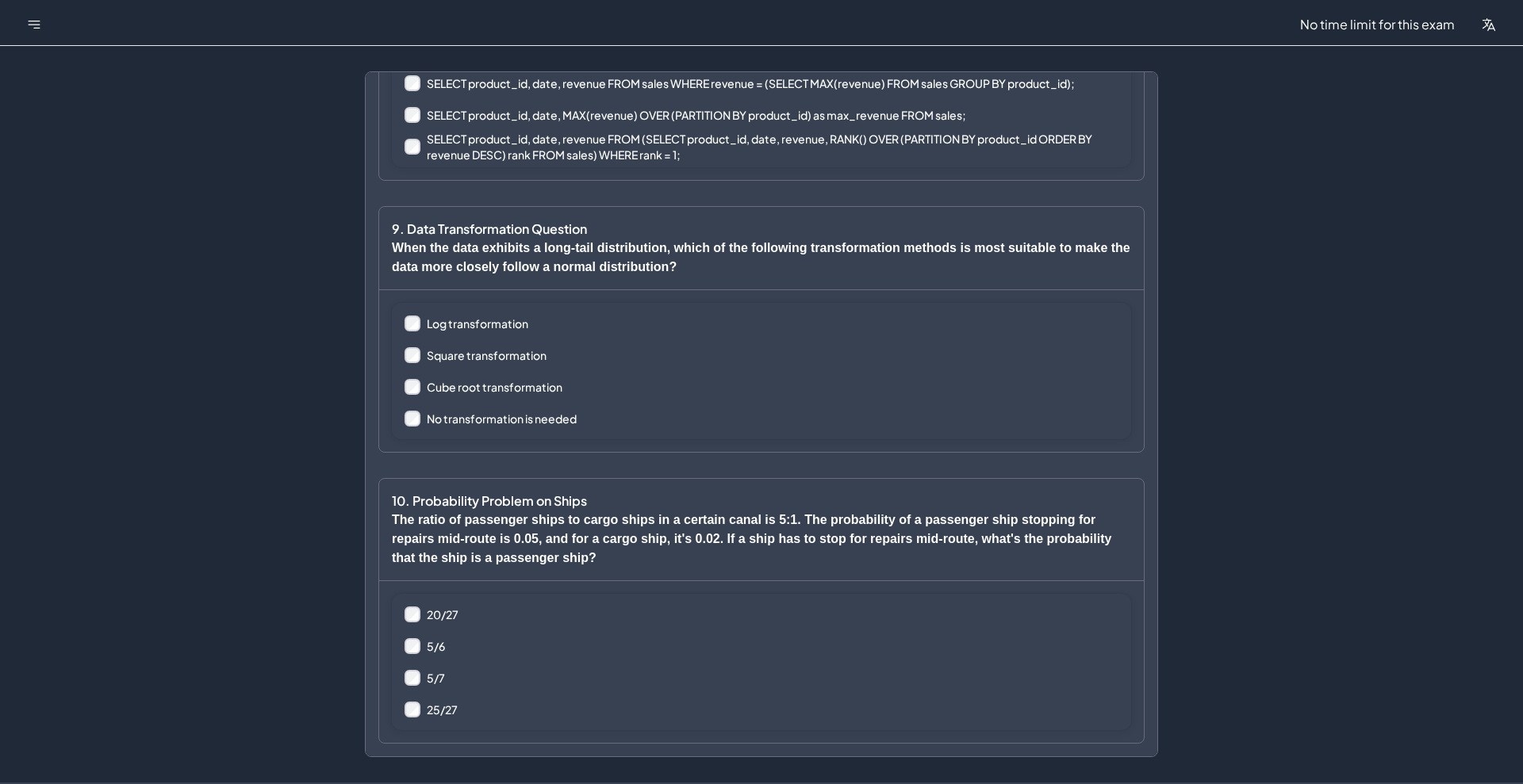
scroll to position [2016, 0]
